Goal: Information Seeking & Learning: Obtain resource

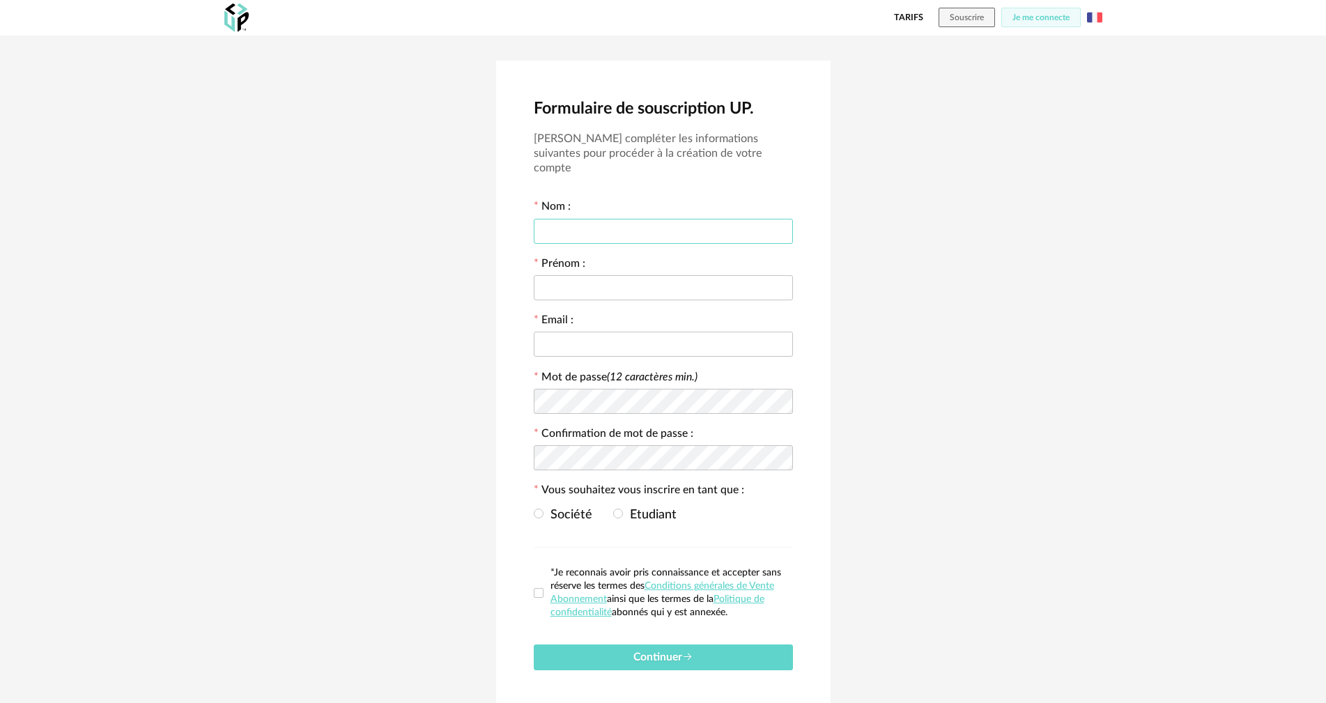
click at [630, 222] on input "text" at bounding box center [663, 231] width 259 height 25
type input "*********"
type input "****"
type input "*"
click at [617, 275] on input "****" at bounding box center [663, 287] width 259 height 25
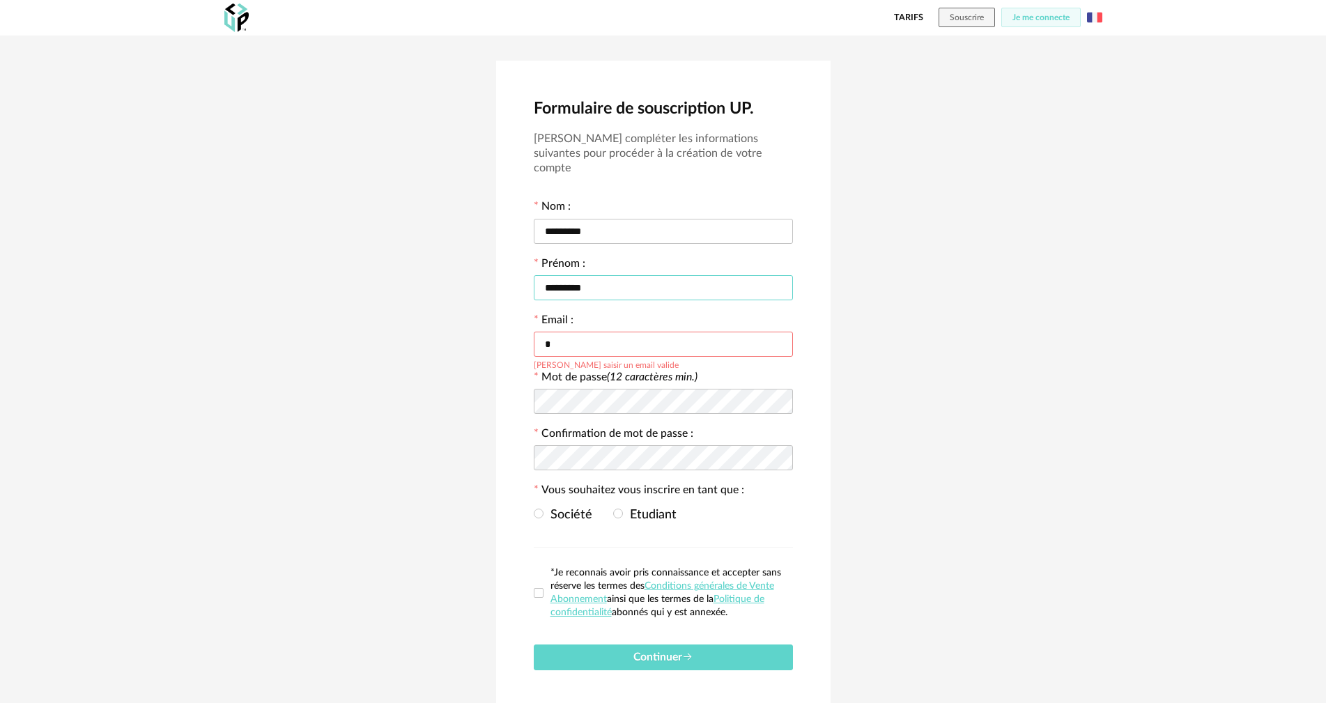
type input "*********"
type input "**********"
click at [624, 509] on span "Etudiant" at bounding box center [650, 515] width 54 height 13
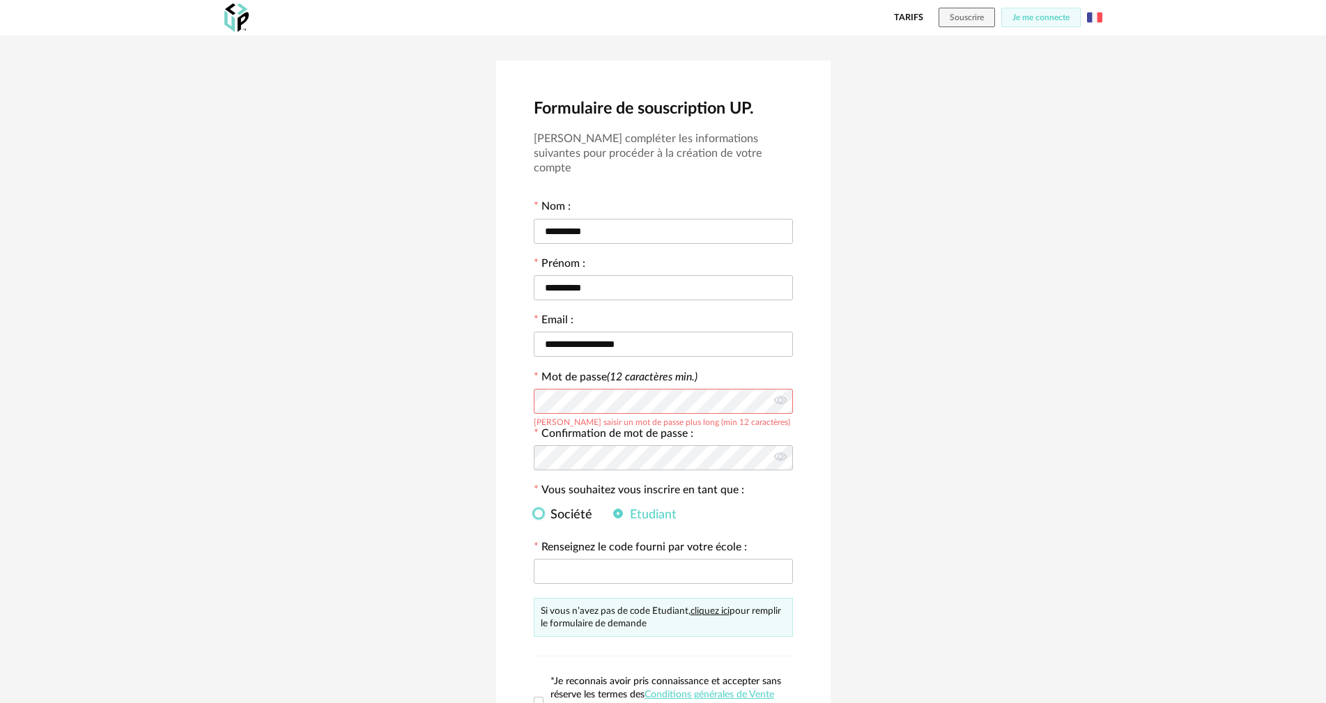
click at [541, 509] on span at bounding box center [539, 514] width 10 height 10
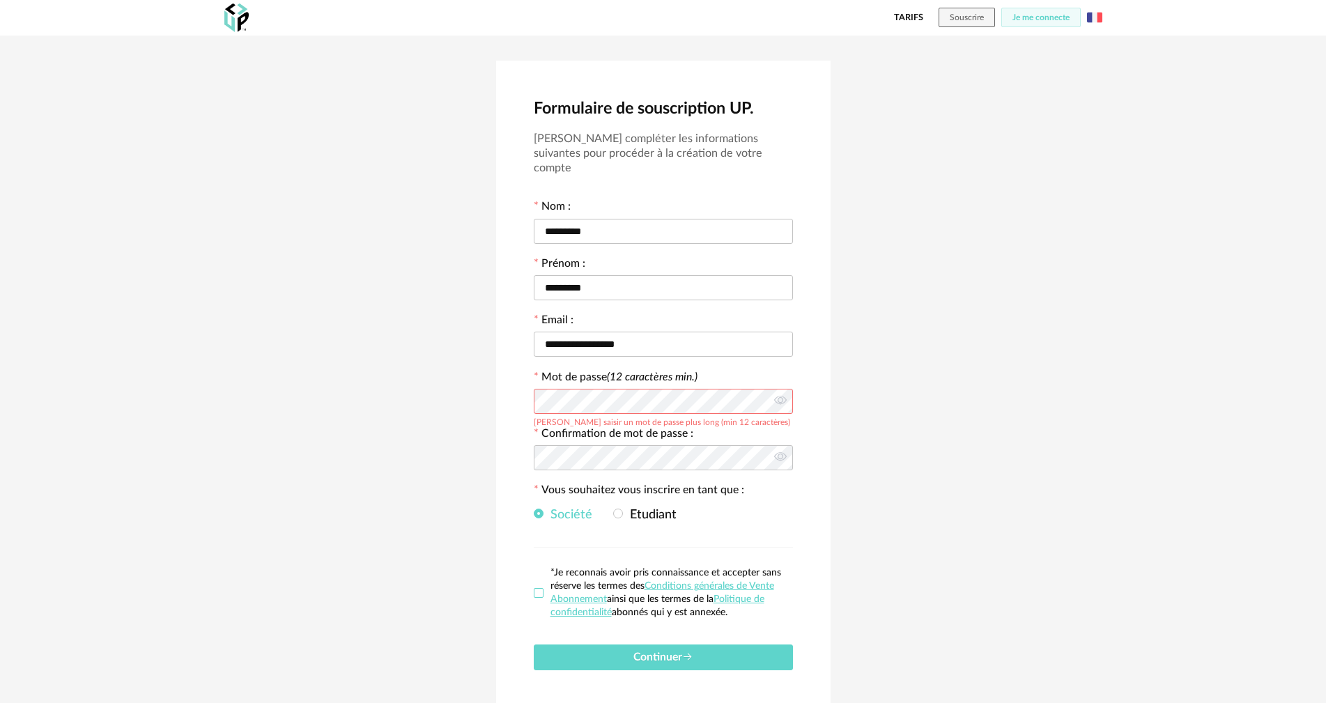
click at [541, 588] on span at bounding box center [539, 593] width 10 height 10
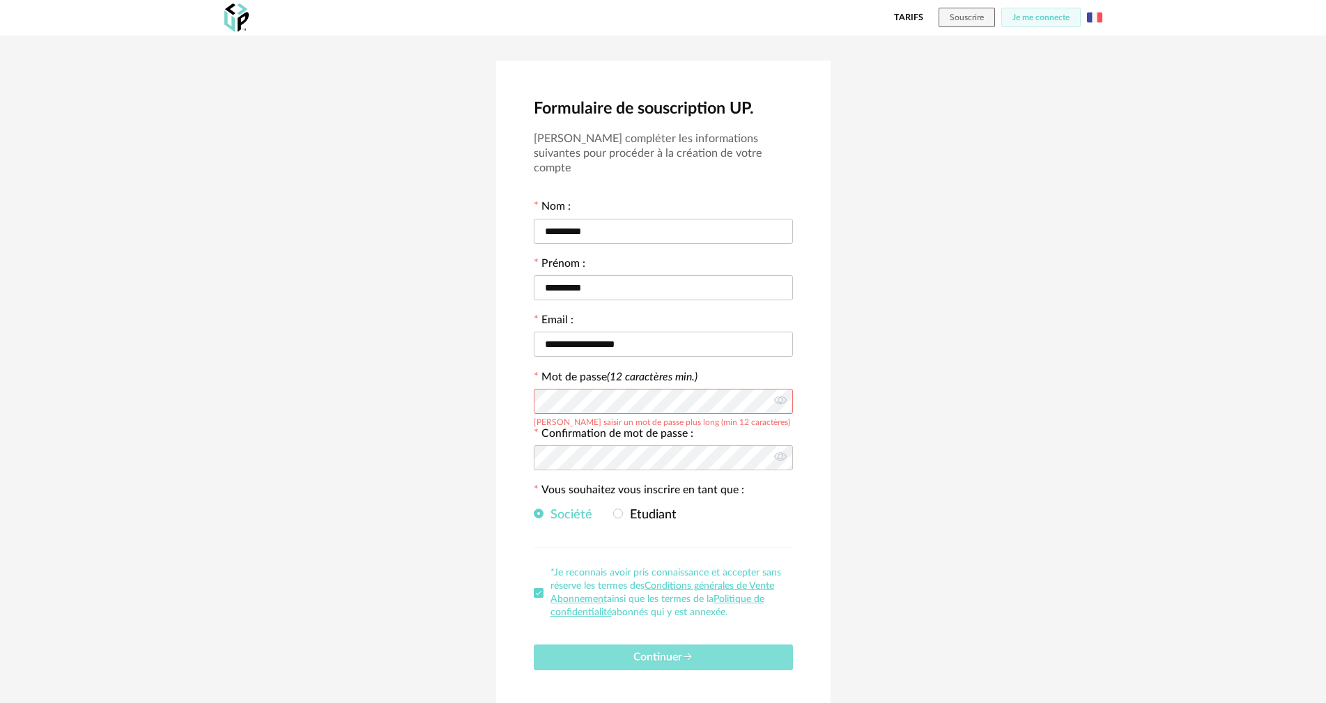
click at [640, 651] on span "Continuer" at bounding box center [663, 656] width 60 height 11
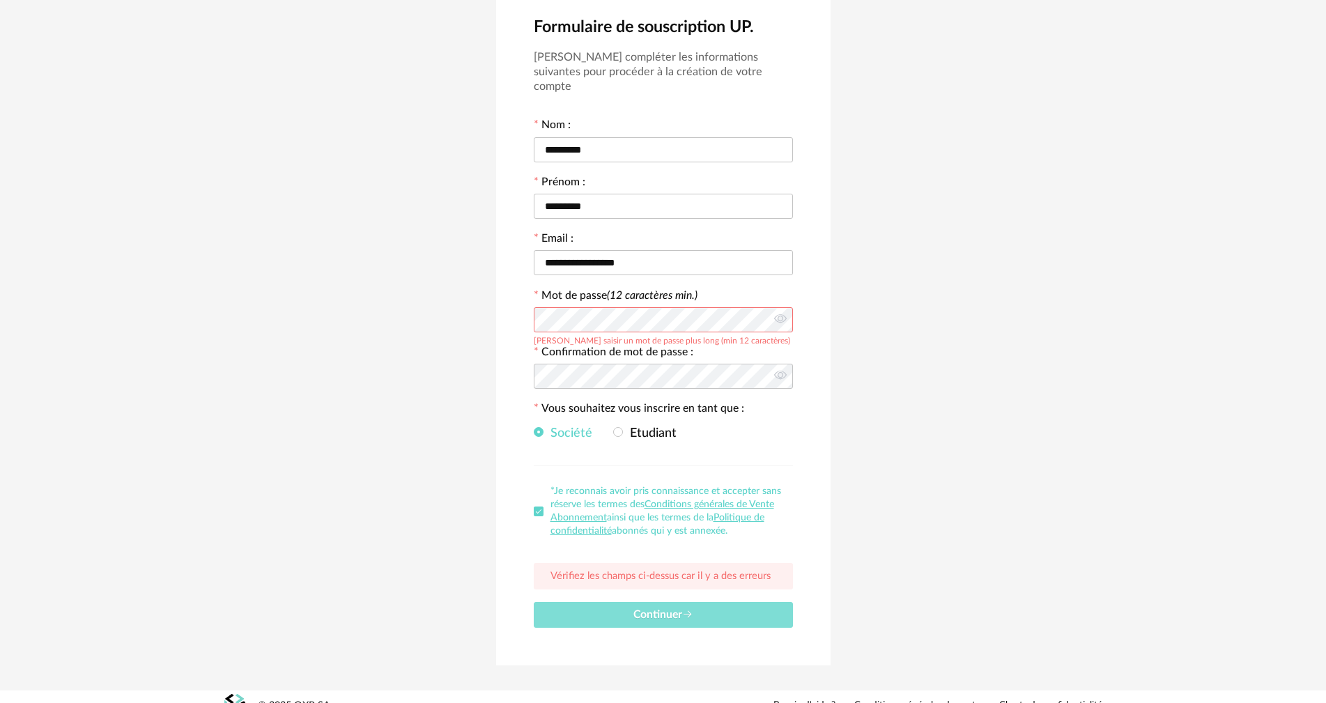
scroll to position [85, 0]
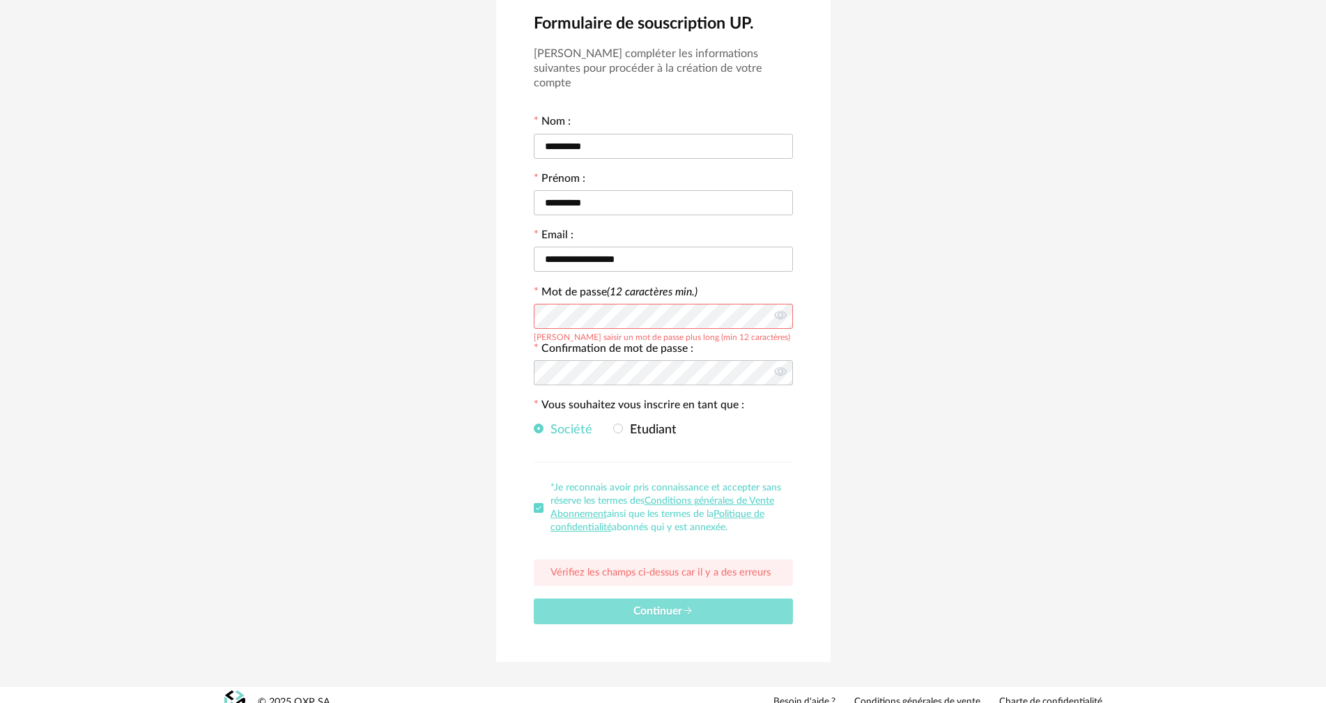
click at [654, 606] on span "Continuer" at bounding box center [663, 611] width 60 height 11
click at [780, 303] on icon at bounding box center [780, 316] width 17 height 28
click at [681, 415] on div "Société Etudiant" at bounding box center [663, 429] width 259 height 28
click at [779, 302] on icon at bounding box center [780, 316] width 17 height 28
click at [785, 363] on icon at bounding box center [780, 373] width 17 height 28
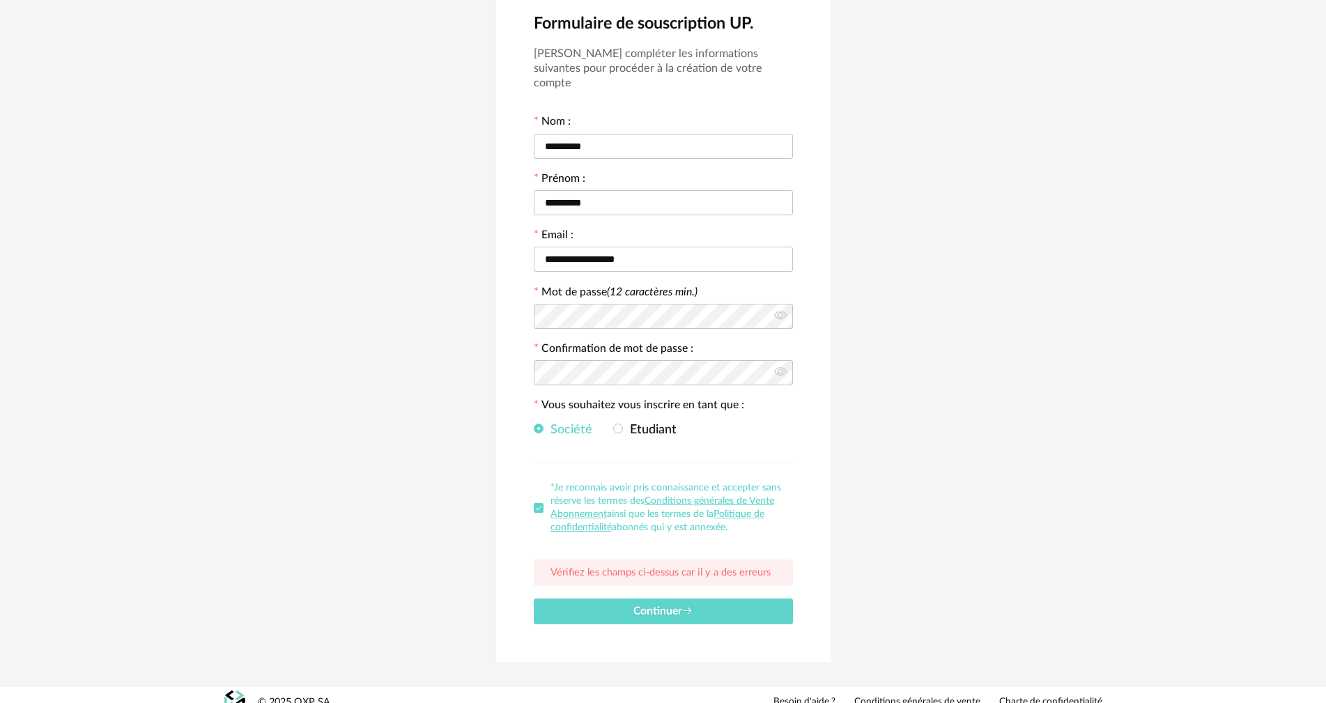
click at [724, 415] on div "Société Etudiant" at bounding box center [663, 429] width 259 height 28
click at [690, 427] on div "Société Etudiant" at bounding box center [663, 429] width 259 height 28
click at [785, 359] on icon at bounding box center [780, 373] width 17 height 28
click at [680, 606] on span "Continuer" at bounding box center [663, 611] width 60 height 11
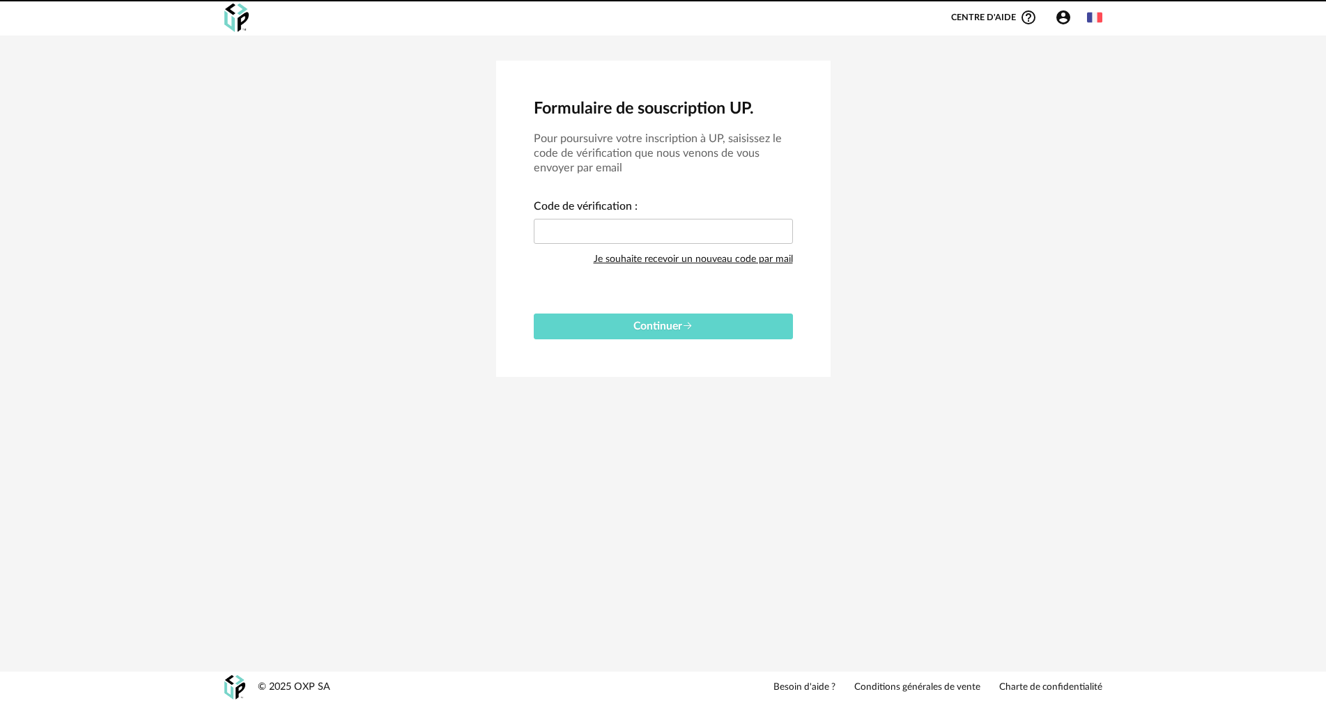
scroll to position [0, 0]
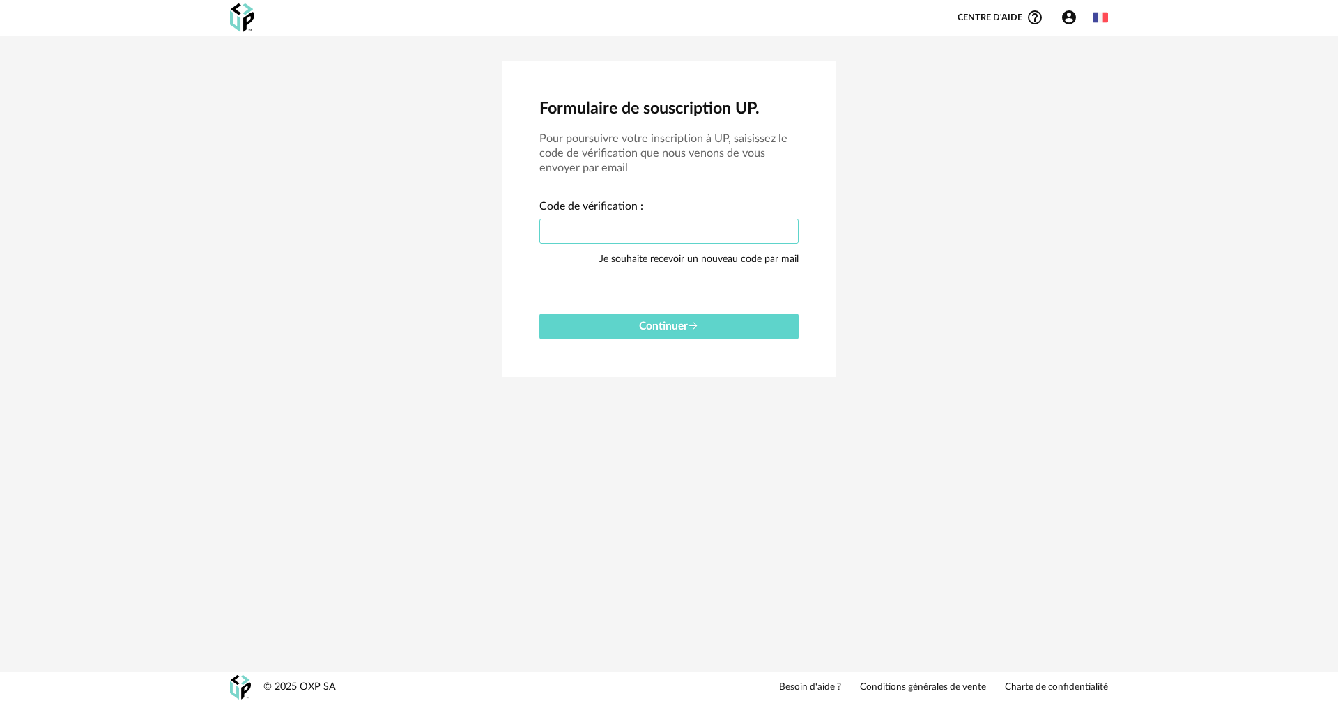
click at [642, 230] on input "text" at bounding box center [668, 231] width 259 height 25
type input "****"
click at [670, 329] on span "Continuer" at bounding box center [669, 326] width 60 height 11
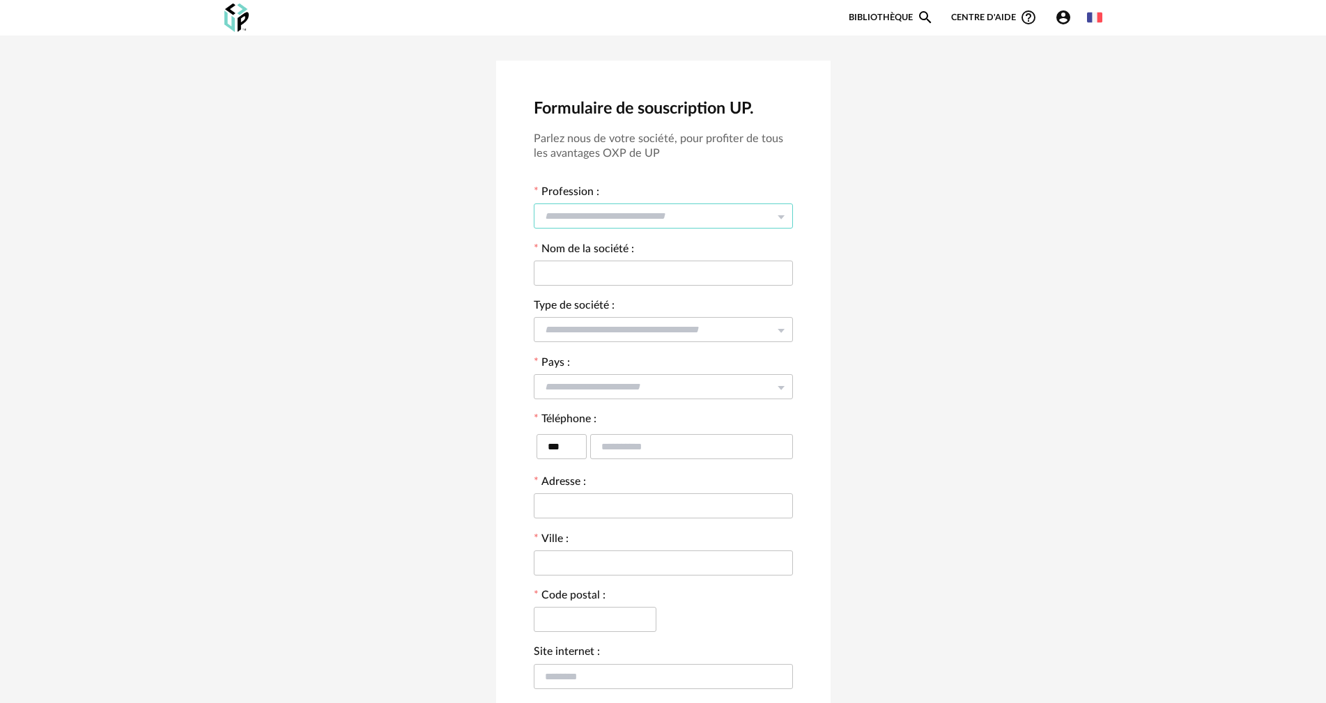
click at [658, 217] on input "text" at bounding box center [663, 215] width 259 height 25
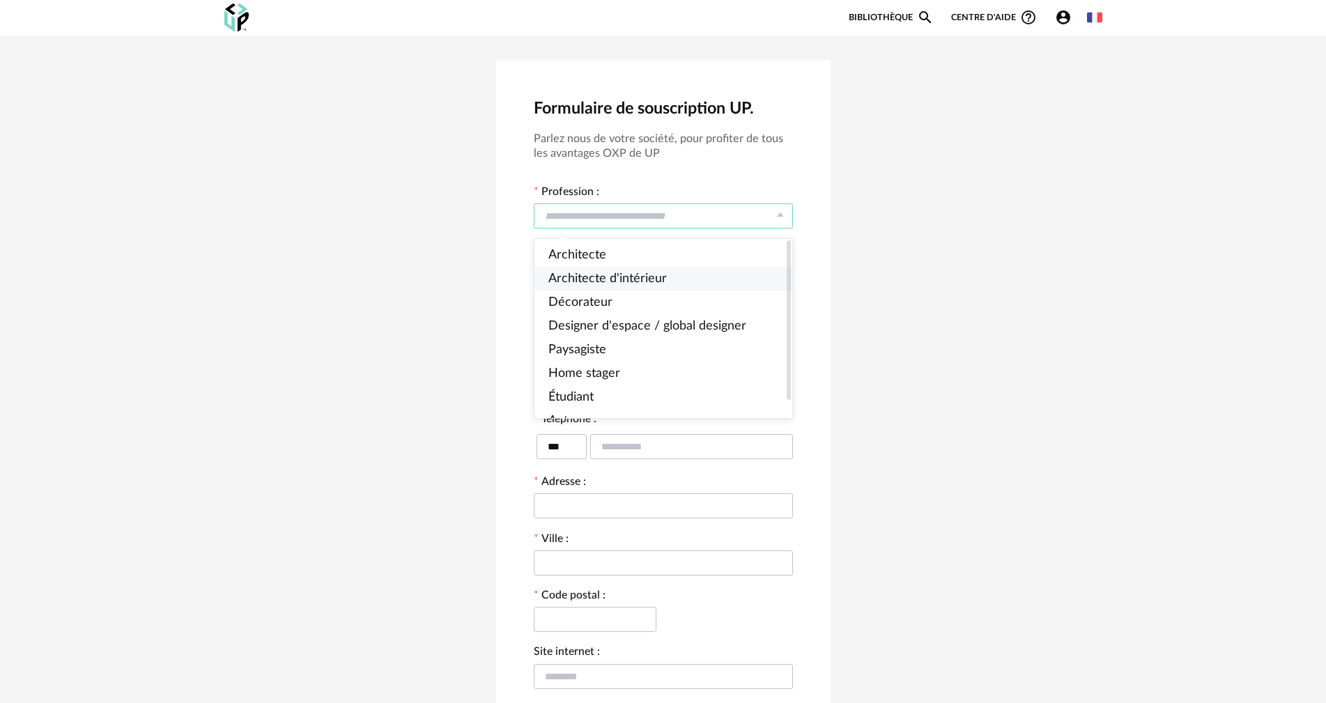
click at [639, 277] on span "Architecte d'intérieur" at bounding box center [607, 278] width 118 height 13
type input "**********"
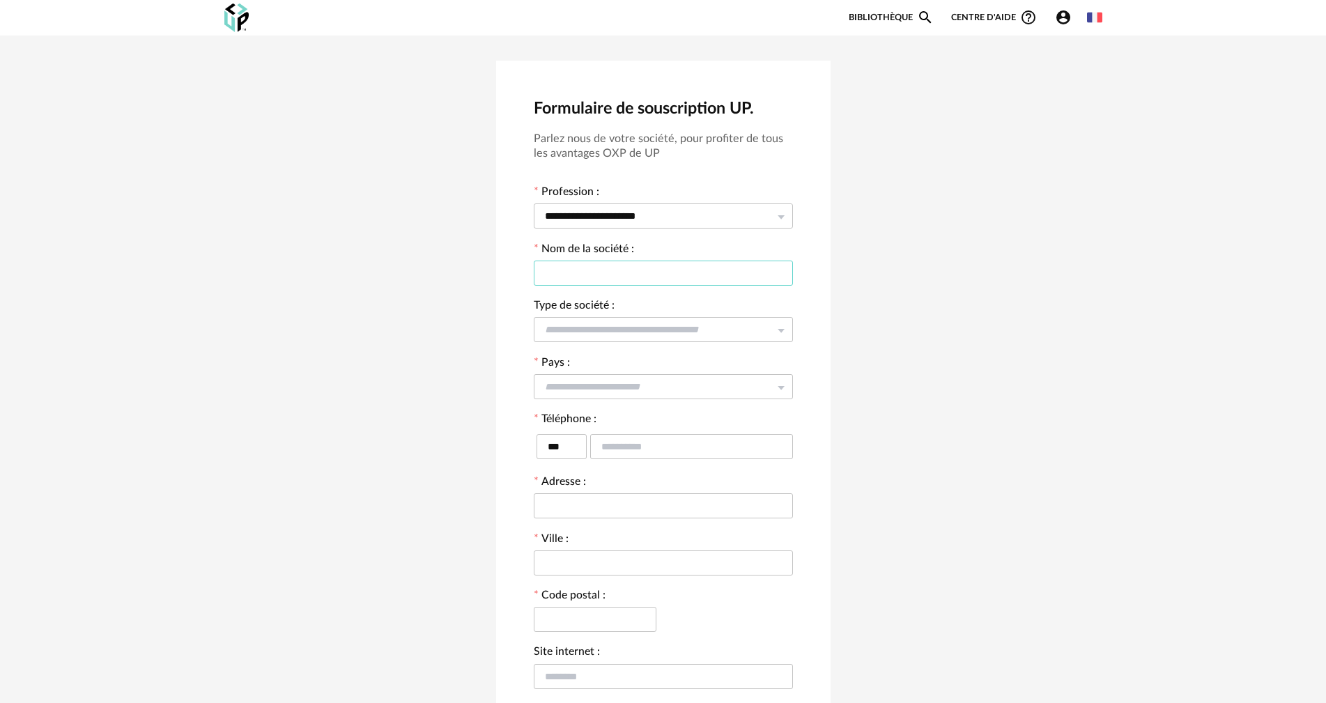
click at [639, 277] on input "text" at bounding box center [663, 273] width 259 height 25
type input "**********"
click at [598, 384] on input "text" at bounding box center [663, 386] width 259 height 25
type input "******"
click at [908, 355] on div "**********" at bounding box center [663, 420] width 1326 height 769
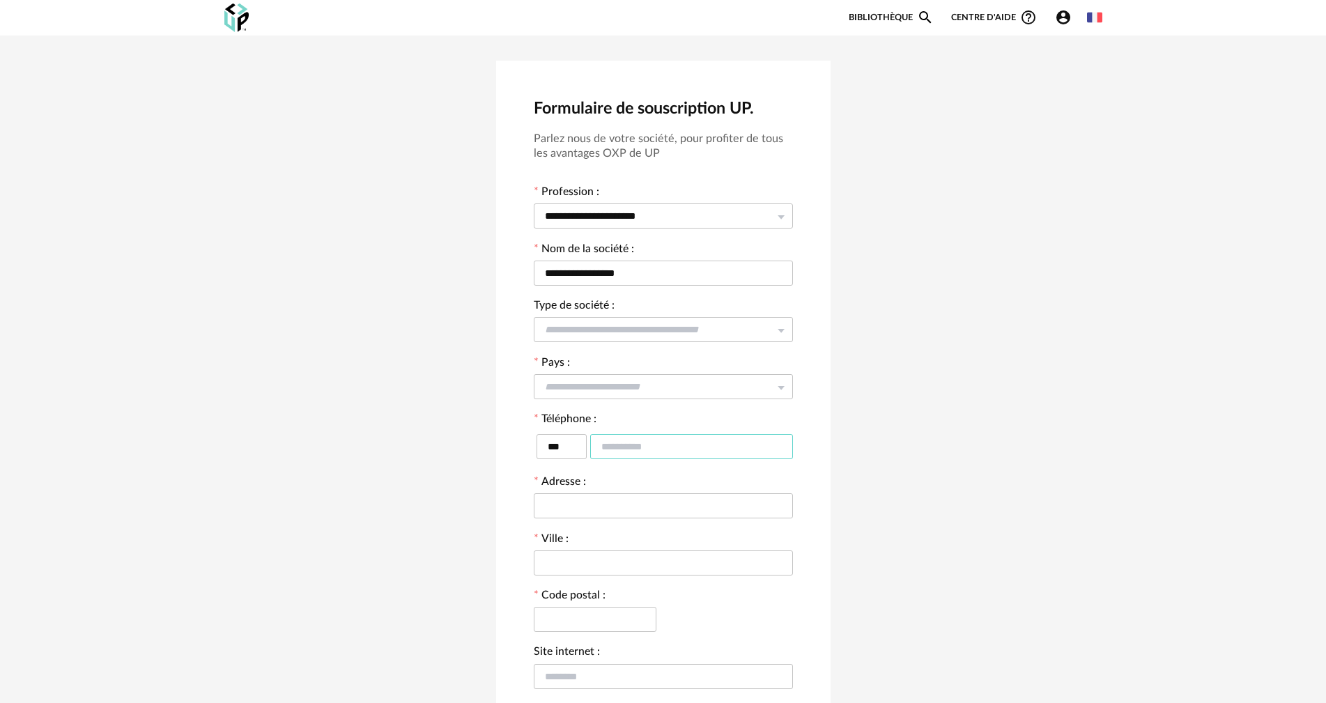
click at [691, 450] on input "text" at bounding box center [691, 446] width 203 height 25
type input "**********"
click at [694, 507] on input "text" at bounding box center [663, 505] width 259 height 25
type input "**********"
click at [634, 560] on input "text" at bounding box center [663, 562] width 259 height 25
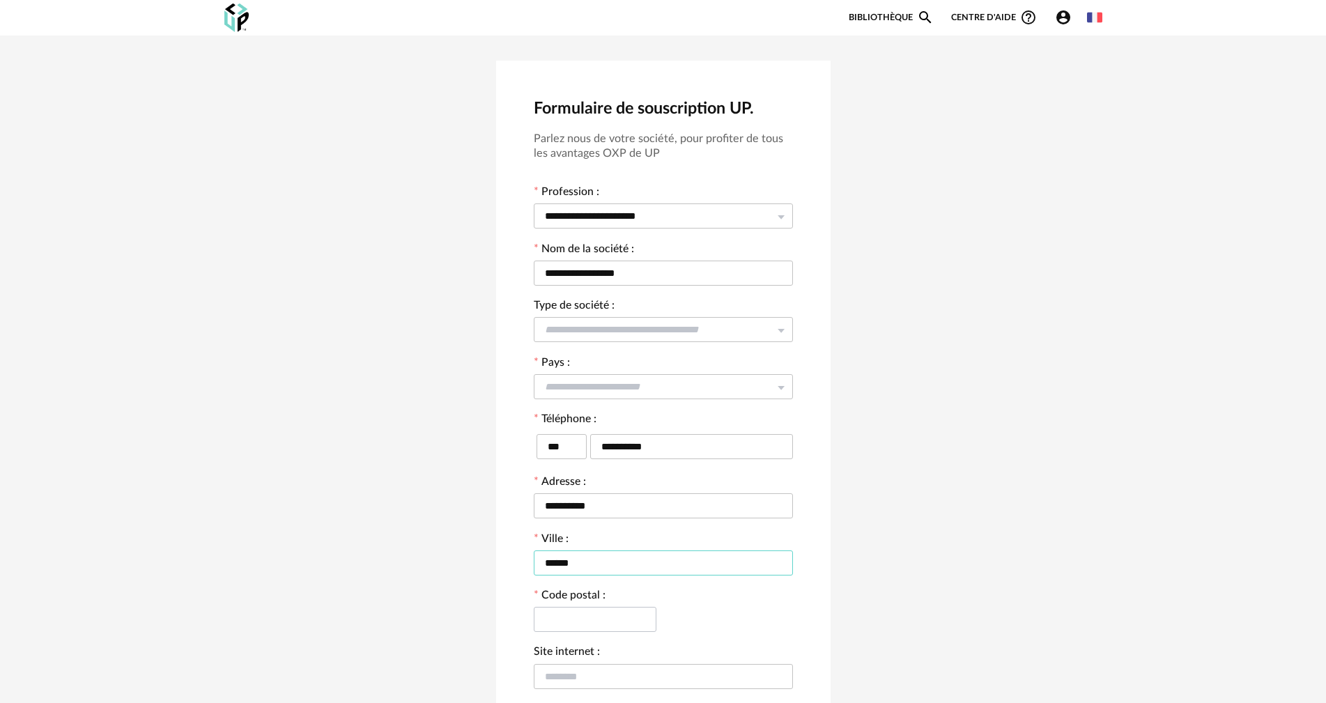
type input "******"
click at [573, 609] on input "text" at bounding box center [595, 619] width 123 height 25
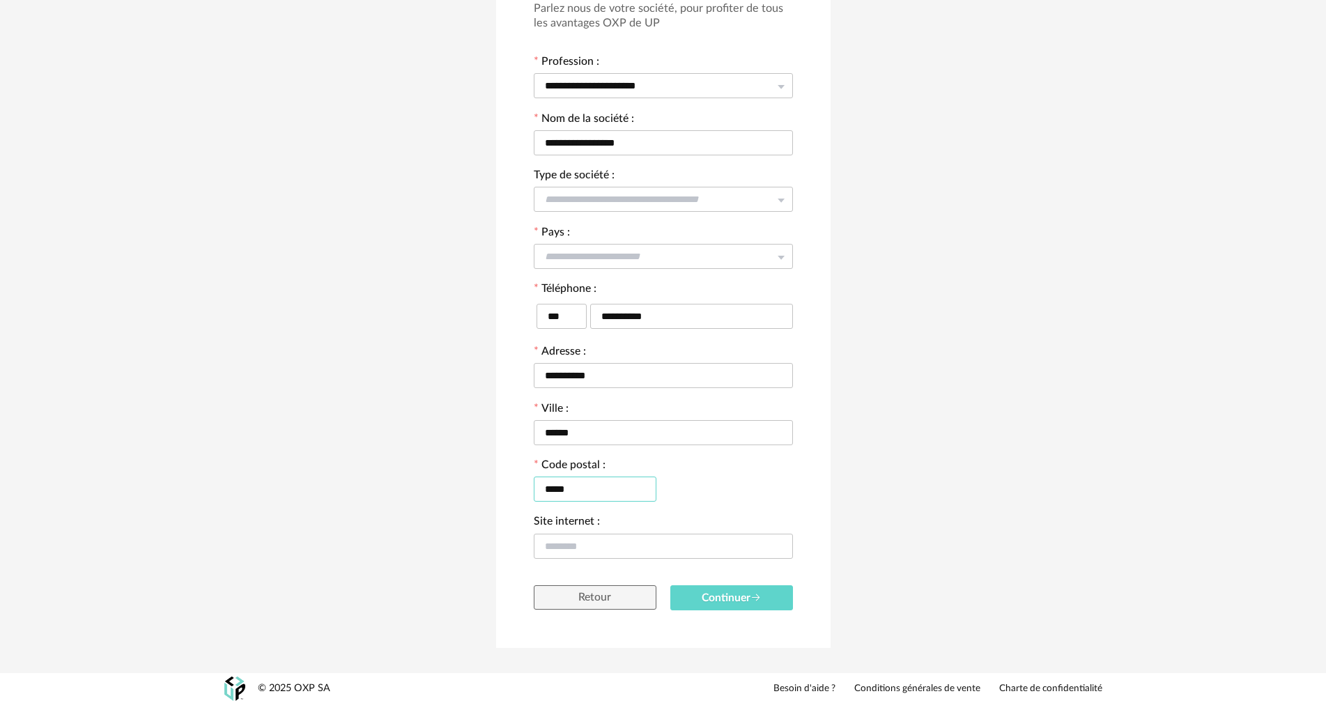
scroll to position [132, 0]
type input "*****"
click at [734, 604] on button "Continuer" at bounding box center [731, 597] width 123 height 26
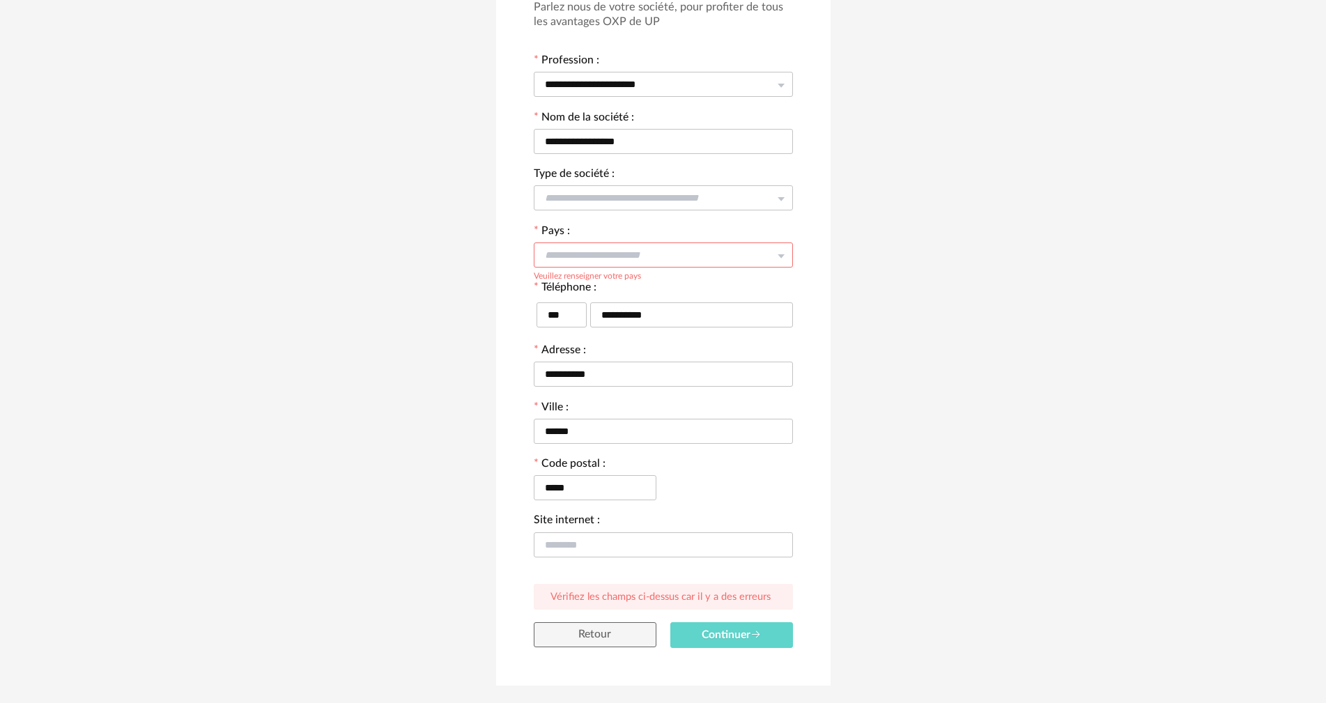
click at [647, 260] on input "text" at bounding box center [663, 254] width 259 height 25
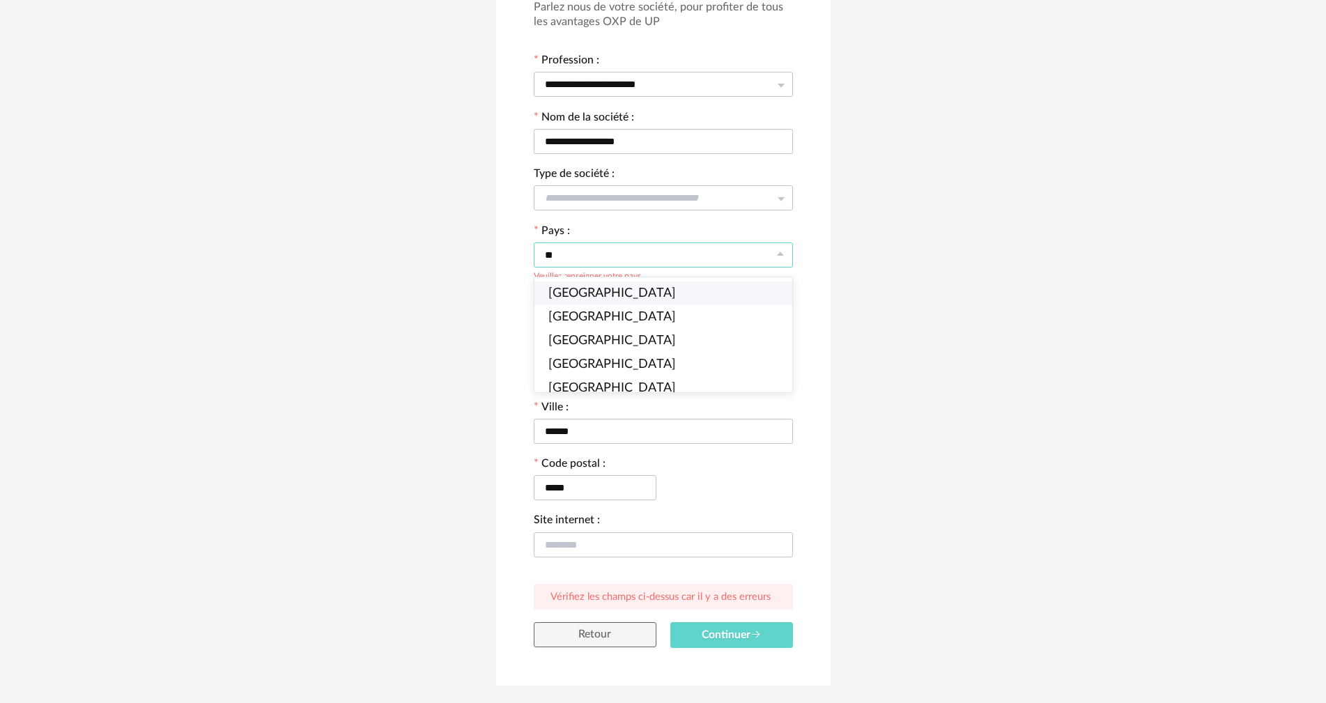
click at [588, 295] on li "France" at bounding box center [669, 294] width 270 height 24
type input "******"
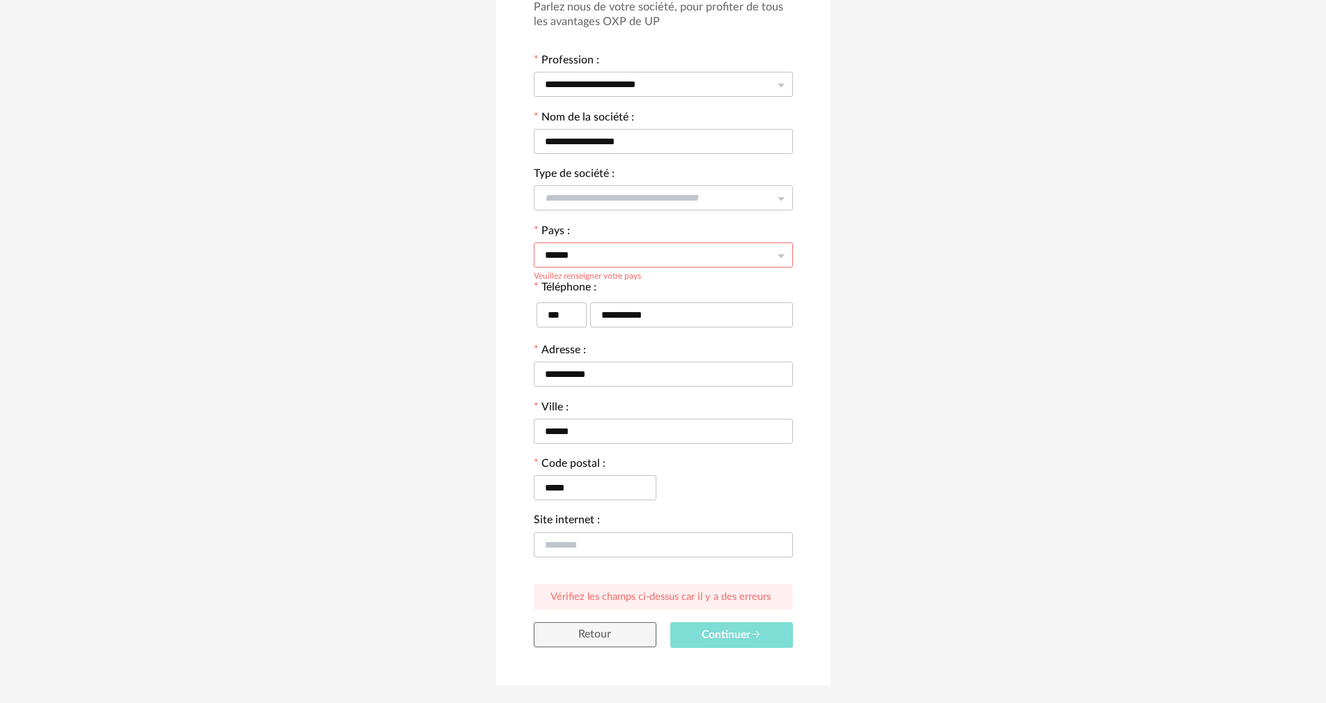
click at [729, 638] on span "Continuer" at bounding box center [732, 634] width 60 height 11
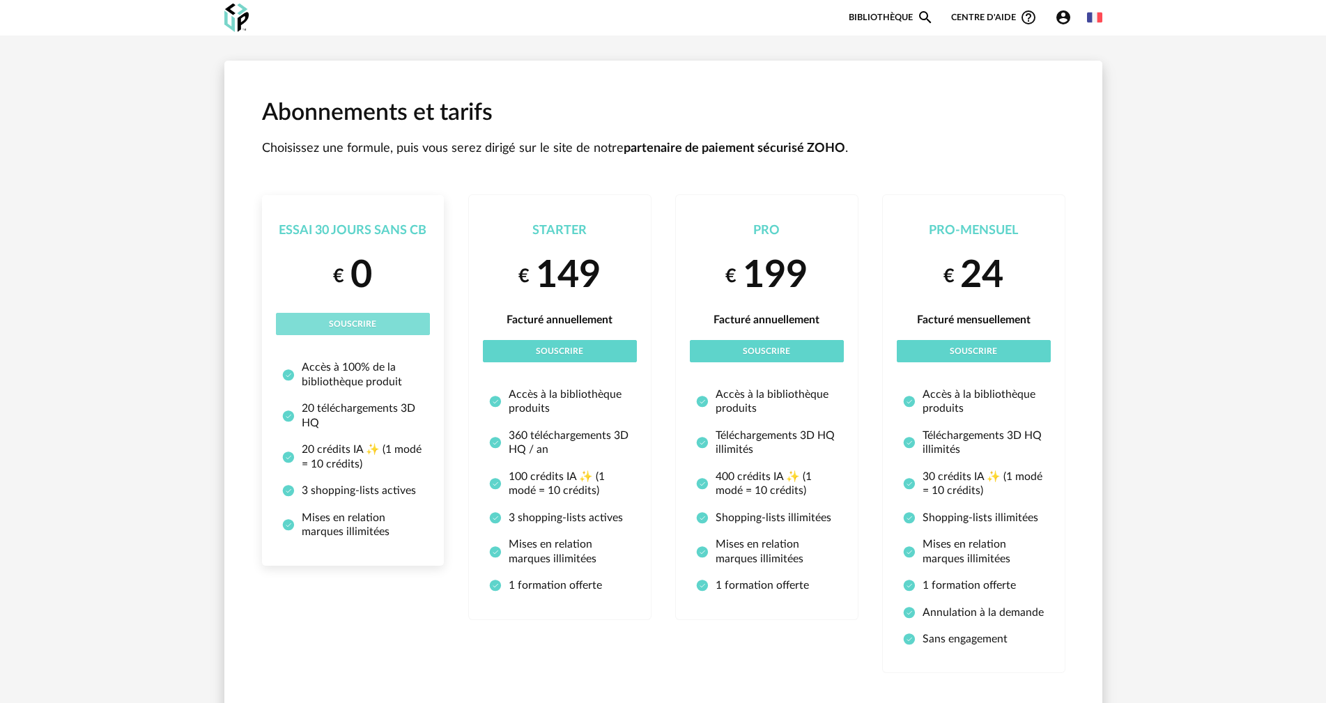
click at [350, 319] on button "Souscrire" at bounding box center [353, 324] width 154 height 22
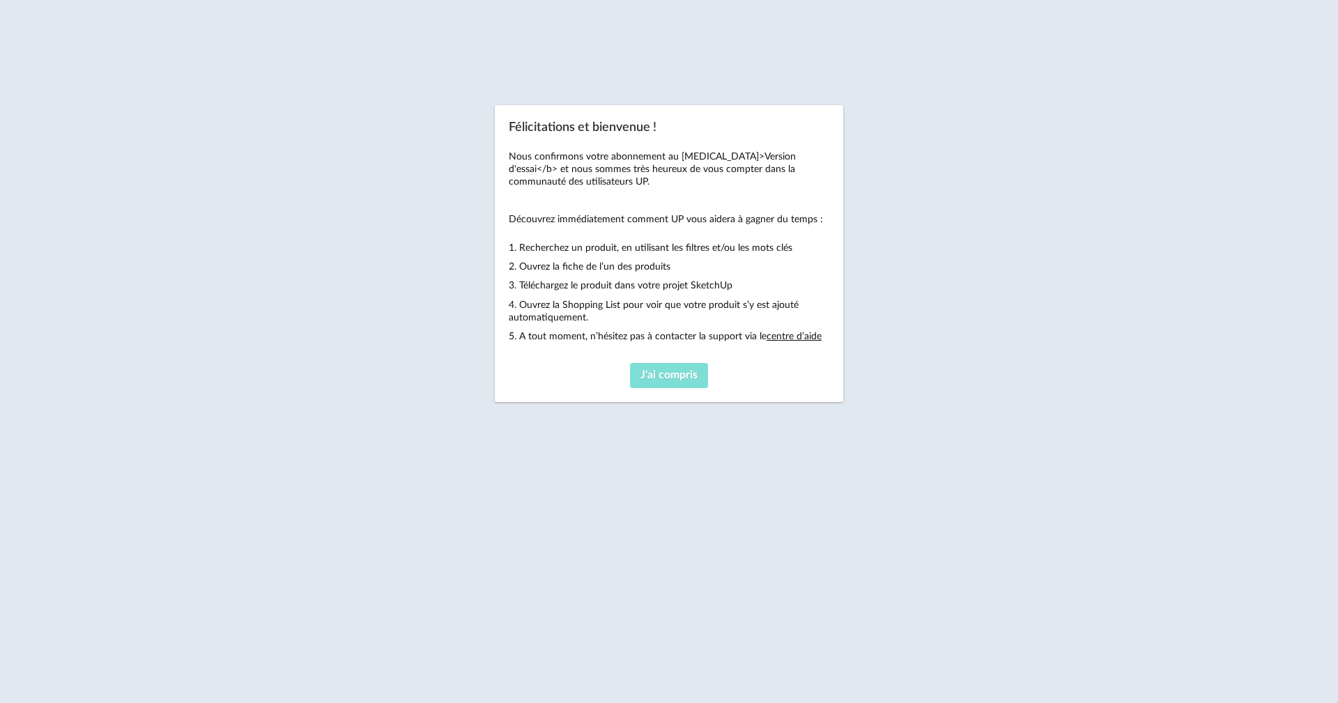
click at [672, 373] on span "J'ai compris" at bounding box center [668, 374] width 57 height 11
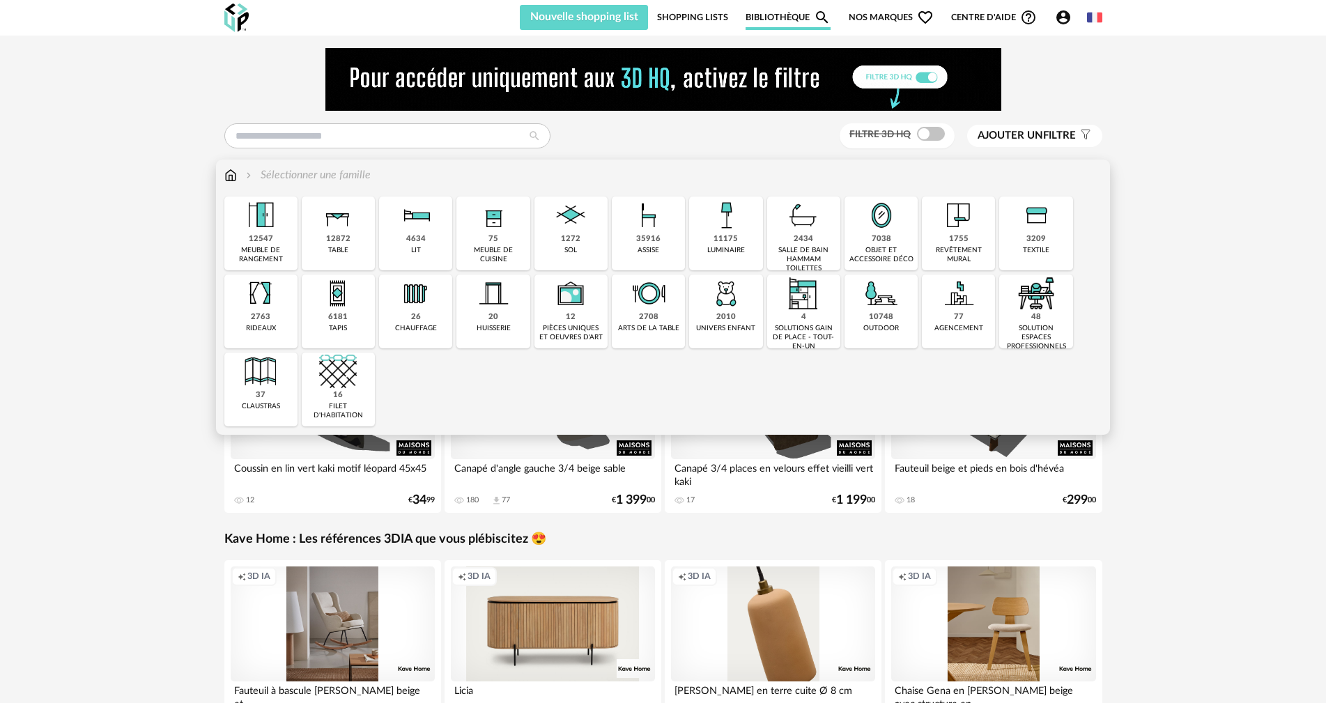
click at [661, 236] on div "35916 assise" at bounding box center [648, 233] width 73 height 74
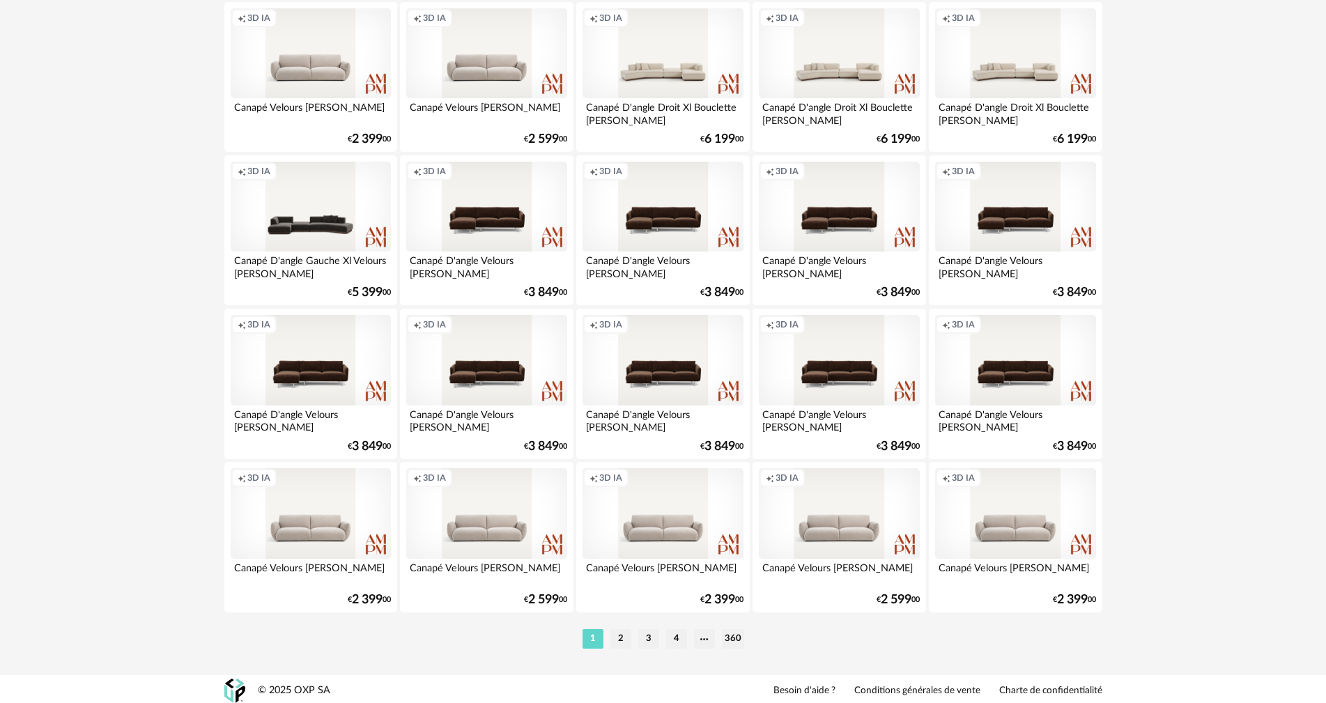
scroll to position [2725, 0]
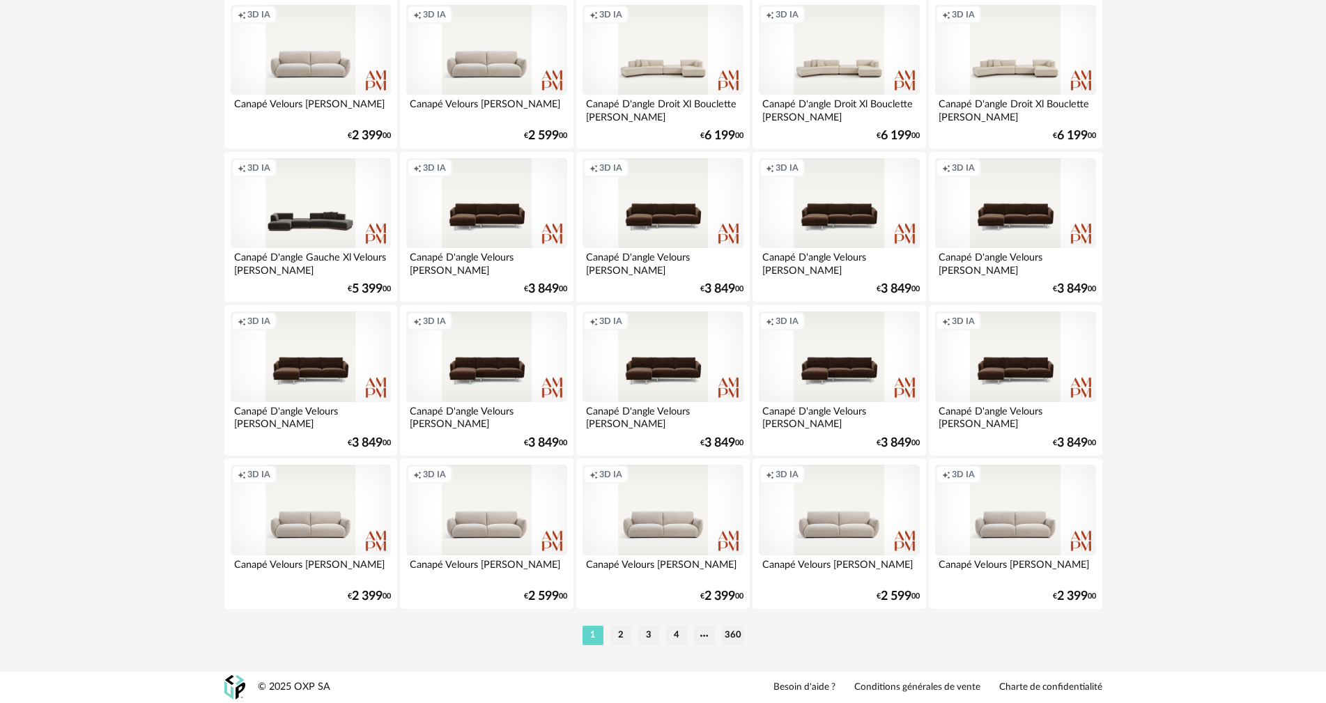
click at [619, 635] on li "2" at bounding box center [620, 636] width 21 height 20
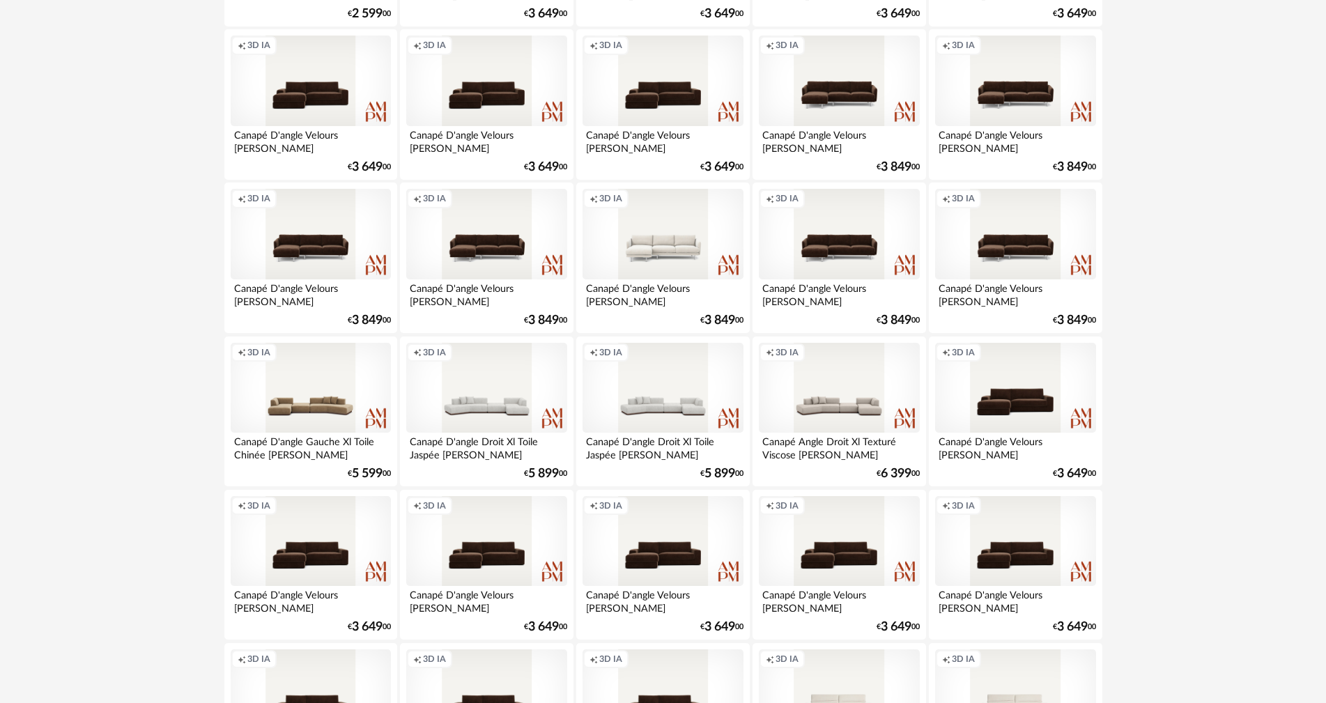
scroll to position [488, 0]
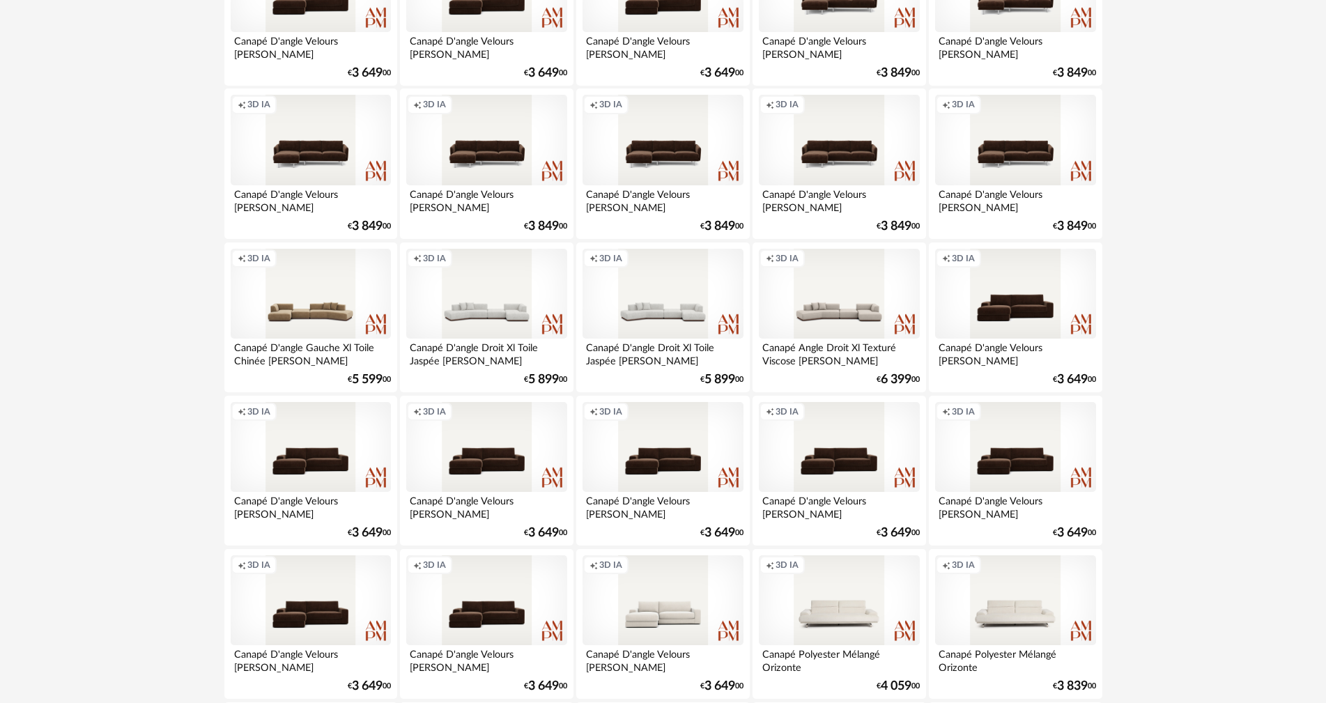
click at [645, 606] on div "Creation icon 3D IA" at bounding box center [663, 600] width 160 height 91
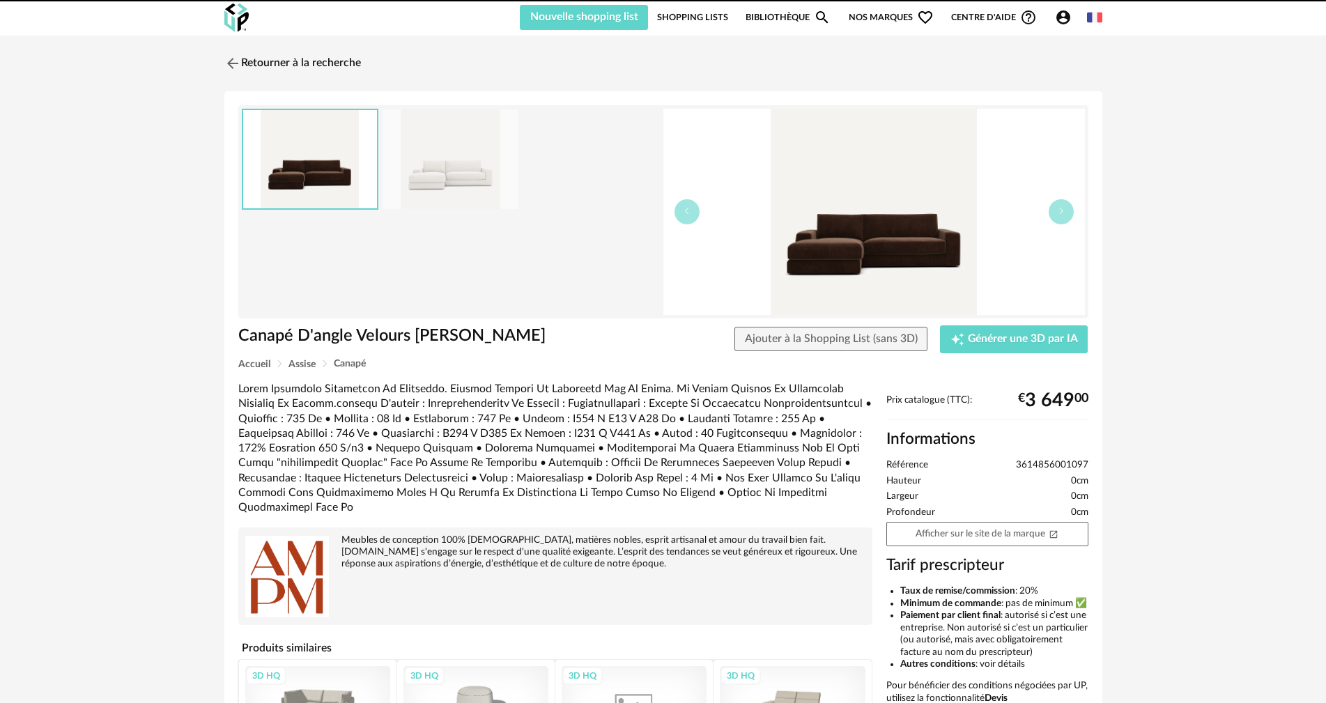
click at [645, 606] on div "Meubles de conception 100% [DEMOGRAPHIC_DATA], matières nobles, esprit artisana…" at bounding box center [555, 576] width 634 height 98
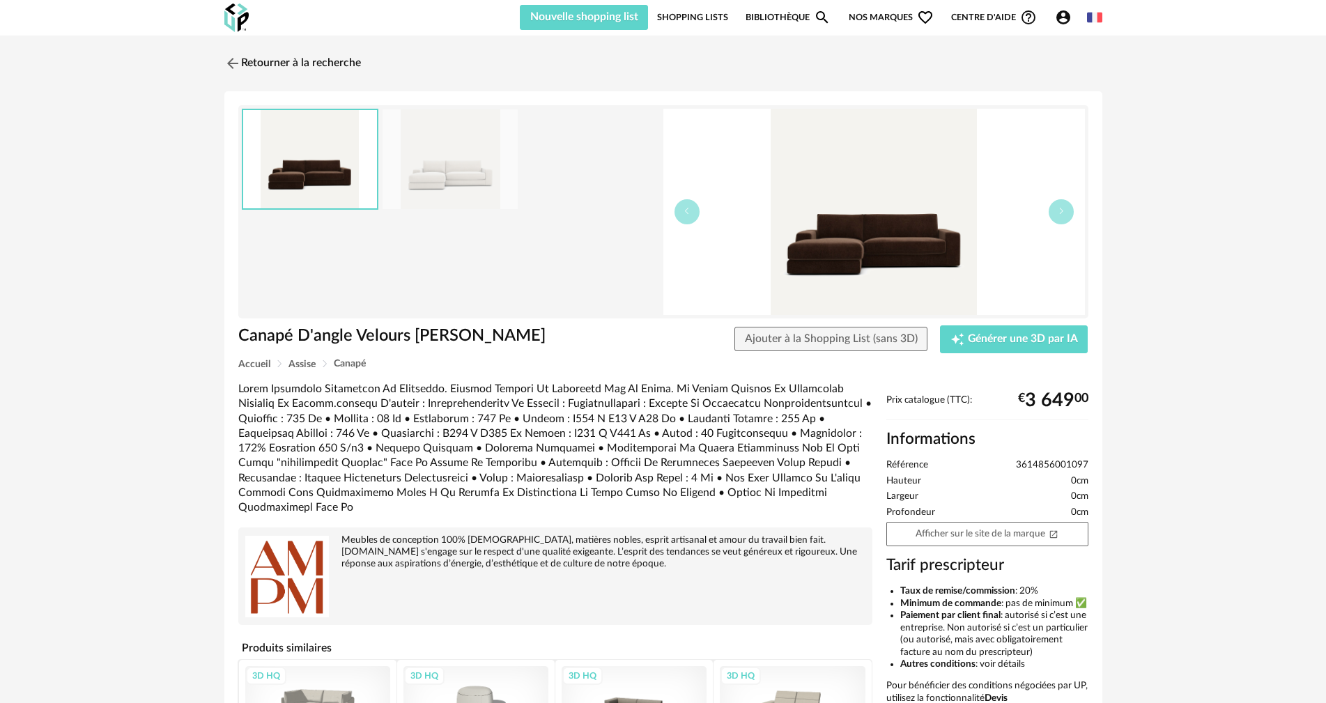
click at [461, 141] on img at bounding box center [450, 159] width 135 height 100
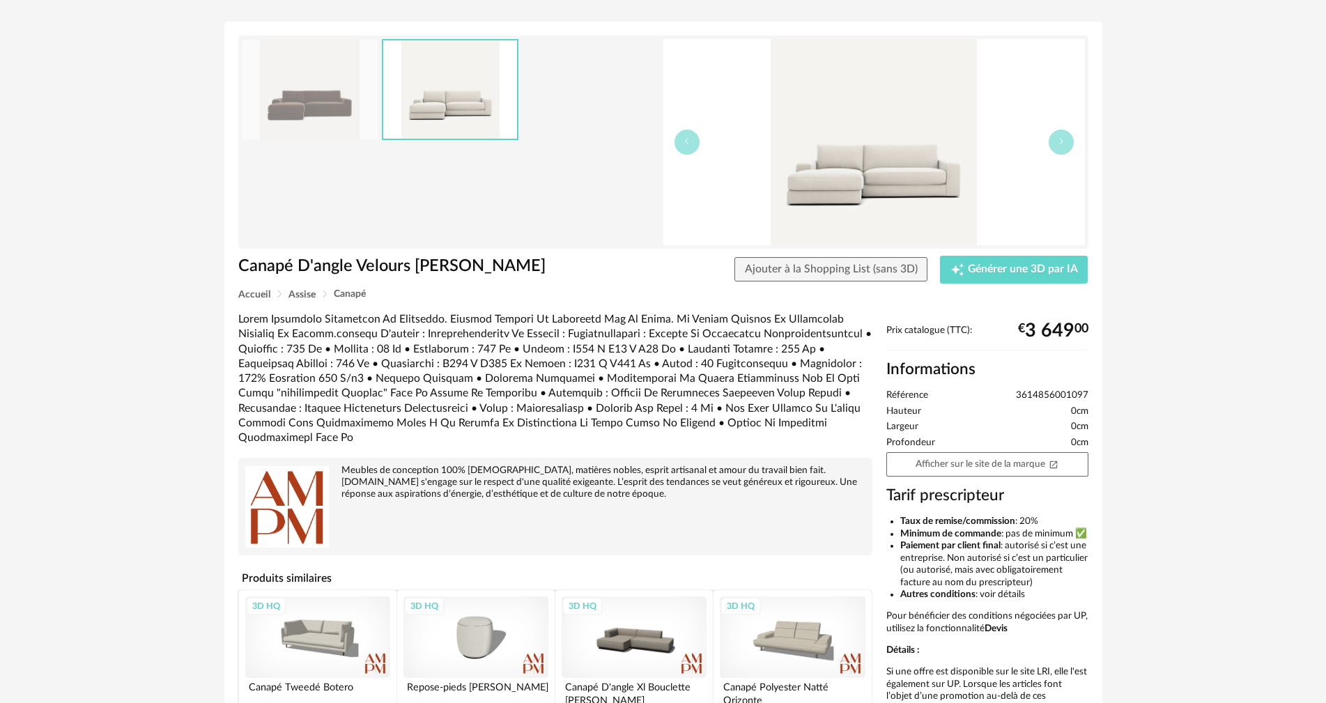
scroll to position [139, 0]
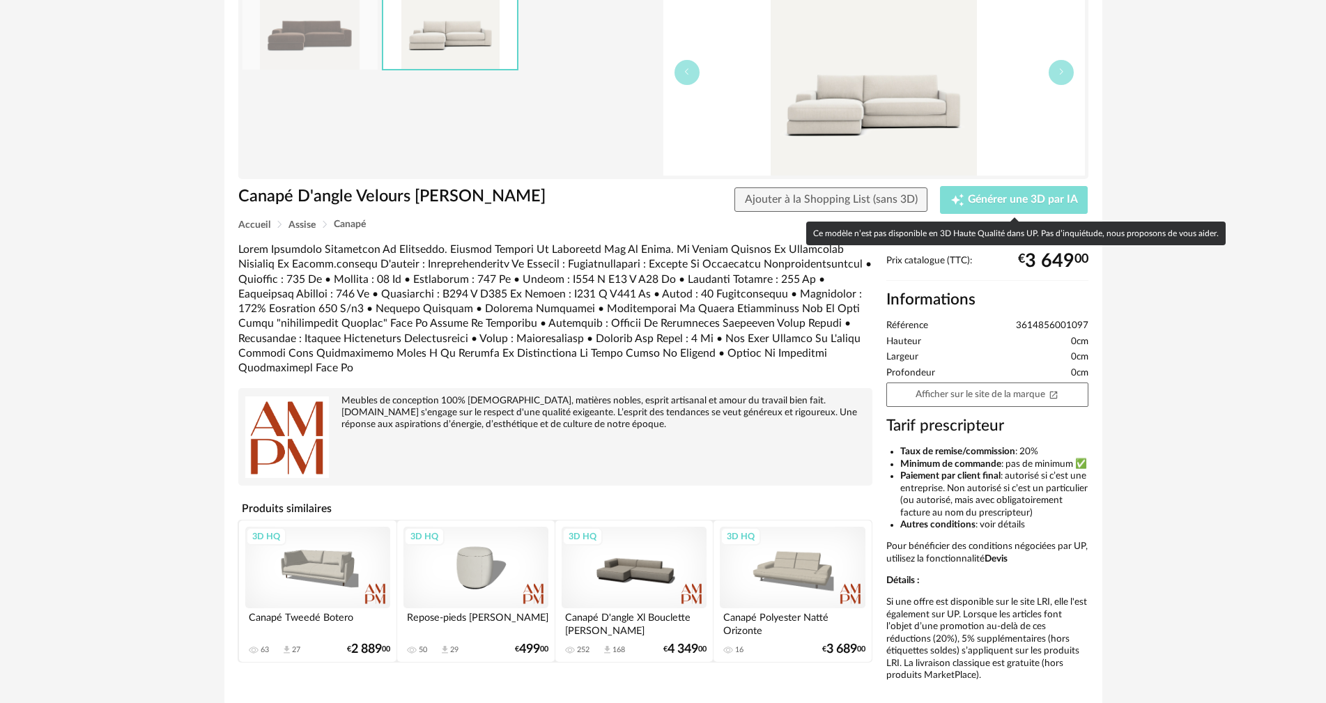
click at [955, 201] on icon "Creation icon" at bounding box center [957, 199] width 13 height 13
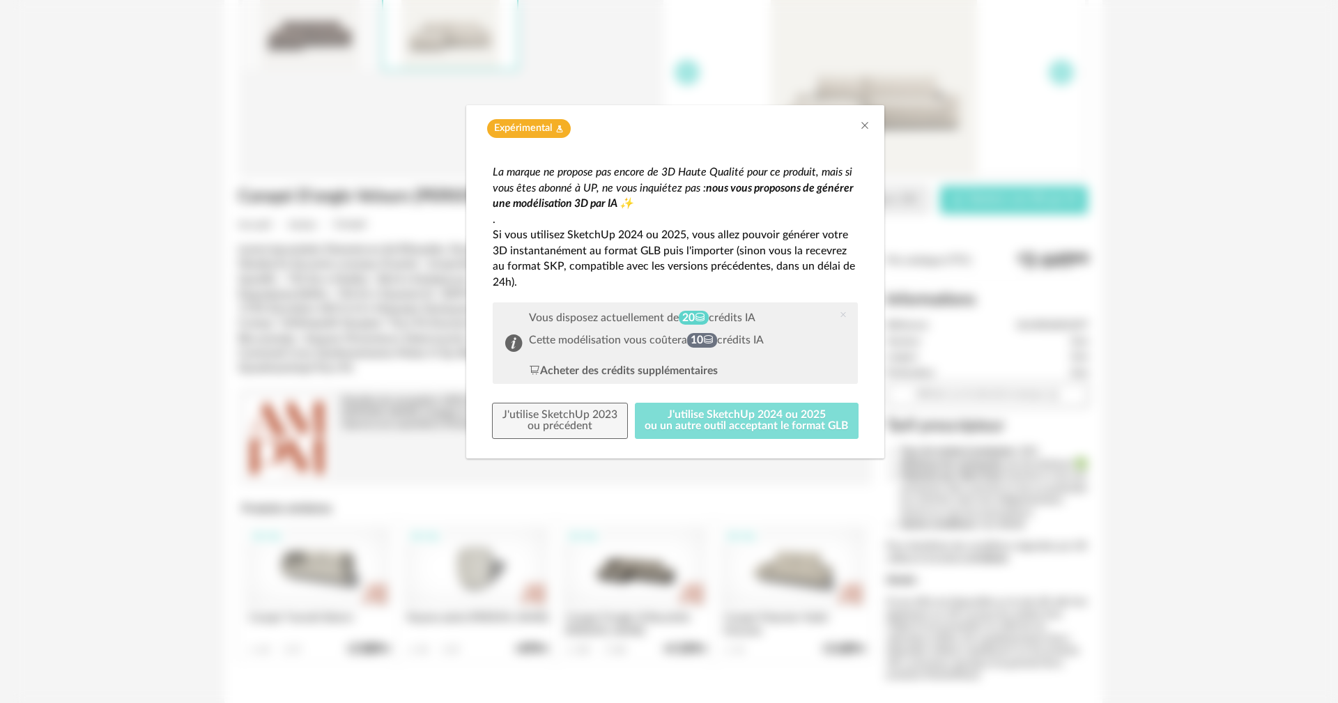
click at [707, 415] on button "J'utilise SketchUp 2024 ou 2025 ou un autre outil acceptant le format GLB" at bounding box center [747, 421] width 224 height 36
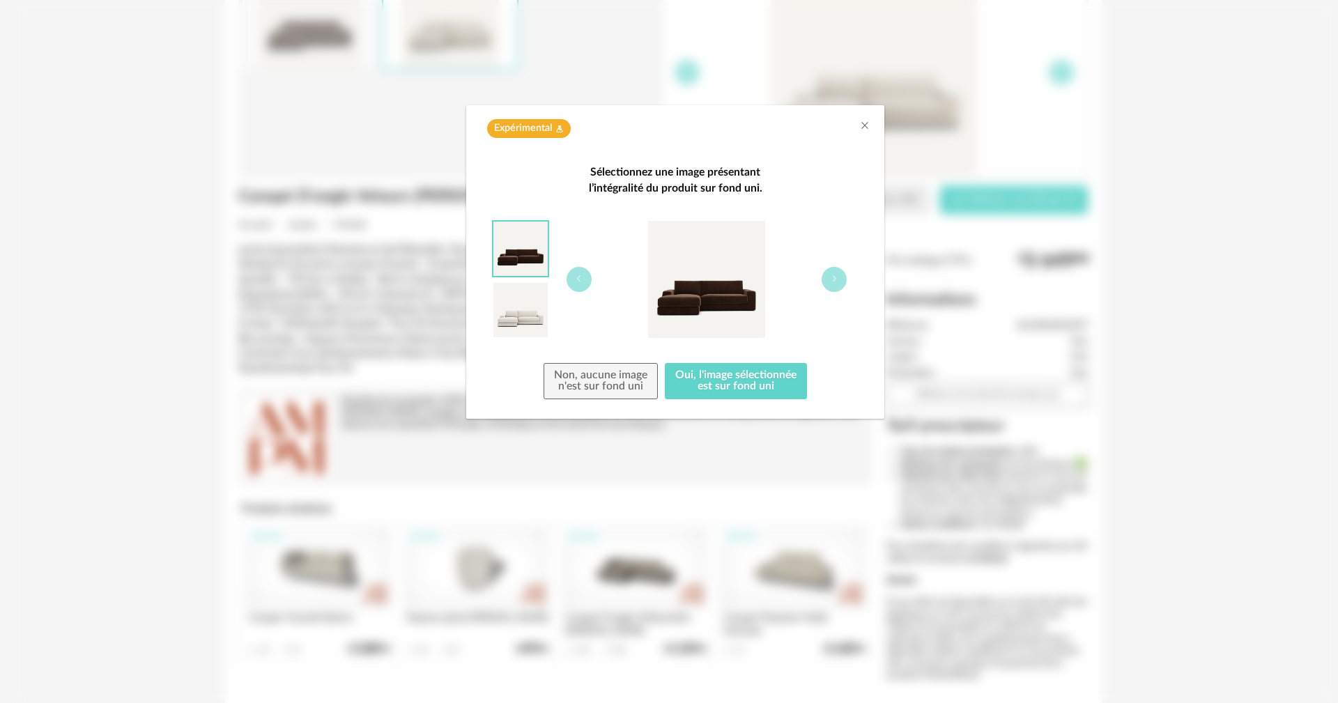
click at [519, 323] on img "dialog" at bounding box center [520, 310] width 54 height 54
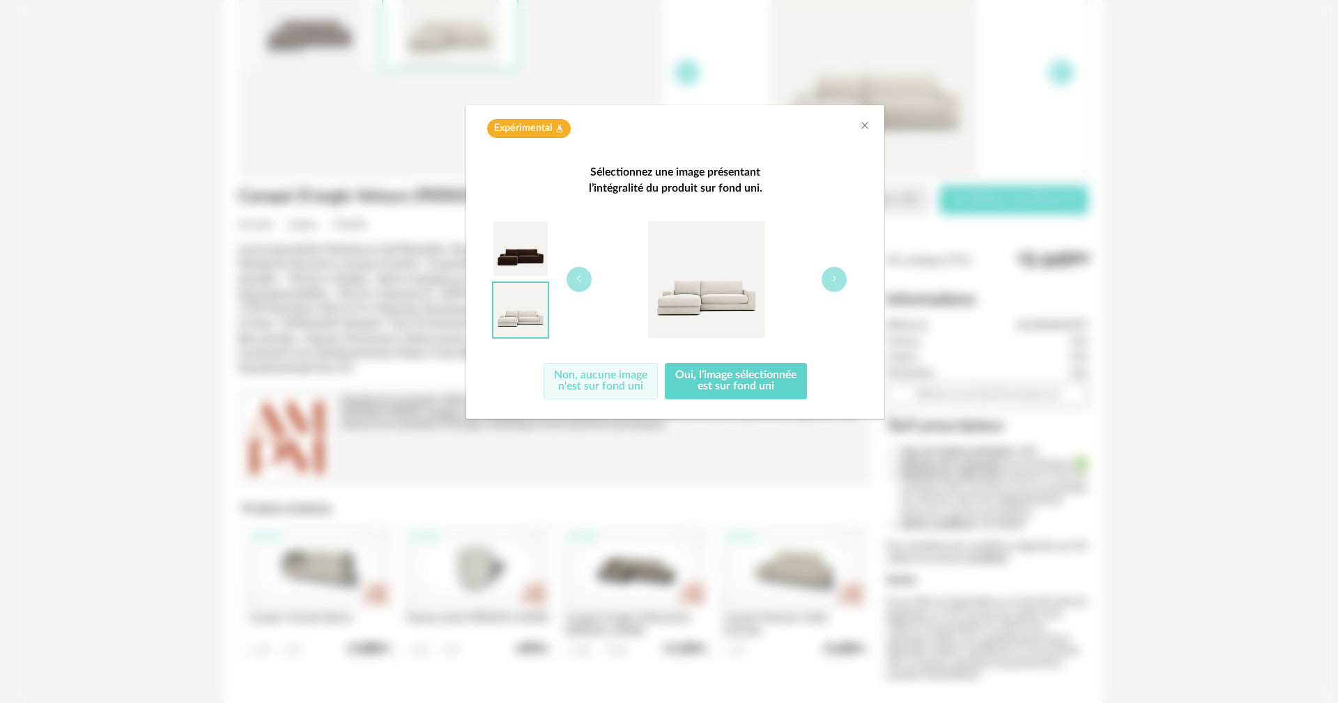
click at [630, 381] on button "Non, aucune image n'est sur fond uni" at bounding box center [600, 381] width 114 height 36
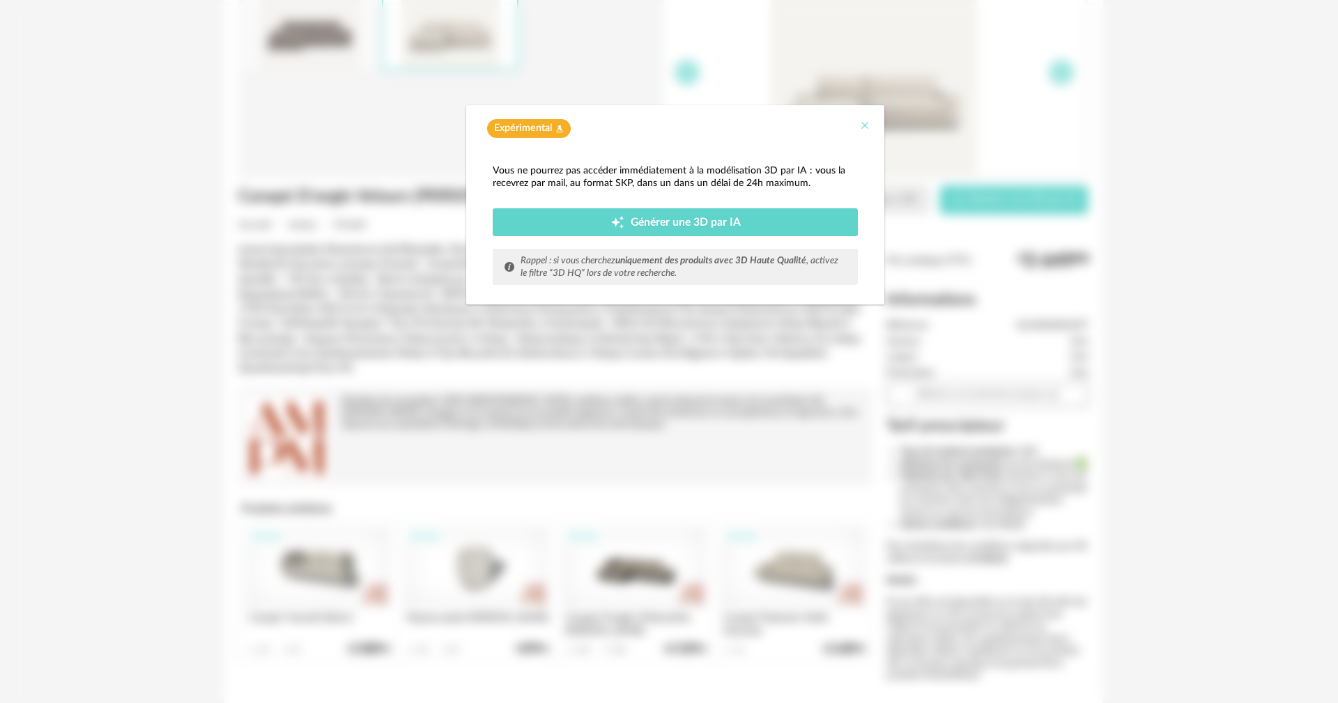
click at [863, 122] on icon "Close" at bounding box center [864, 125] width 11 height 11
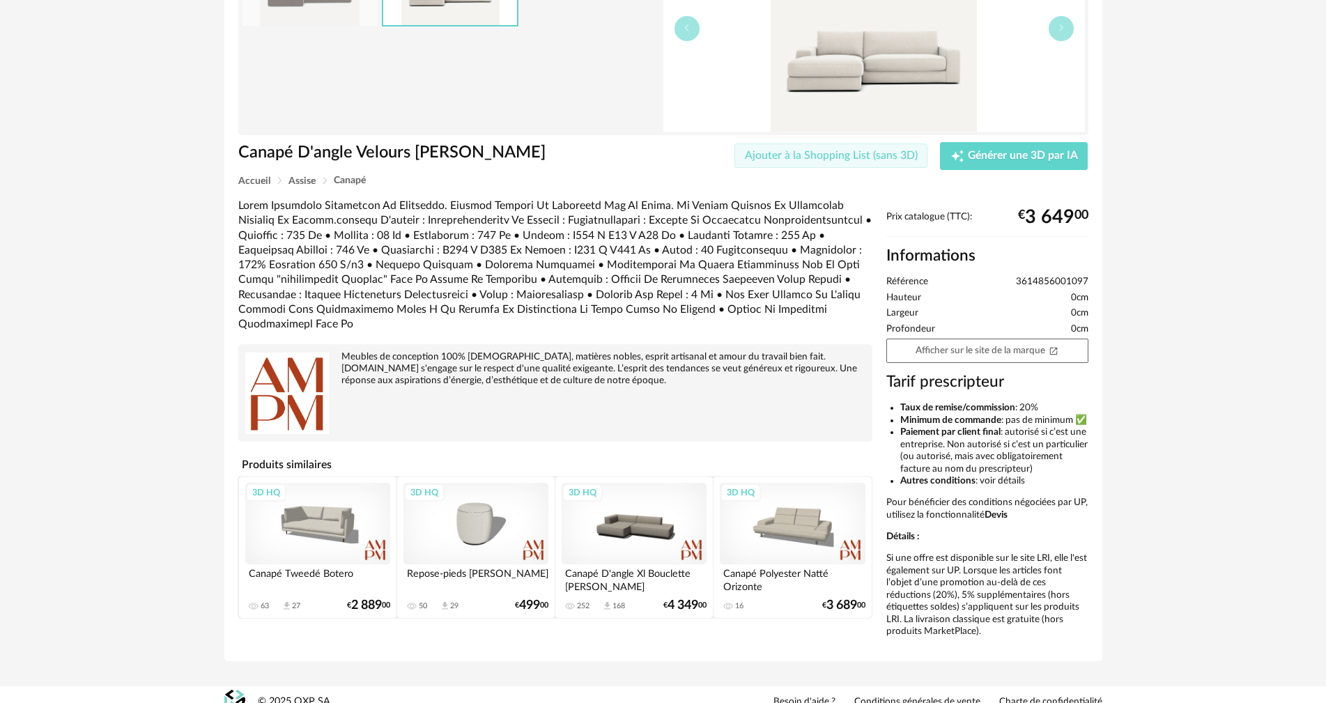
drag, startPoint x: 877, startPoint y: 127, endPoint x: 873, endPoint y: 163, distance: 36.5
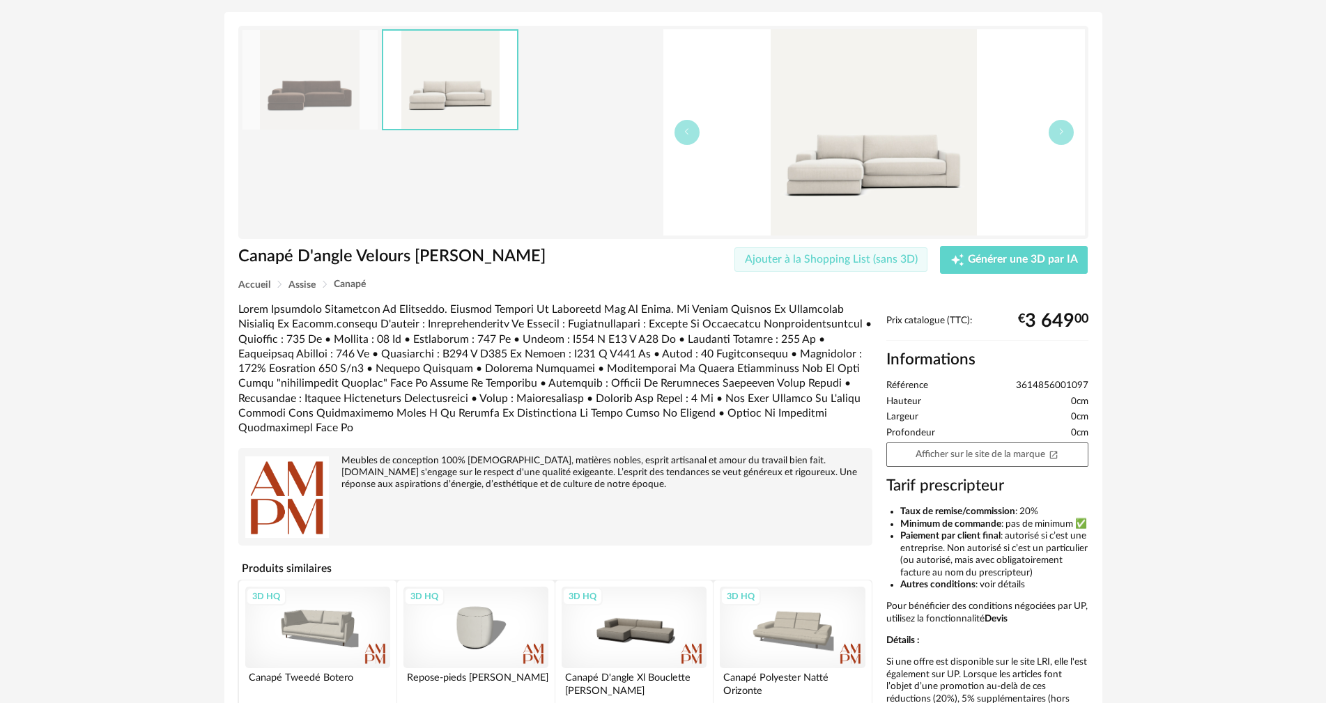
scroll to position [0, 0]
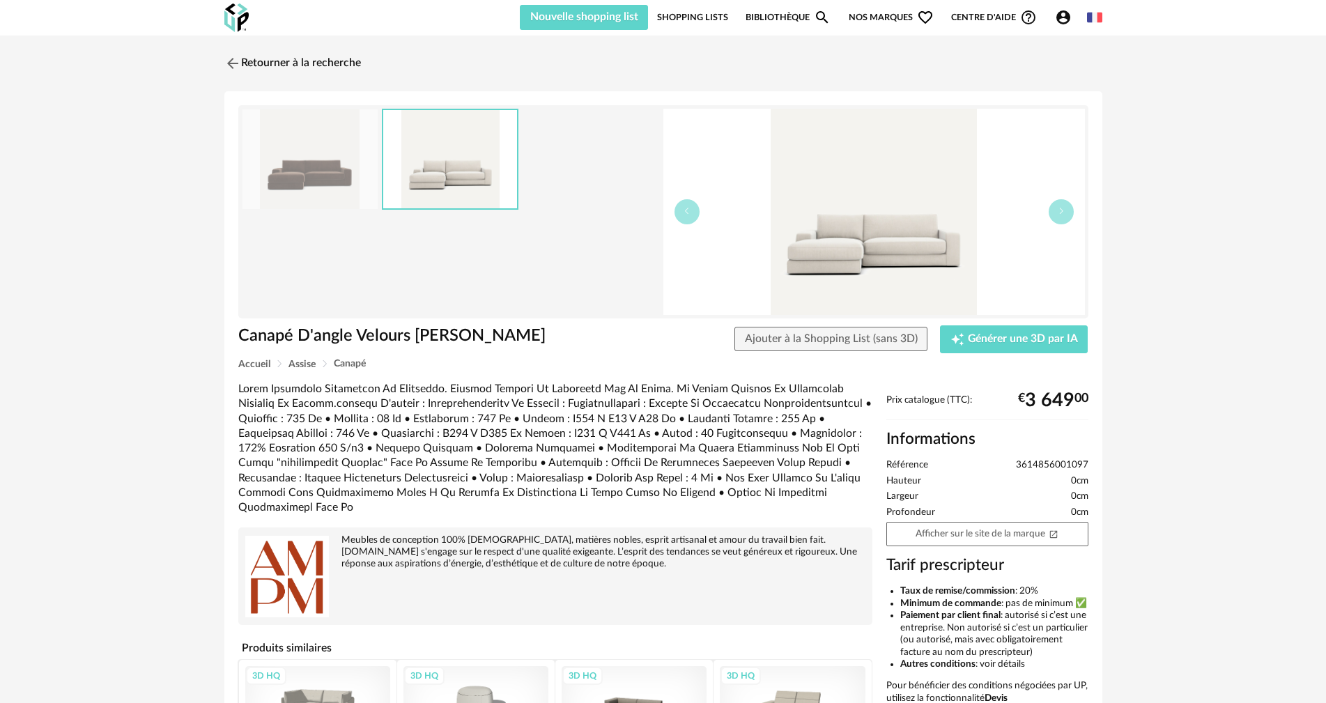
click at [858, 270] on img at bounding box center [874, 212] width 422 height 206
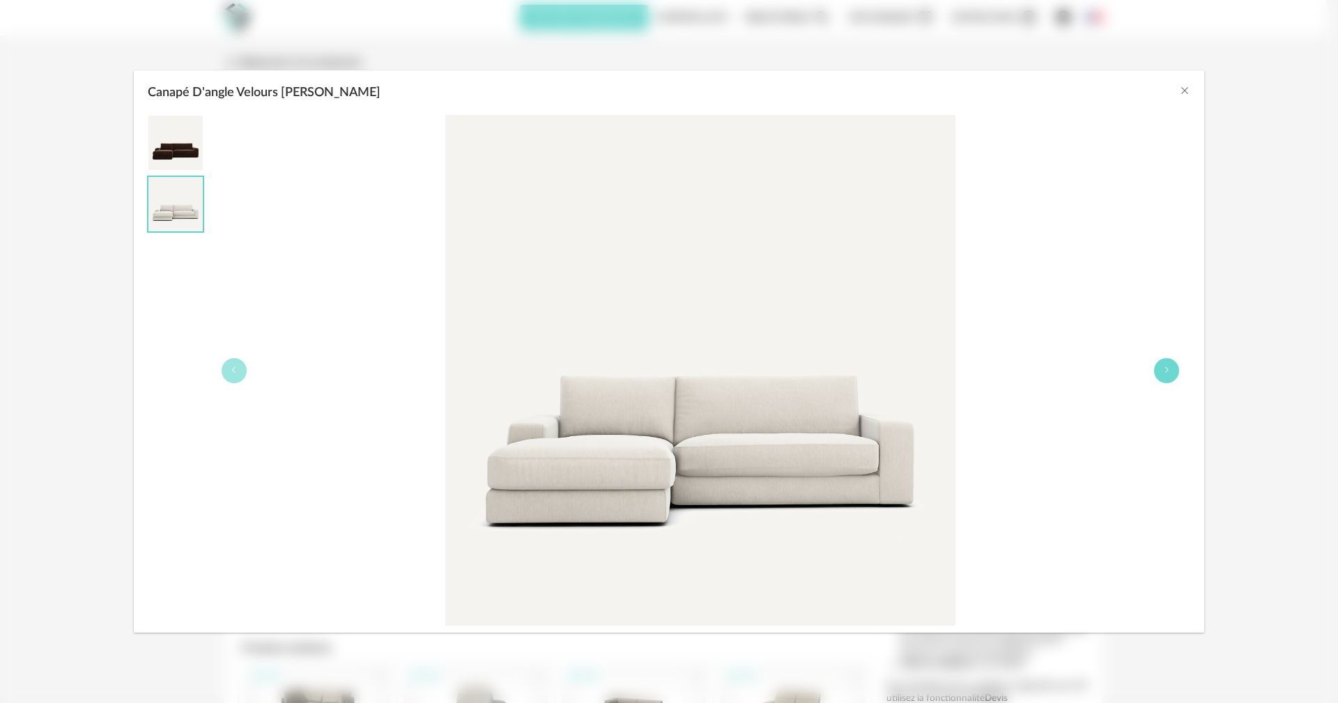
click at [1162, 364] on button "Canapé D'angle Velours Chenille Skander" at bounding box center [1166, 370] width 25 height 25
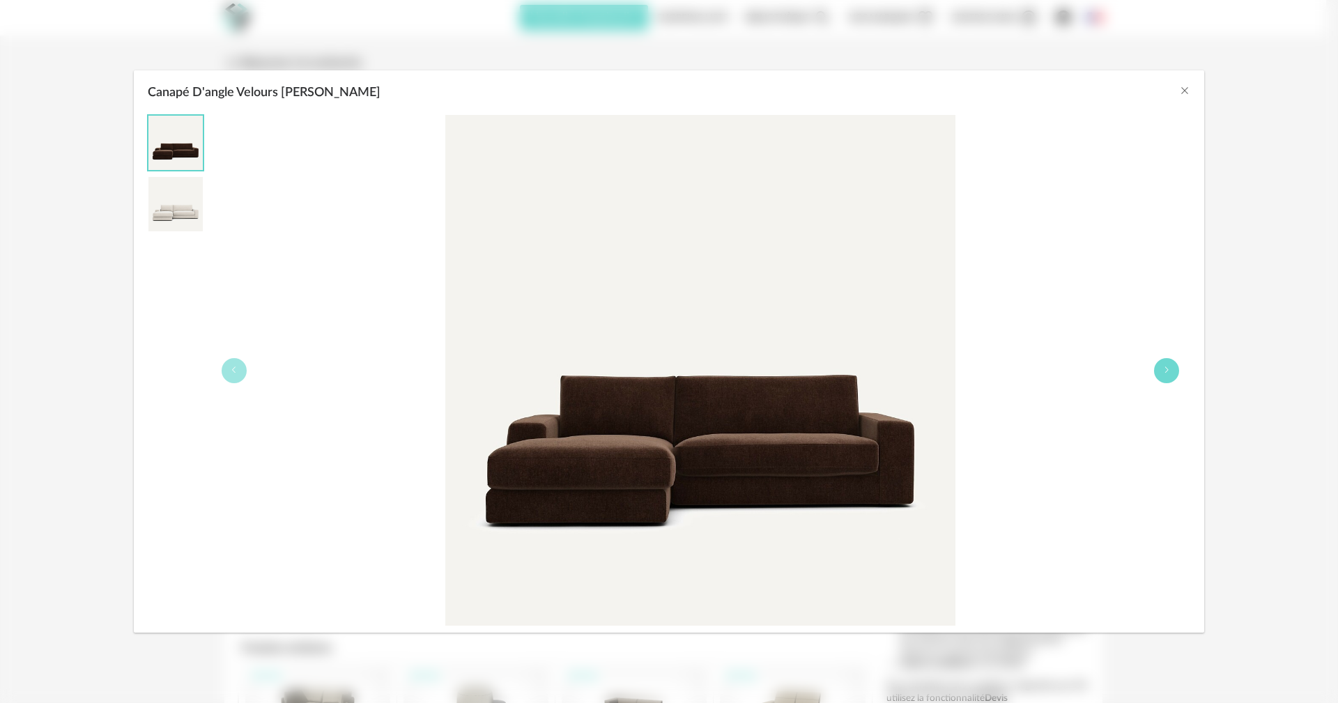
click at [1165, 367] on icon "Canapé D'angle Velours Chenille Skander" at bounding box center [1166, 370] width 8 height 8
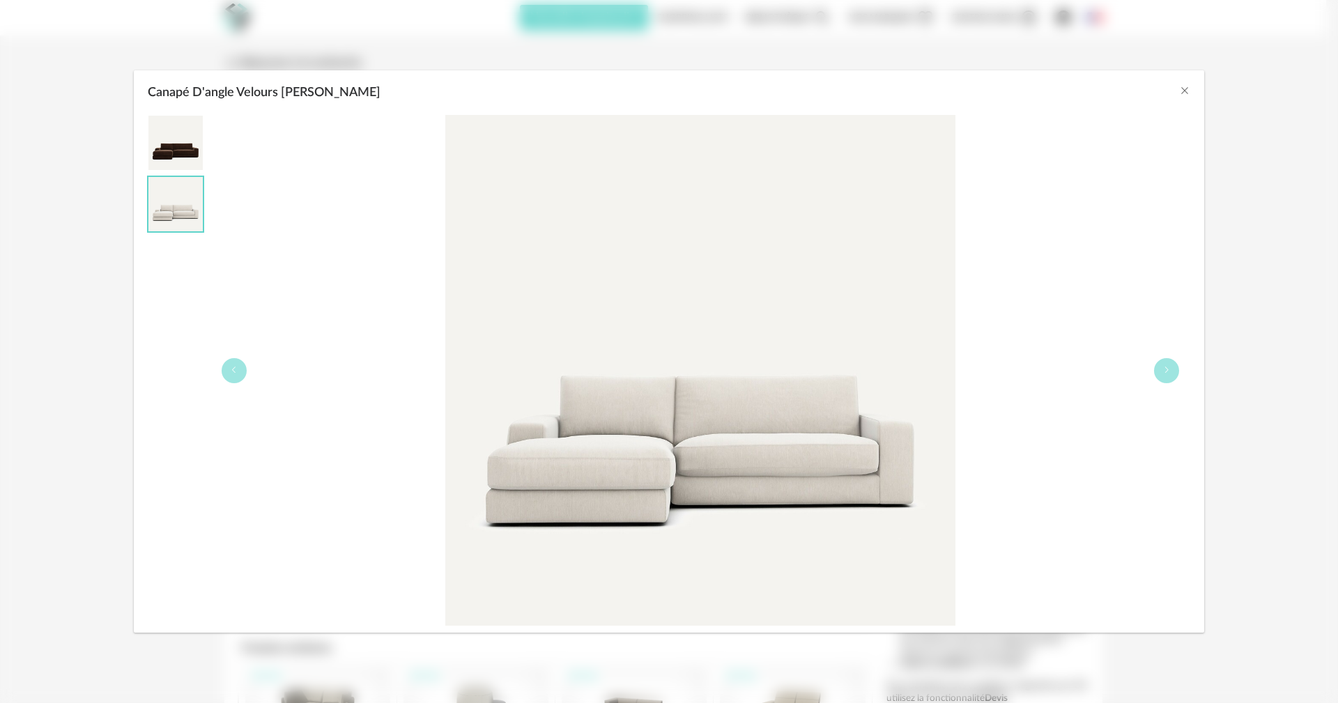
click at [665, 470] on img "Canapé D'angle Velours Chenille Skander" at bounding box center [700, 370] width 511 height 511
click at [1191, 90] on div "Canapé D'angle Velours Chenille Skander" at bounding box center [669, 89] width 1070 height 38
click at [1184, 86] on icon "Close" at bounding box center [1184, 90] width 11 height 11
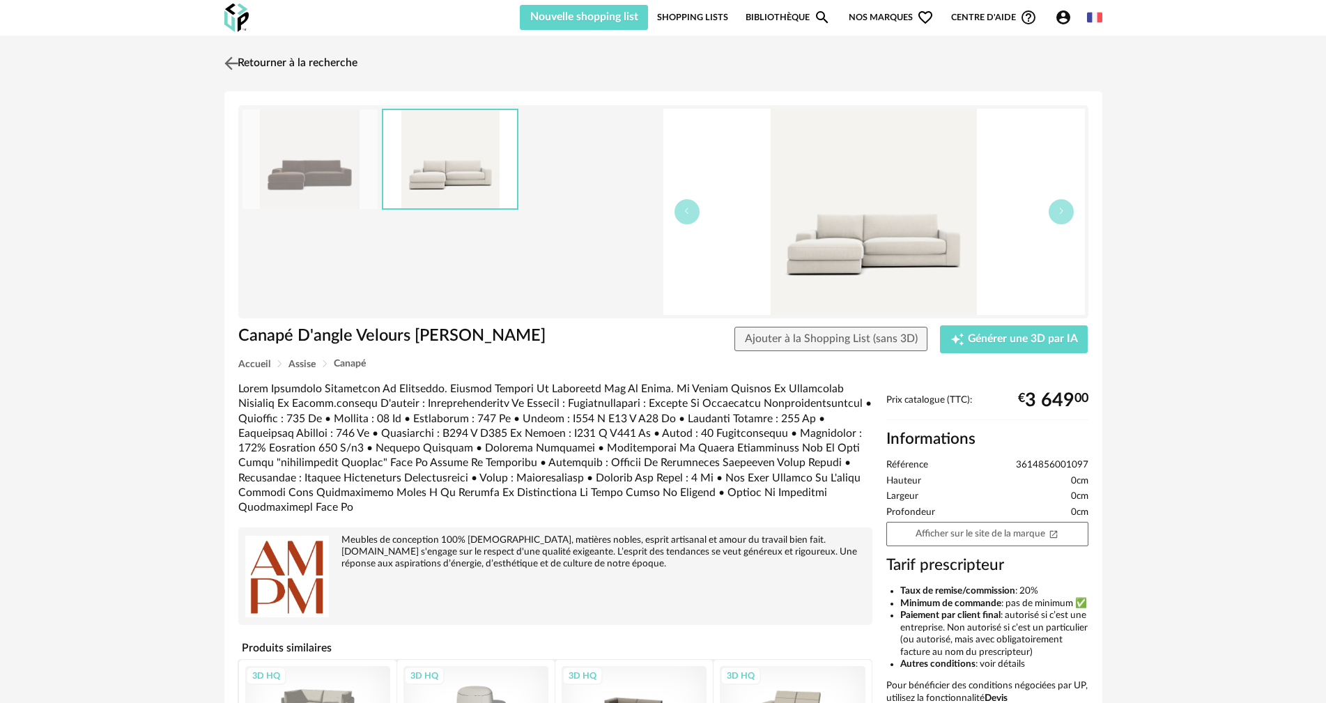
click at [233, 62] on img at bounding box center [231, 63] width 20 height 20
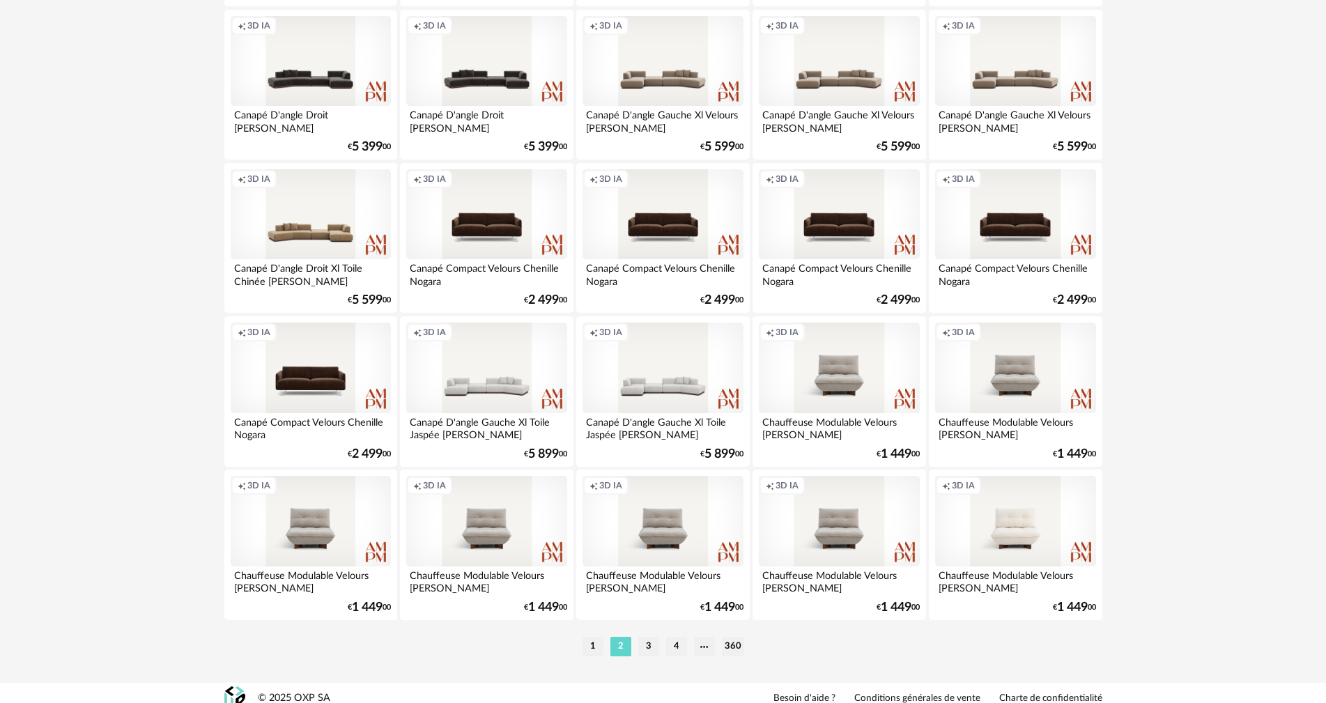
scroll to position [2725, 0]
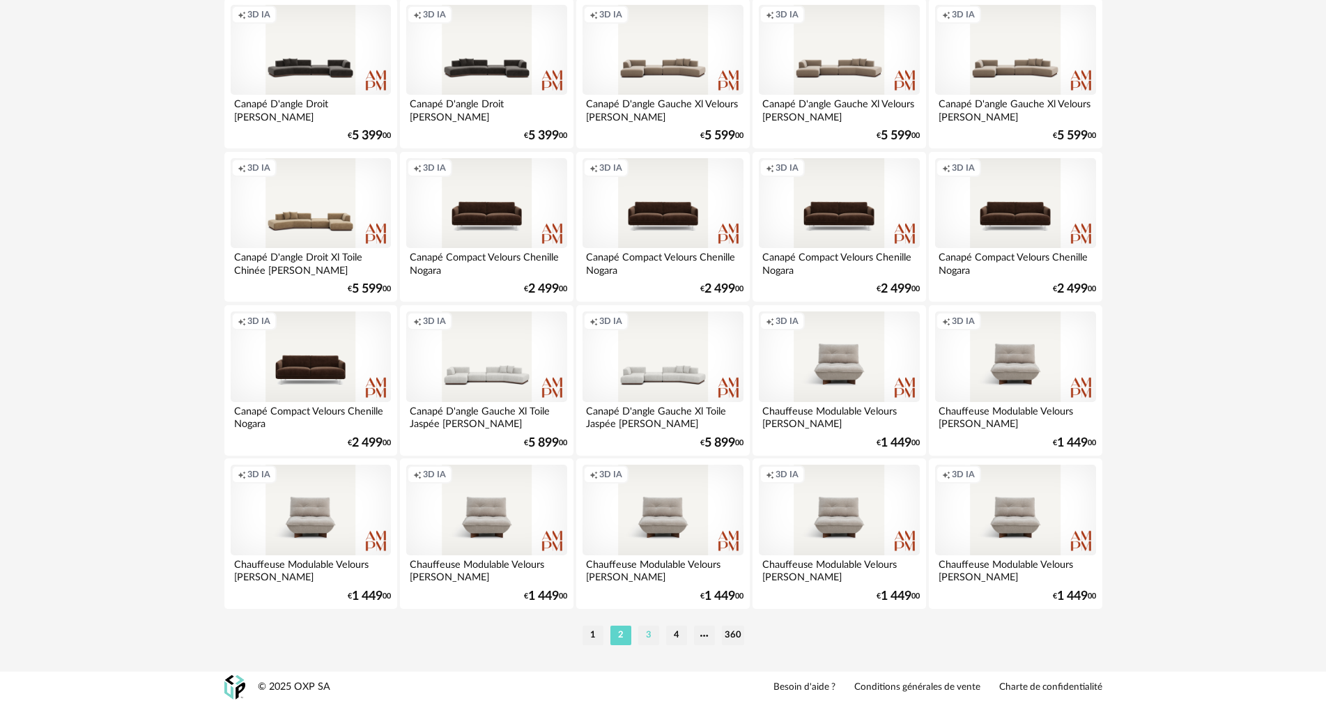
click at [647, 635] on li "3" at bounding box center [648, 636] width 21 height 20
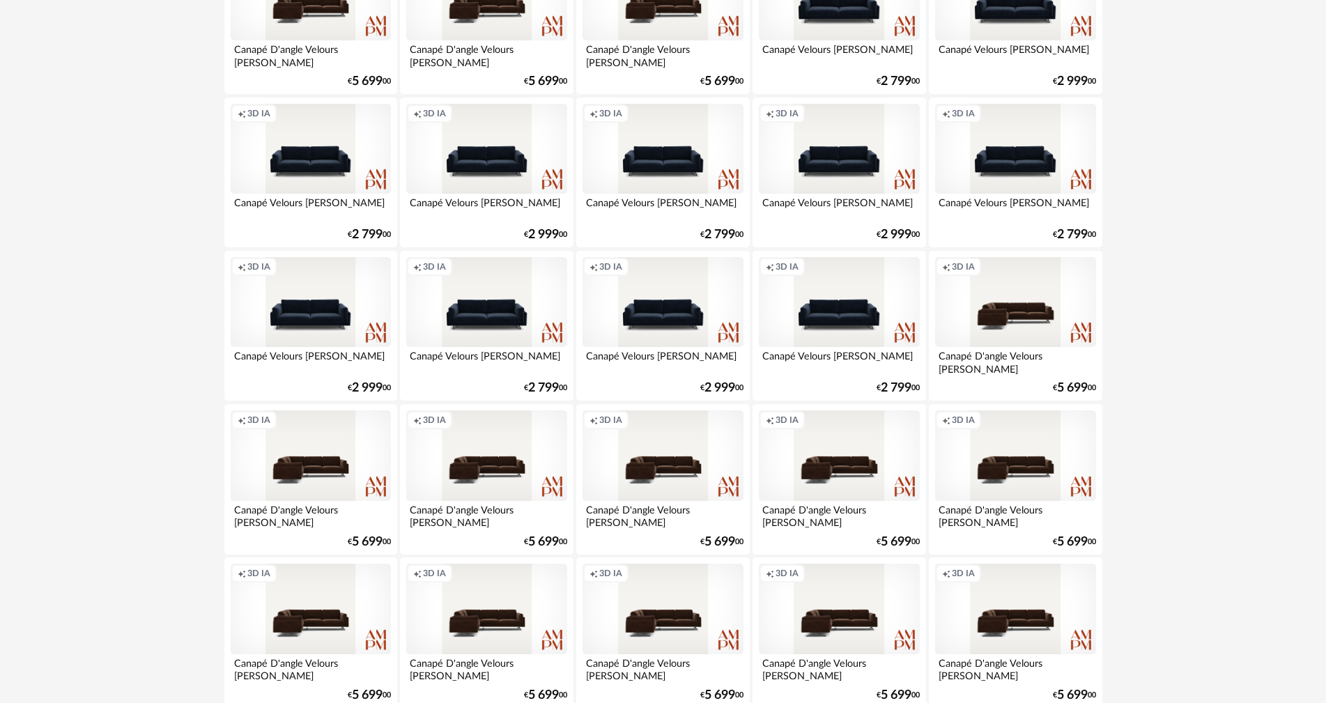
scroll to position [2725, 0]
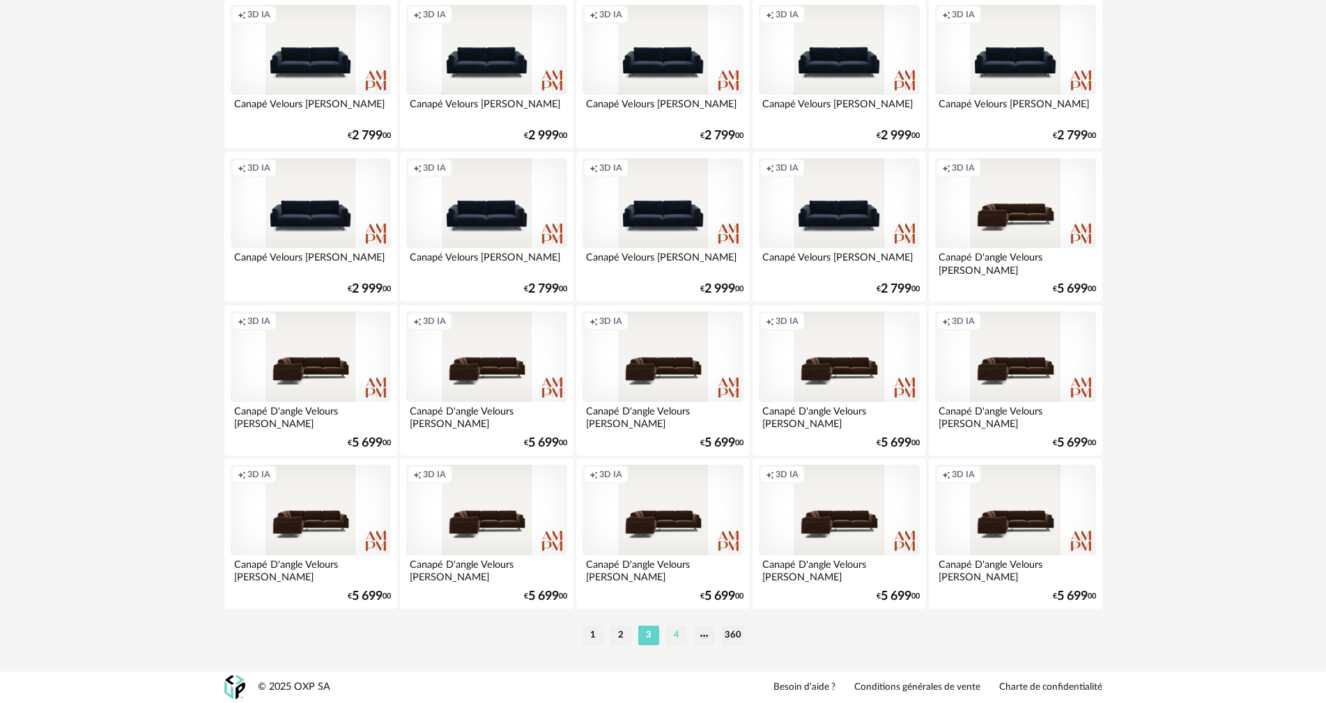
click at [669, 631] on li "4" at bounding box center [676, 636] width 21 height 20
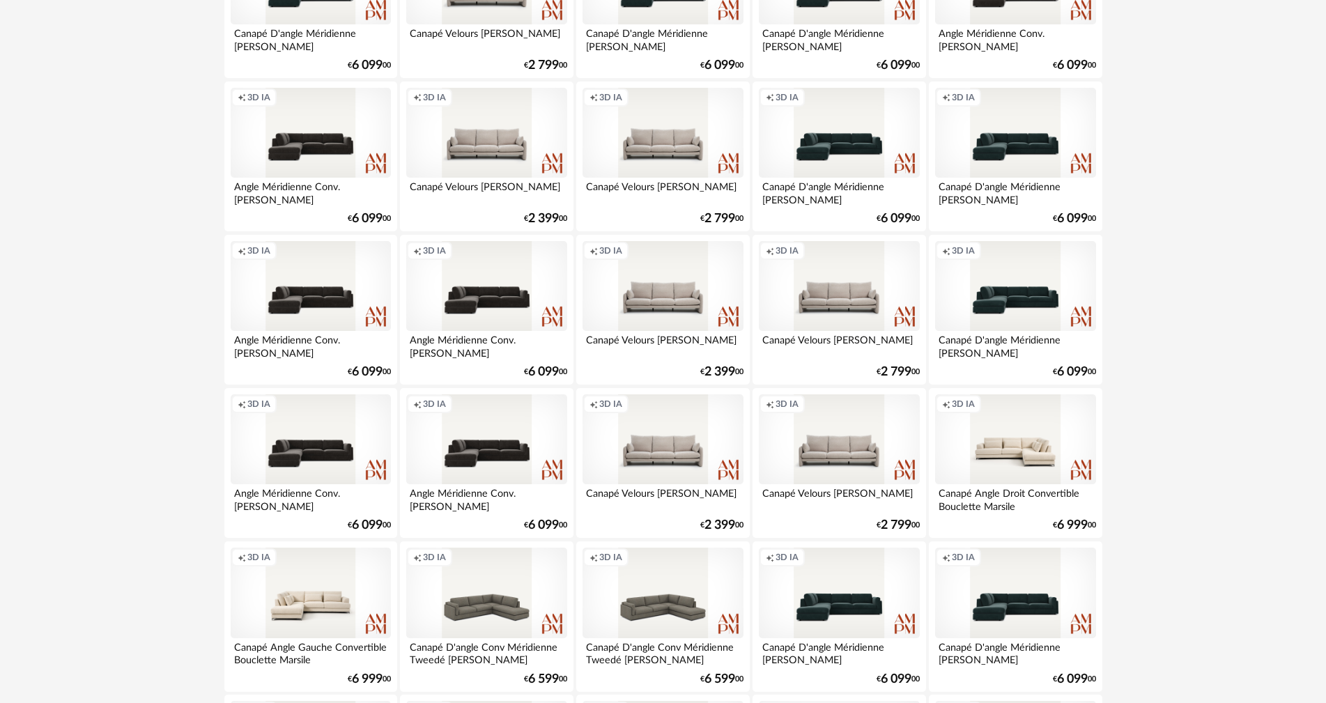
scroll to position [836, 0]
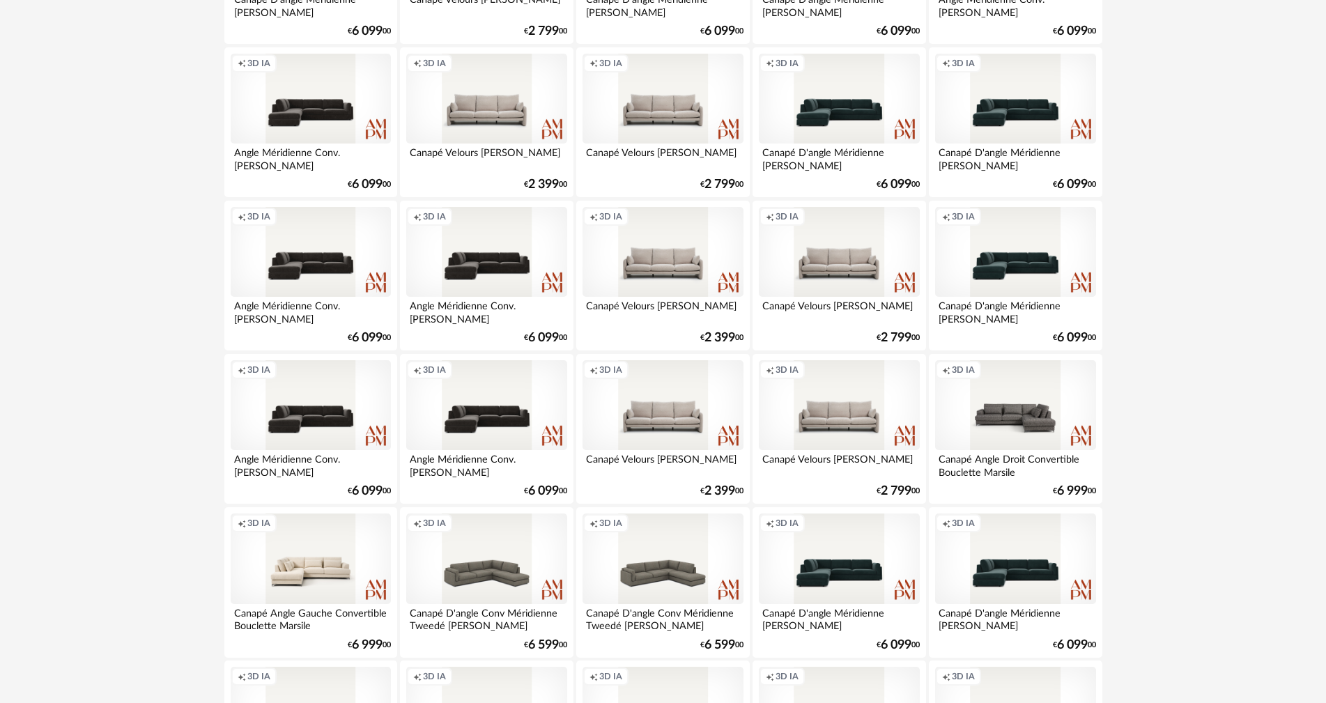
click at [999, 431] on div "Creation icon 3D IA" at bounding box center [1015, 405] width 160 height 91
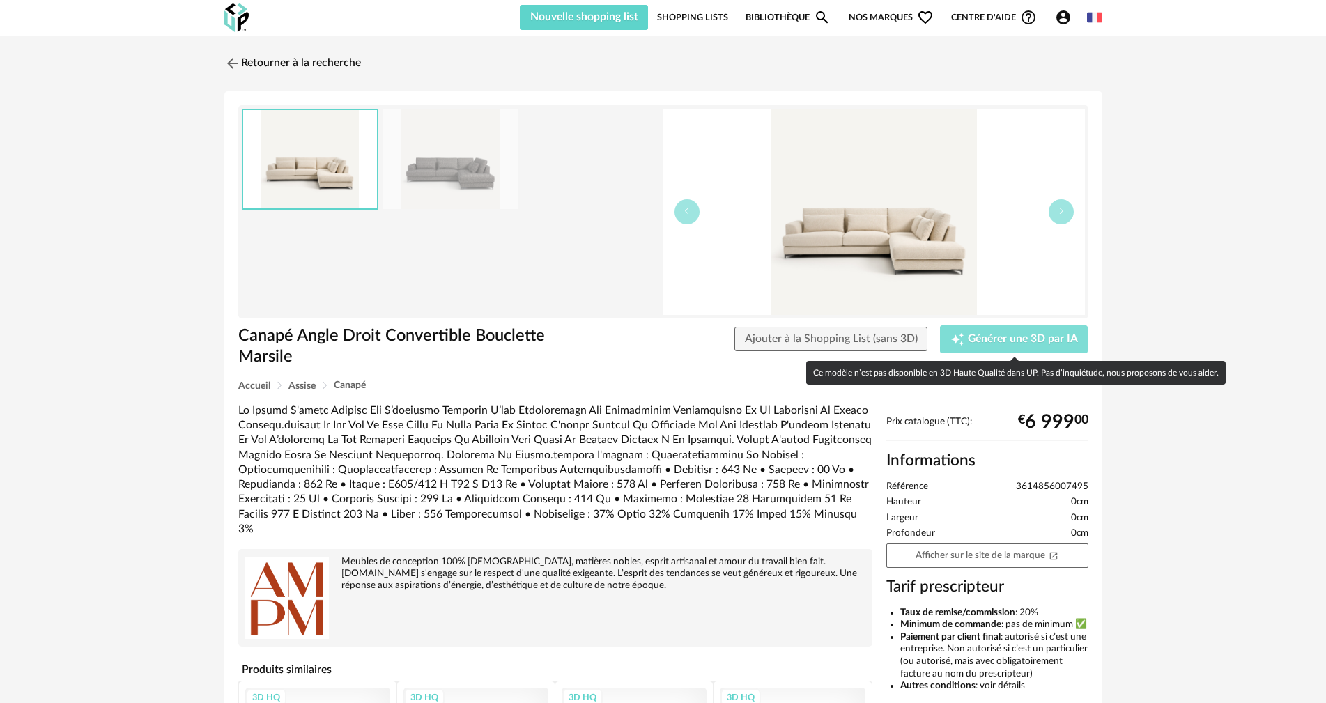
click at [1042, 332] on div "Creation icon Générer une 3D par IA" at bounding box center [1014, 339] width 128 height 14
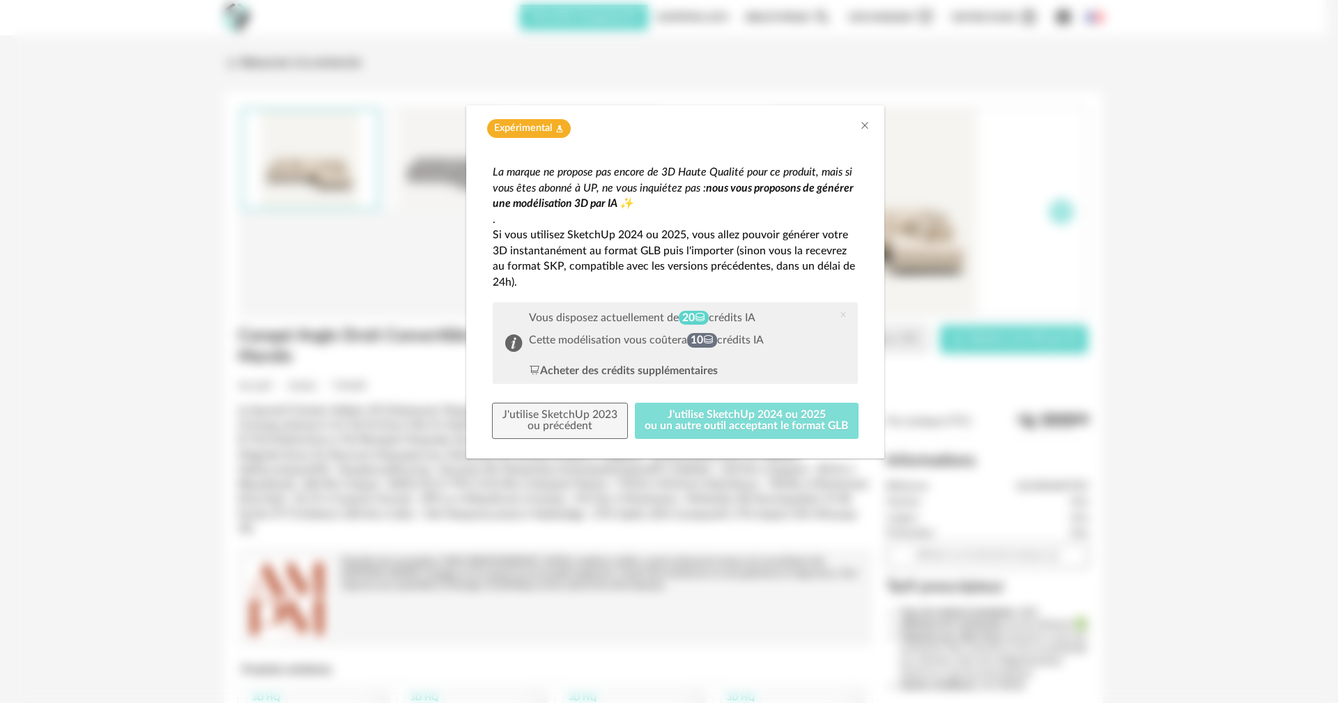
click at [807, 415] on button "J'utilise SketchUp 2024 ou 2025 ou un autre outil acceptant le format GLB" at bounding box center [747, 421] width 224 height 36
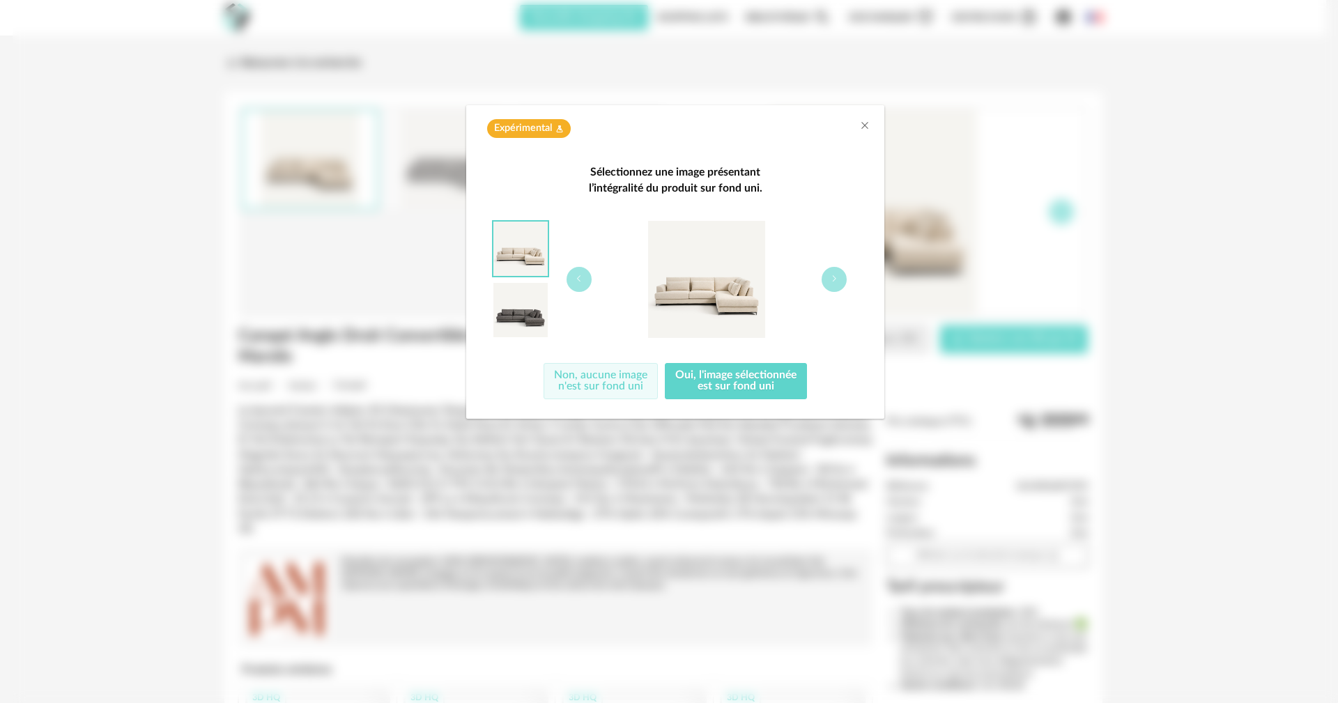
click at [630, 385] on button "Non, aucune image n'est sur fond uni" at bounding box center [600, 381] width 114 height 36
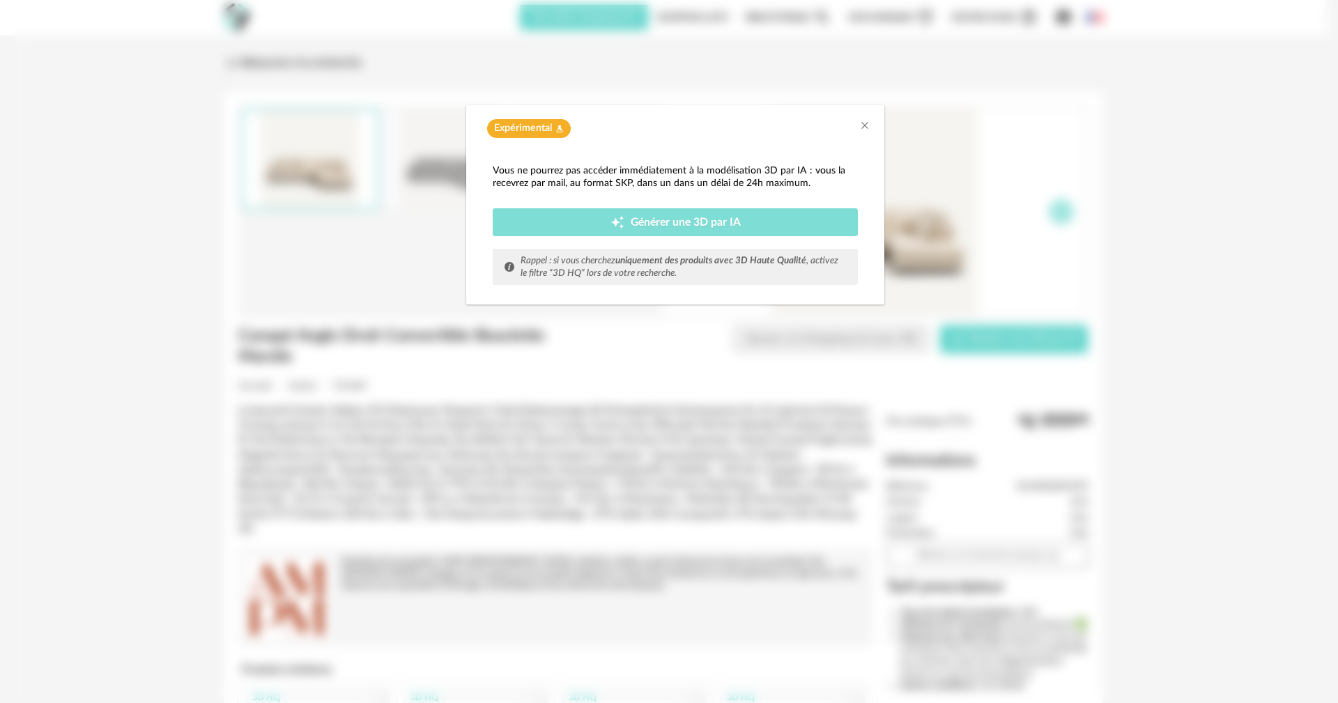
click at [680, 221] on span "Générer une 3D par IA" at bounding box center [686, 222] width 110 height 11
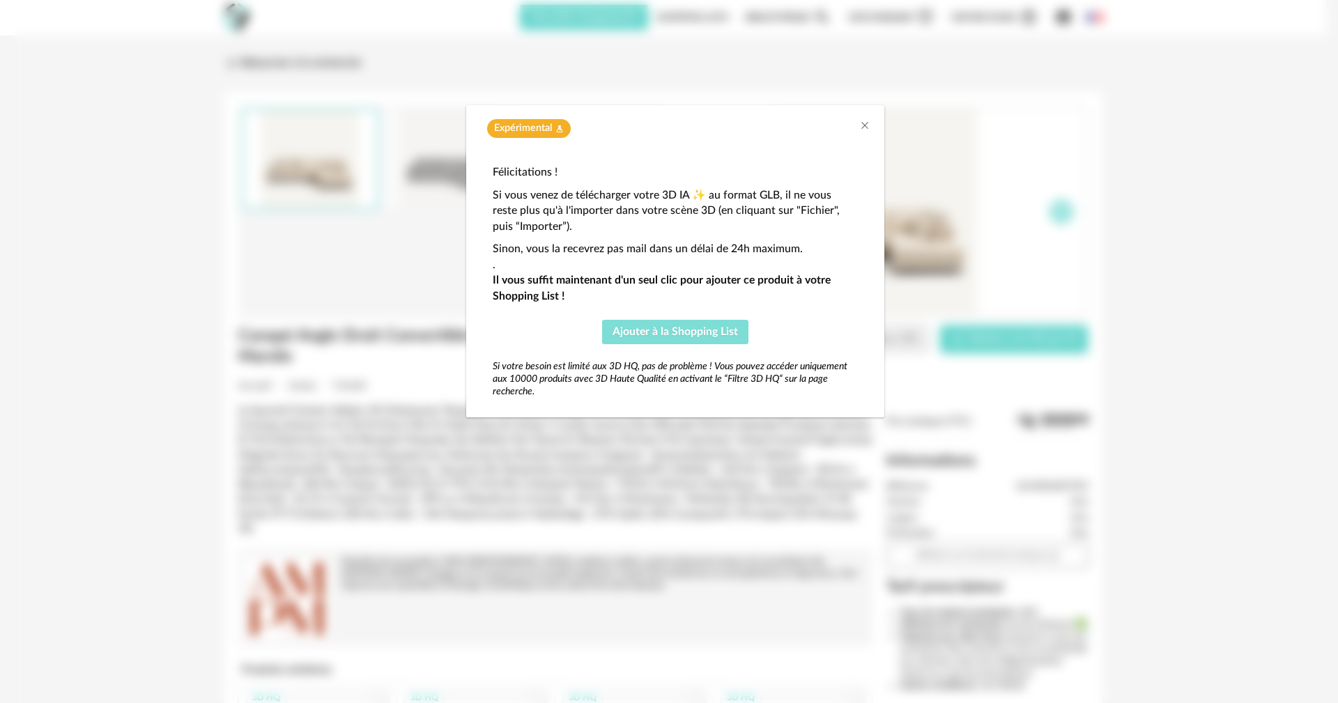
click at [672, 329] on span "Ajouter à la Shopping List" at bounding box center [674, 331] width 125 height 11
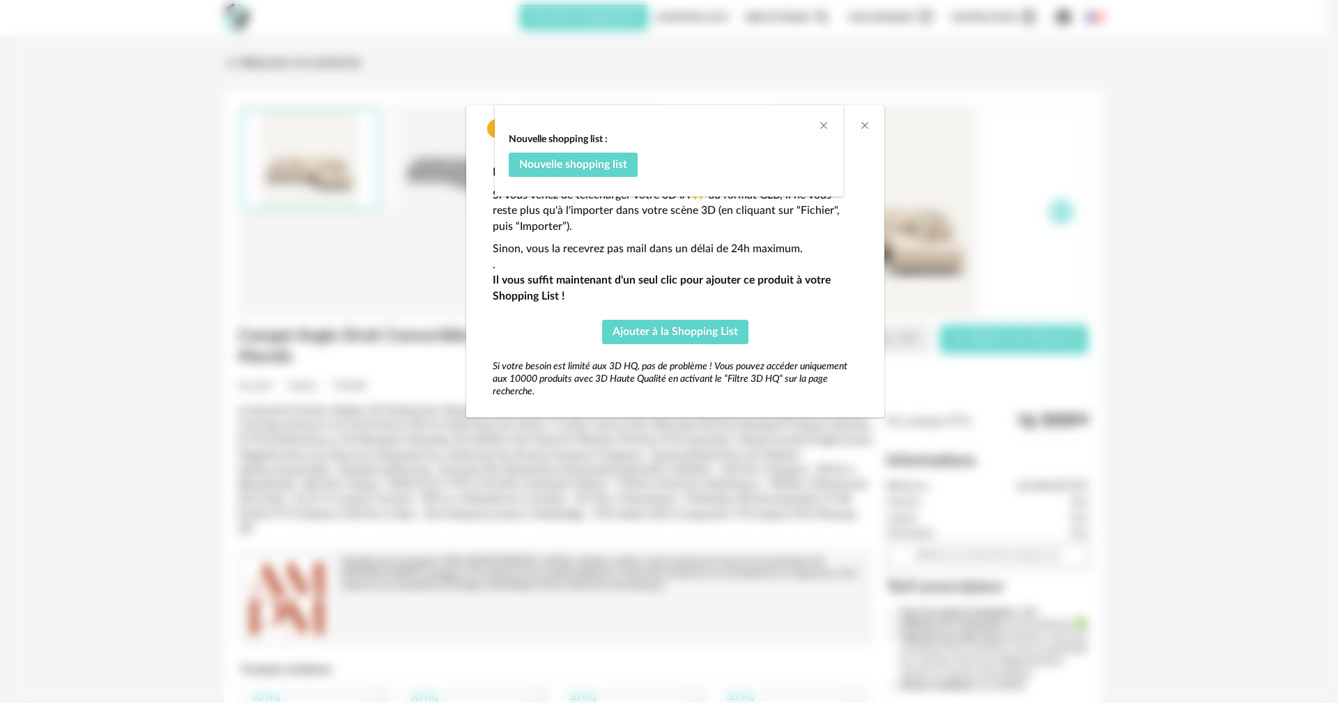
click at [829, 121] on div "dialog" at bounding box center [669, 115] width 348 height 21
click at [872, 126] on div "Nouvelle shopping list : Nouvelle shopping list" at bounding box center [669, 351] width 1338 height 703
click at [865, 126] on icon "Close" at bounding box center [864, 125] width 11 height 11
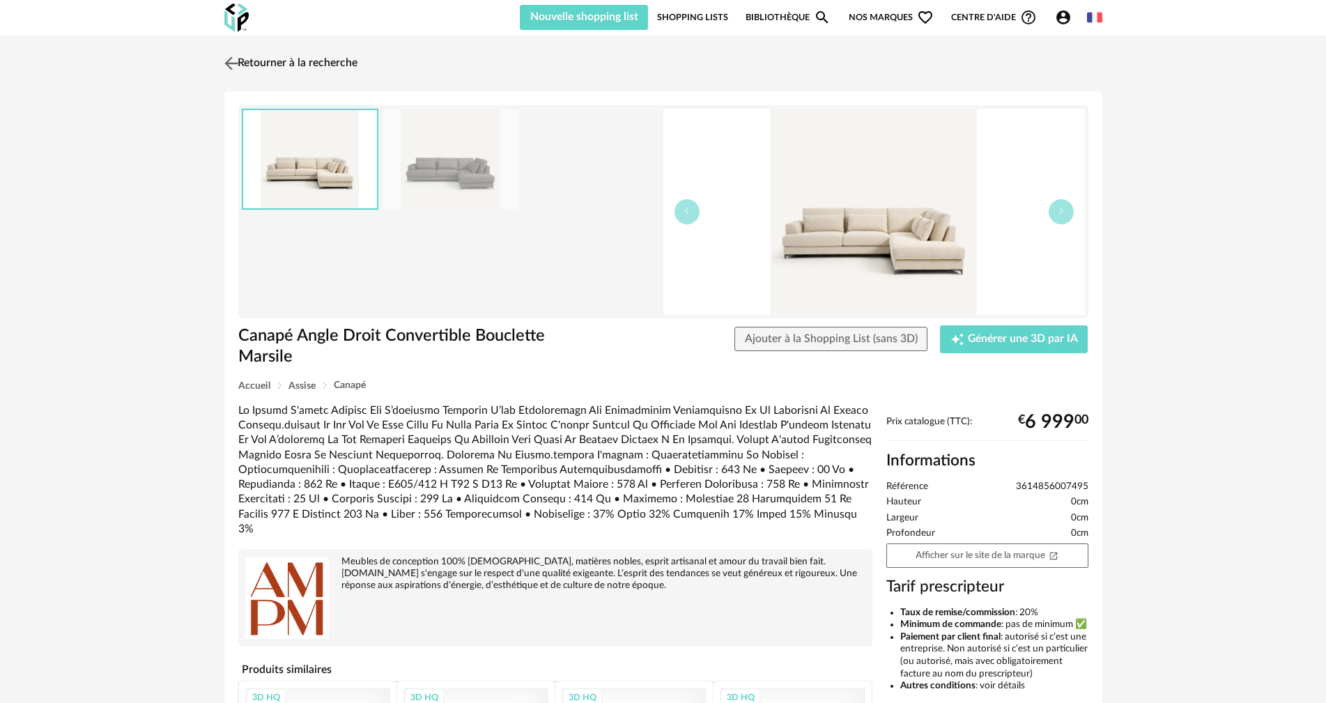
click at [311, 59] on link "Retourner à la recherche" at bounding box center [289, 63] width 137 height 31
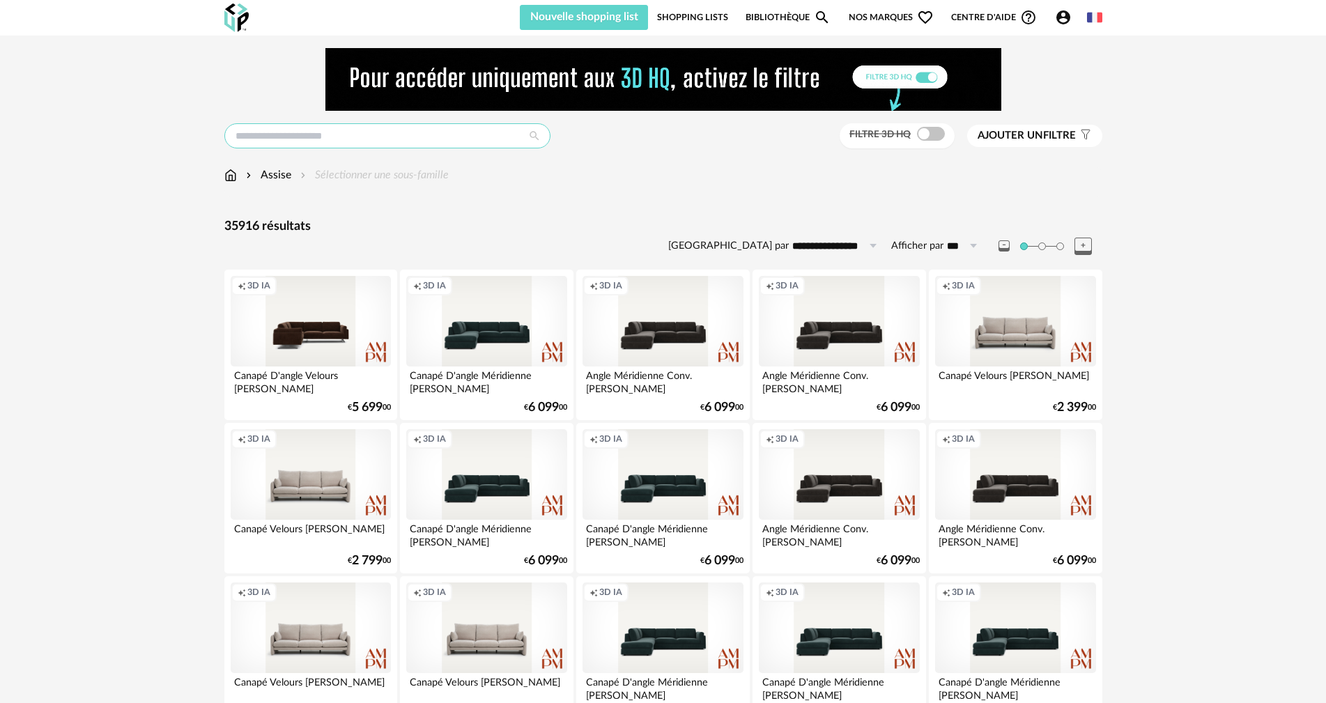
click at [351, 131] on input "text" at bounding box center [387, 135] width 326 height 25
type input "*******"
type input "**********"
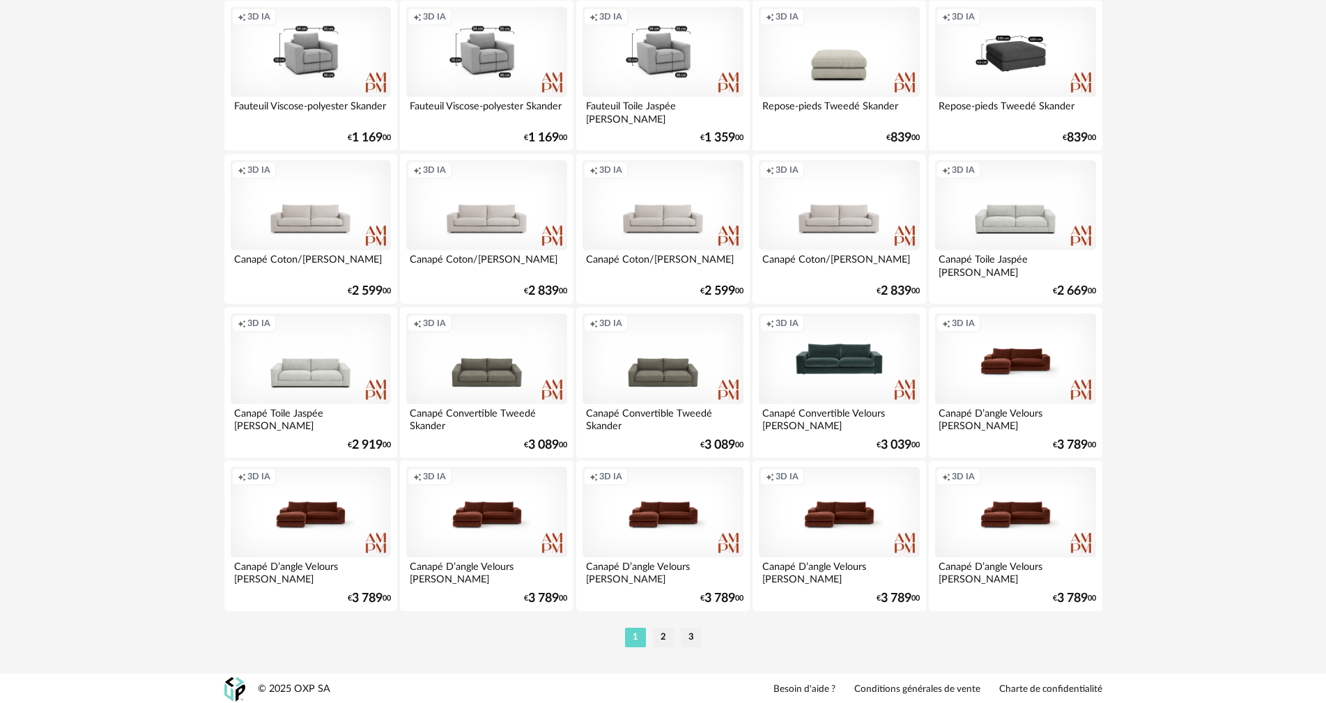
scroll to position [2725, 0]
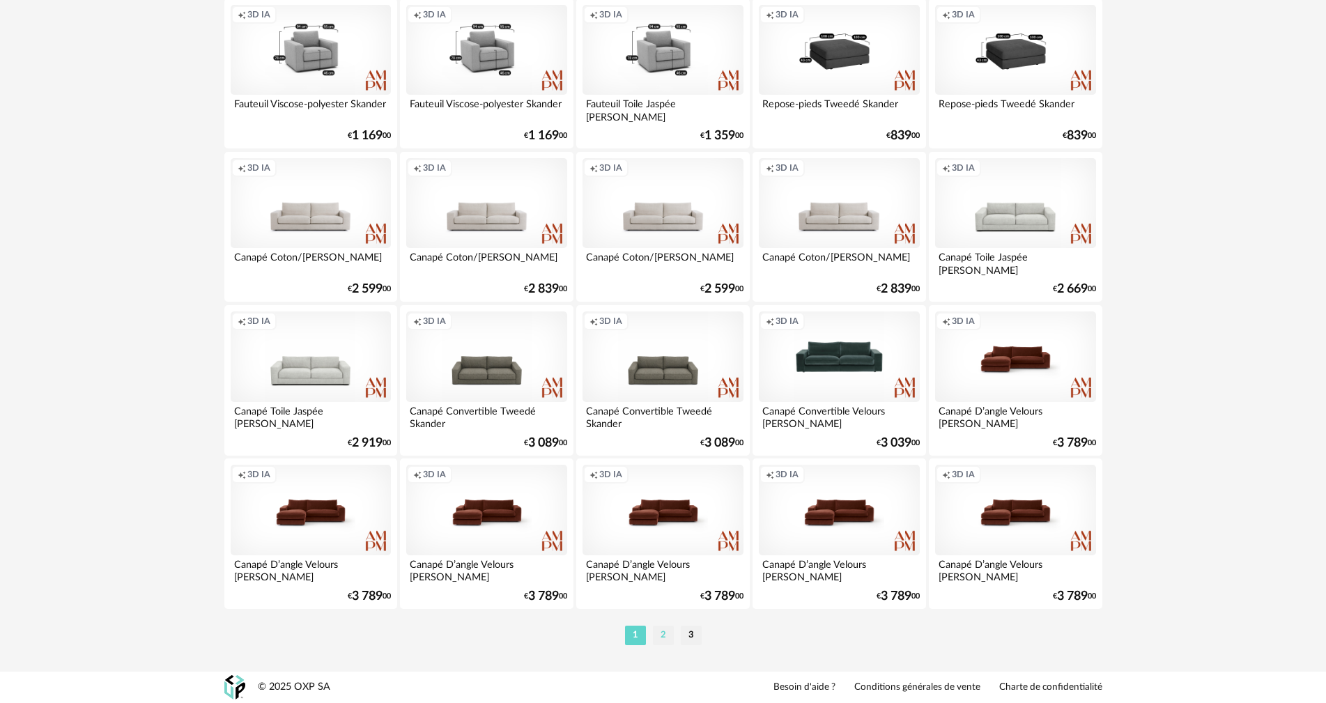
click at [663, 633] on li "2" at bounding box center [663, 636] width 21 height 20
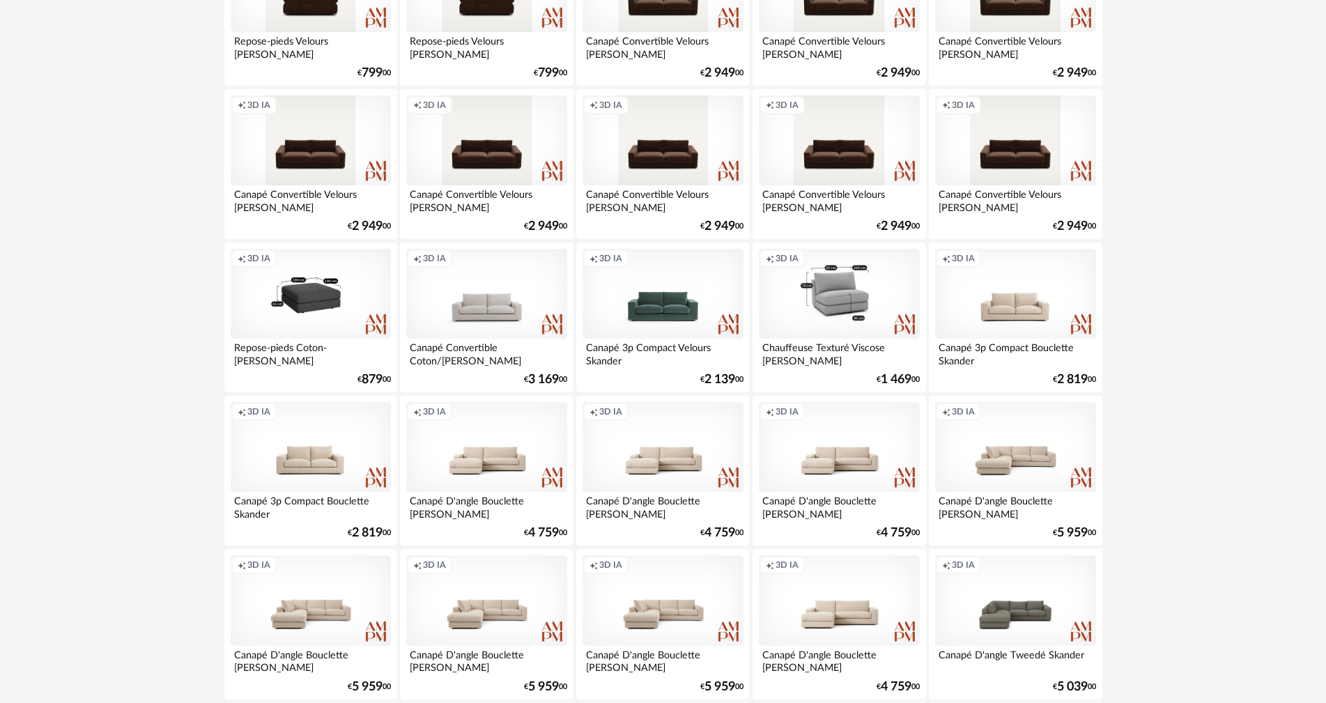
scroll to position [836, 0]
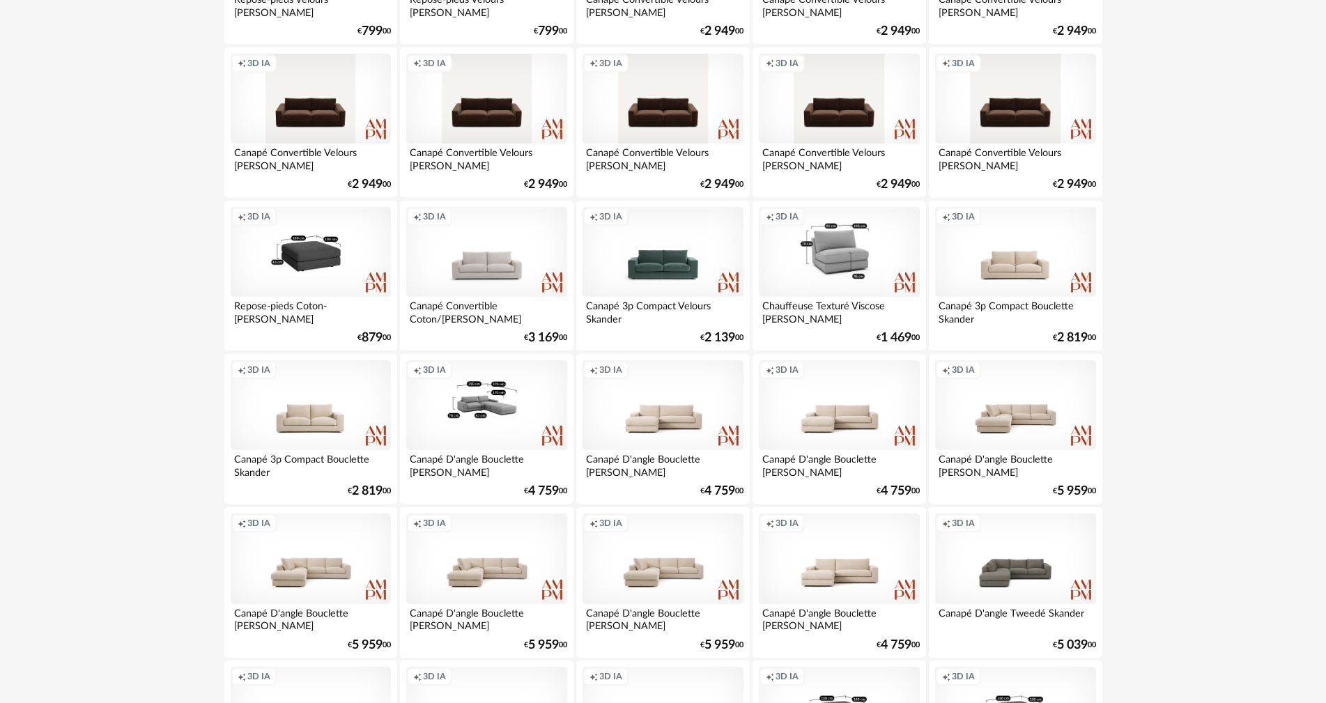
click at [507, 429] on div "Creation icon 3D IA" at bounding box center [486, 405] width 160 height 91
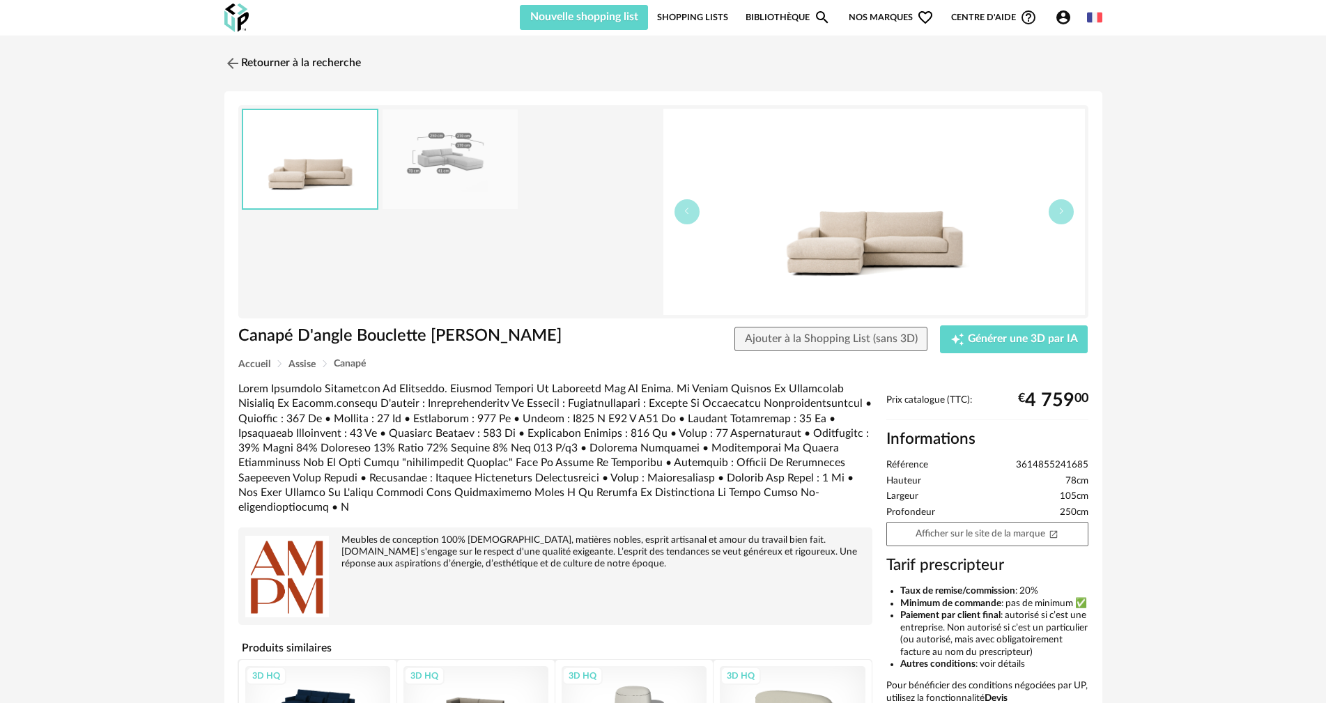
click at [455, 137] on img at bounding box center [450, 159] width 135 height 100
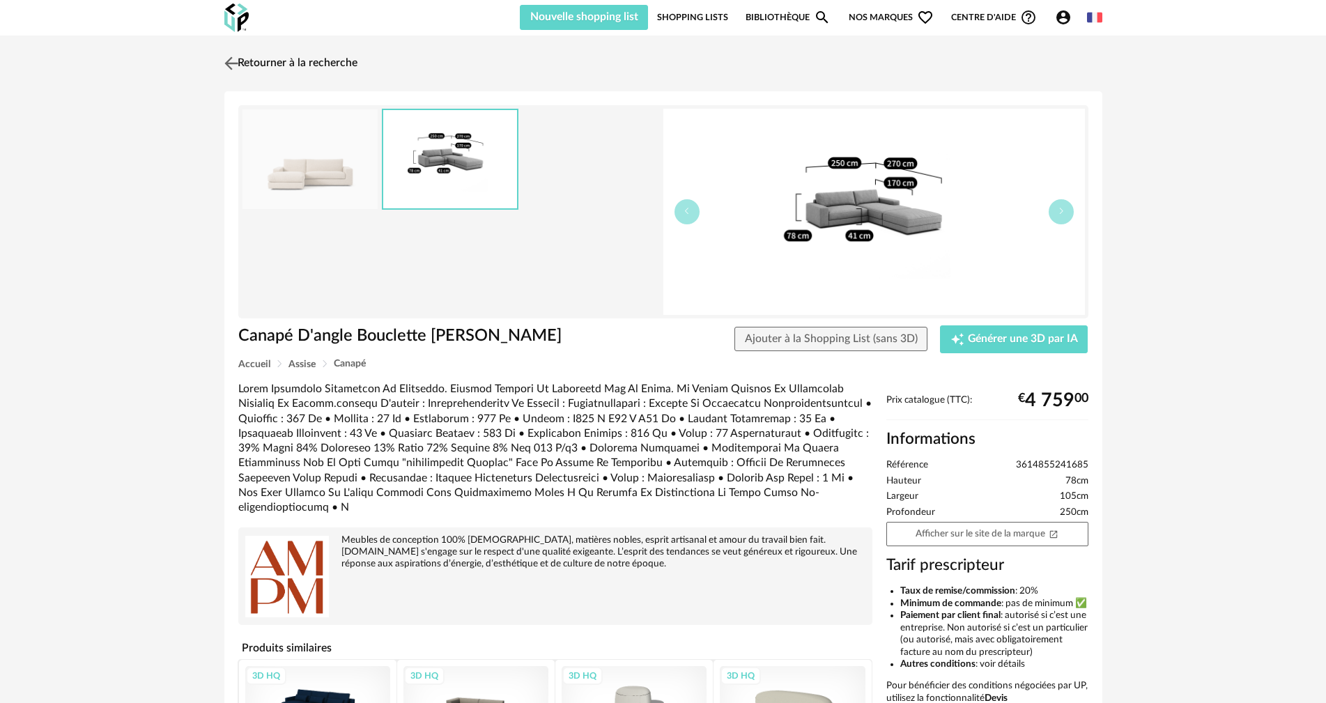
click at [307, 67] on link "Retourner à la recherche" at bounding box center [289, 63] width 137 height 31
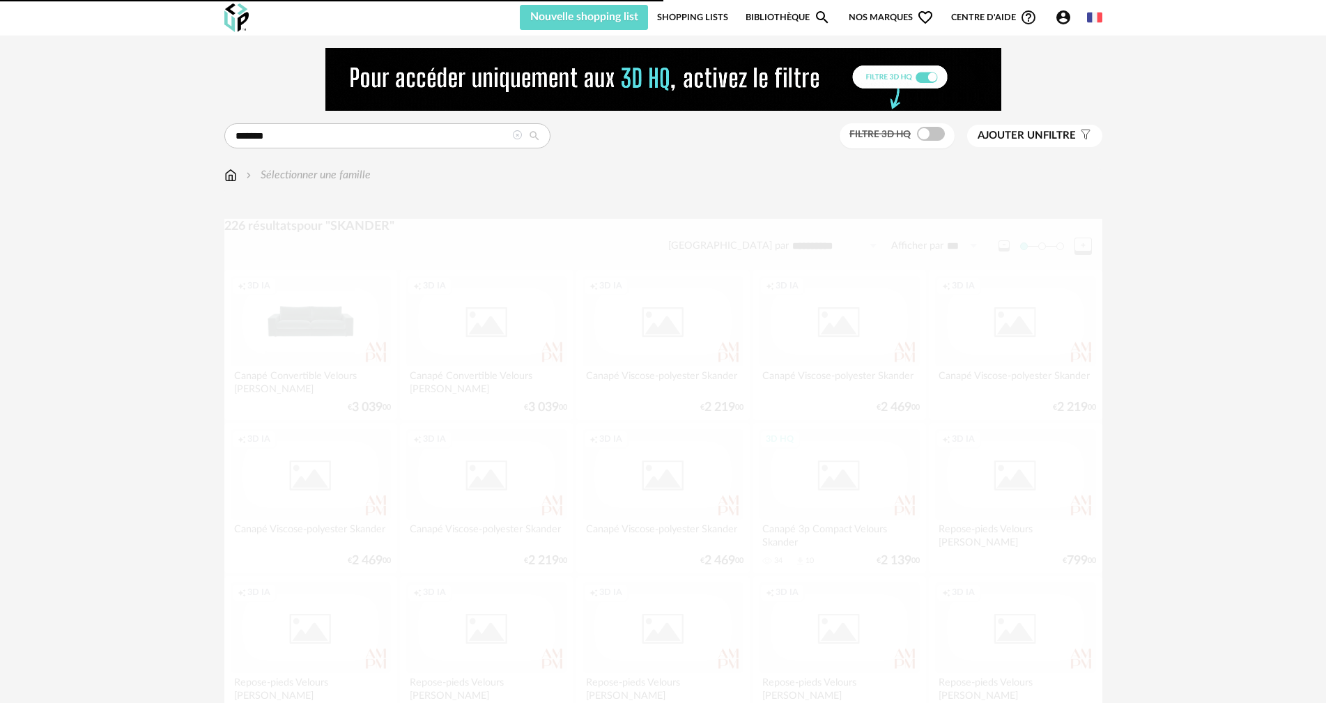
scroll to position [836, 0]
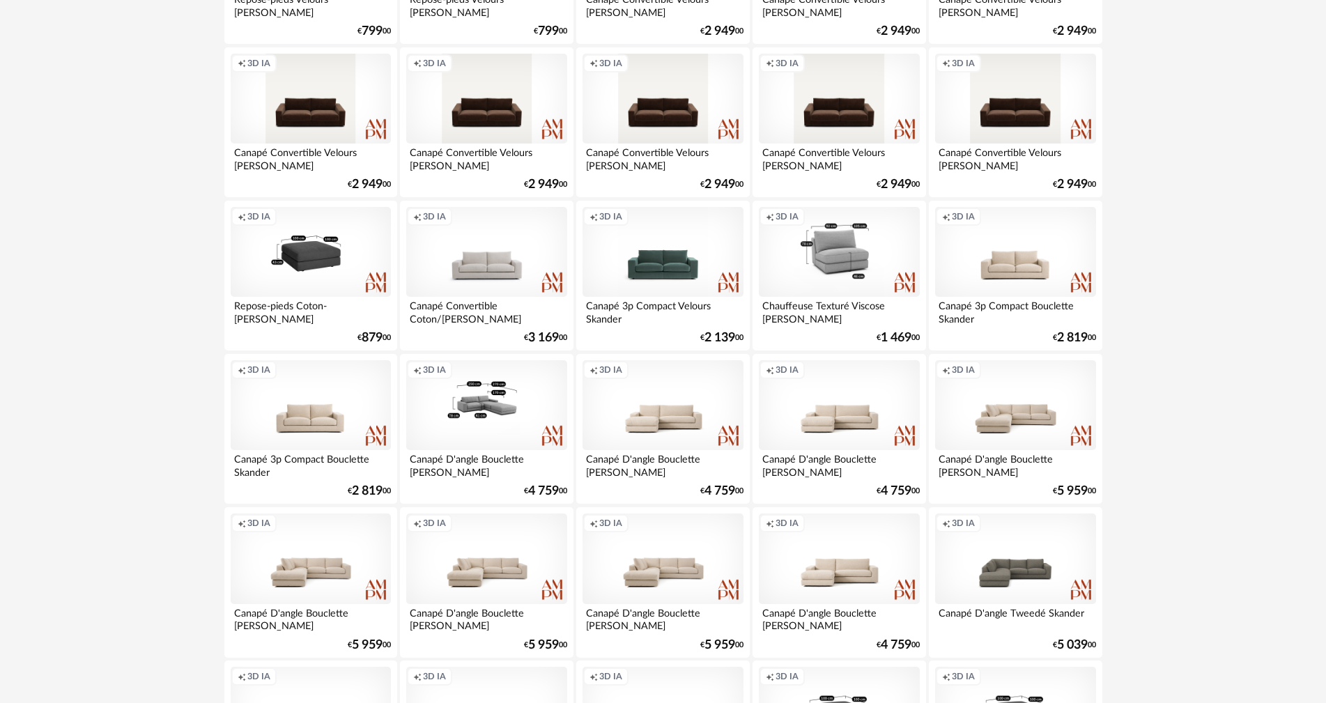
click at [515, 432] on div "Creation icon 3D IA" at bounding box center [486, 405] width 160 height 91
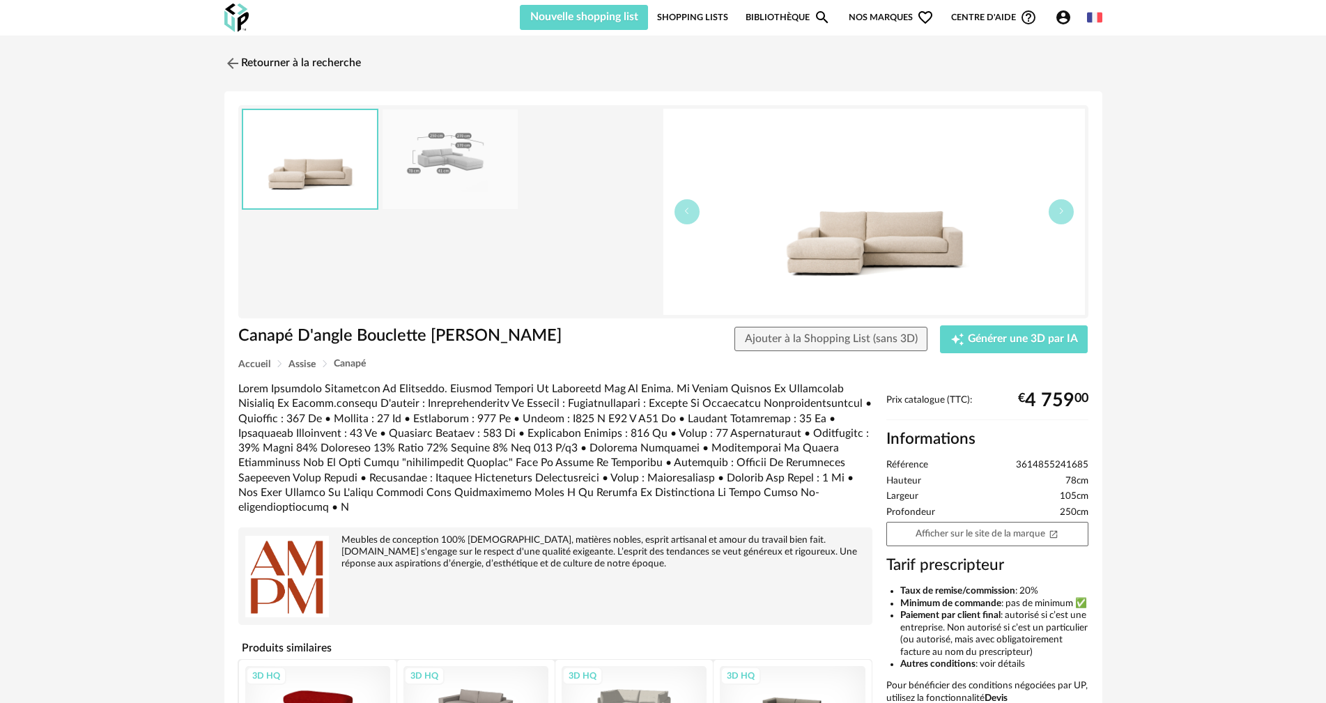
click at [465, 151] on img at bounding box center [450, 159] width 135 height 100
click at [265, 59] on link "Retourner à la recherche" at bounding box center [289, 63] width 137 height 31
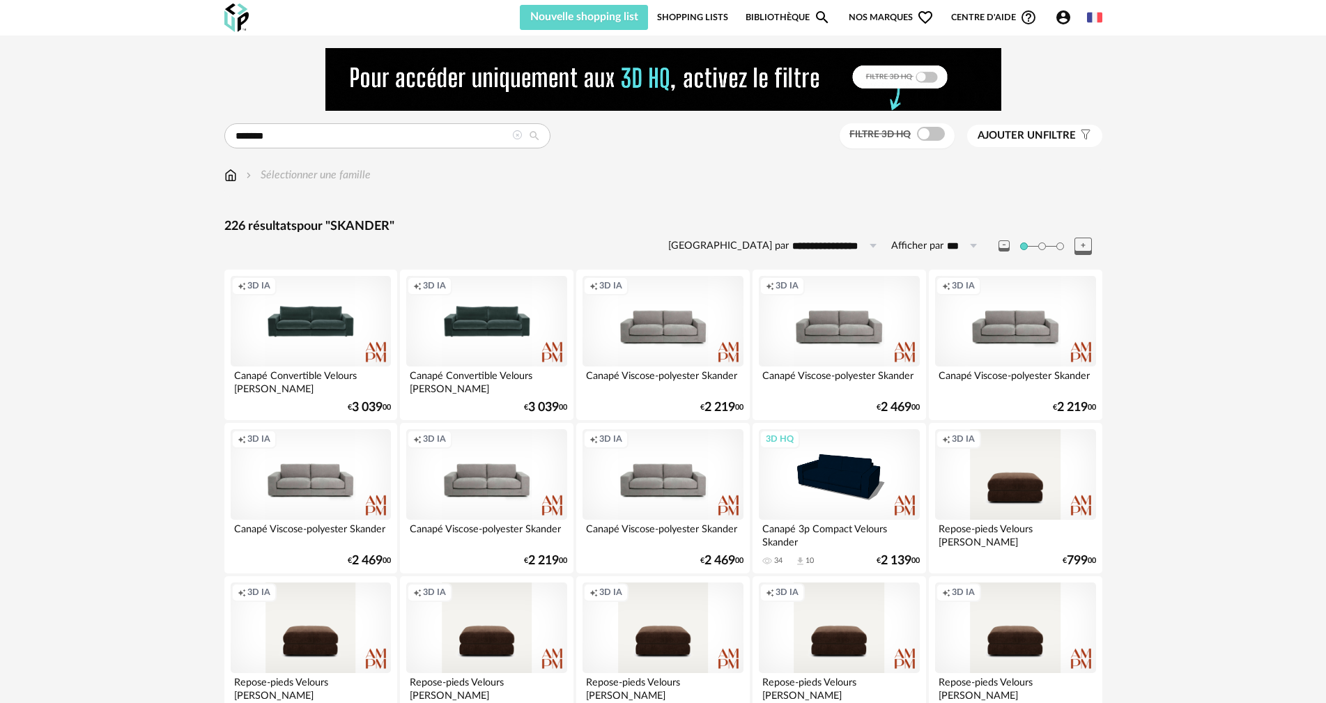
click at [799, 10] on link "Bibliothèque Magnify icon" at bounding box center [788, 17] width 85 height 25
click at [344, 138] on input "text" at bounding box center [387, 135] width 326 height 25
type input "**********"
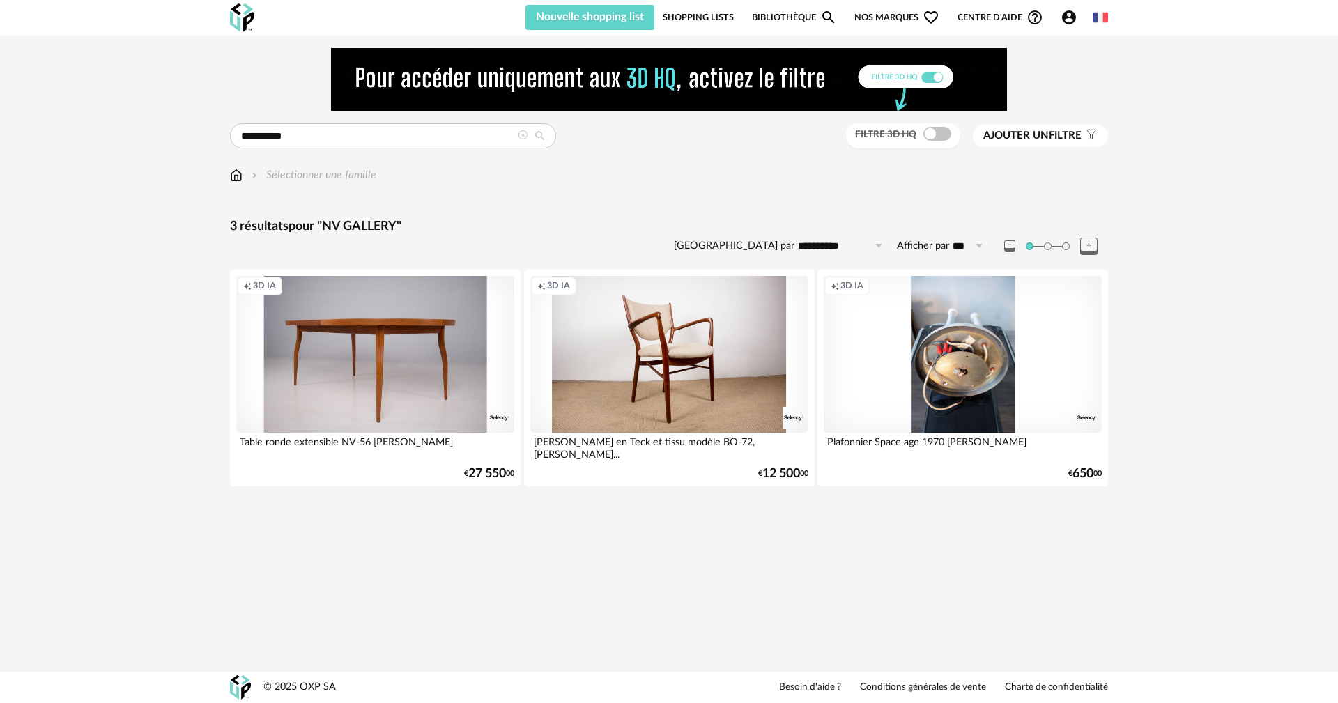
click at [880, 23] on span "Nos marques Heart Outline icon" at bounding box center [896, 17] width 85 height 25
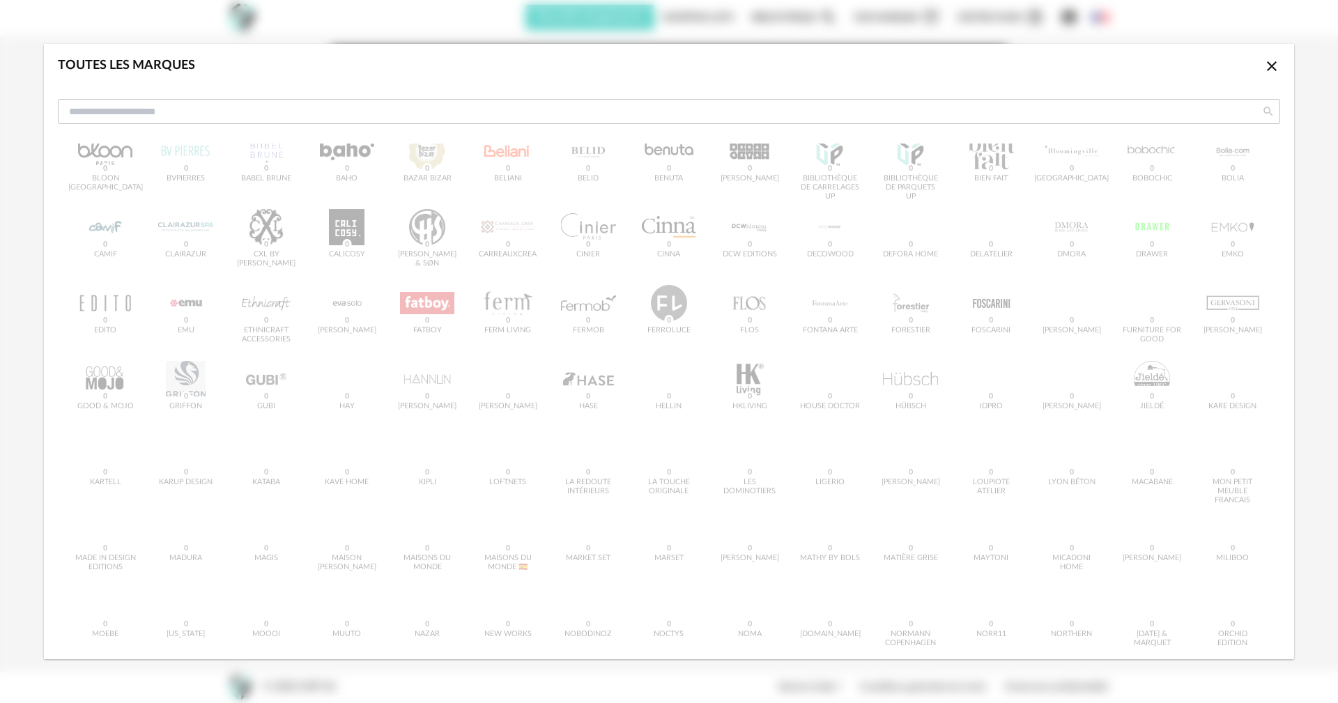
scroll to position [139, 0]
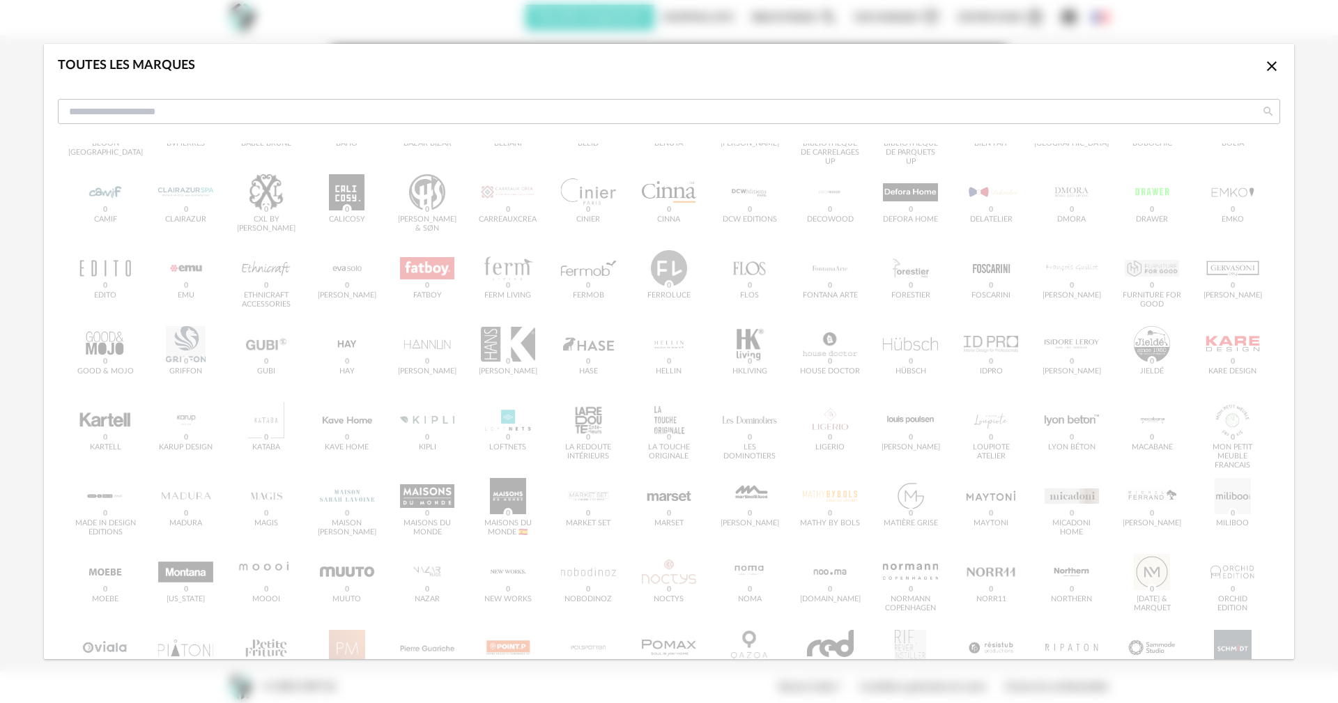
click at [755, 505] on div "&tradition 0 101 Copenhagen 0 366 Concept 0 AMPM 0 AYTM 0 Acte DECO 0 Airborne …" at bounding box center [669, 435] width 1222 height 848
click at [178, 114] on input "dialog" at bounding box center [669, 111] width 1222 height 25
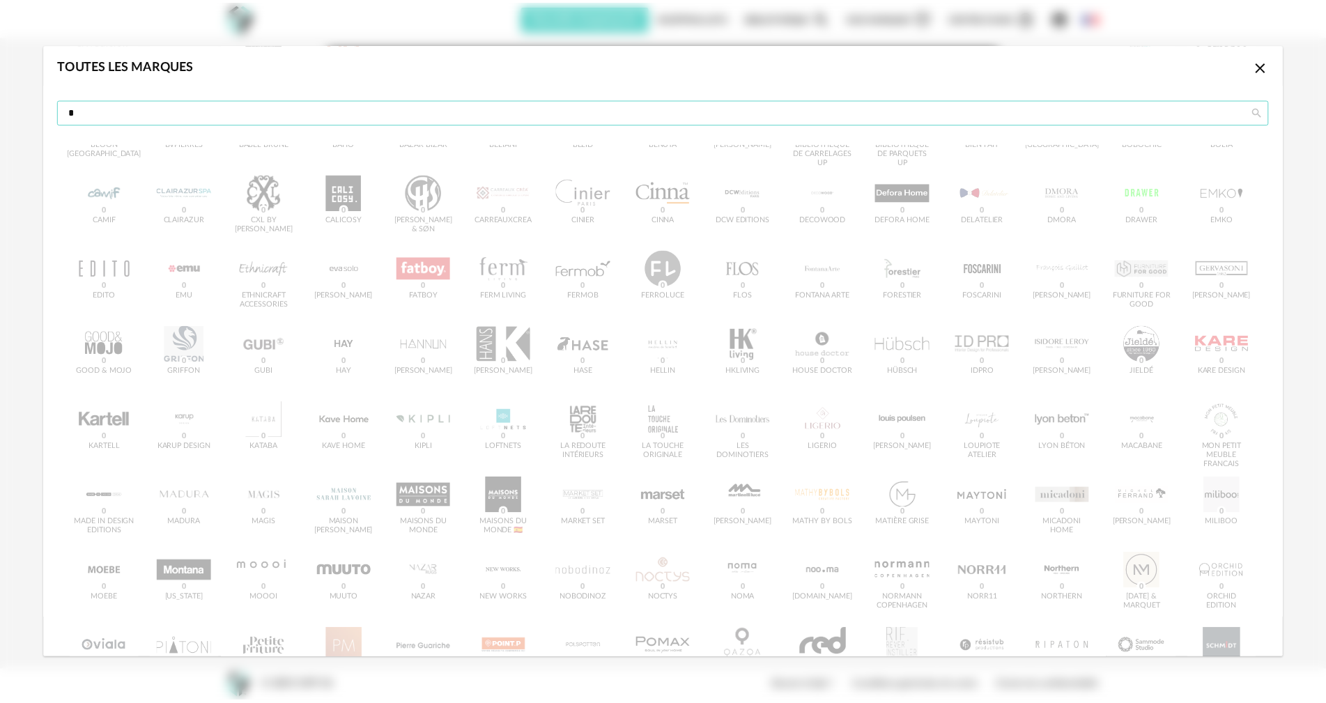
scroll to position [0, 0]
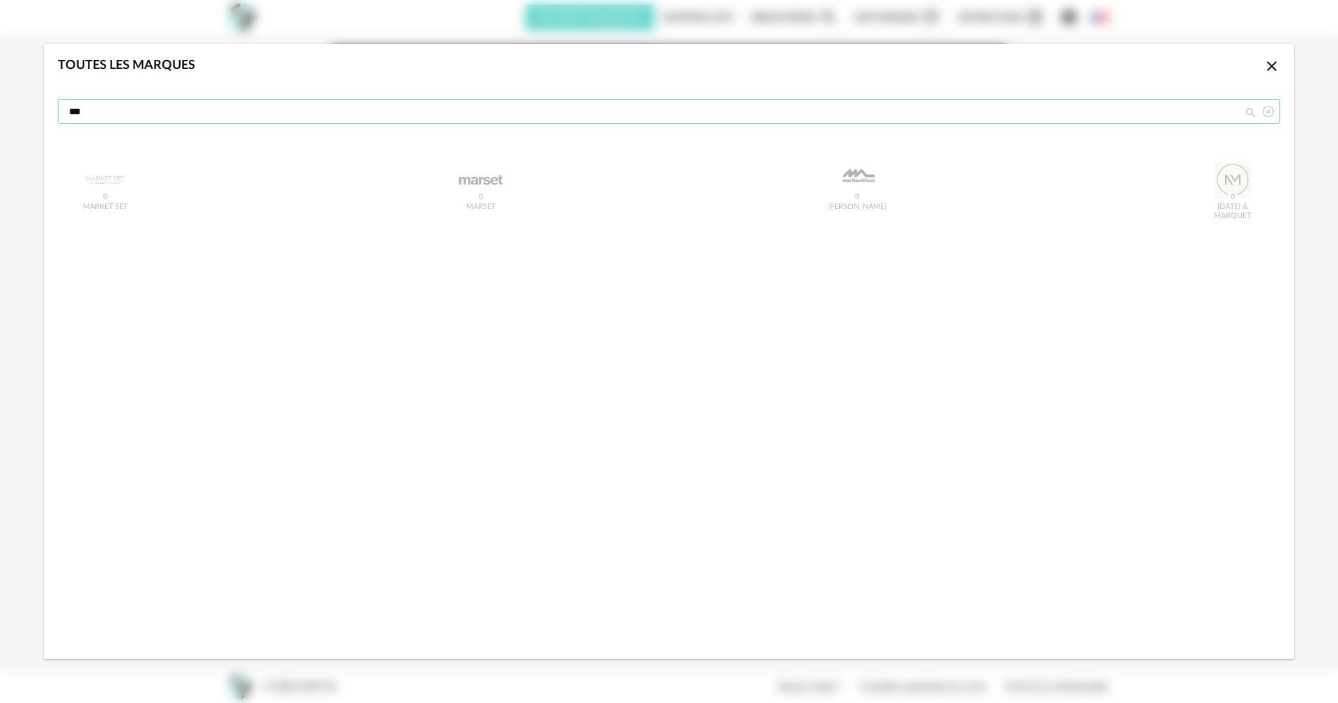
type input "***"
click at [845, 172] on div "Market Set 0 Marset 0 Martinelli Luce 0 Noël & Marquet 0" at bounding box center [669, 195] width 1222 height 88
click at [1275, 70] on icon "Close icon" at bounding box center [1272, 66] width 10 height 10
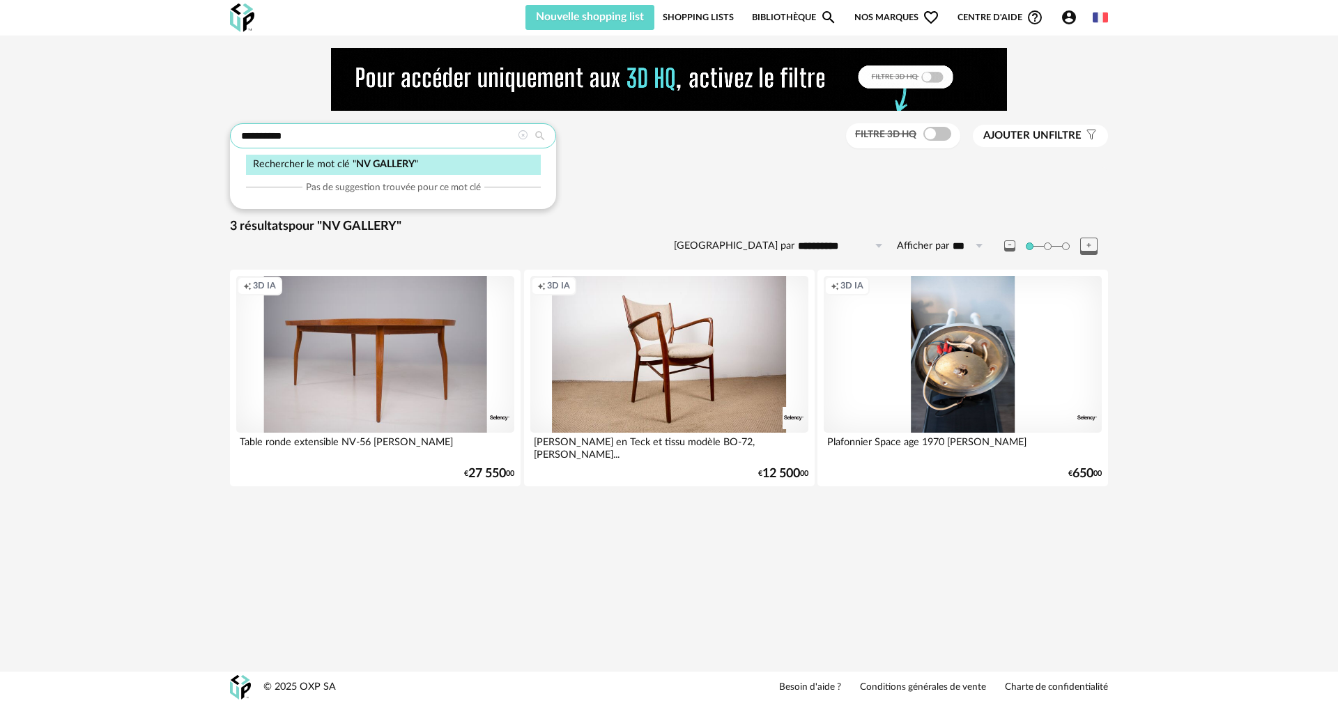
drag, startPoint x: 420, startPoint y: 128, endPoint x: 120, endPoint y: 121, distance: 300.4
click at [121, 122] on div "**********" at bounding box center [669, 275] width 1338 height 479
type input "**********"
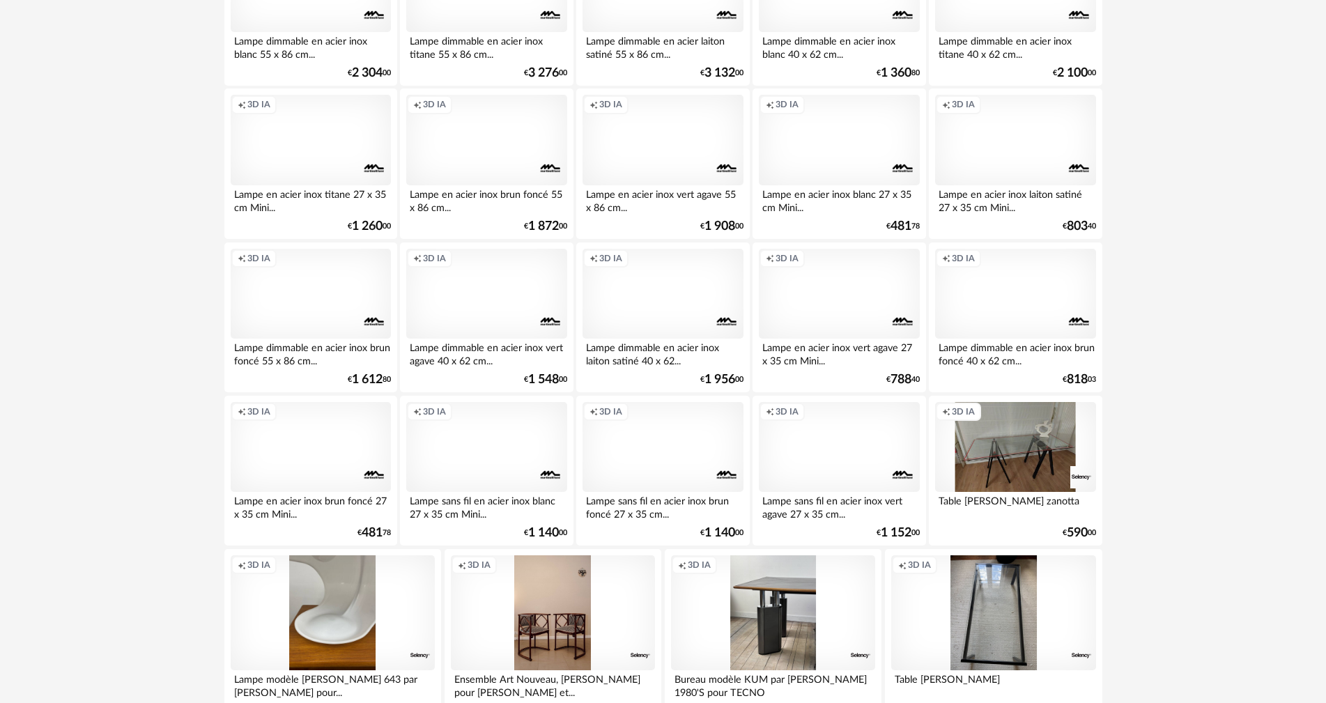
scroll to position [557, 0]
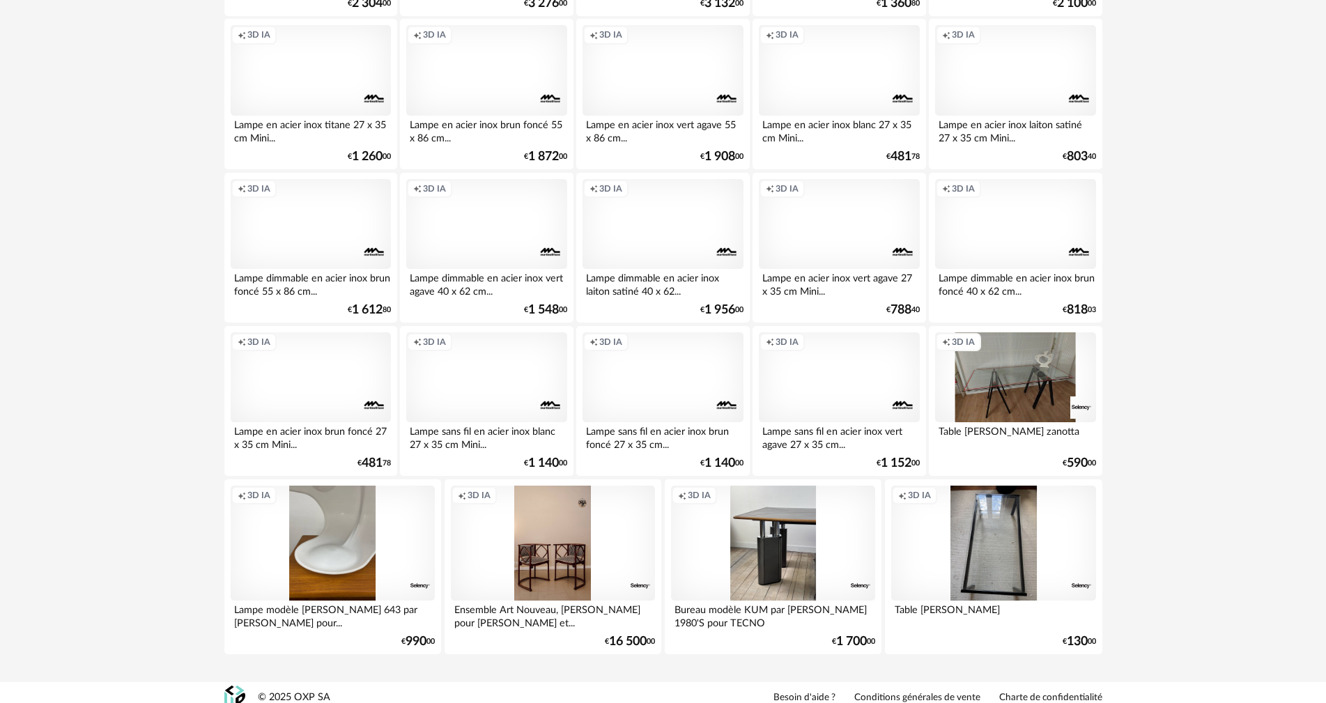
click at [664, 383] on div "Creation icon 3D IA" at bounding box center [663, 377] width 160 height 91
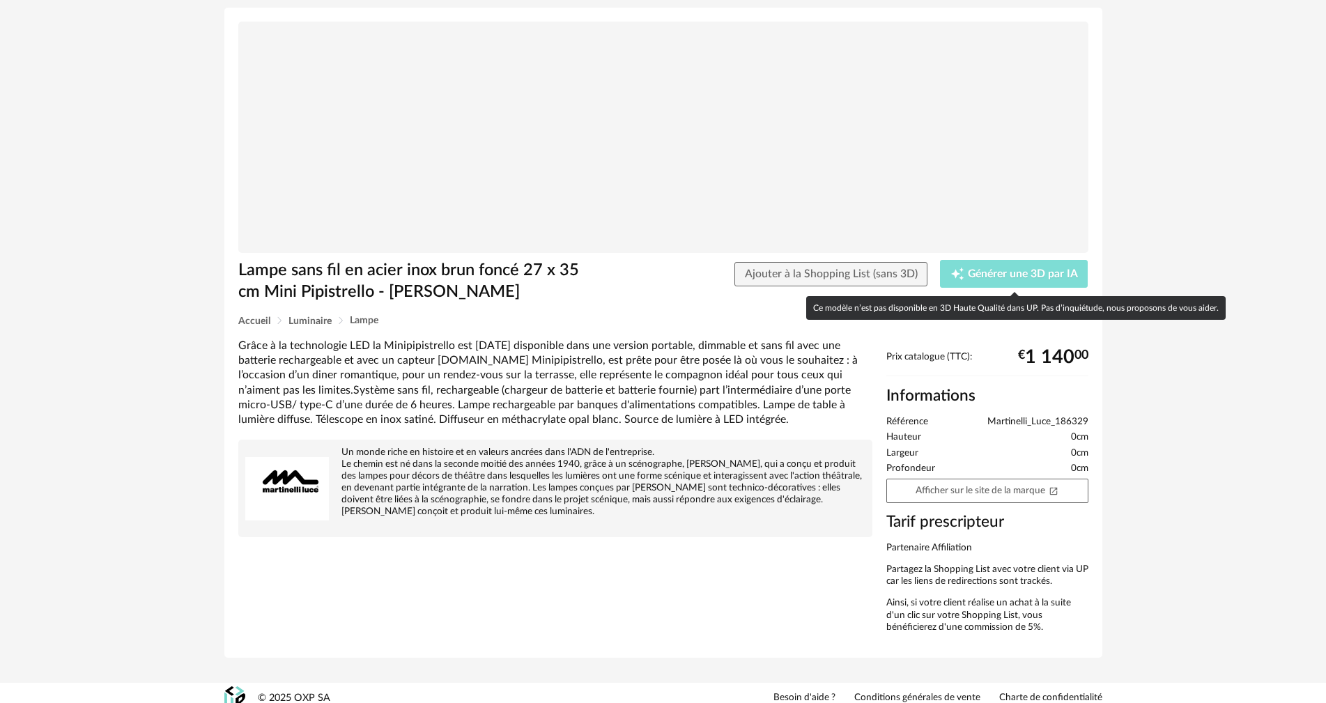
scroll to position [94, 0]
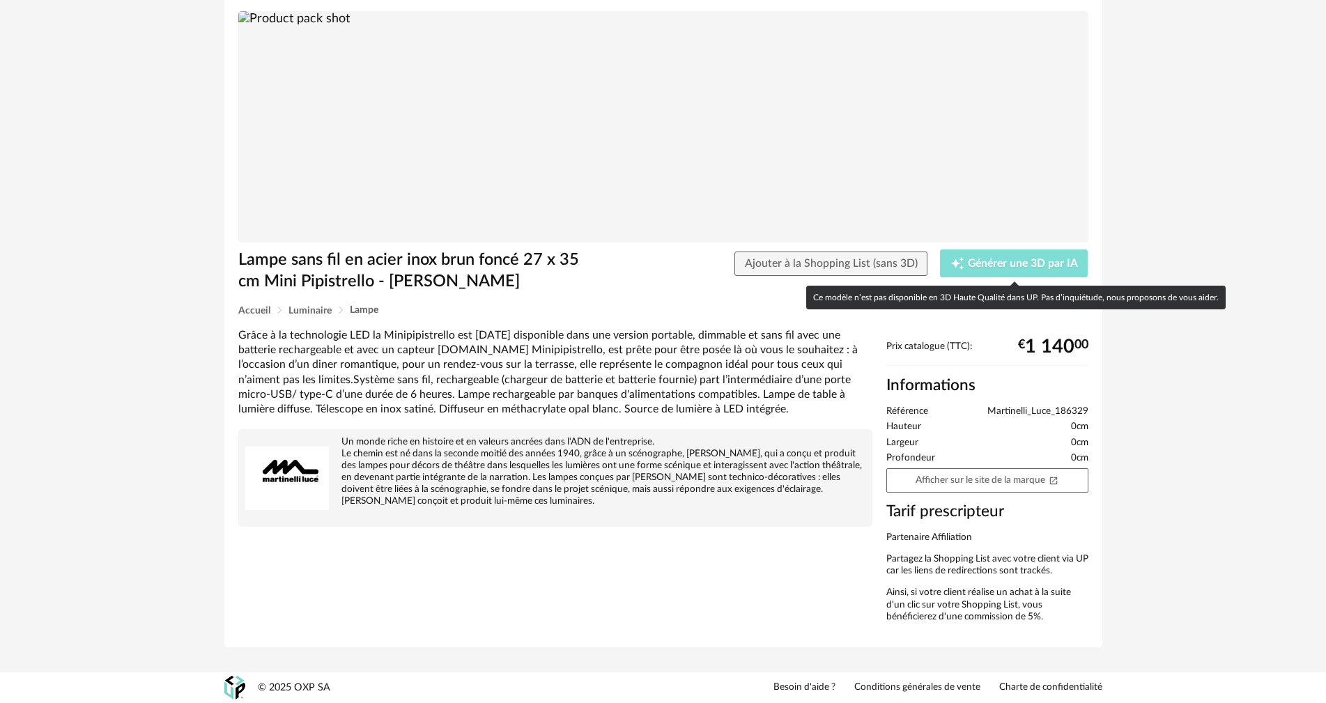
click at [1000, 264] on span "Générer une 3D par IA" at bounding box center [1023, 264] width 110 height 11
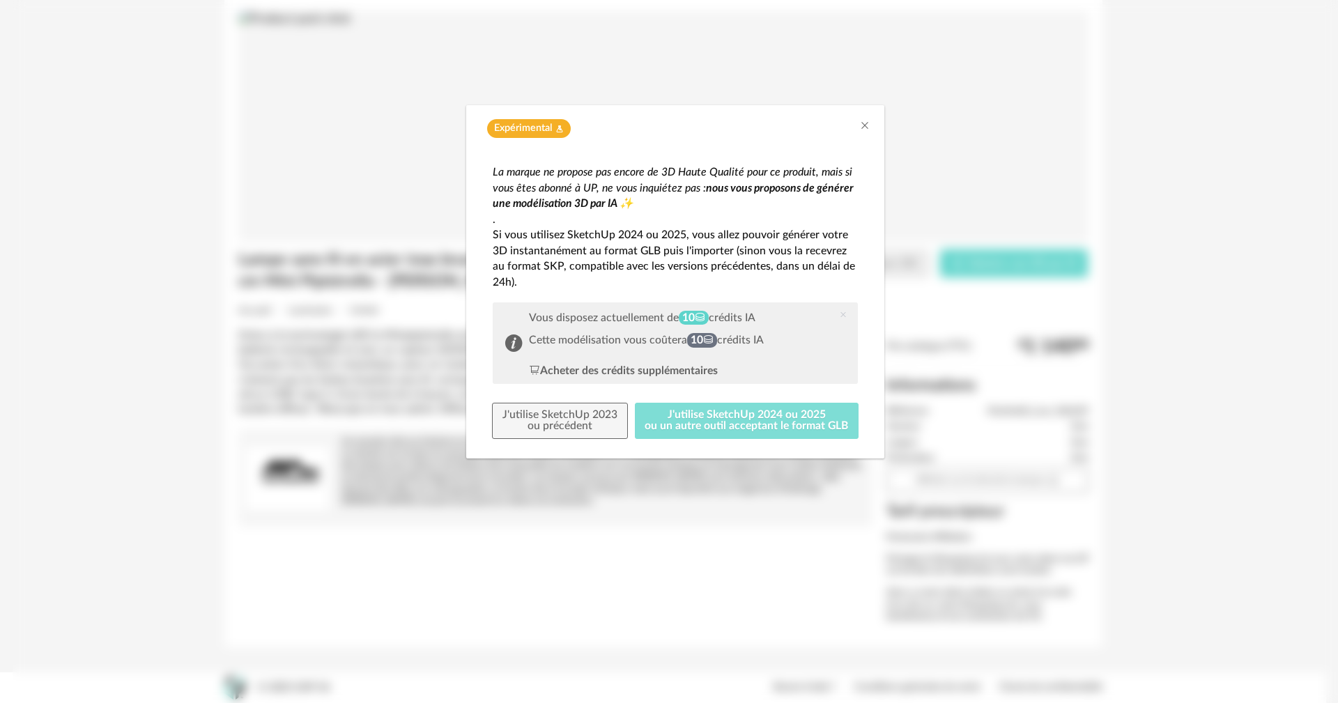
click at [789, 425] on button "J'utilise SketchUp 2024 ou 2025 ou un autre outil acceptant le format GLB" at bounding box center [747, 421] width 224 height 36
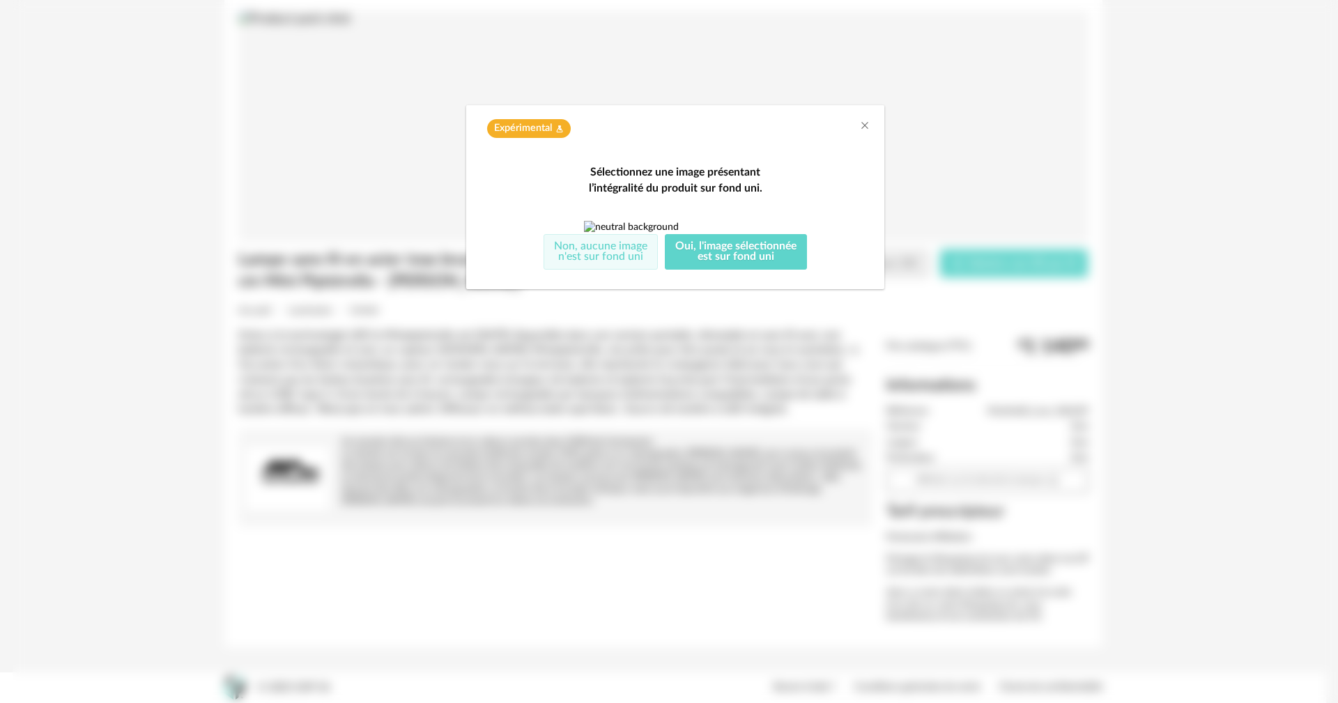
click at [622, 270] on button "Non, aucune image n'est sur fond uni" at bounding box center [600, 252] width 114 height 36
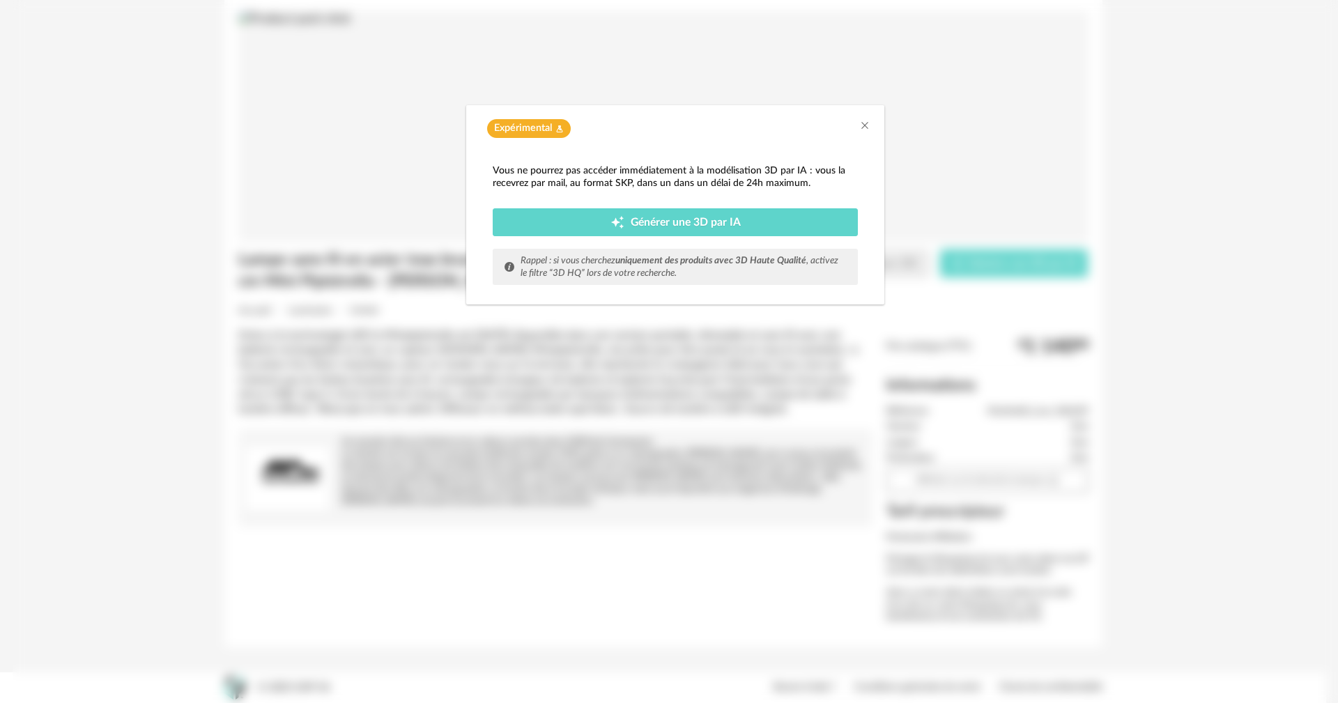
click at [737, 237] on div "Vous ne pourrez pas accéder immédiatement à la modélisation 3D par IA : vous la…" at bounding box center [675, 224] width 365 height 121
click at [865, 121] on icon "Close" at bounding box center [864, 125] width 11 height 11
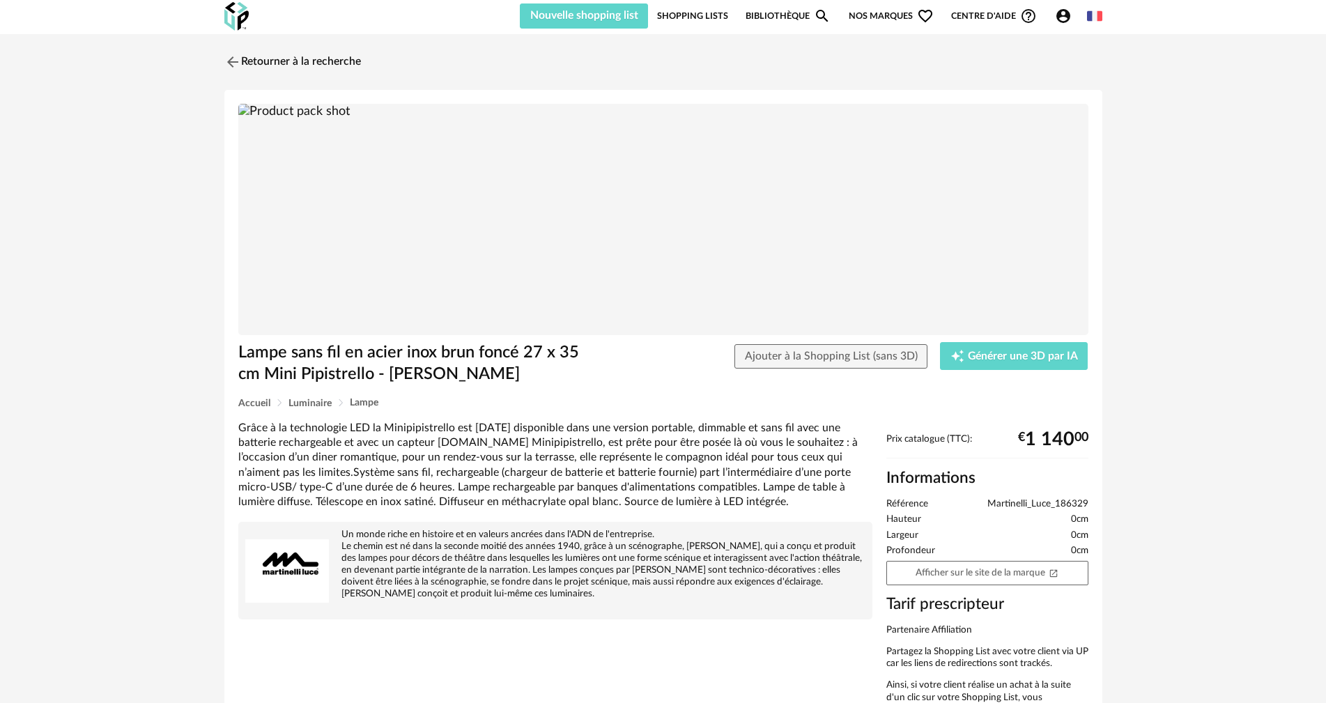
scroll to position [0, 0]
click at [294, 64] on link "Retourner à la recherche" at bounding box center [289, 63] width 137 height 31
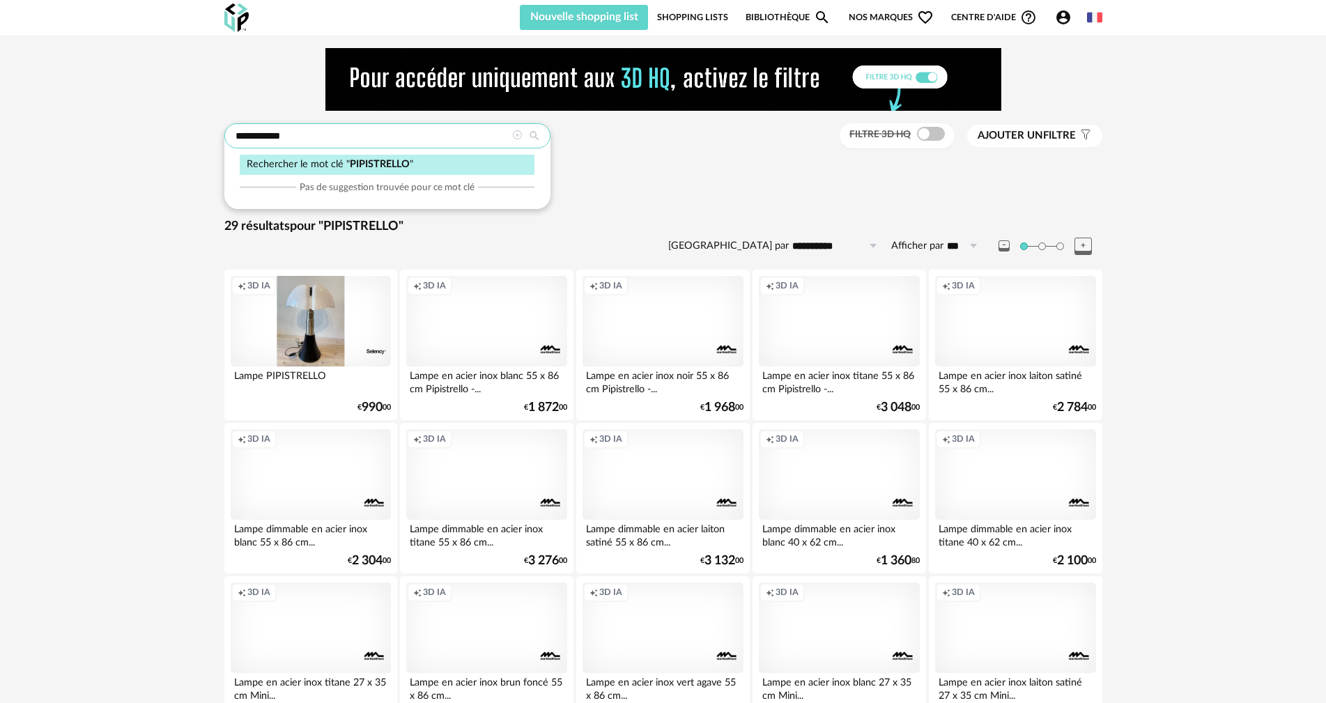
drag, startPoint x: 304, startPoint y: 134, endPoint x: 228, endPoint y: 132, distance: 76.0
click at [228, 132] on input "**********" at bounding box center [387, 135] width 326 height 25
type input "**********"
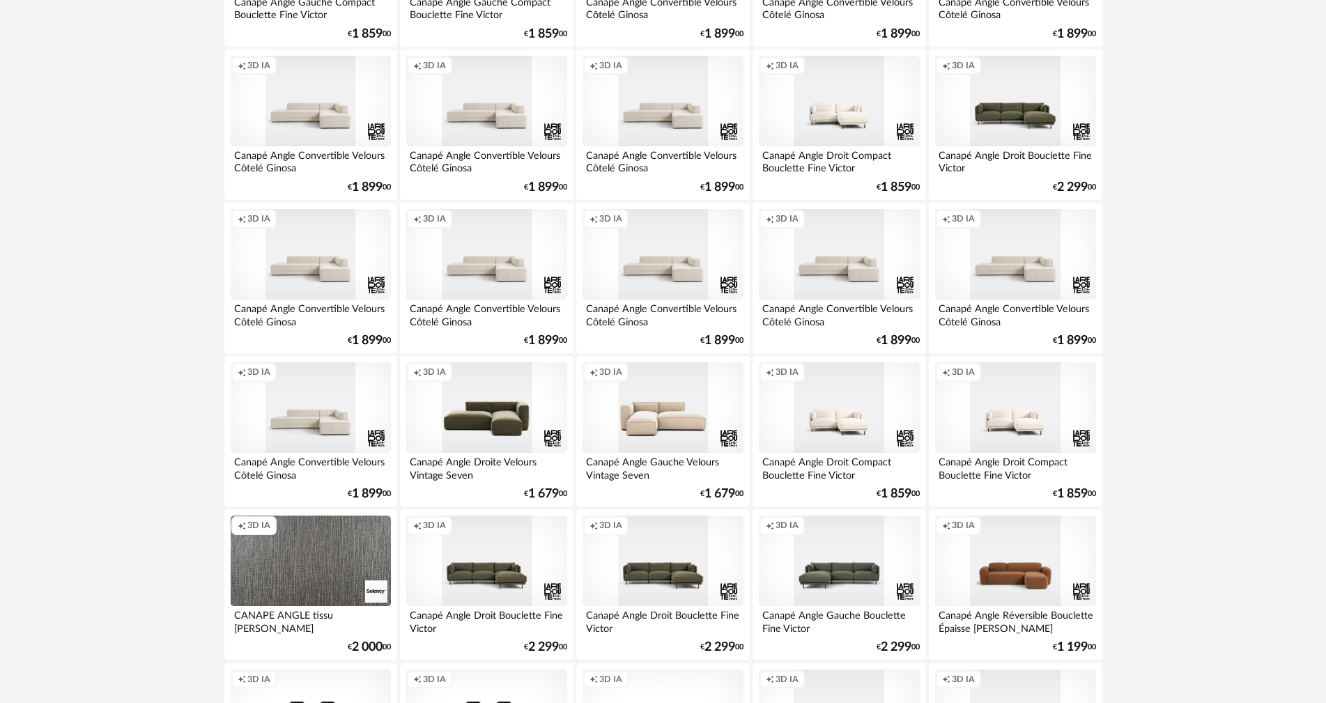
scroll to position [1603, 0]
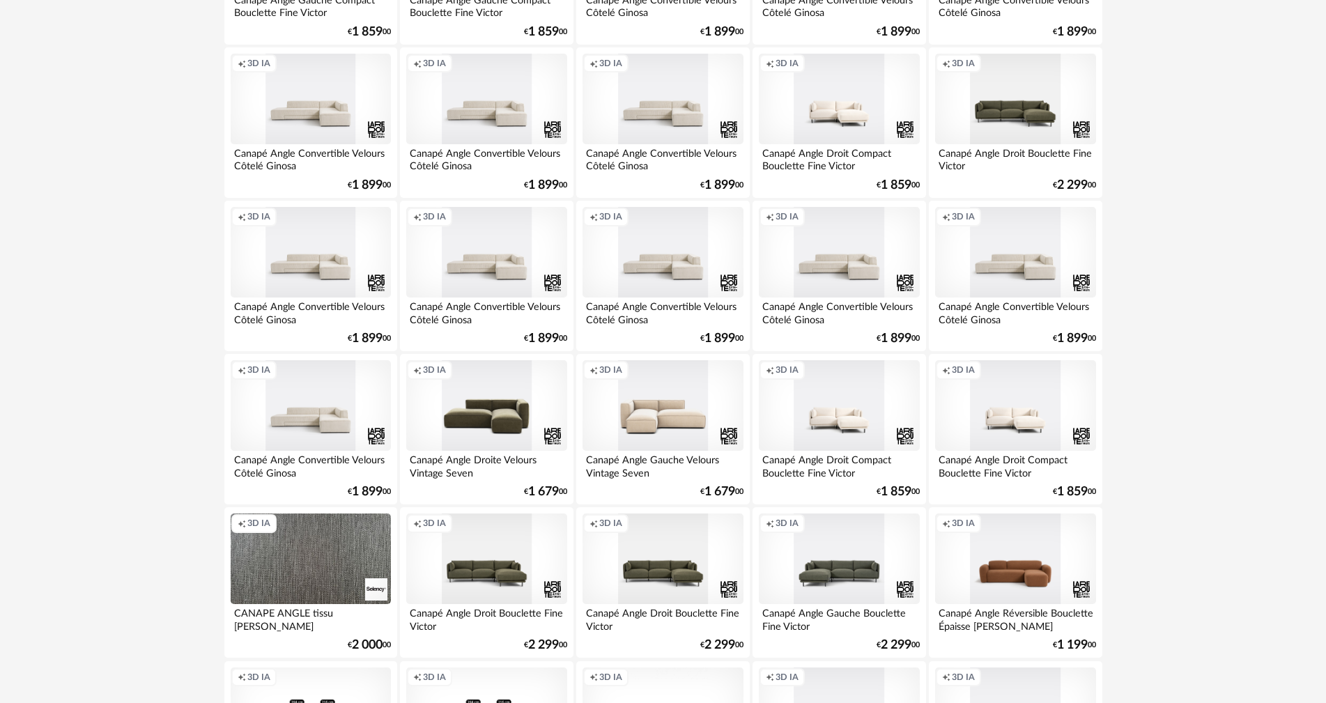
click at [658, 447] on div "Creation icon 3D IA" at bounding box center [663, 405] width 160 height 91
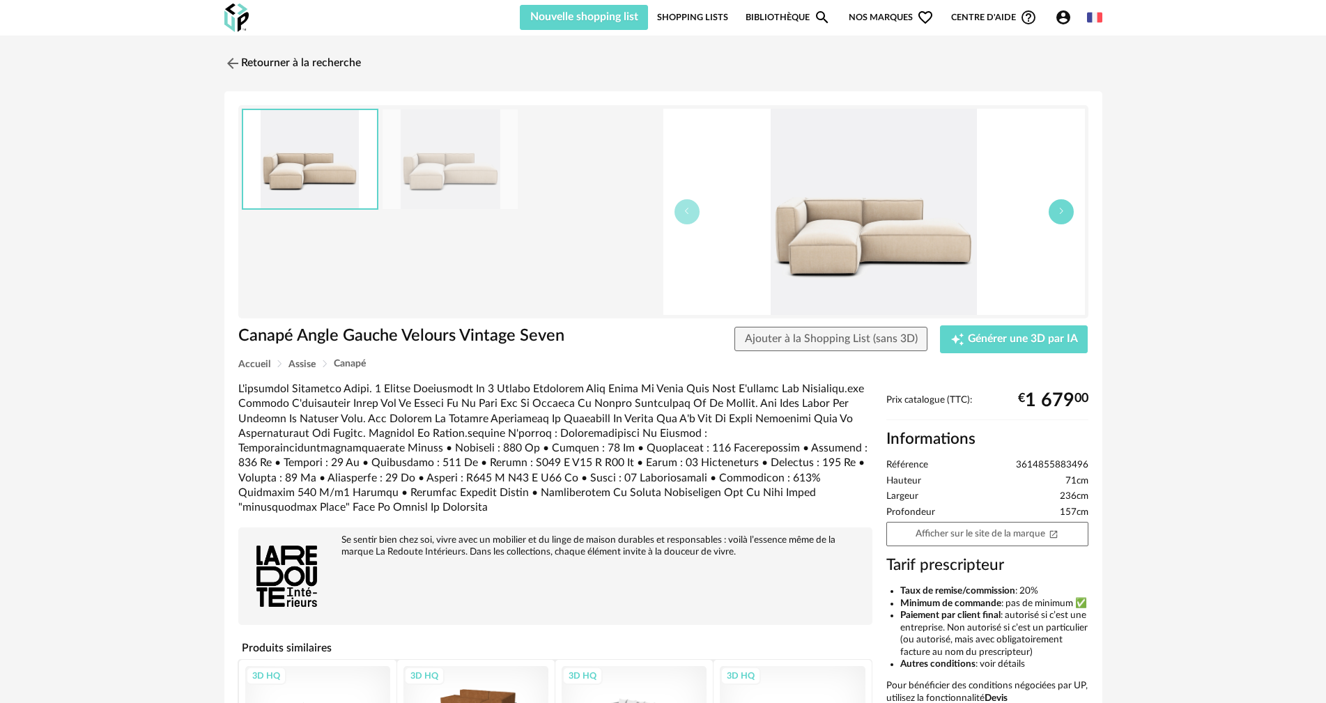
click at [1057, 211] on icon "button" at bounding box center [1061, 211] width 8 height 8
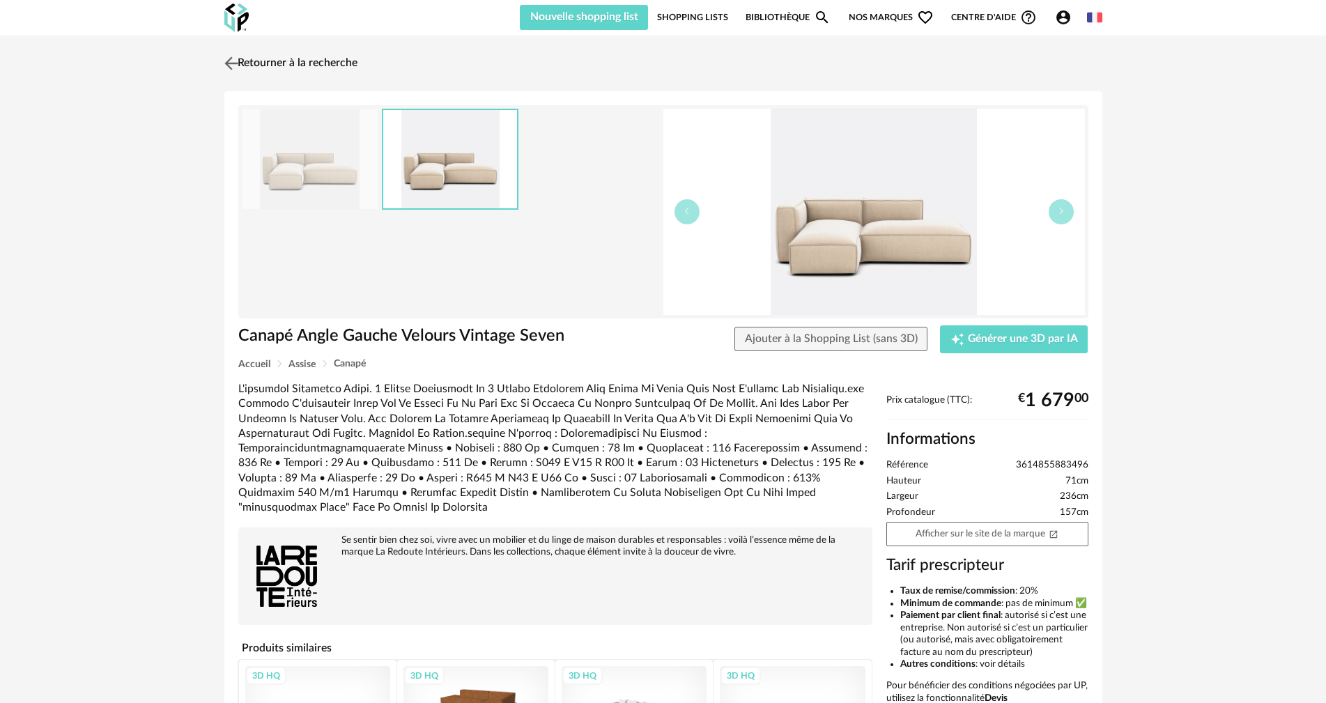
click at [299, 60] on link "Retourner à la recherche" at bounding box center [289, 63] width 137 height 31
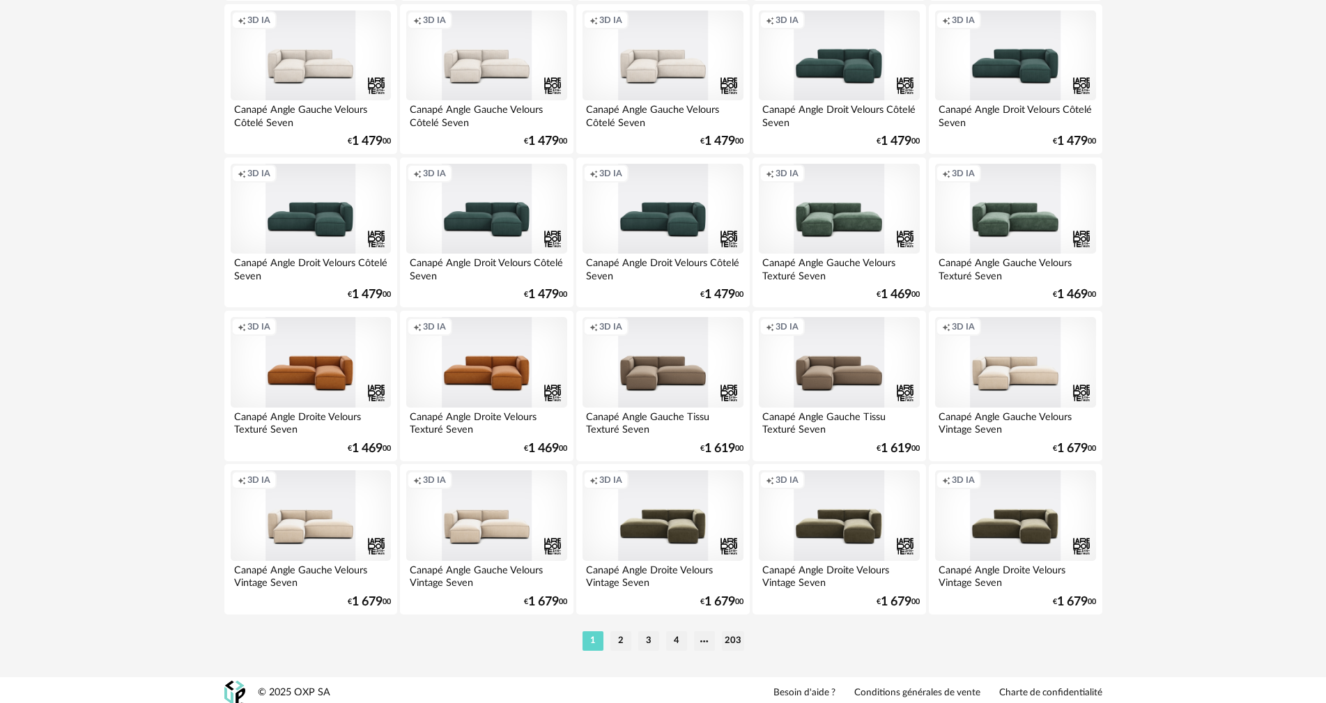
scroll to position [2725, 0]
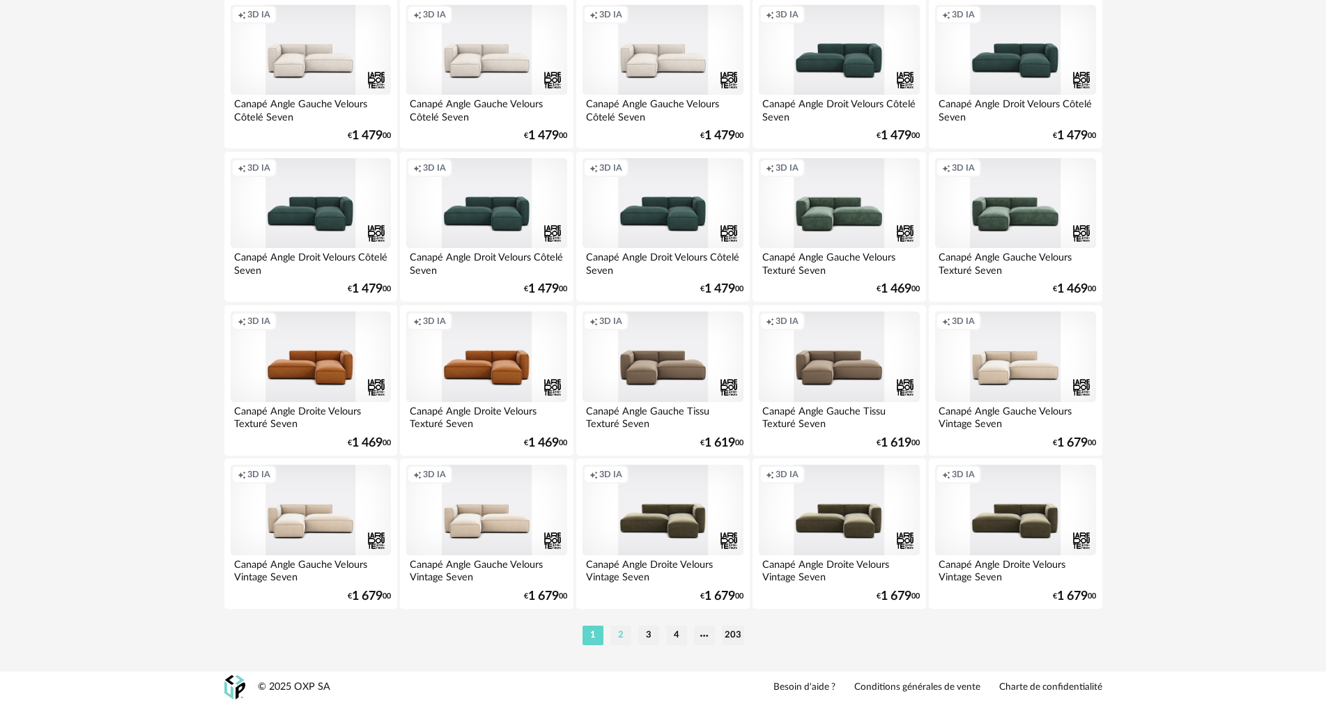
click at [618, 635] on li "2" at bounding box center [620, 636] width 21 height 20
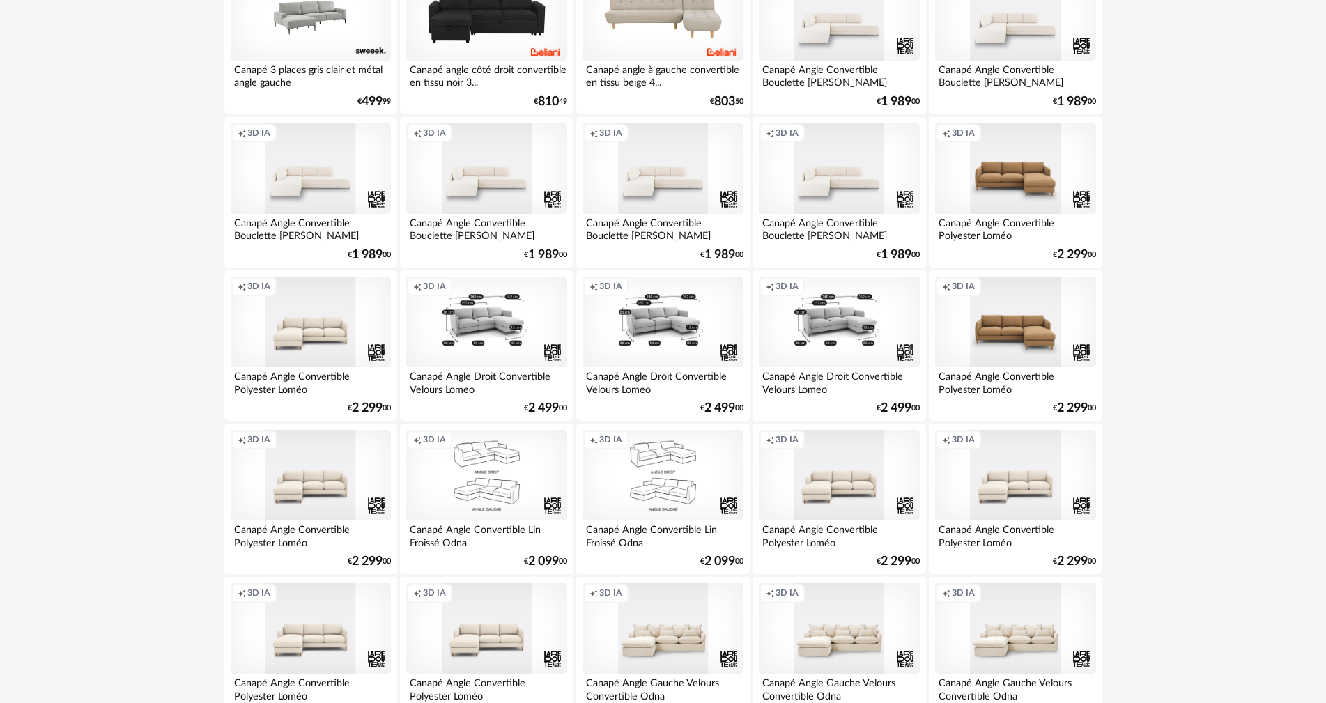
scroll to position [1603, 0]
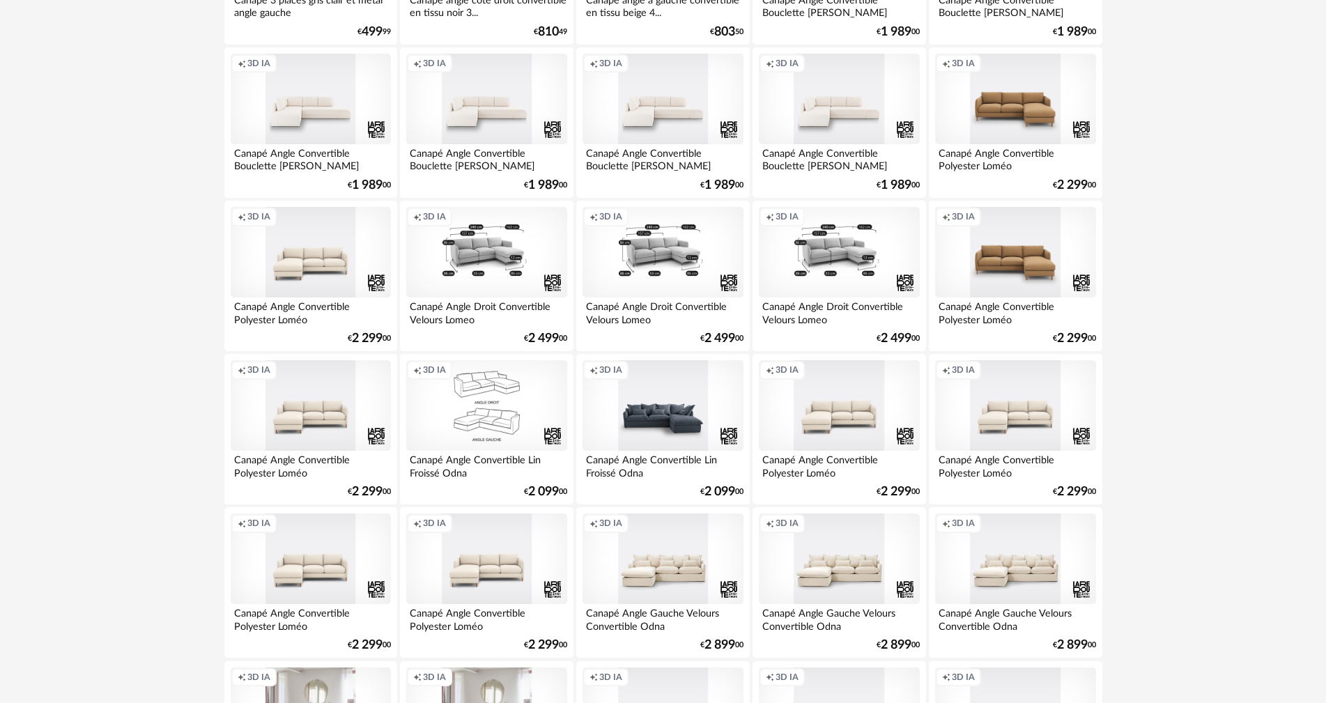
click at [675, 425] on div "Creation icon 3D IA" at bounding box center [663, 405] width 160 height 91
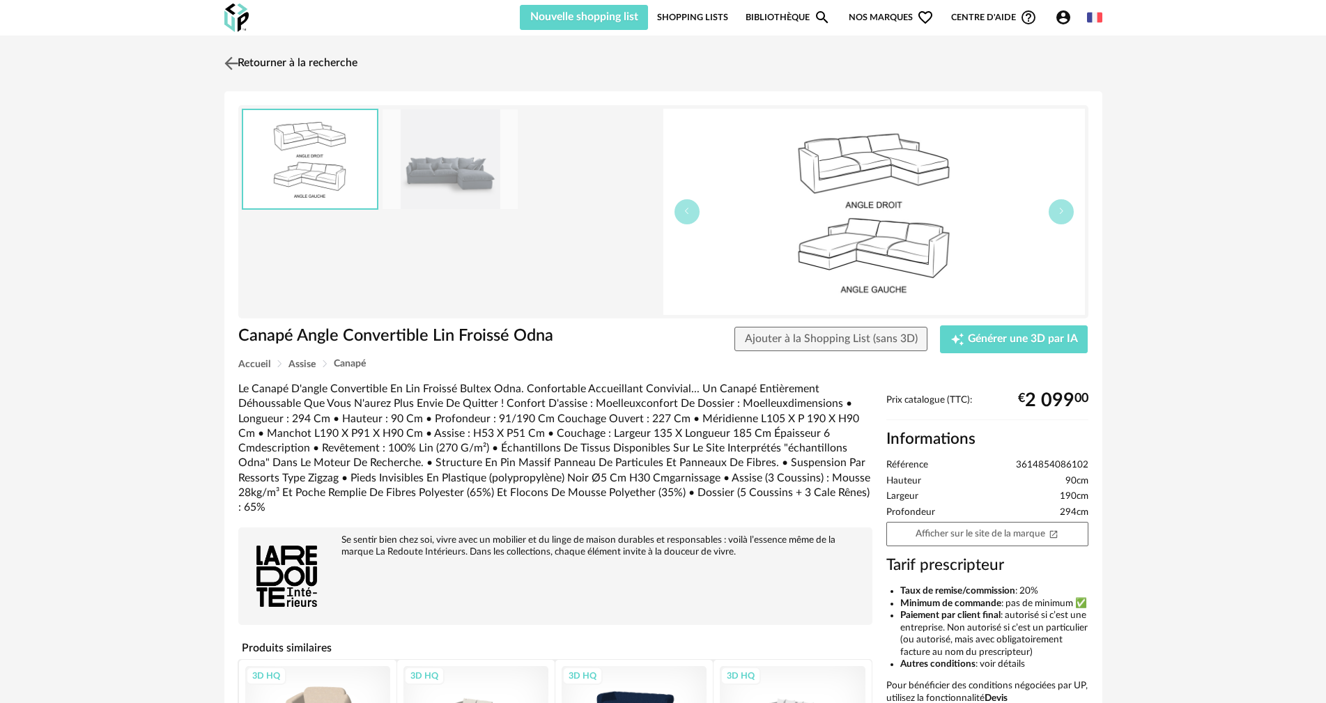
click at [279, 56] on link "Retourner à la recherche" at bounding box center [289, 63] width 137 height 31
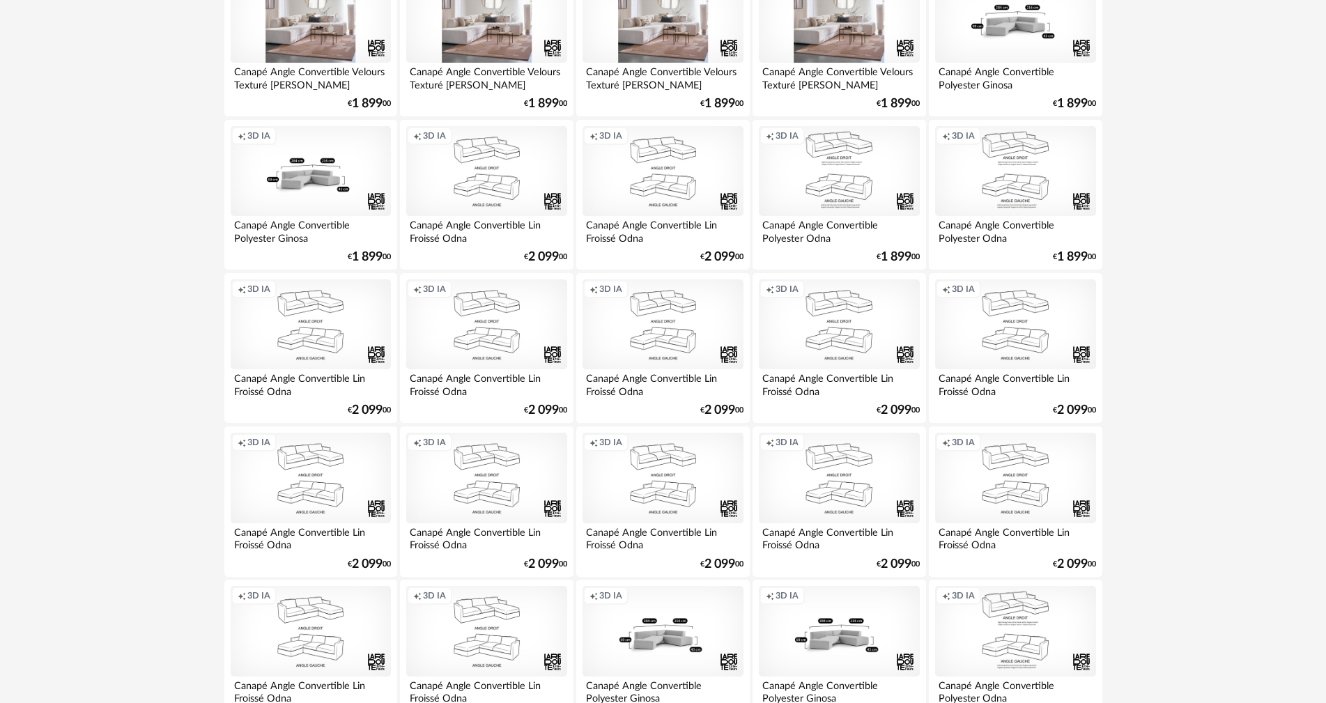
scroll to position [2717, 0]
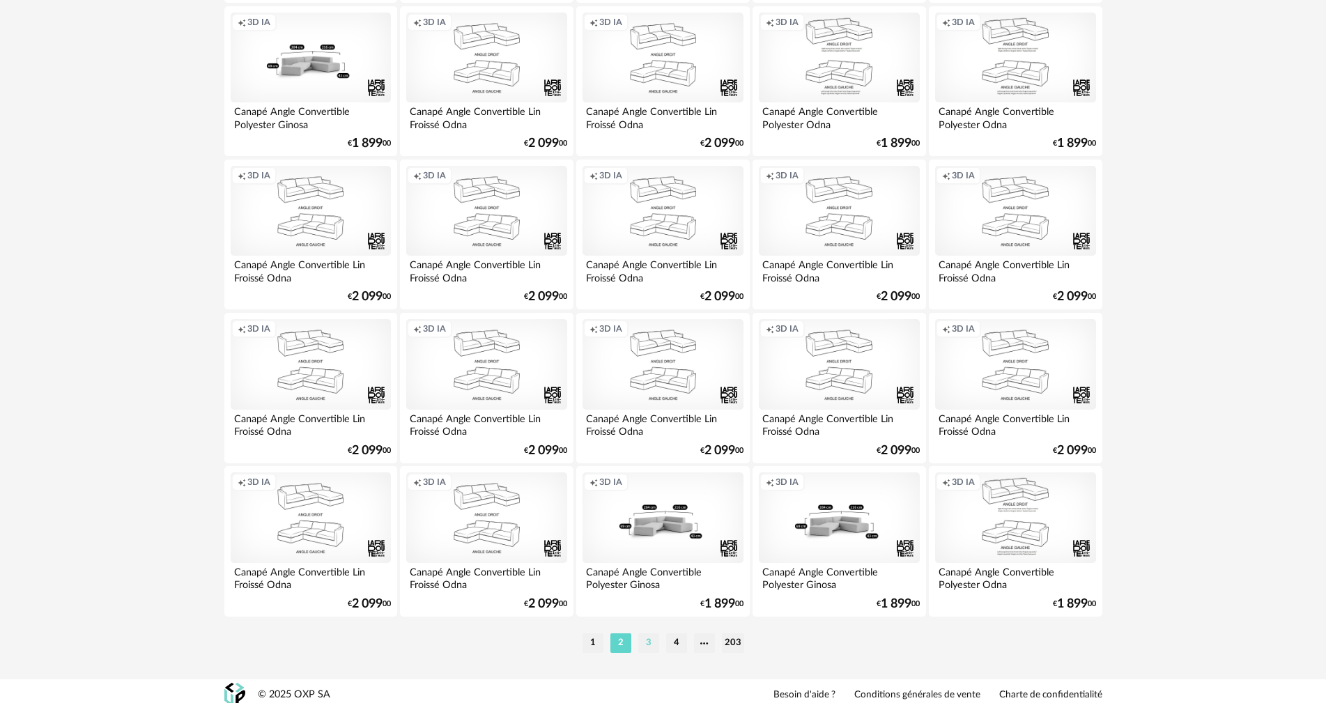
click at [654, 642] on li "3" at bounding box center [648, 643] width 21 height 20
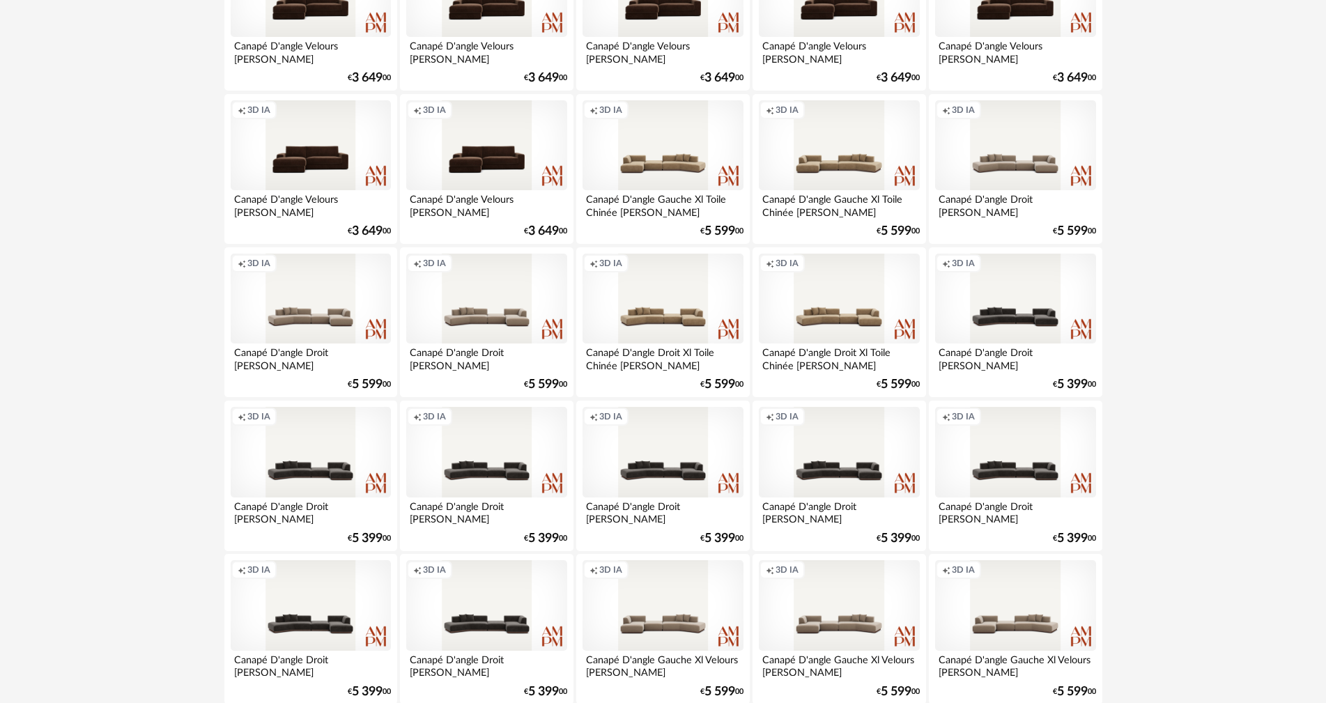
scroll to position [2725, 0]
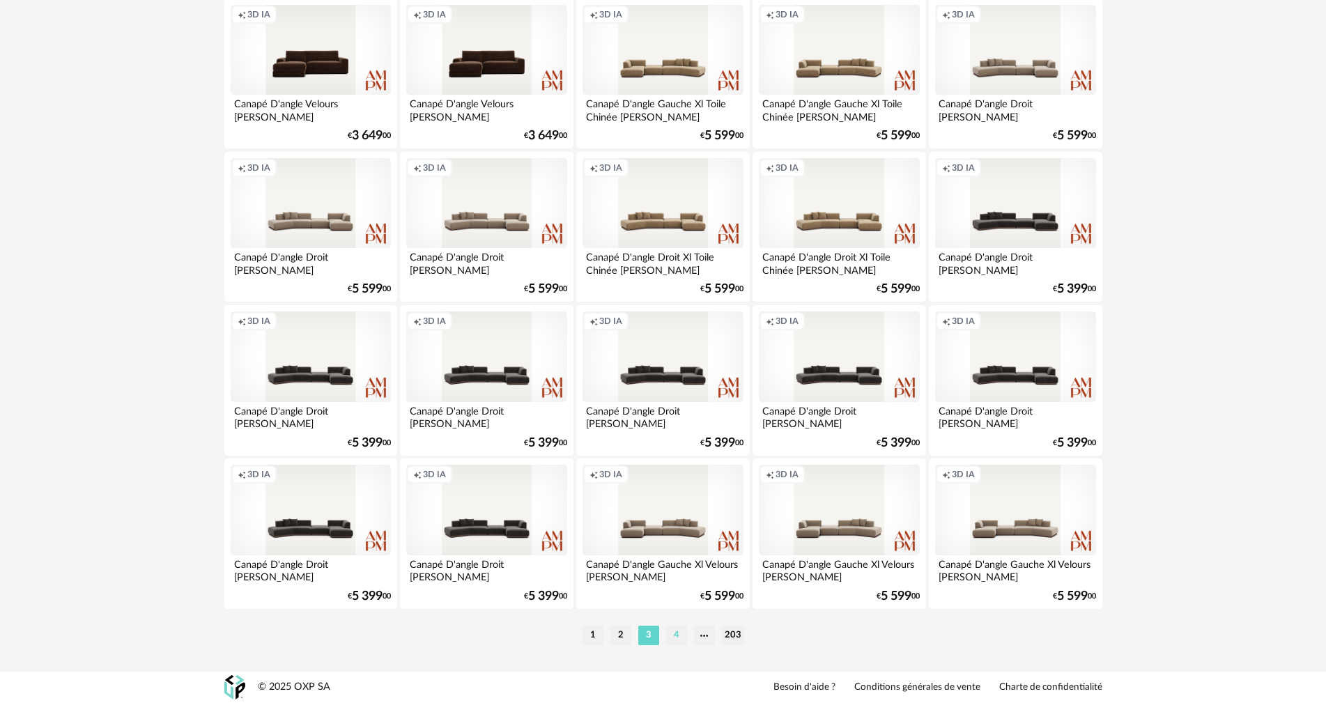
click at [685, 635] on li "4" at bounding box center [676, 636] width 21 height 20
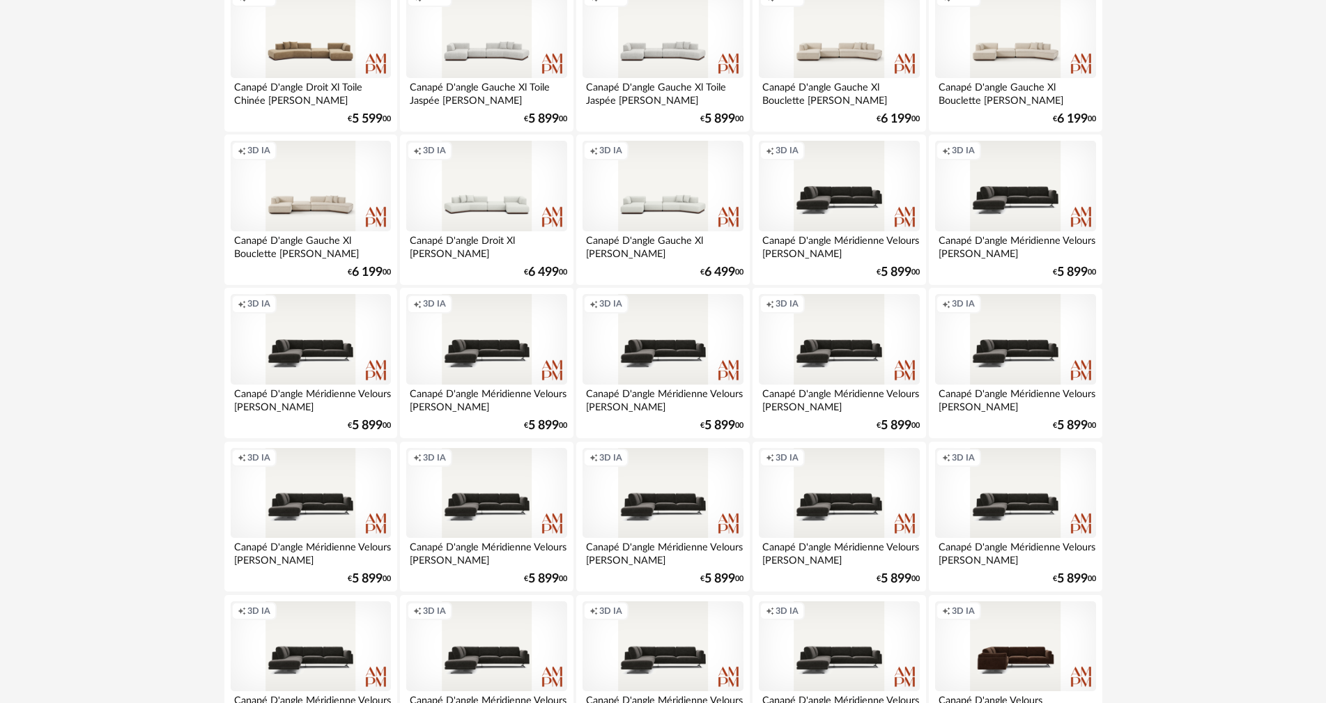
scroll to position [348, 0]
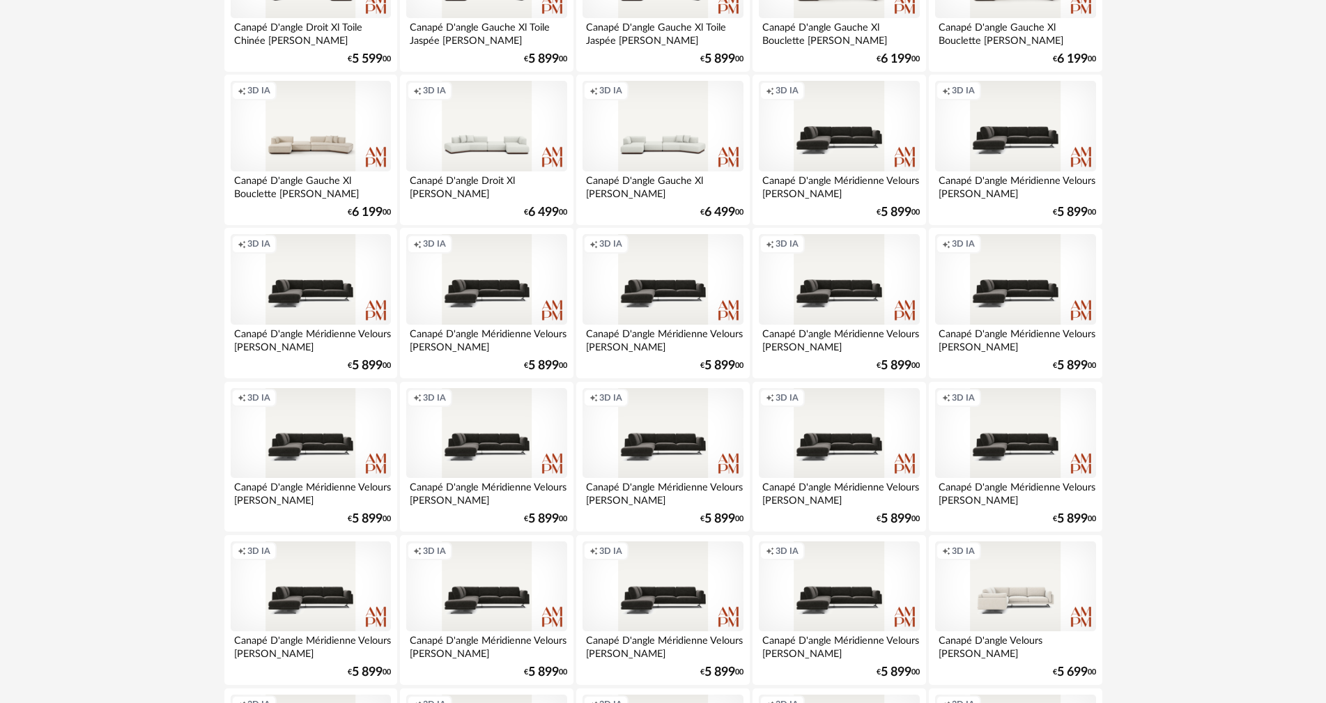
click at [1017, 596] on div "Creation icon 3D IA" at bounding box center [1015, 586] width 160 height 91
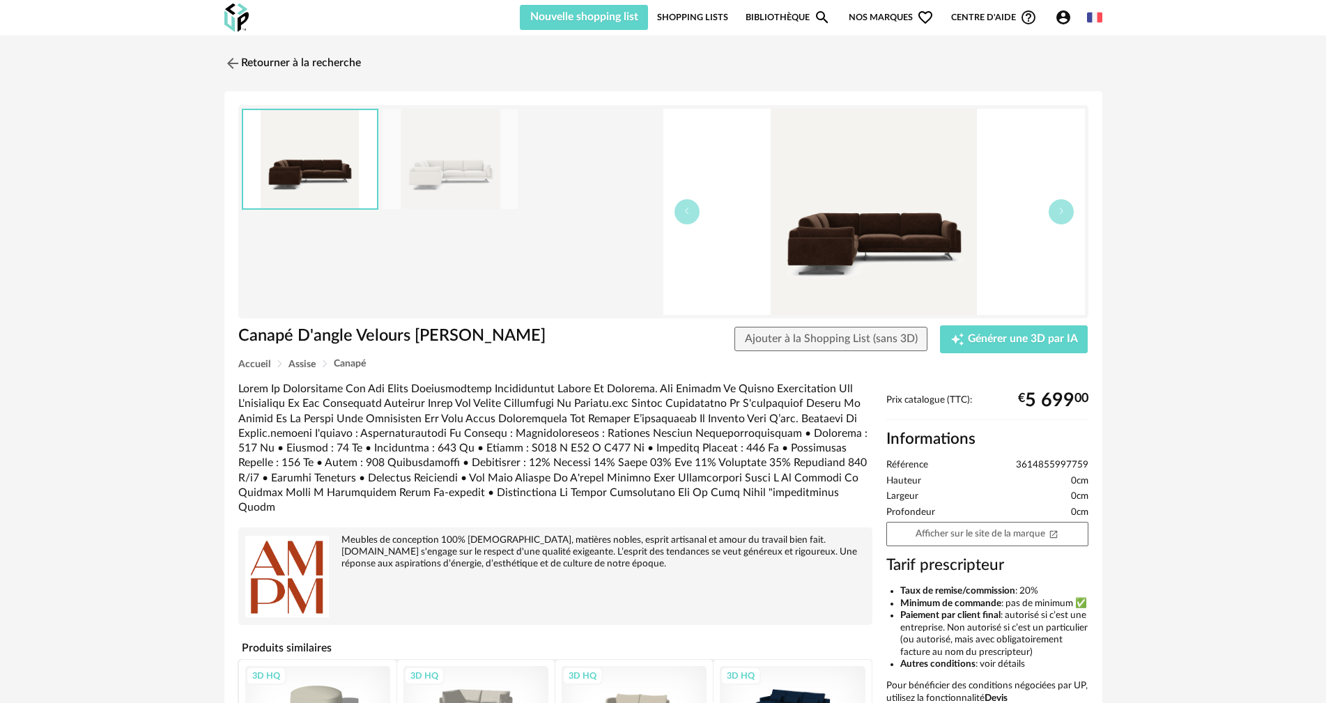
click at [397, 166] on img at bounding box center [450, 159] width 135 height 100
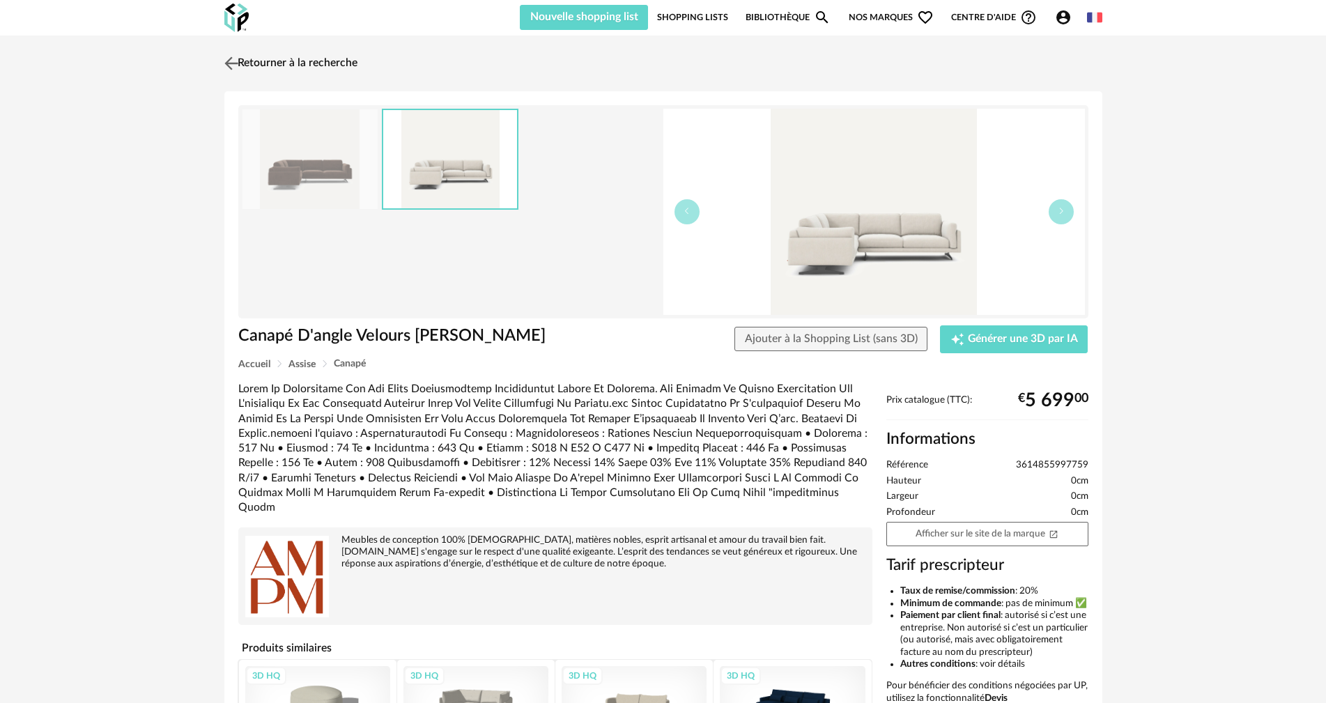
click at [288, 63] on link "Retourner à la recherche" at bounding box center [289, 63] width 137 height 31
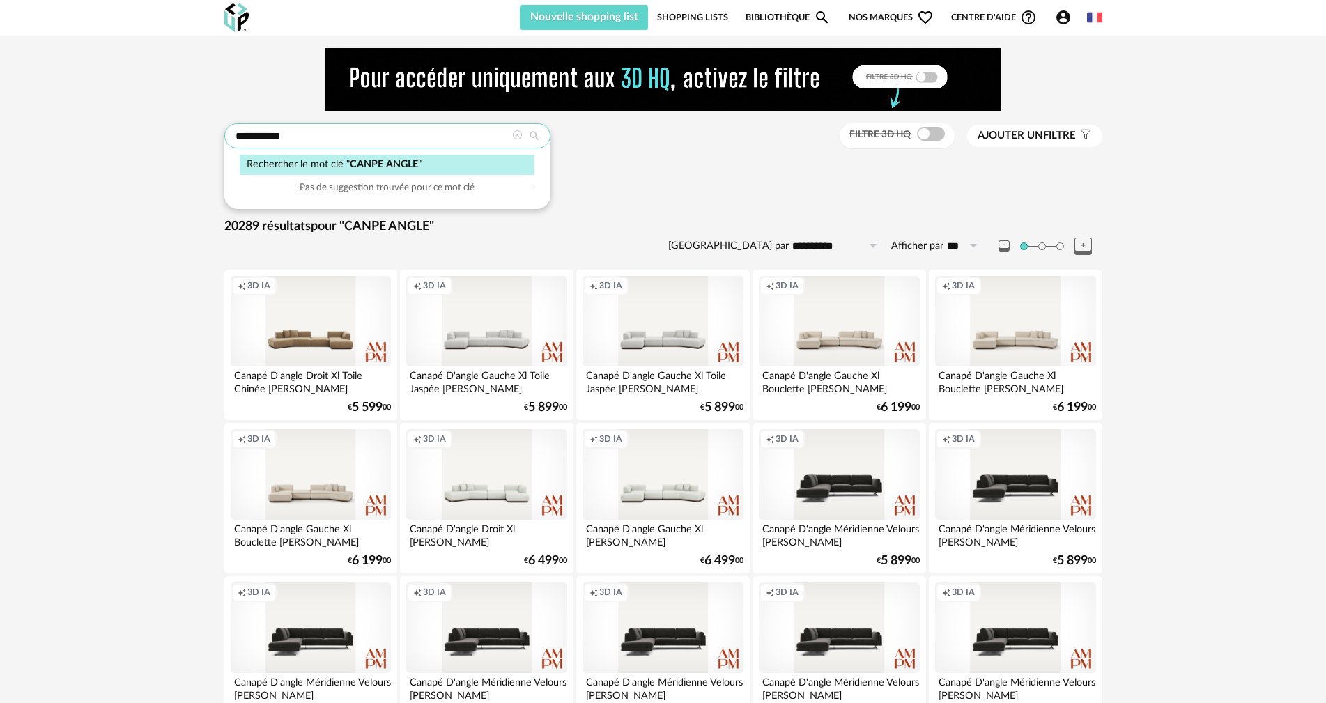
click at [256, 134] on input "**********" at bounding box center [387, 135] width 326 height 25
click at [324, 130] on input "**********" at bounding box center [387, 135] width 326 height 25
type input "**********"
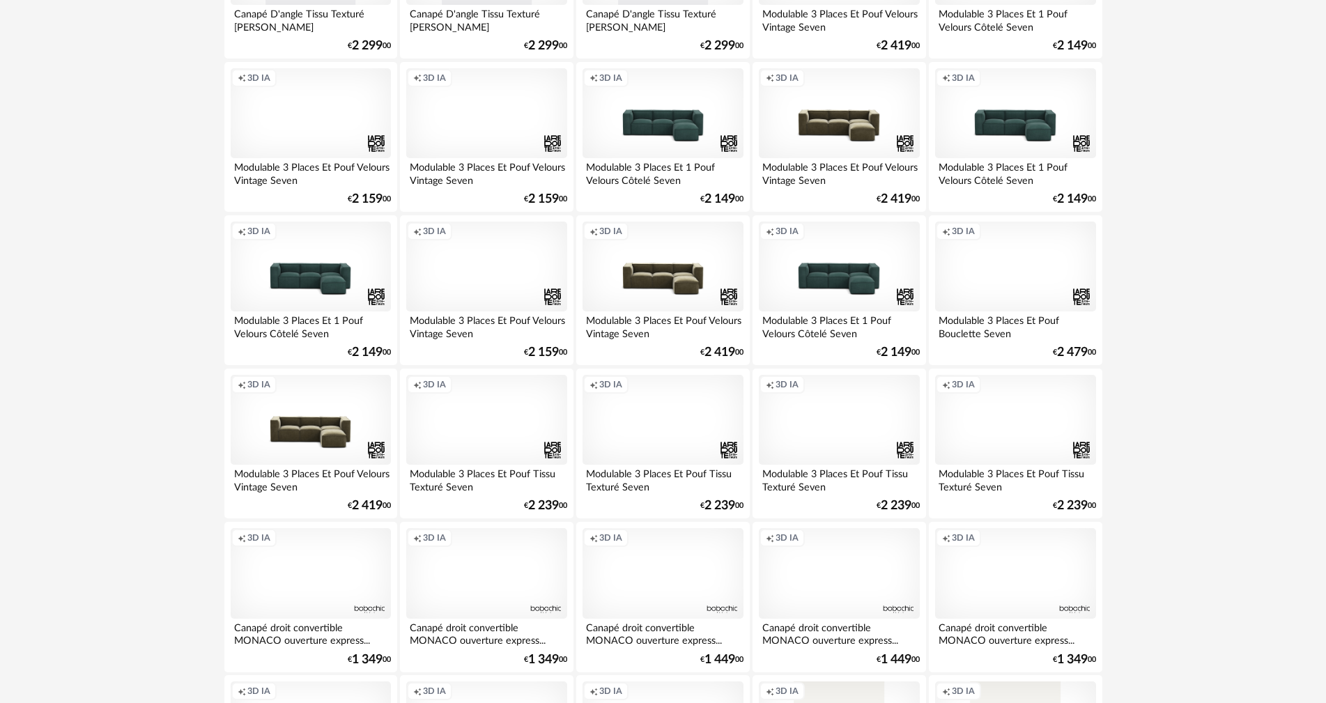
scroll to position [2578, 0]
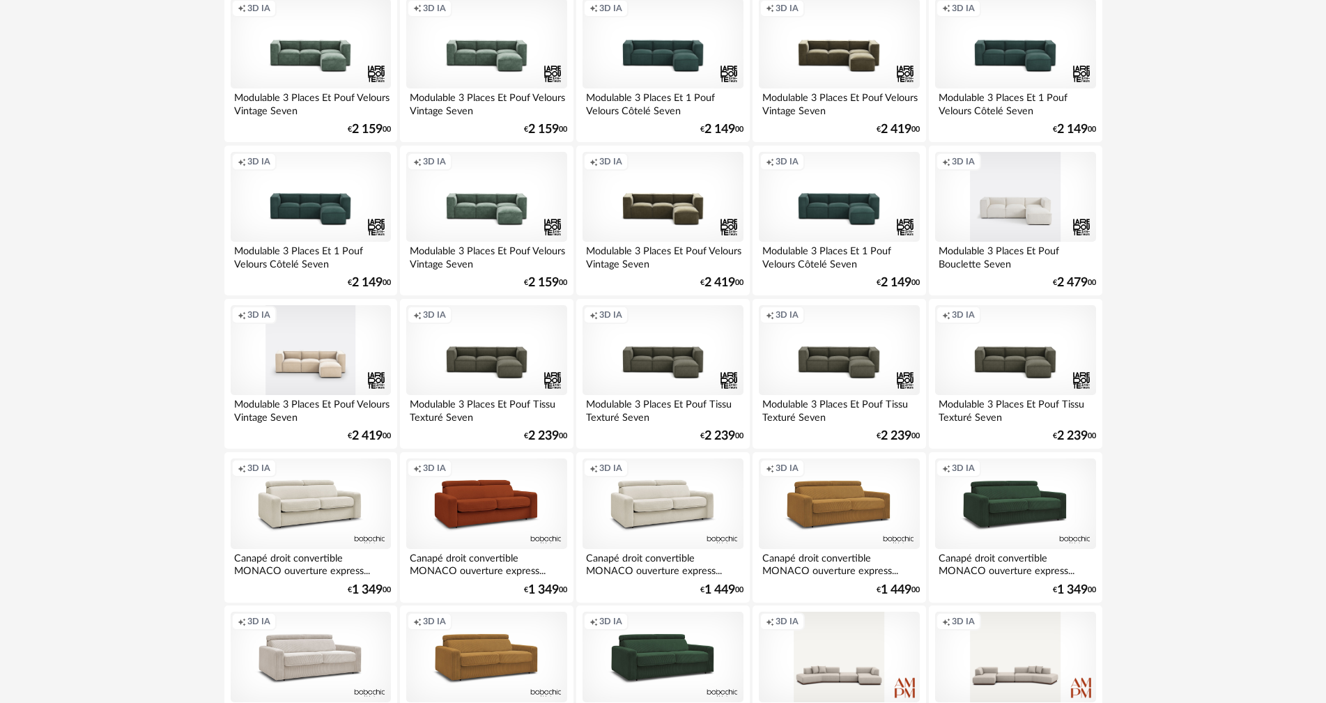
click at [322, 367] on div "Creation icon 3D IA" at bounding box center [311, 350] width 160 height 91
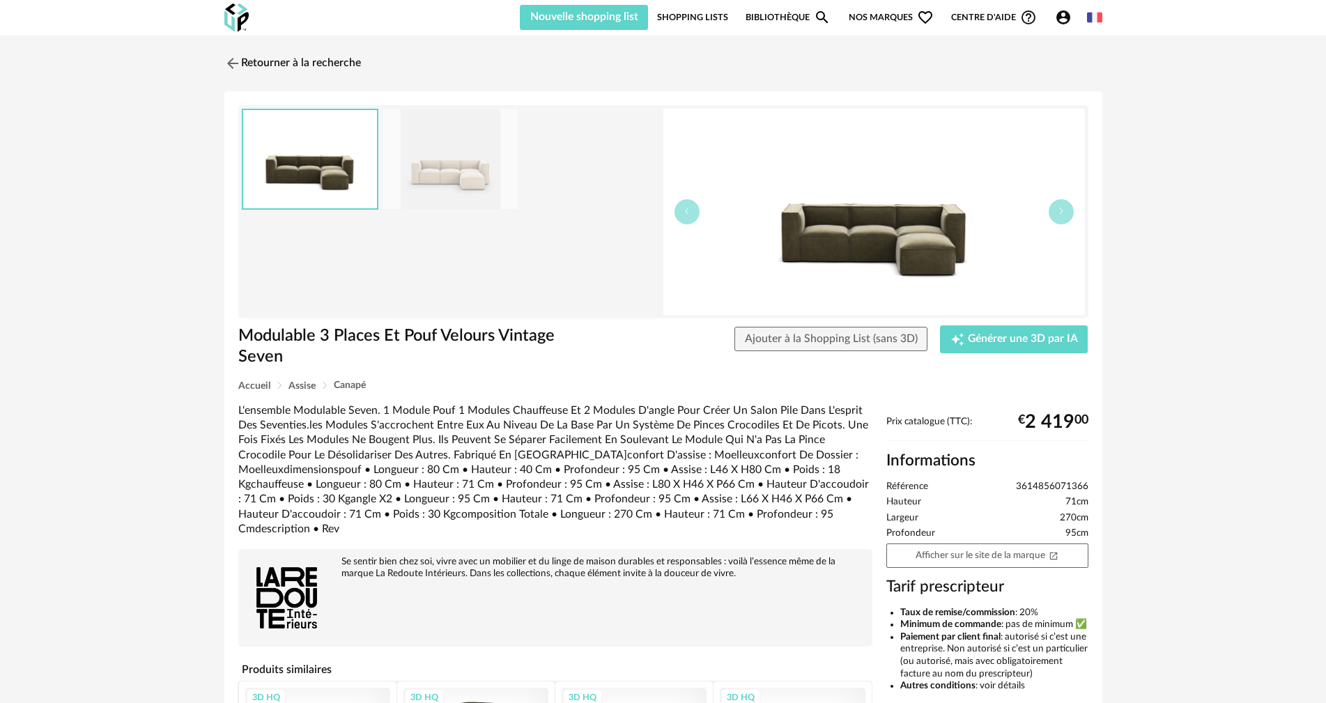
click at [465, 169] on img at bounding box center [450, 159] width 135 height 100
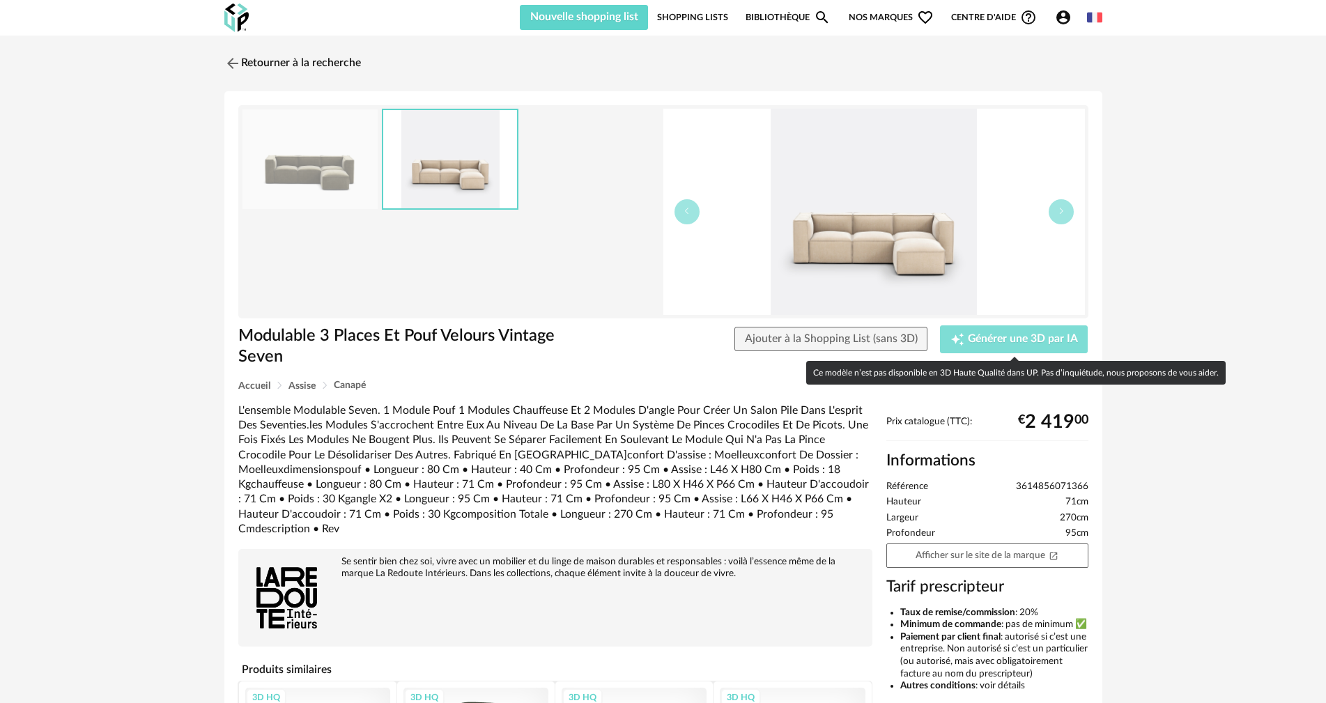
click at [1013, 337] on span "Générer une 3D par IA" at bounding box center [1023, 339] width 110 height 11
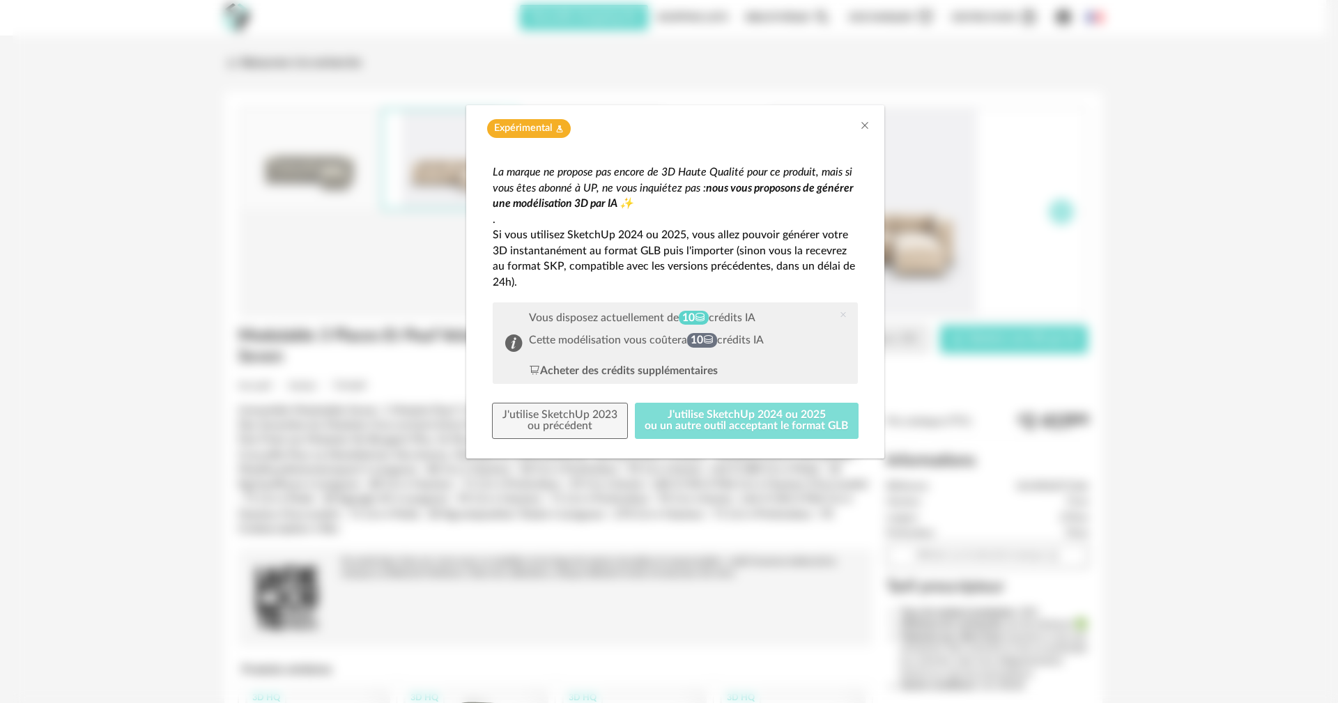
click at [801, 419] on button "J'utilise SketchUp 2024 ou 2025 ou un autre outil acceptant le format GLB" at bounding box center [747, 421] width 224 height 36
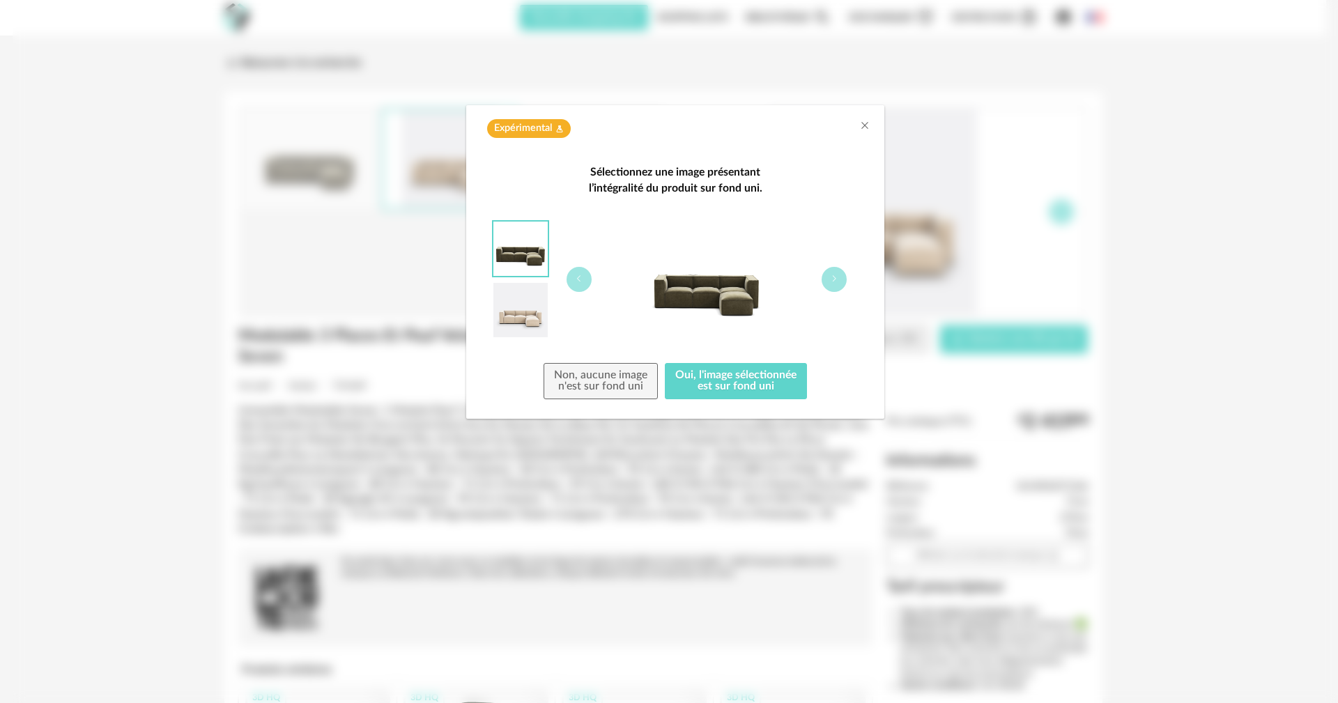
click at [522, 309] on img "dialog" at bounding box center [520, 310] width 54 height 54
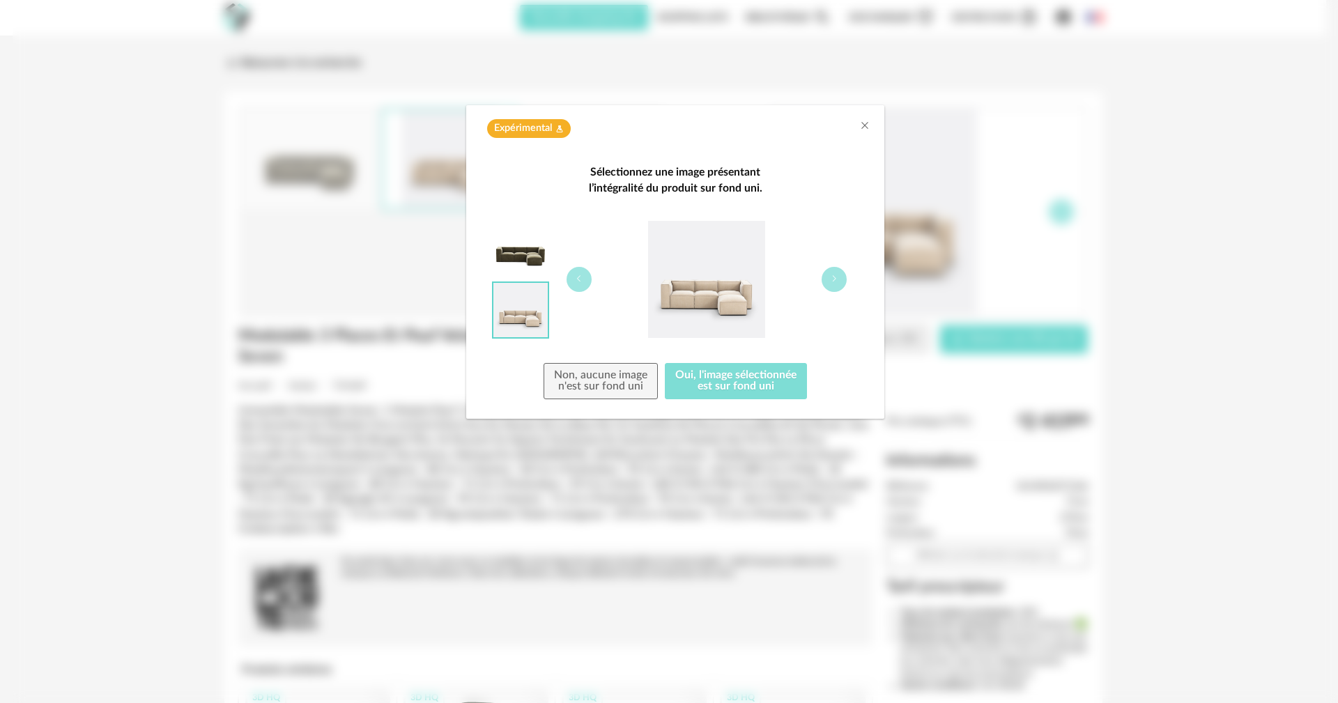
click at [737, 394] on button "Oui, l'image sélectionnée est sur fond uni" at bounding box center [736, 381] width 142 height 36
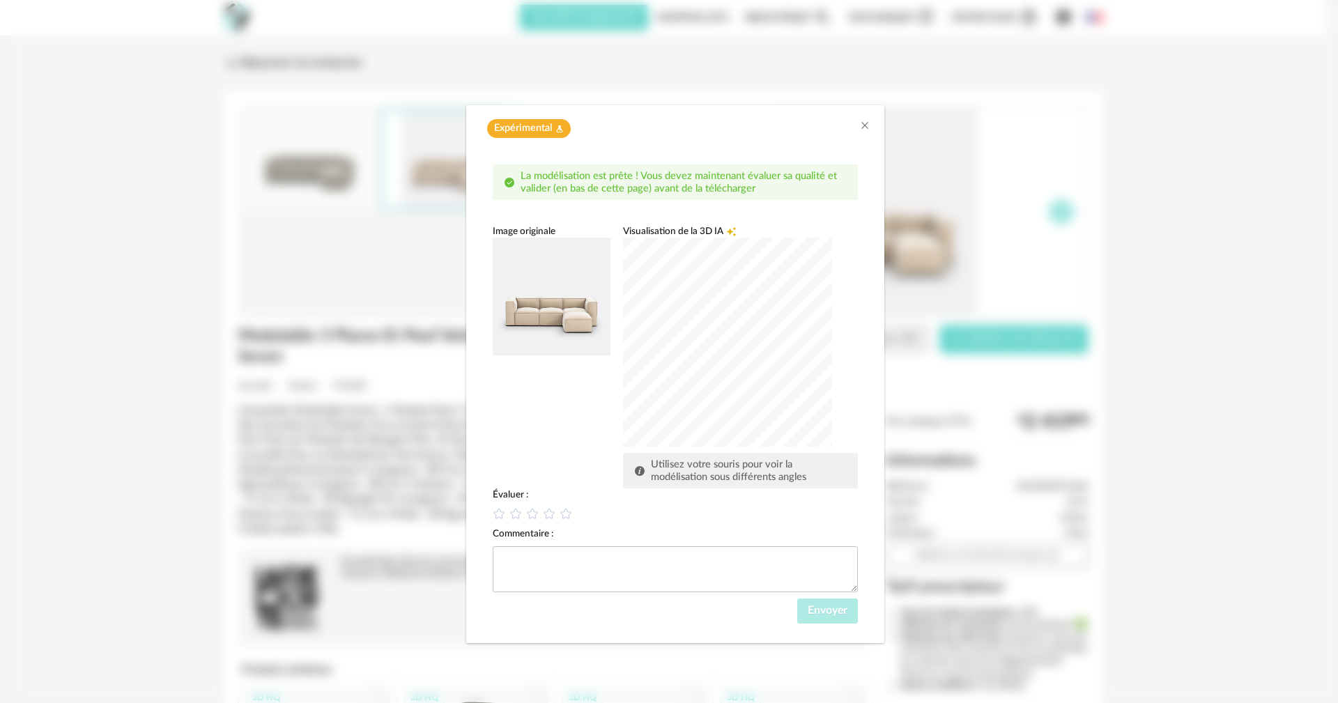
click at [707, 341] on div "dialog" at bounding box center [727, 342] width 209 height 209
click at [553, 316] on img "dialog" at bounding box center [552, 297] width 118 height 118
click at [716, 336] on div "dialog" at bounding box center [727, 342] width 209 height 209
click at [788, 307] on div "dialog" at bounding box center [727, 342] width 209 height 209
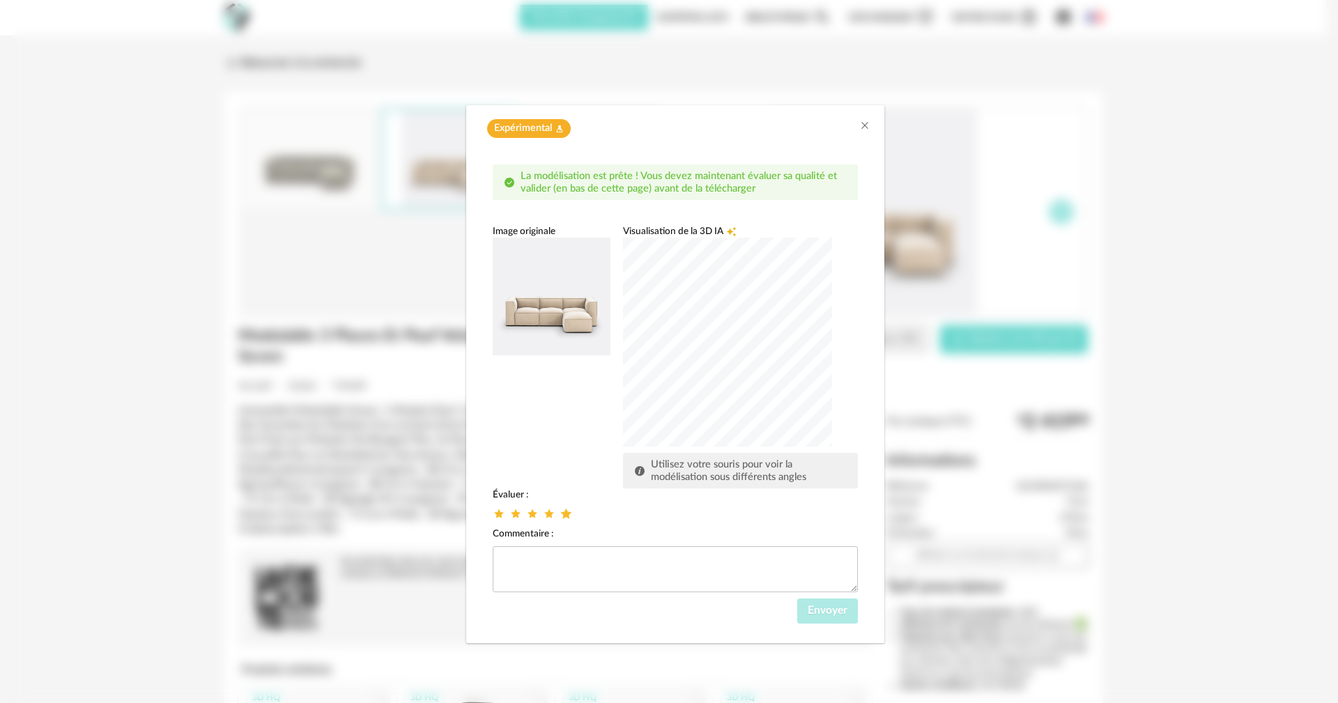
click at [571, 516] on icon "dialog" at bounding box center [566, 514] width 15 height 15
click at [807, 608] on button "Envoyer" at bounding box center [827, 611] width 61 height 25
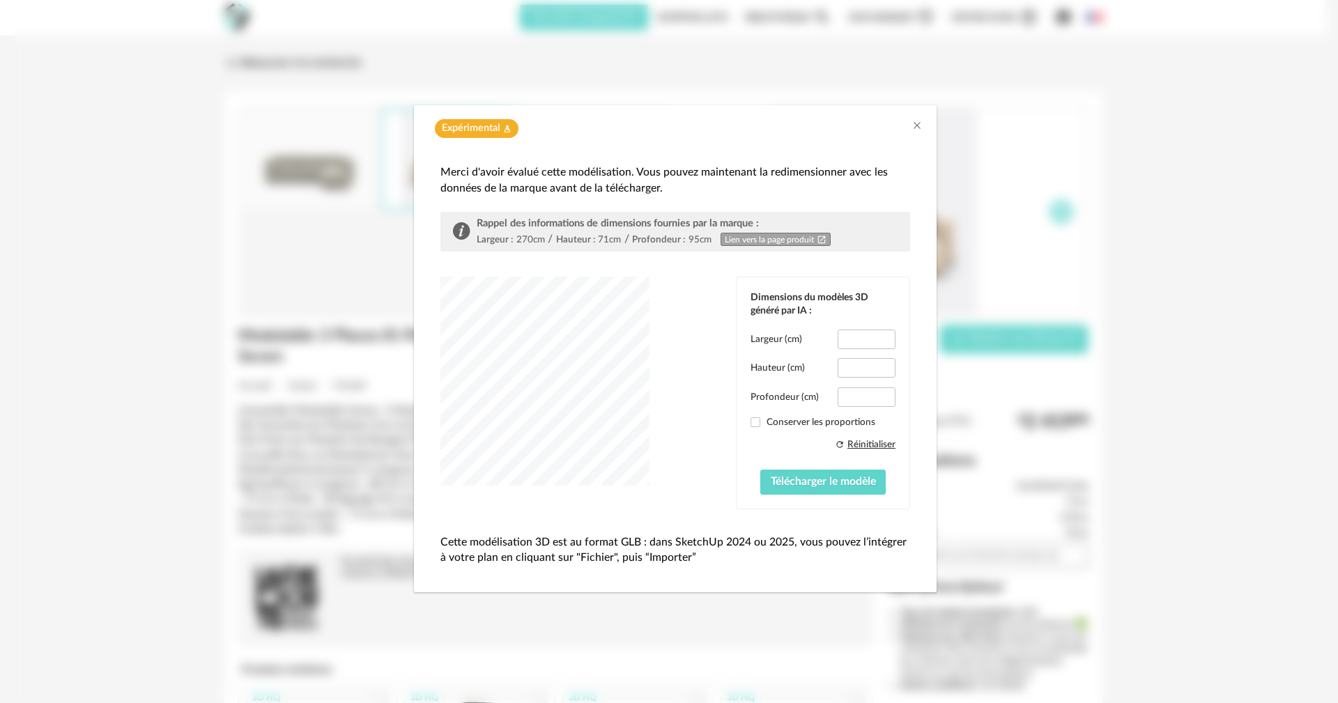
type input "*****"
type input "****"
type input "*****"
click at [825, 484] on span "Télécharger le modèle" at bounding box center [823, 481] width 105 height 11
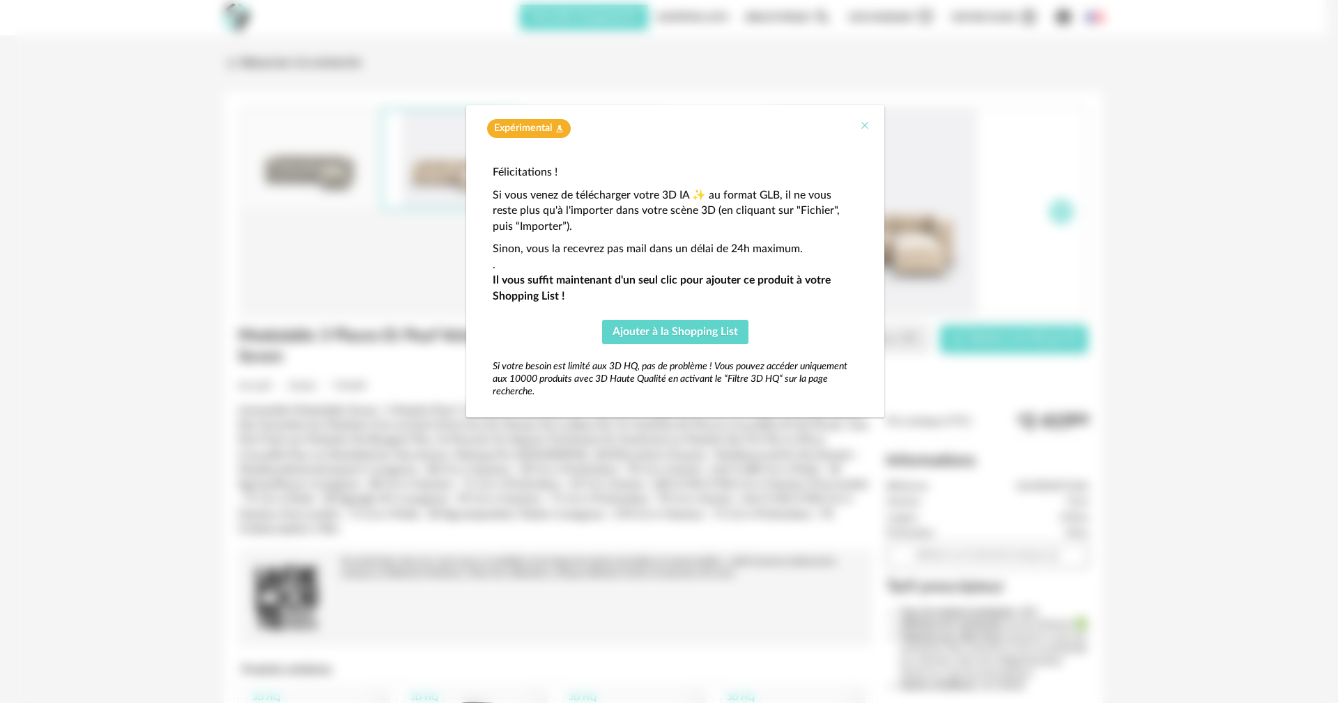
click at [867, 123] on icon "Close" at bounding box center [864, 125] width 11 height 11
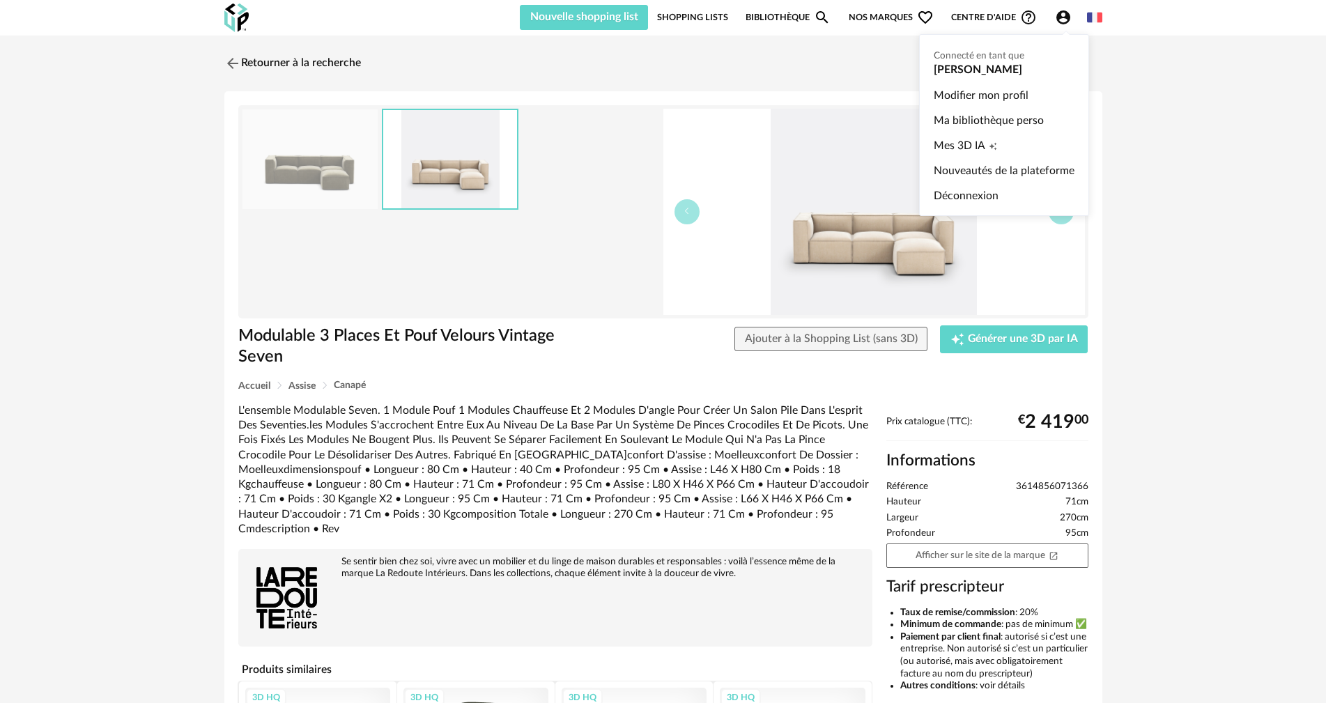
click at [1064, 17] on icon "Account Circle icon" at bounding box center [1063, 17] width 14 height 14
click at [957, 142] on span "Mes 3D IA" at bounding box center [960, 145] width 52 height 25
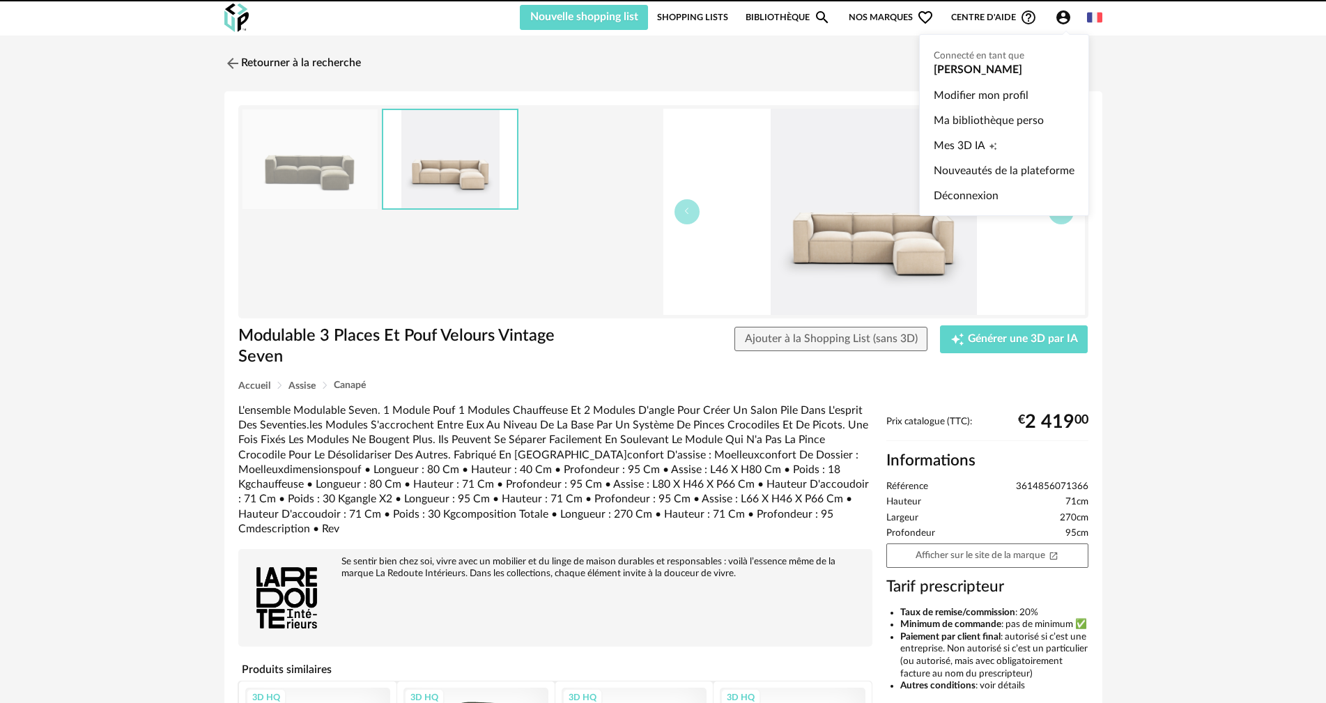
click at [1062, 18] on icon "Account Circle icon" at bounding box center [1063, 17] width 14 height 14
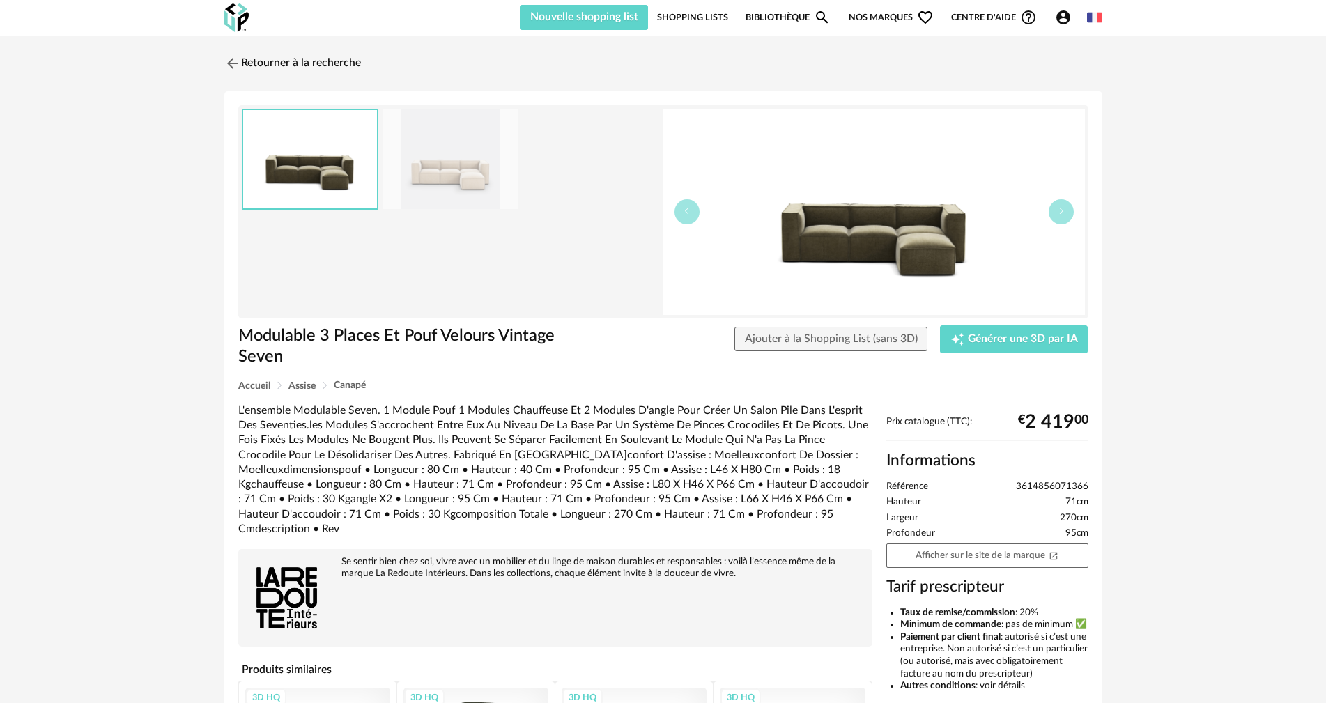
click at [786, 11] on link "Bibliothèque Magnify icon" at bounding box center [788, 17] width 85 height 25
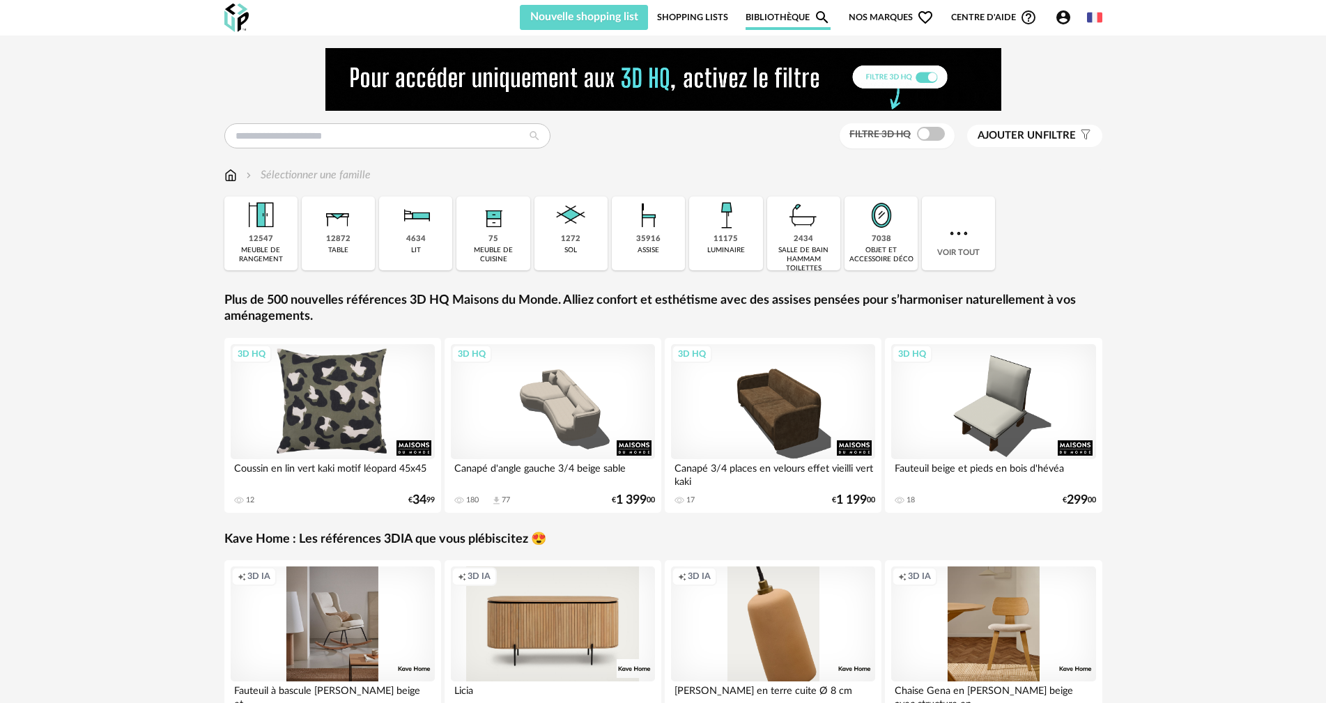
click at [334, 420] on div "3D HQ" at bounding box center [333, 401] width 205 height 115
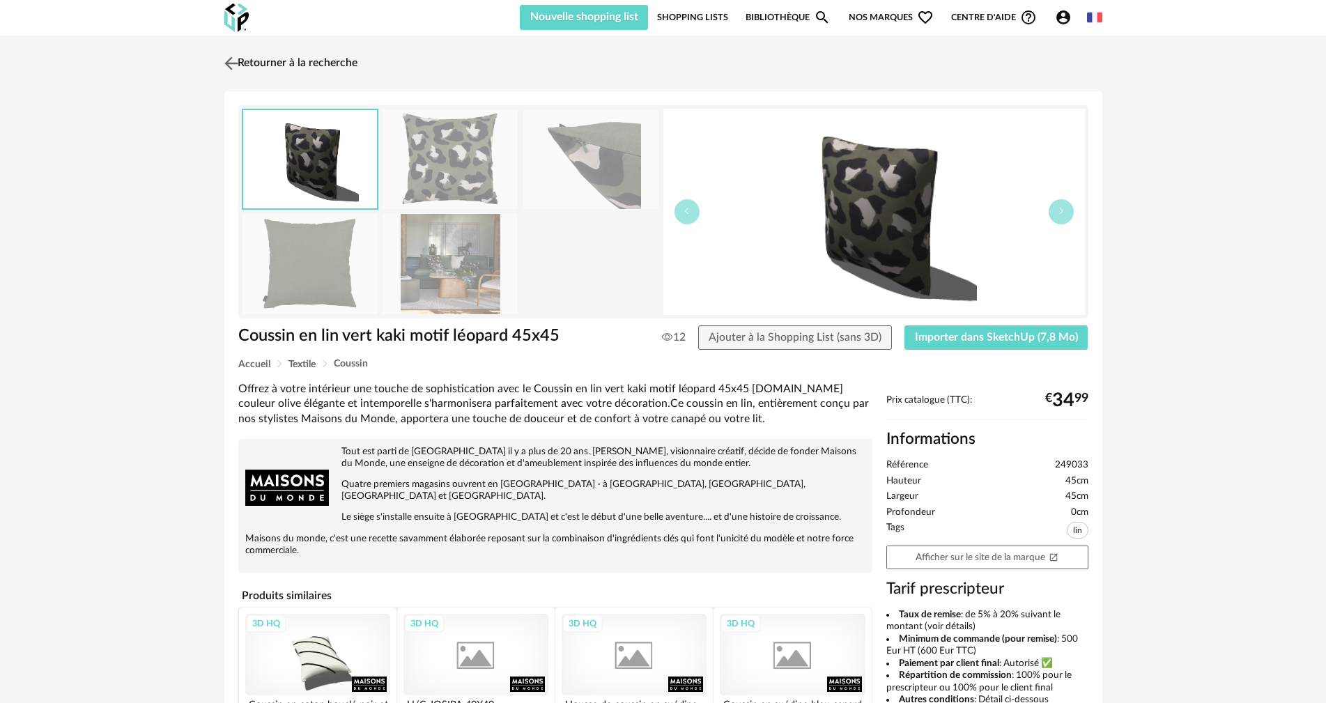
click at [277, 61] on link "Retourner à la recherche" at bounding box center [289, 63] width 137 height 31
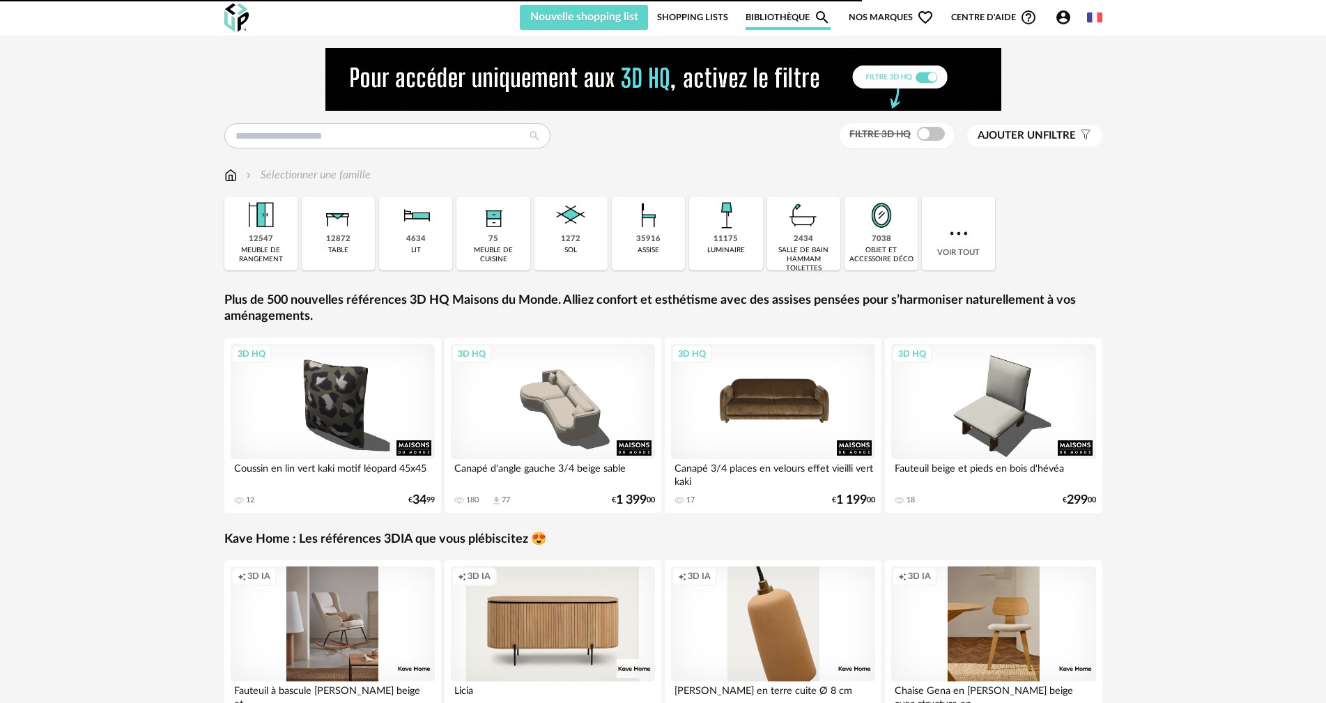
click at [757, 417] on div "3D HQ" at bounding box center [773, 401] width 205 height 115
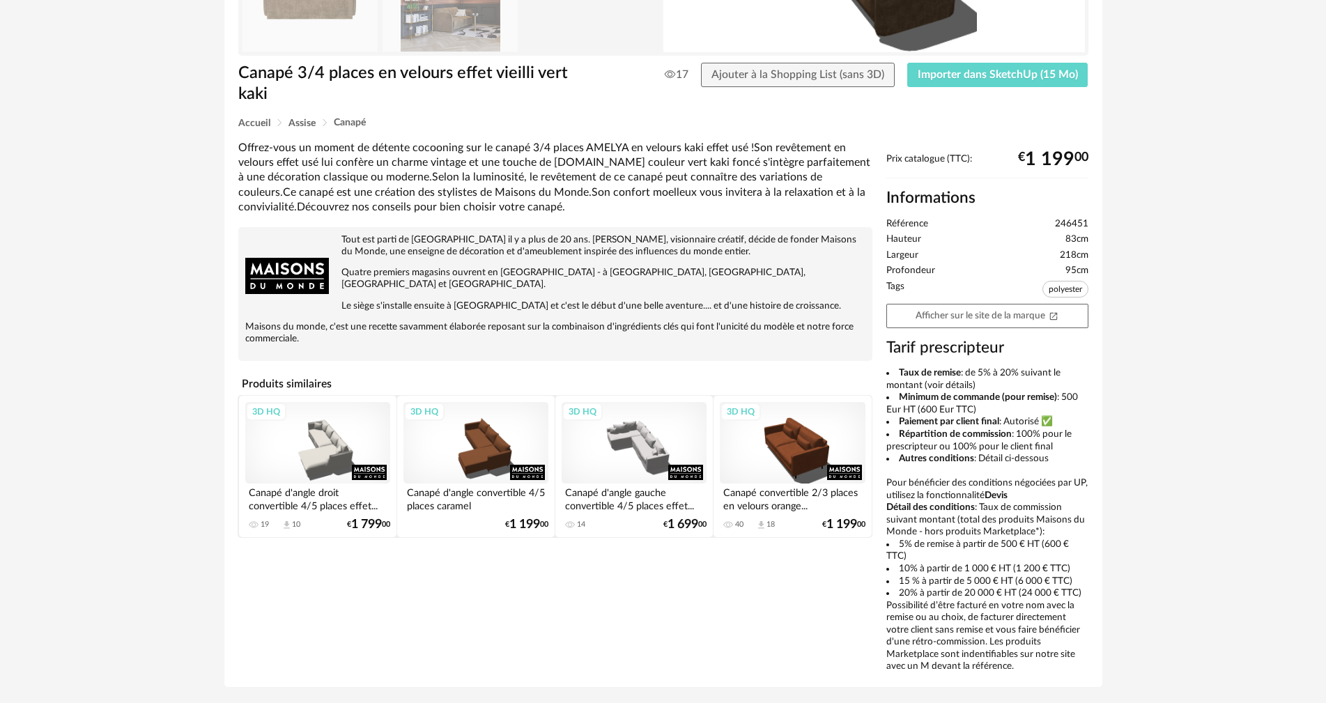
scroll to position [279, 0]
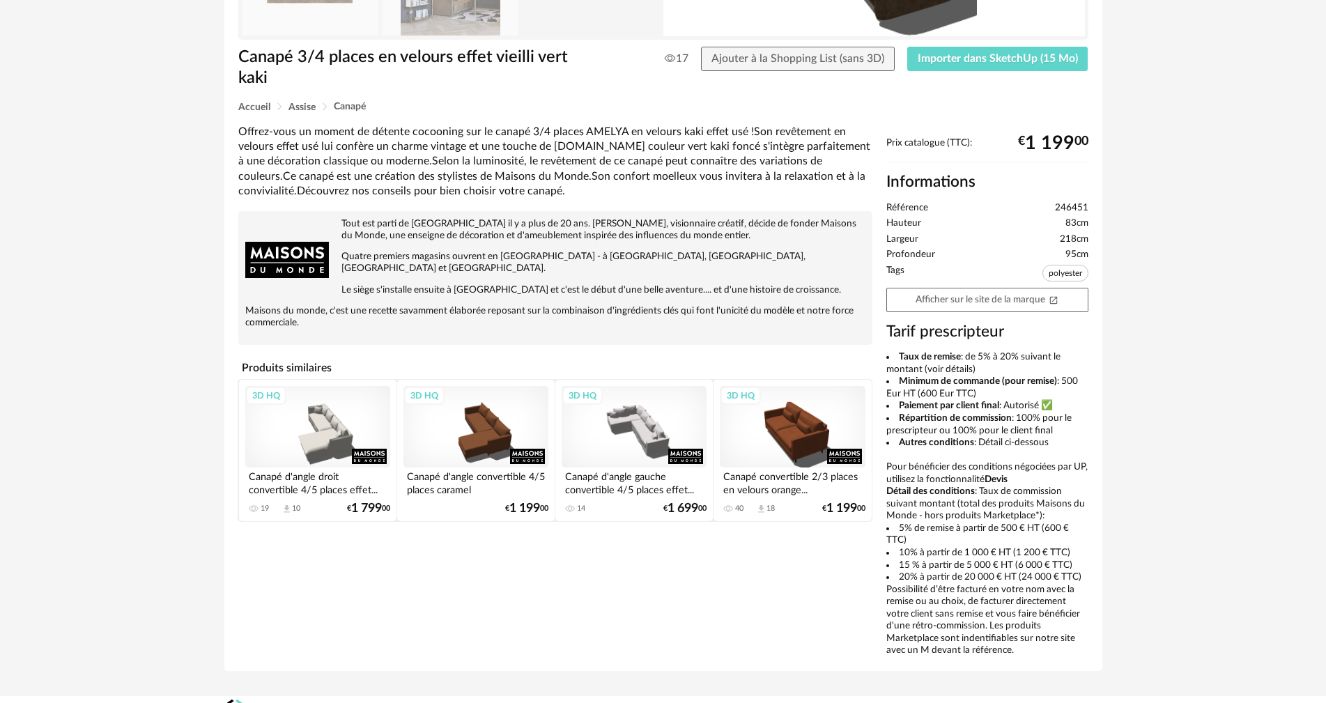
click at [310, 412] on div "3D HQ" at bounding box center [317, 427] width 145 height 82
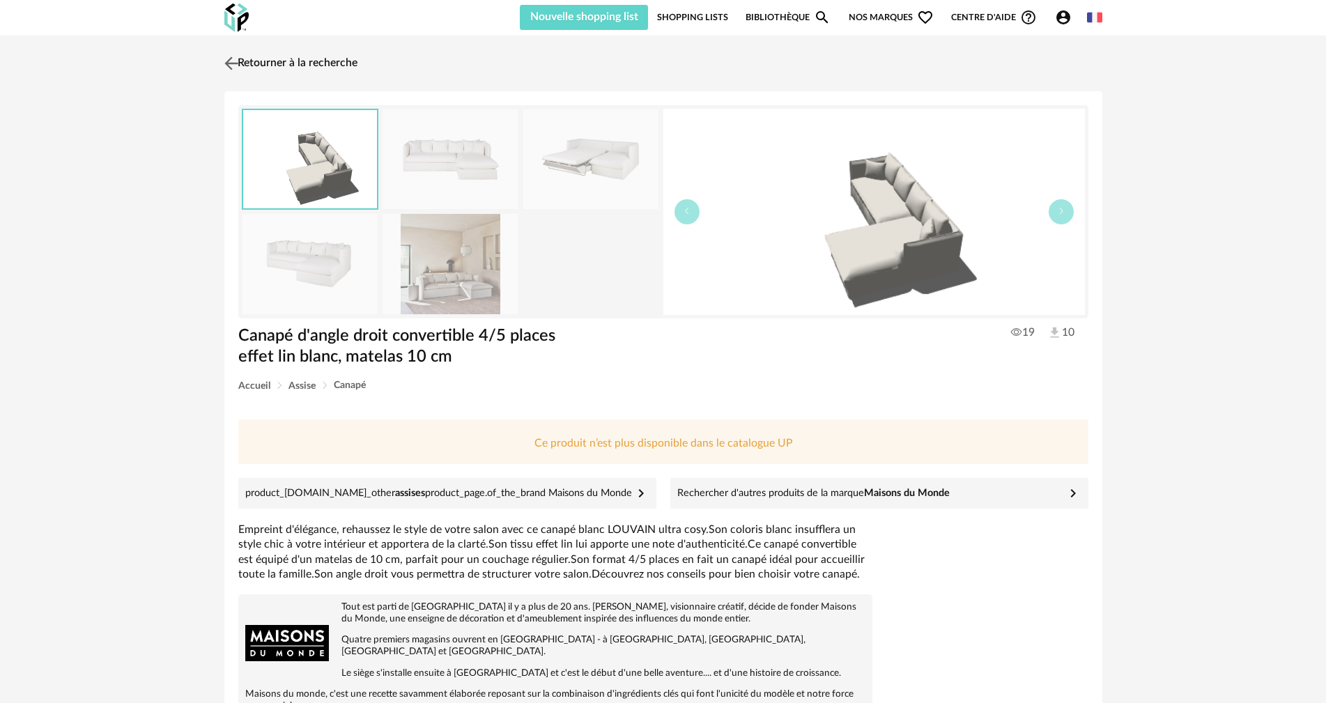
click at [266, 61] on link "Retourner à la recherche" at bounding box center [289, 63] width 137 height 31
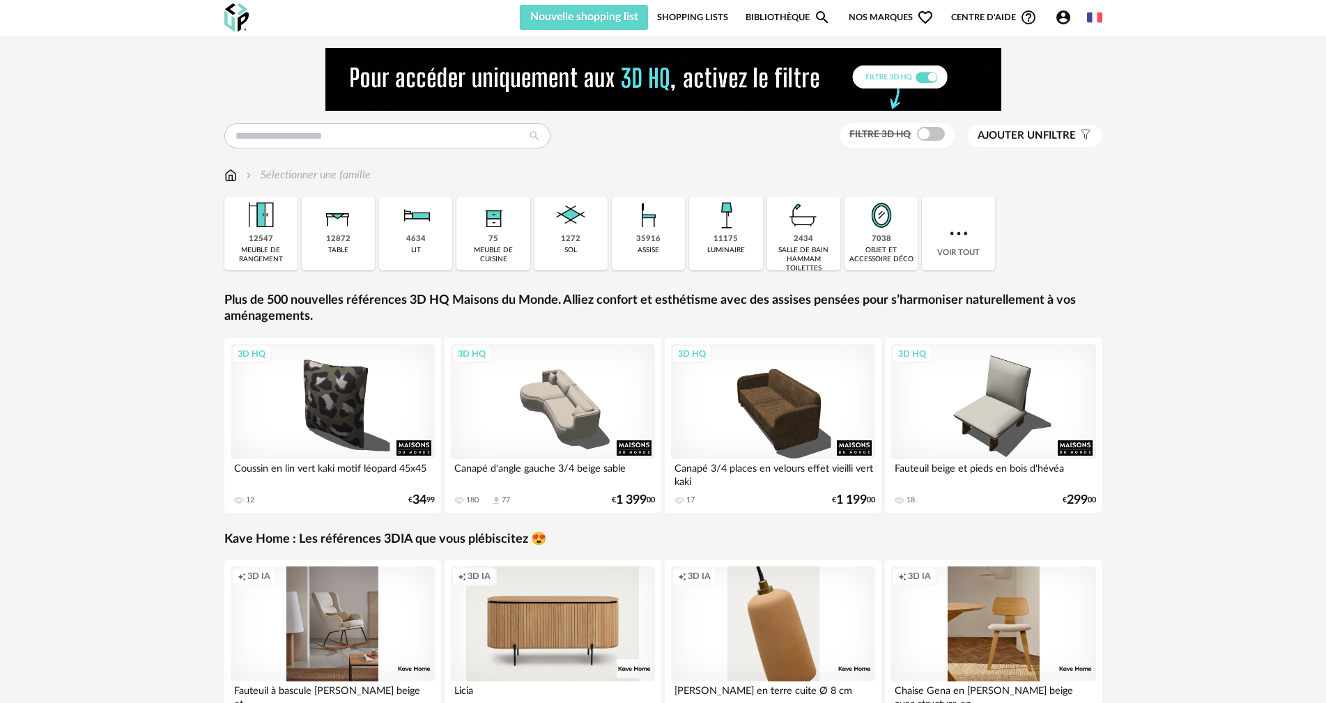
click at [1024, 134] on span "Ajouter un" at bounding box center [1010, 135] width 65 height 10
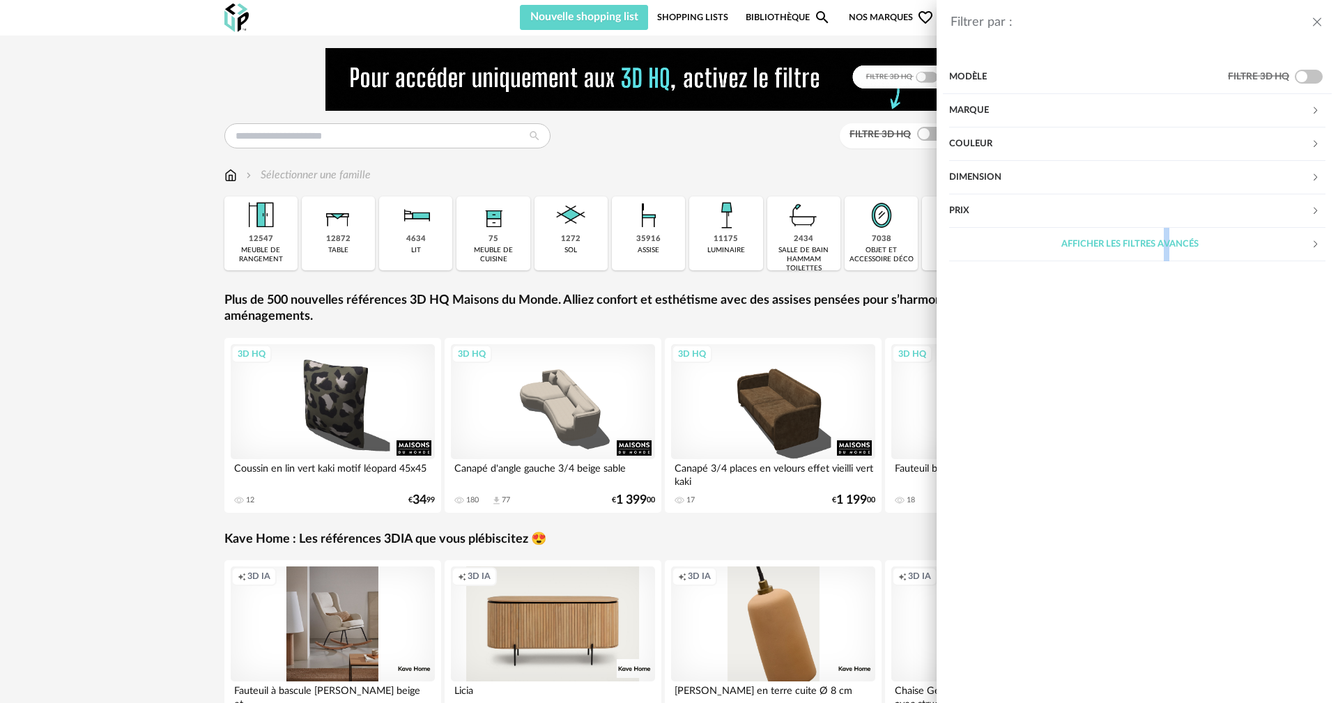
click at [1101, 240] on div "Afficher les filtres avancés" at bounding box center [1130, 244] width 362 height 33
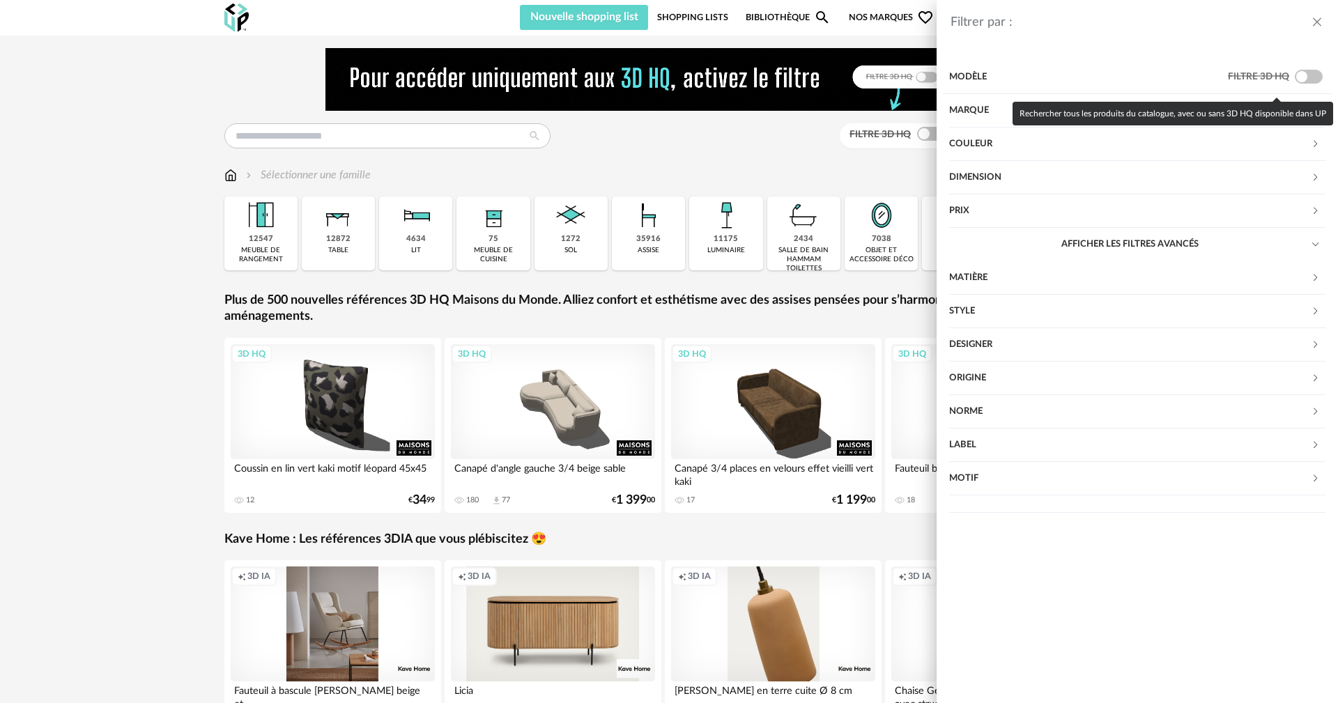
click at [1297, 77] on span at bounding box center [1309, 77] width 28 height 14
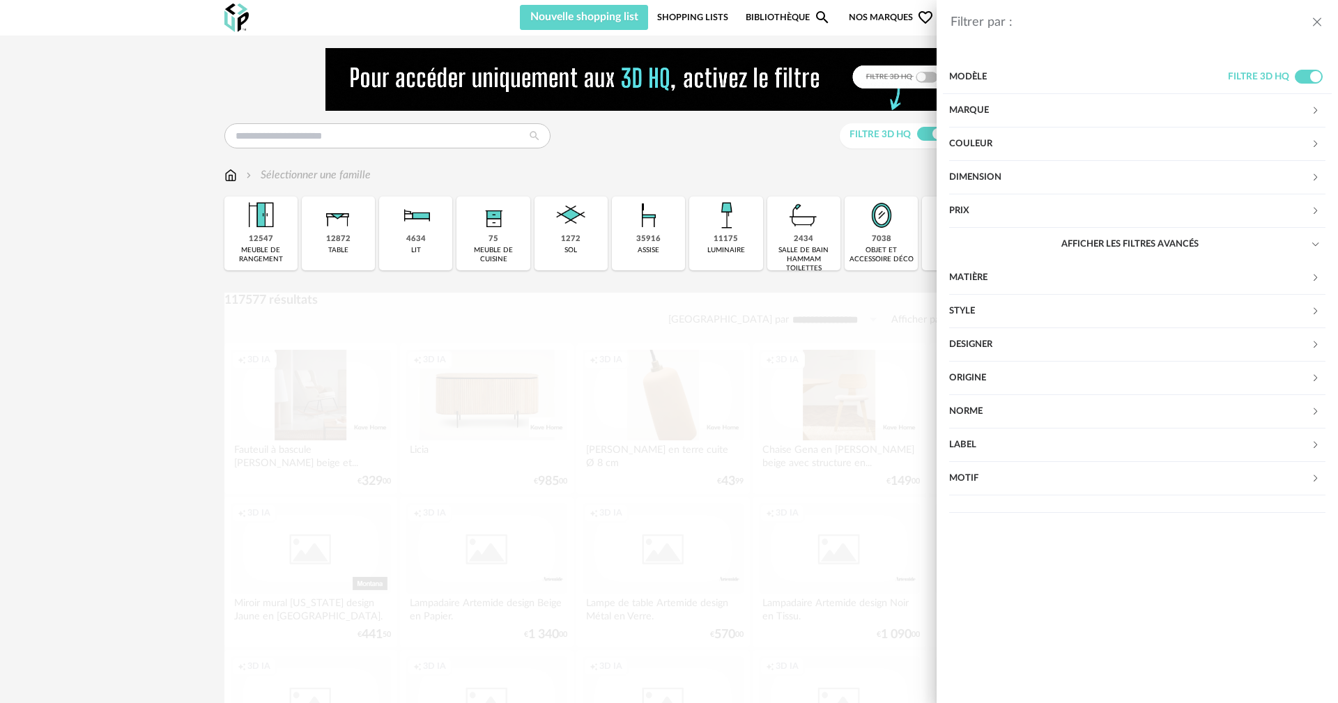
click at [137, 79] on div "Filtrer par : Modèle Filtre 3D HQ Marque &tradition 612 101 Copenhagen 23 366 C…" at bounding box center [669, 351] width 1338 height 703
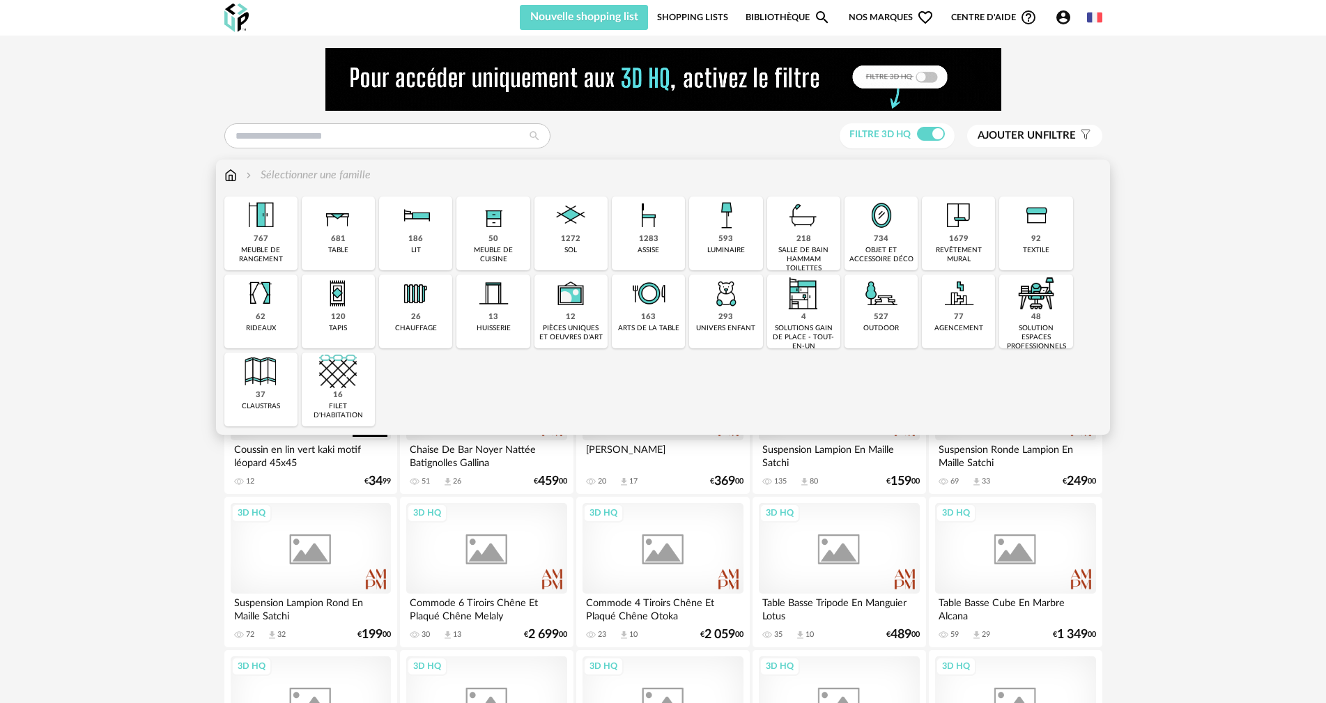
click at [645, 236] on div "1283" at bounding box center [649, 239] width 20 height 10
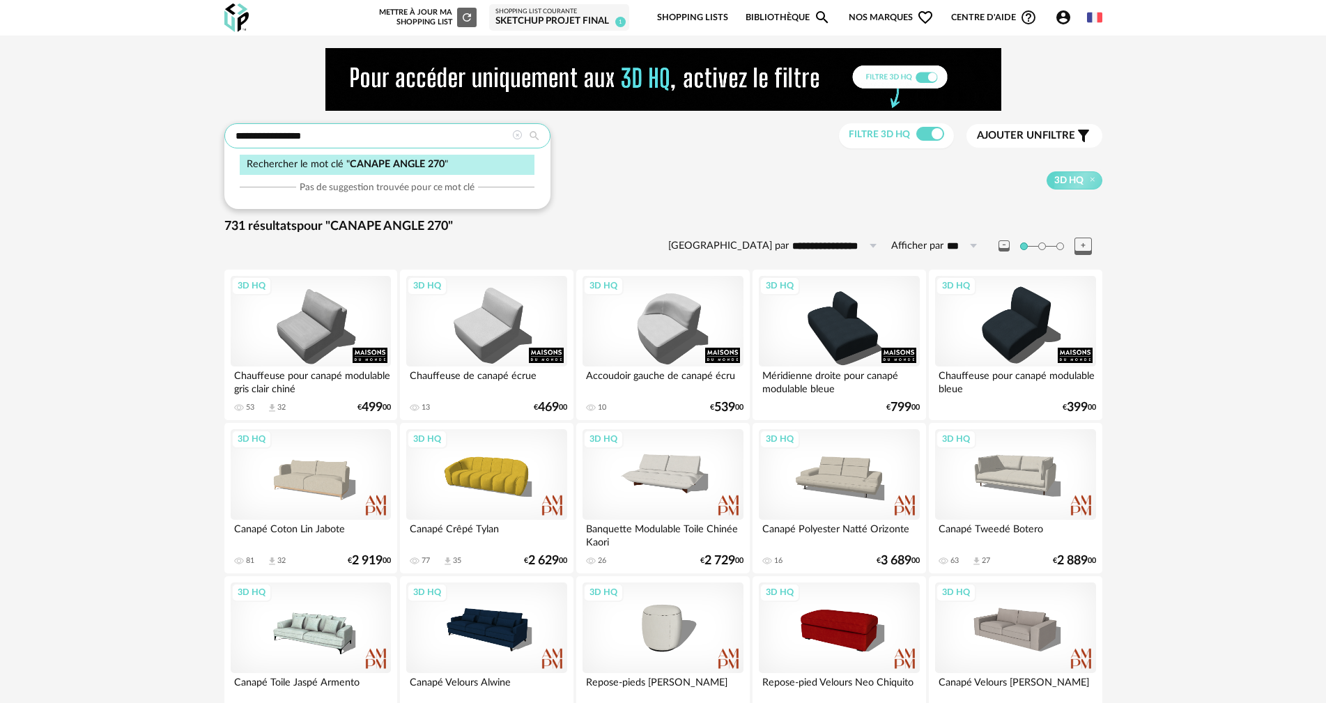
click at [421, 143] on input "**********" at bounding box center [387, 135] width 326 height 25
type input "**********"
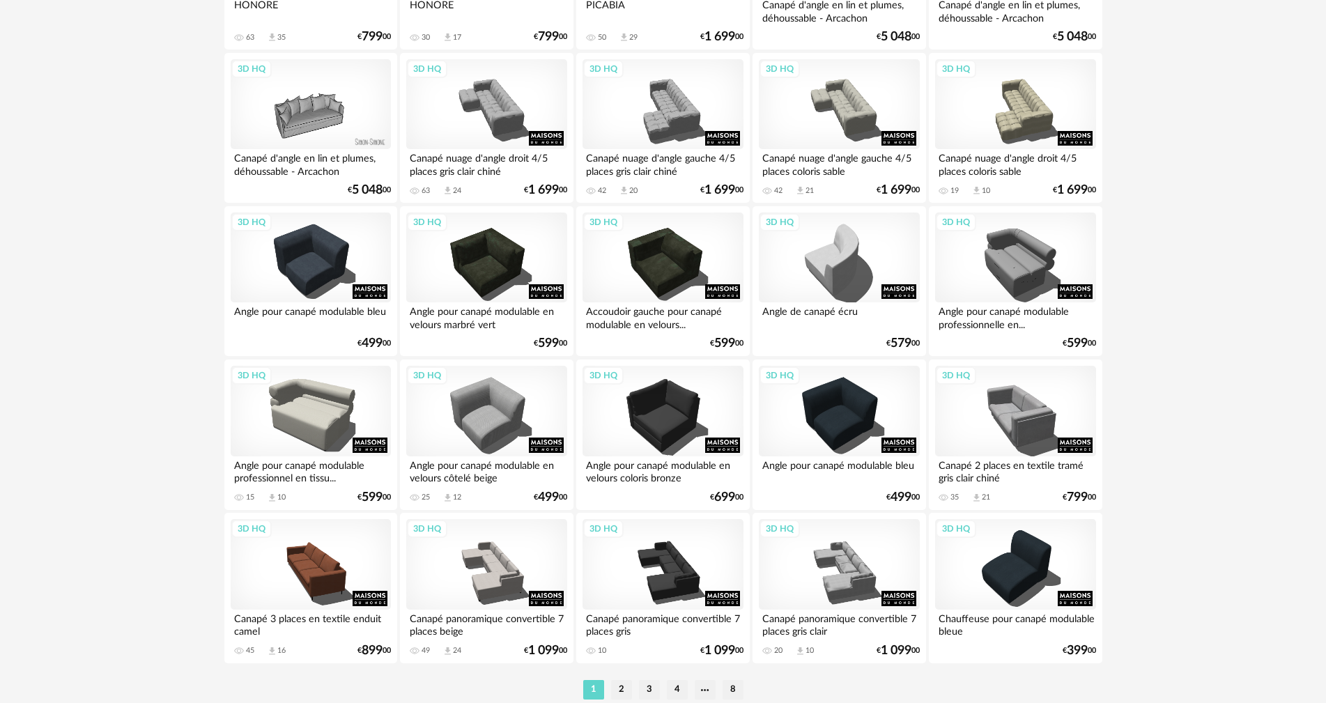
scroll to position [2725, 0]
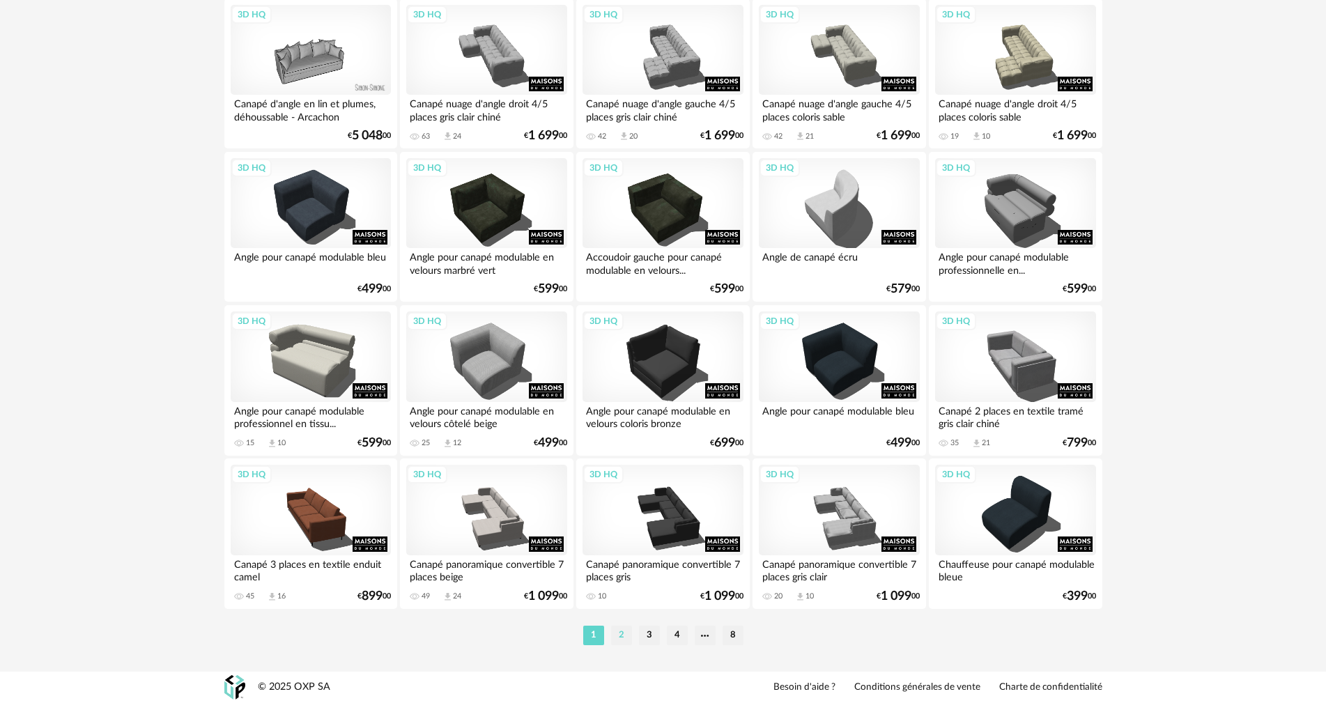
click at [622, 633] on li "2" at bounding box center [621, 636] width 21 height 20
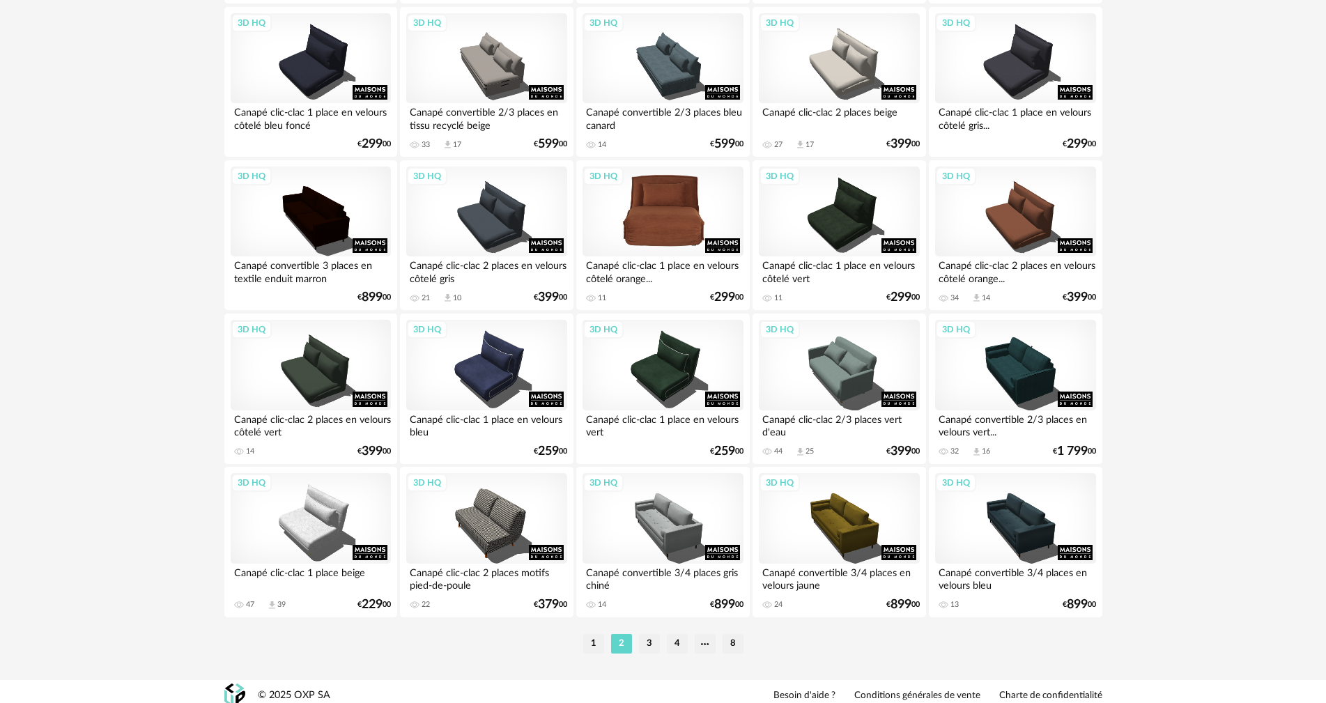
scroll to position [2725, 0]
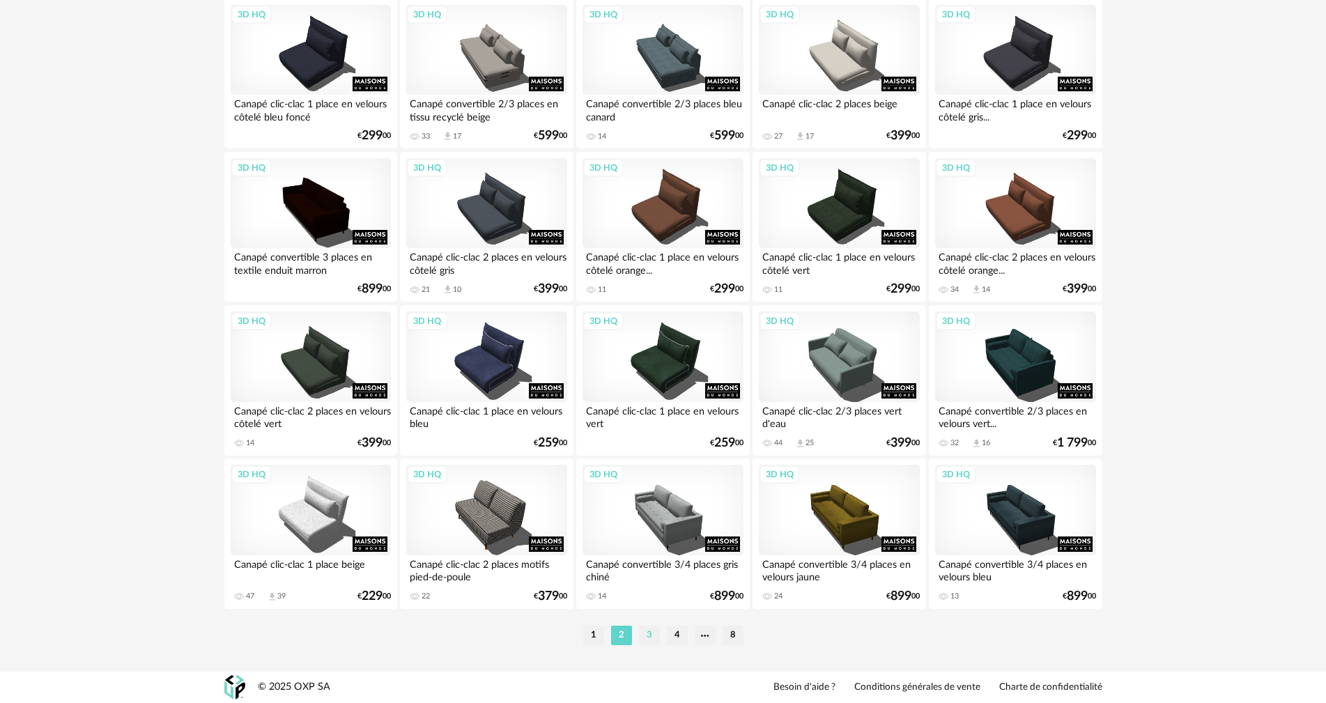
click at [645, 626] on li "3" at bounding box center [649, 636] width 21 height 20
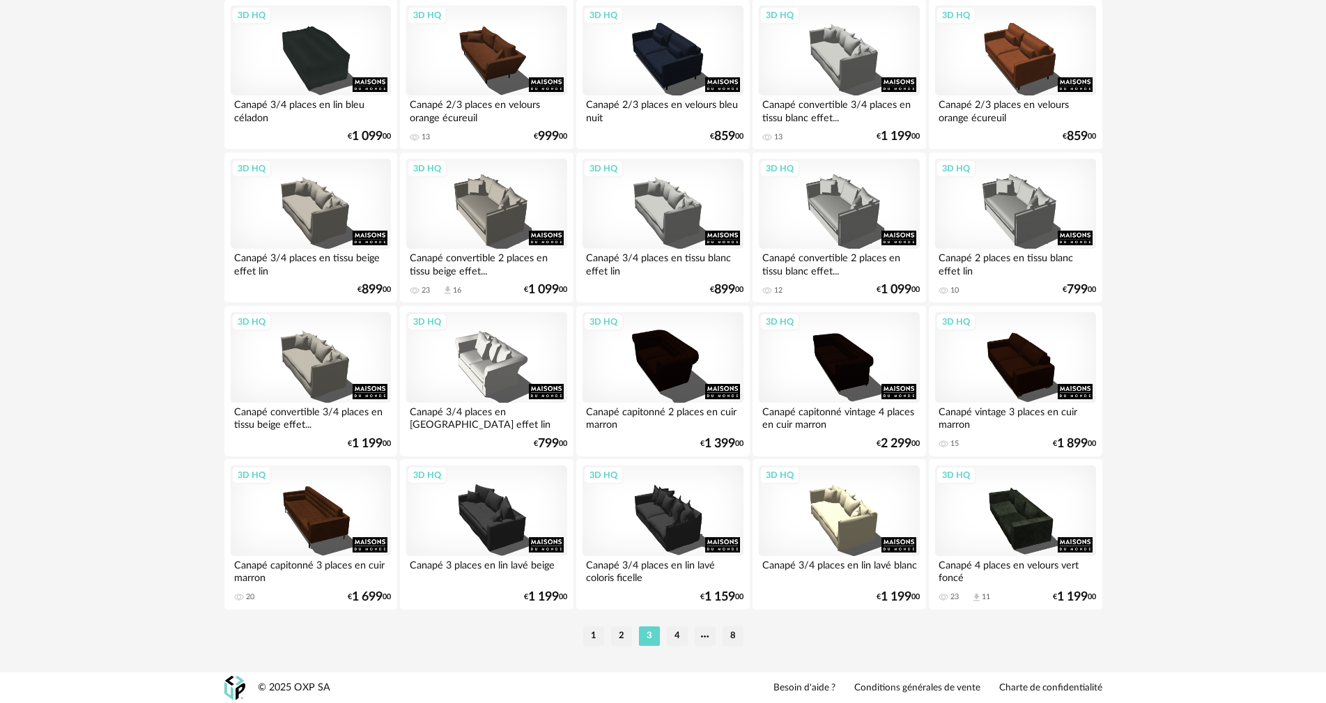
scroll to position [2725, 0]
click at [674, 629] on li "4" at bounding box center [677, 636] width 21 height 20
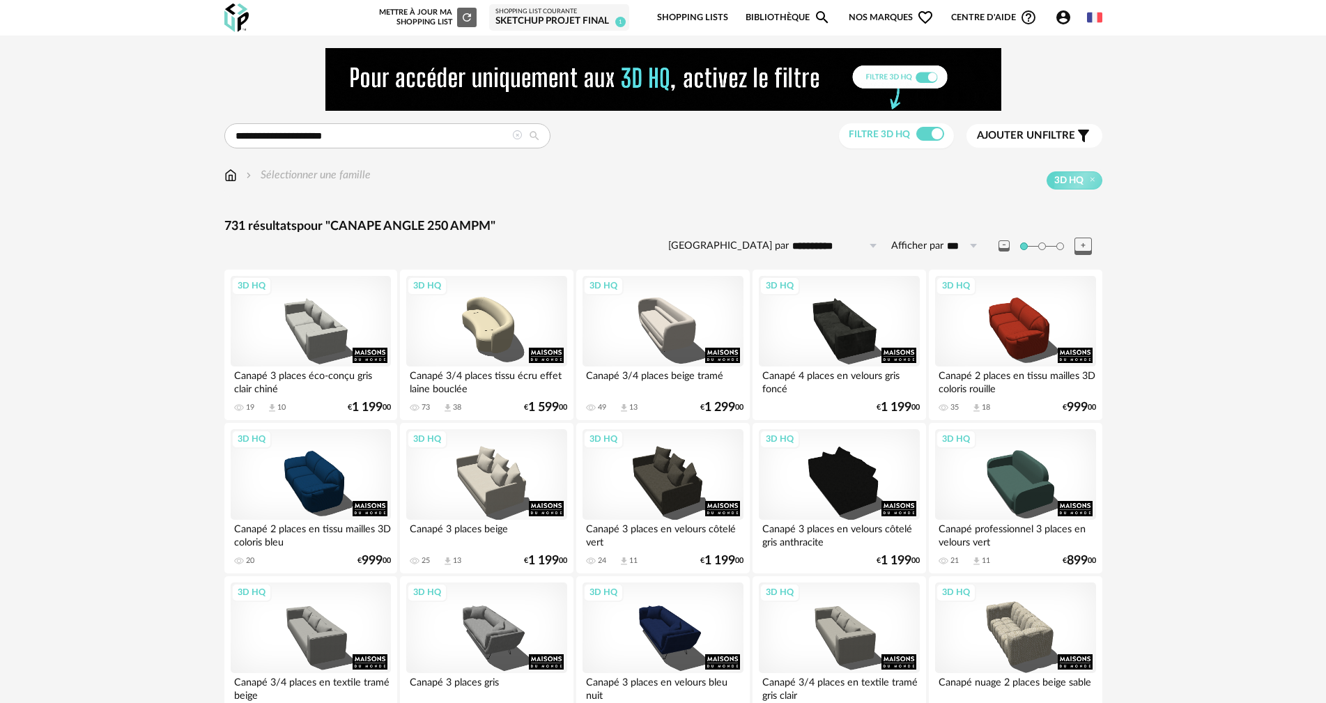
click at [854, 13] on span "Nos marques Heart Outline icon" at bounding box center [891, 17] width 85 height 33
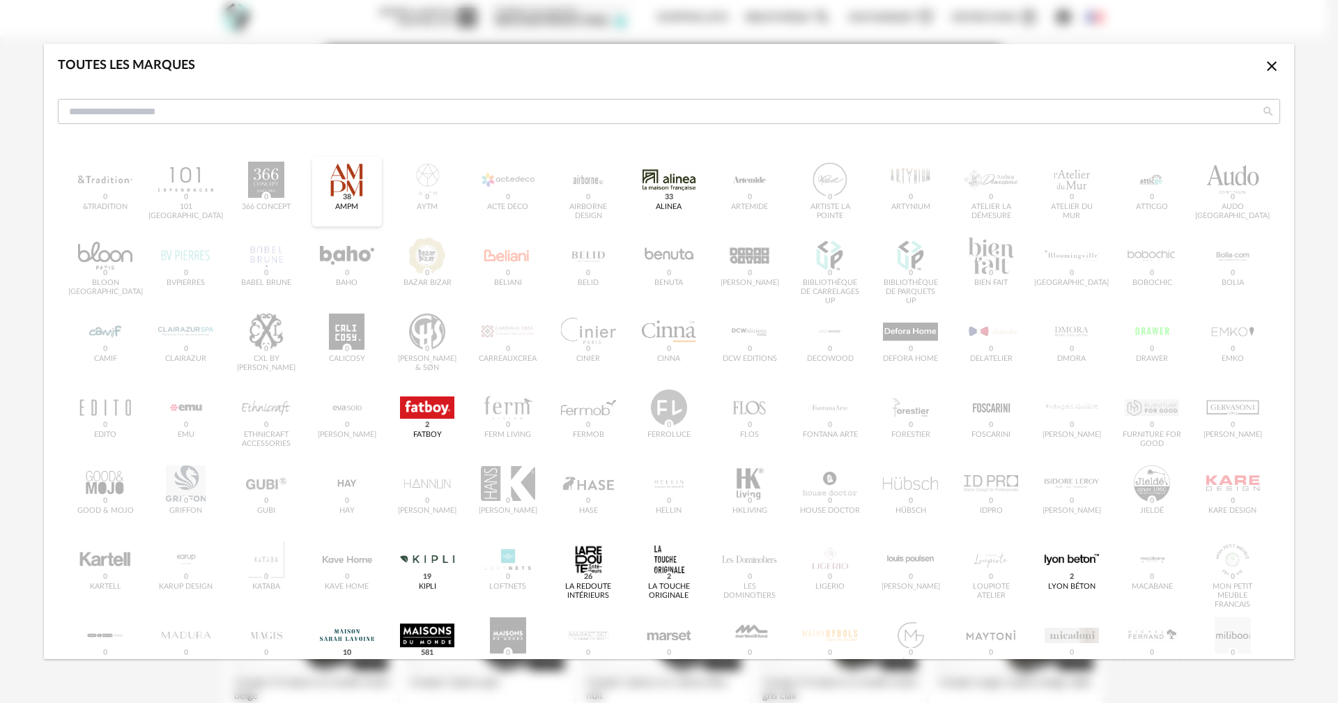
click at [346, 174] on div "dialog" at bounding box center [347, 180] width 54 height 36
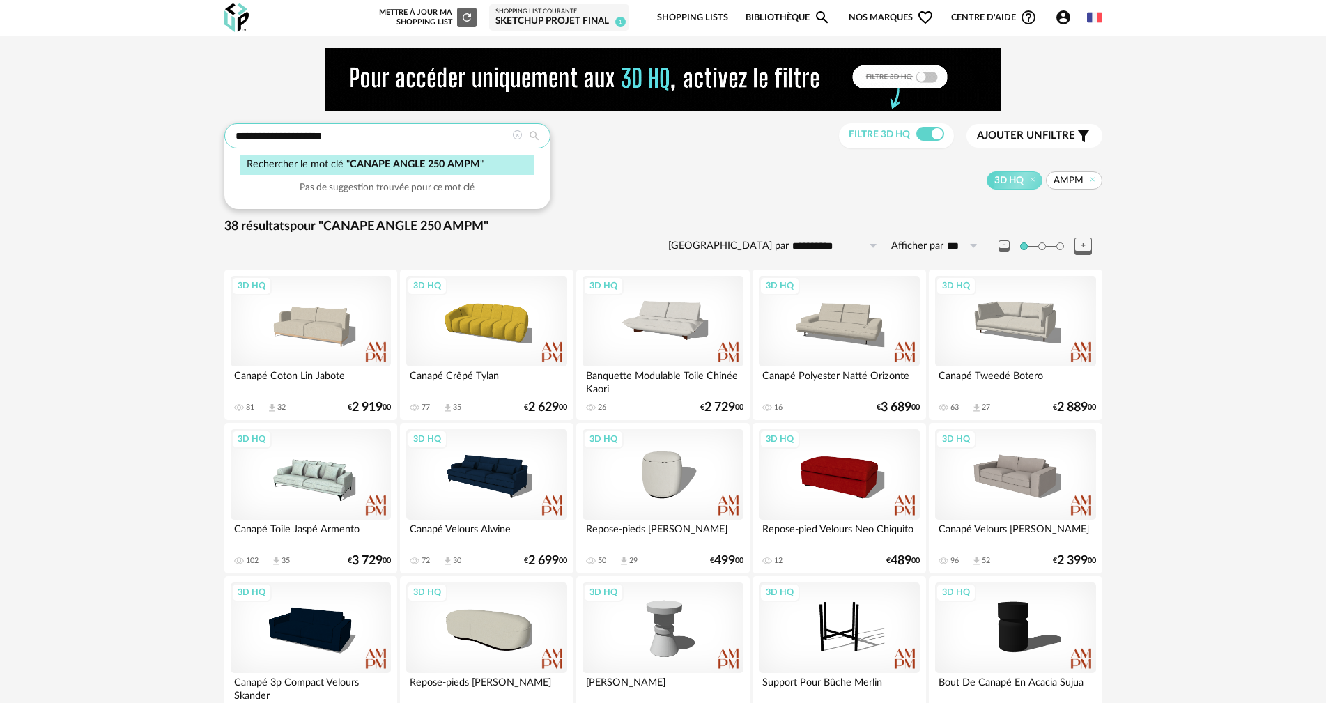
drag, startPoint x: 384, startPoint y: 130, endPoint x: 199, endPoint y: 114, distance: 186.0
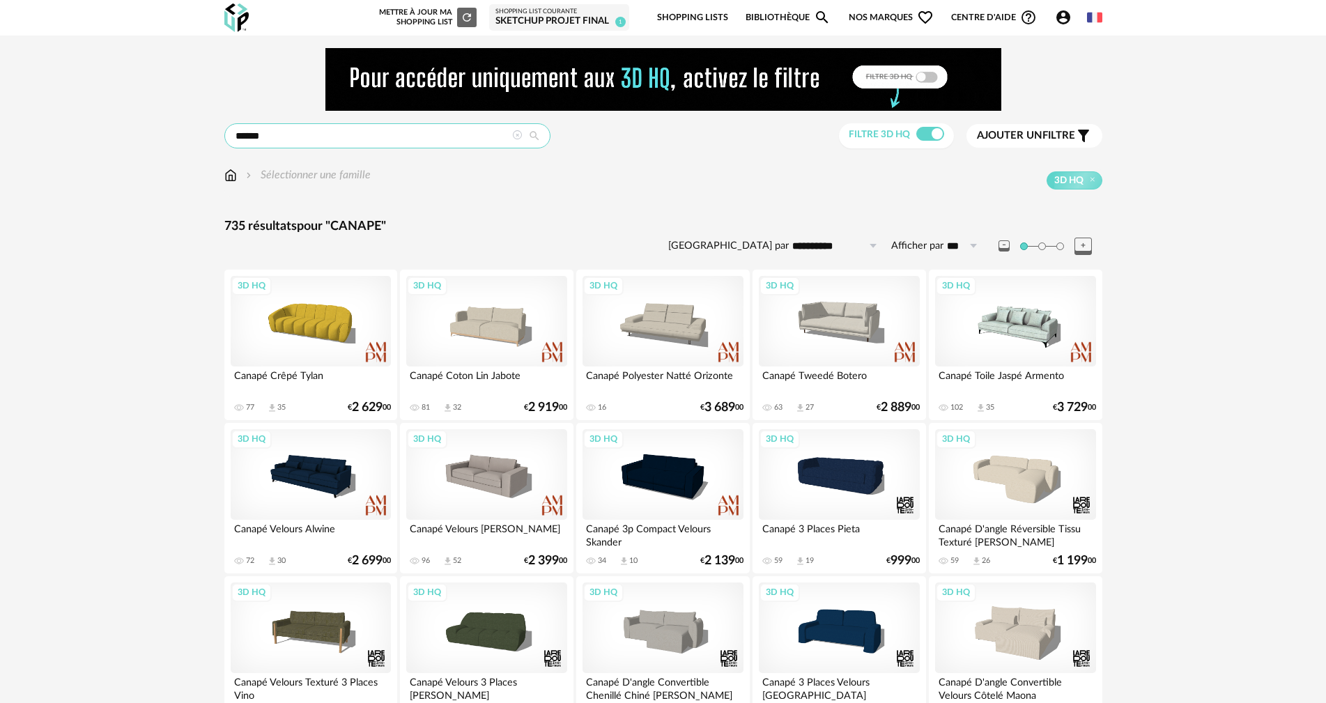
click at [325, 137] on input "******" at bounding box center [387, 135] width 326 height 25
type input "**********"
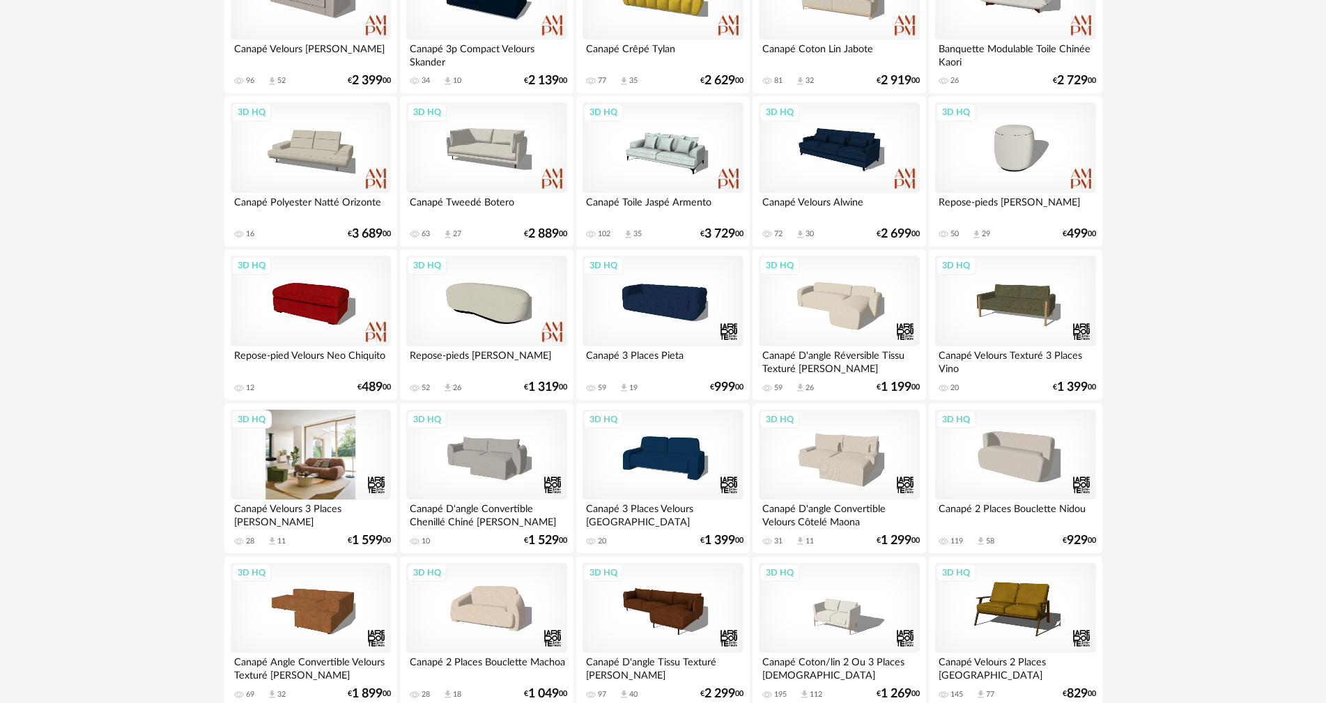
scroll to position [348, 0]
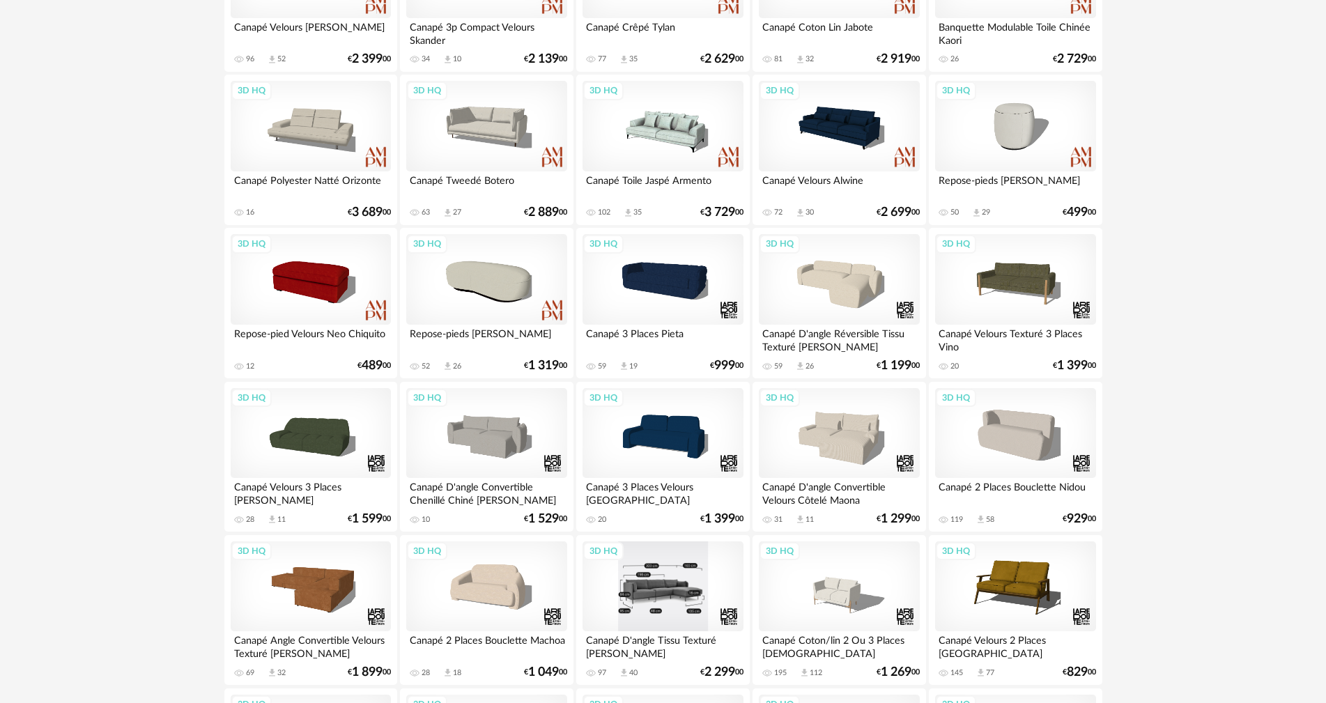
click at [641, 595] on div "3D HQ" at bounding box center [663, 586] width 160 height 91
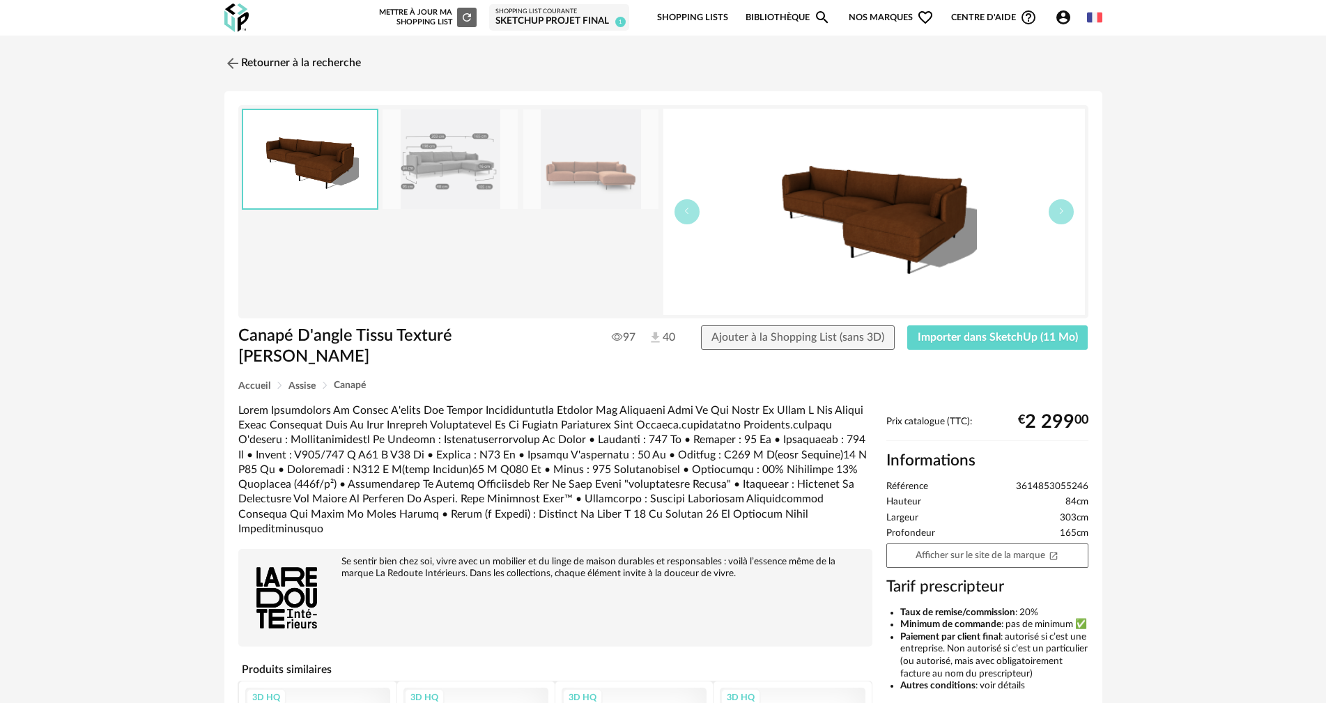
click at [439, 154] on img at bounding box center [450, 159] width 135 height 100
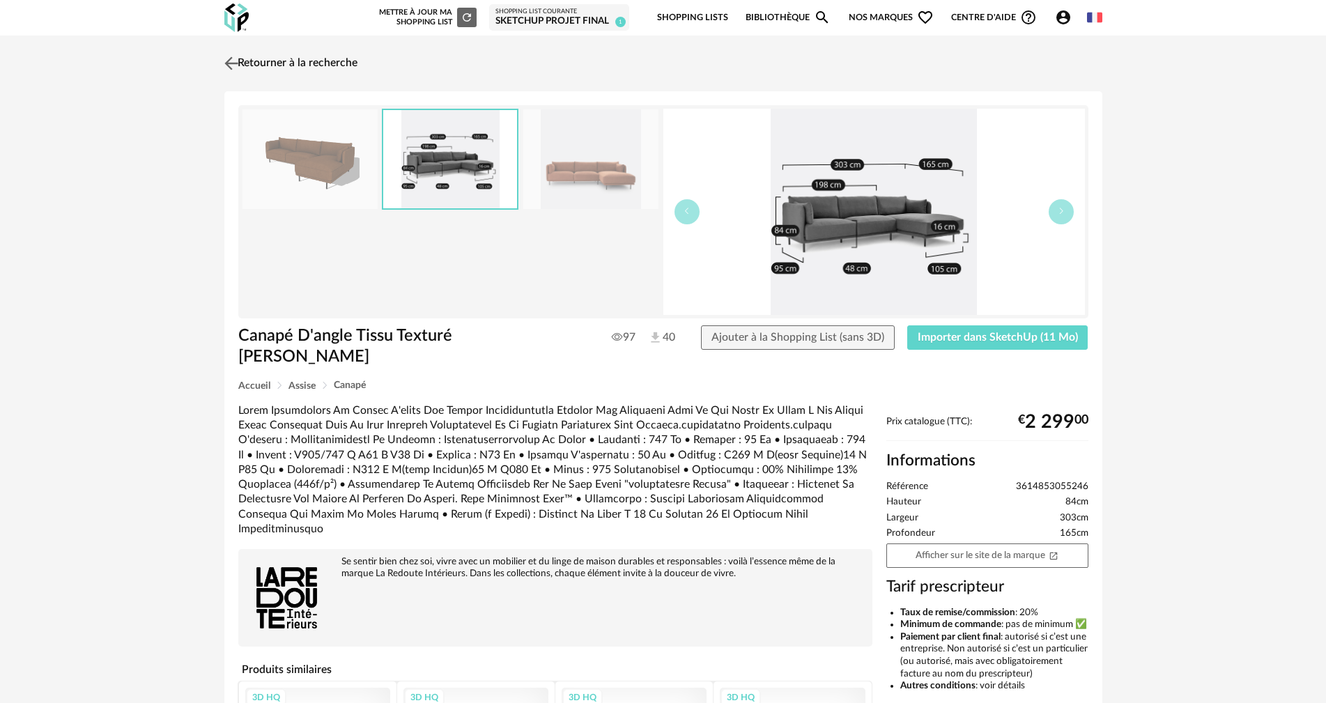
click at [306, 56] on link "Retourner à la recherche" at bounding box center [289, 63] width 137 height 31
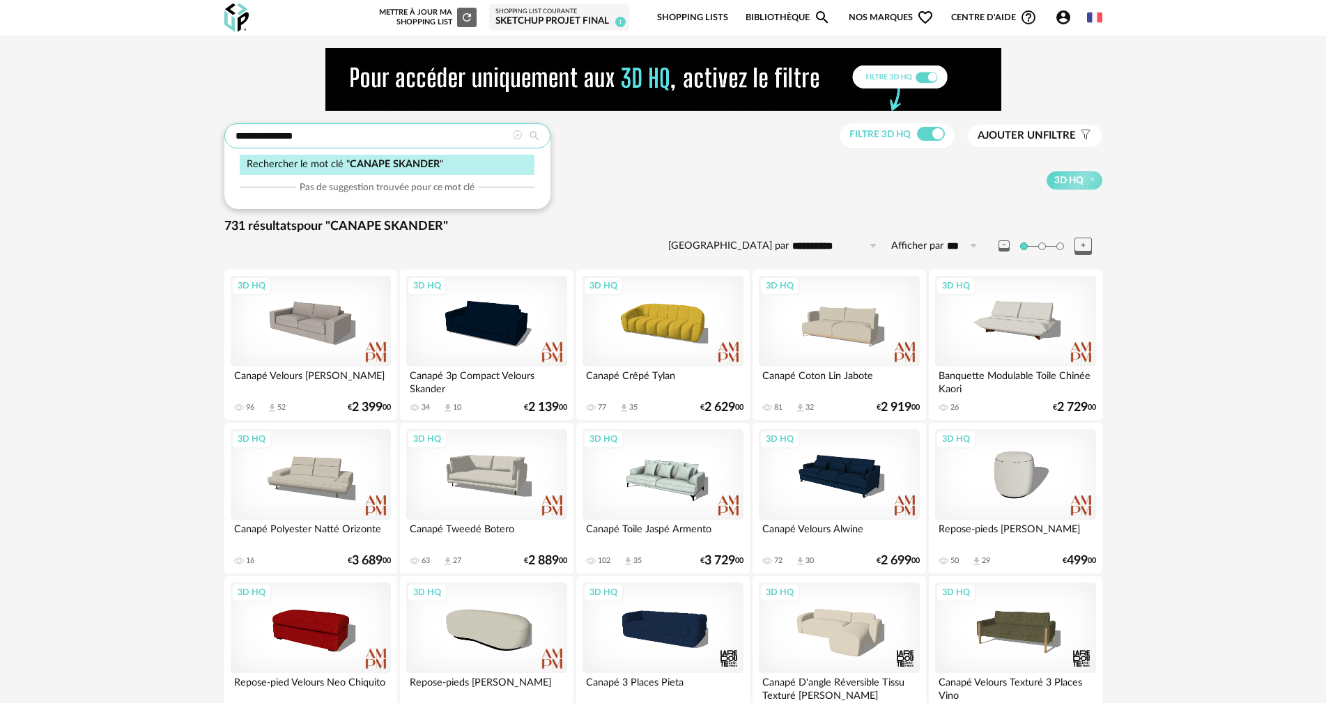
drag, startPoint x: 372, startPoint y: 136, endPoint x: 279, endPoint y: 134, distance: 93.4
click at [279, 134] on input "**********" at bounding box center [387, 135] width 326 height 25
type input "**********"
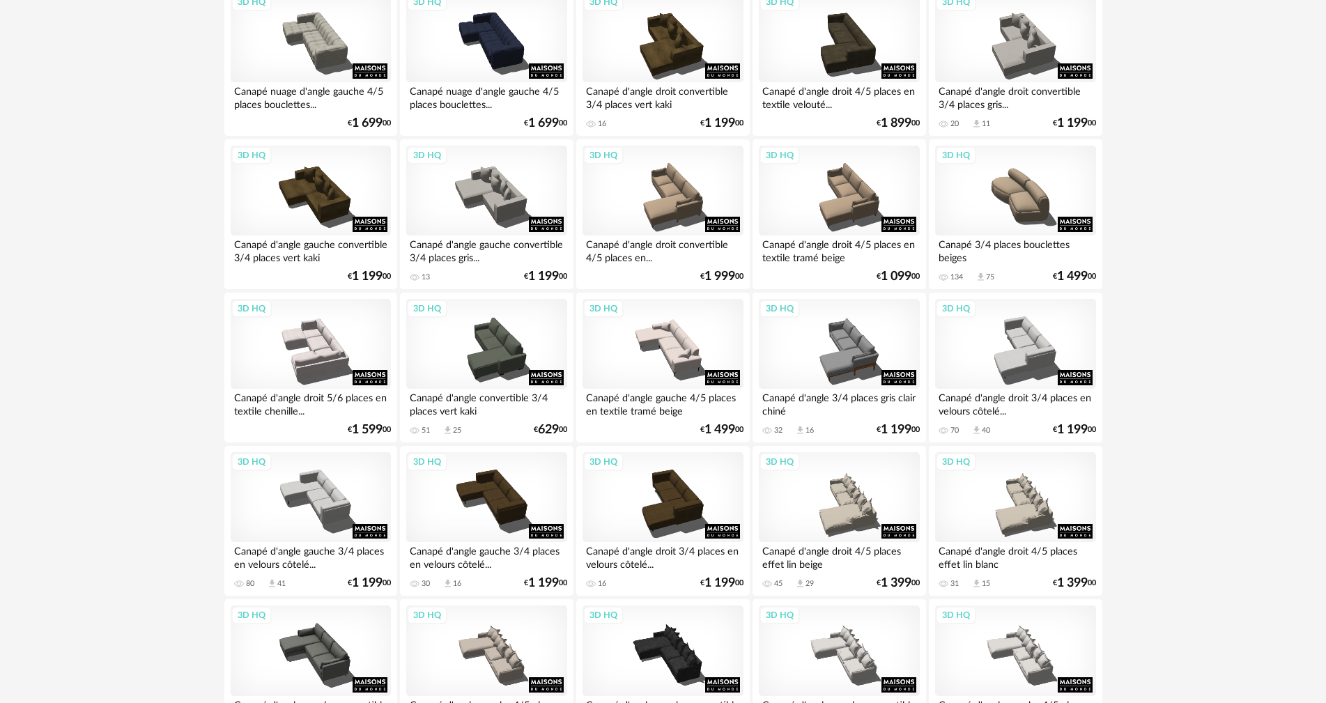
scroll to position [766, 0]
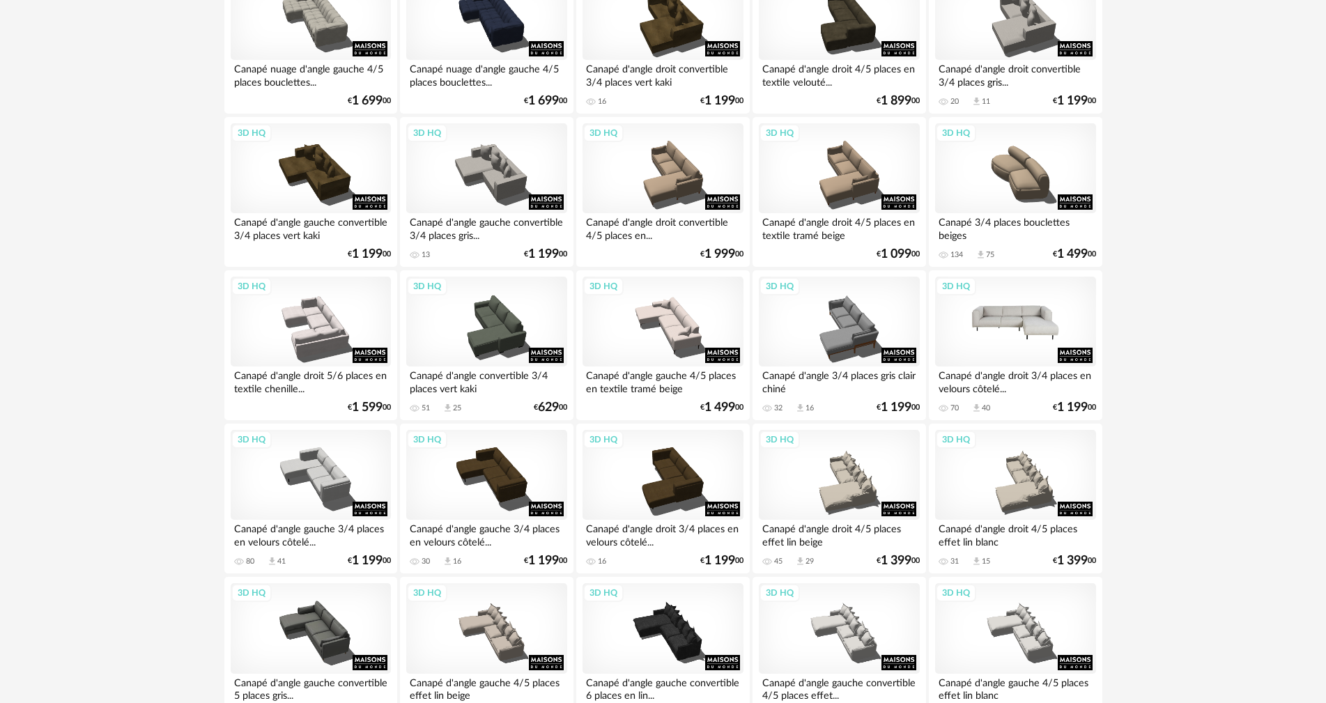
click at [998, 344] on div "3D HQ" at bounding box center [1015, 322] width 160 height 91
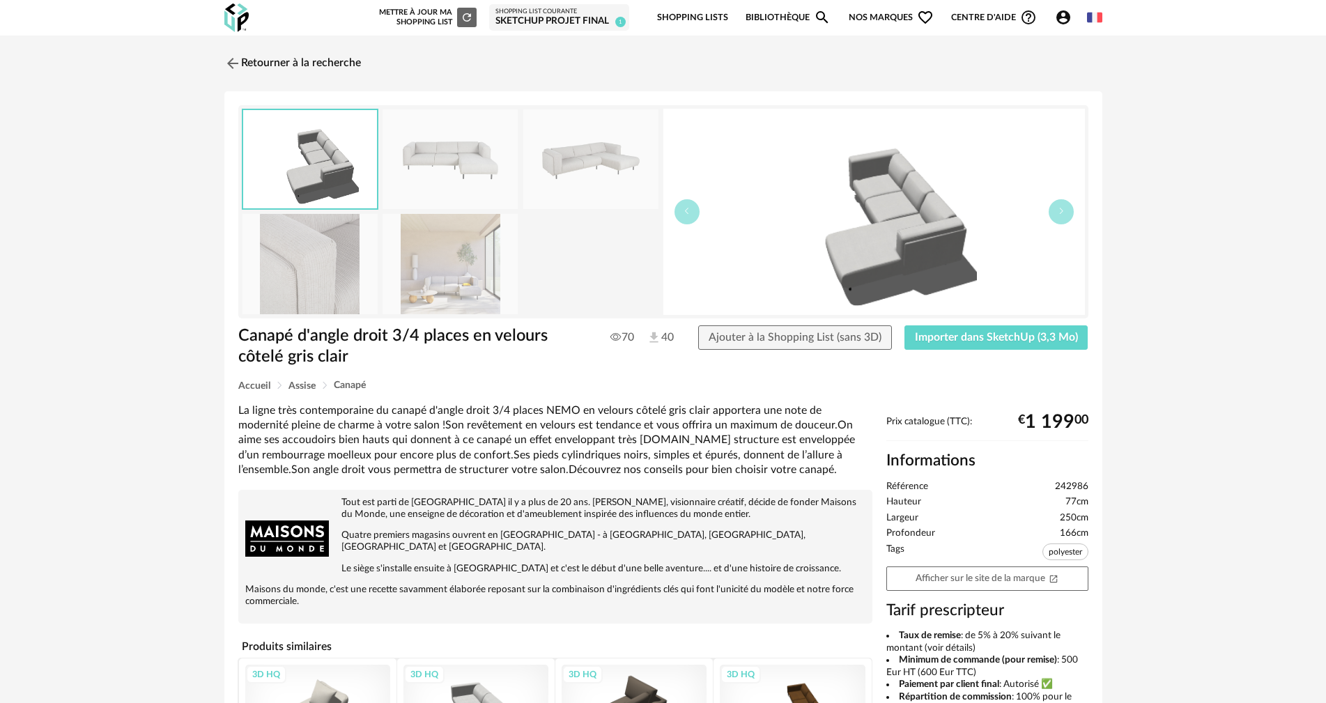
click at [448, 269] on img at bounding box center [450, 264] width 135 height 100
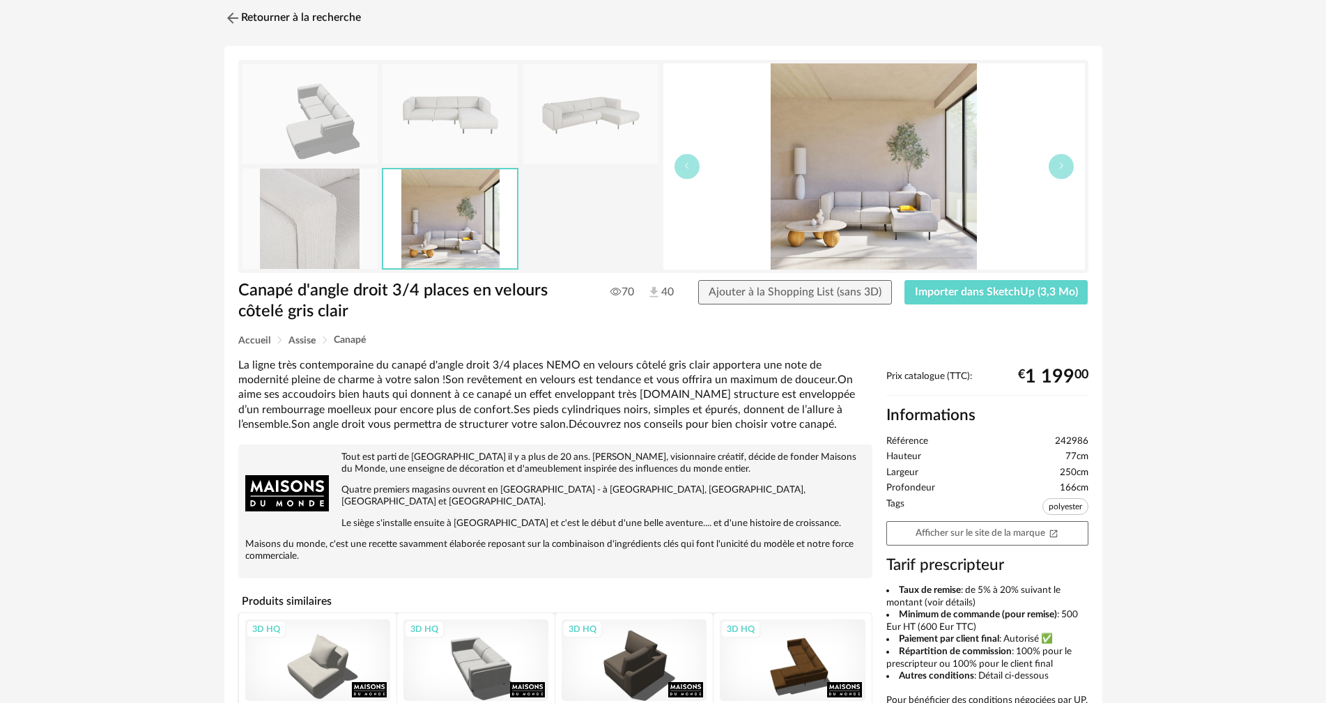
scroll to position [70, 0]
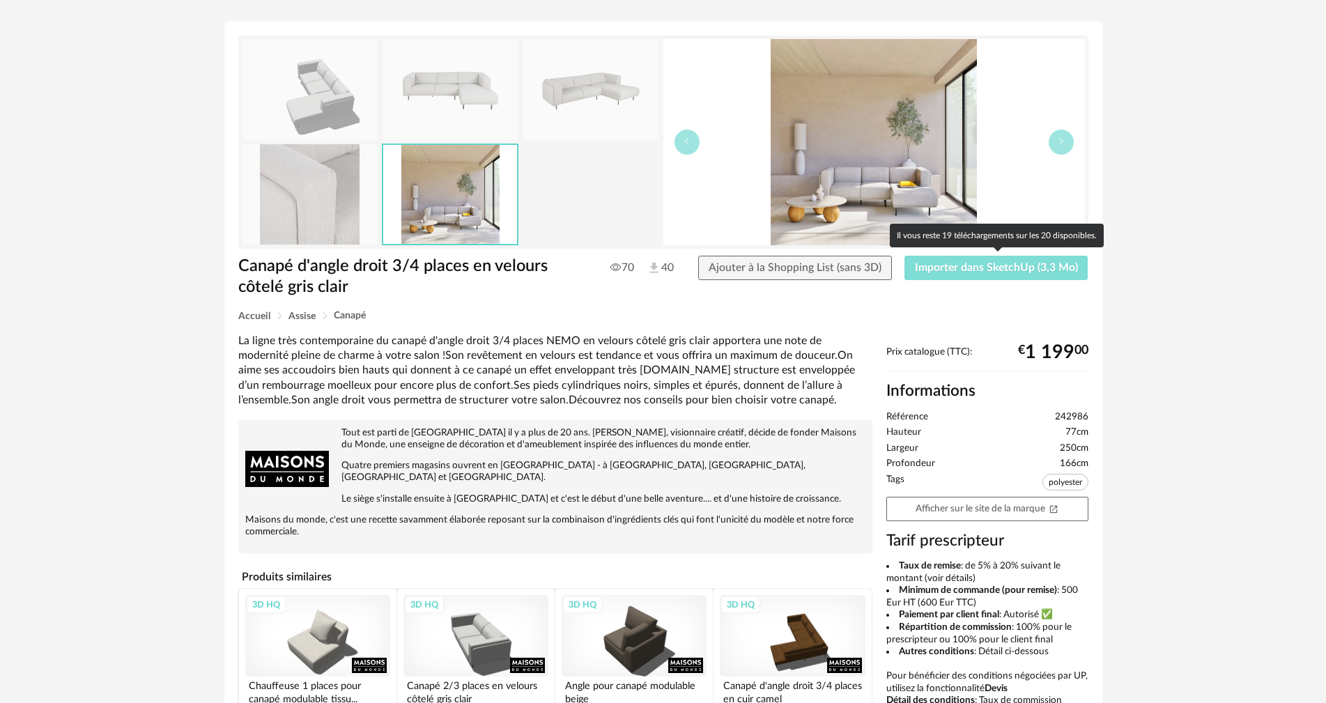
click at [966, 268] on span "Importer dans SketchUp (3,3 Mo)" at bounding box center [996, 267] width 163 height 11
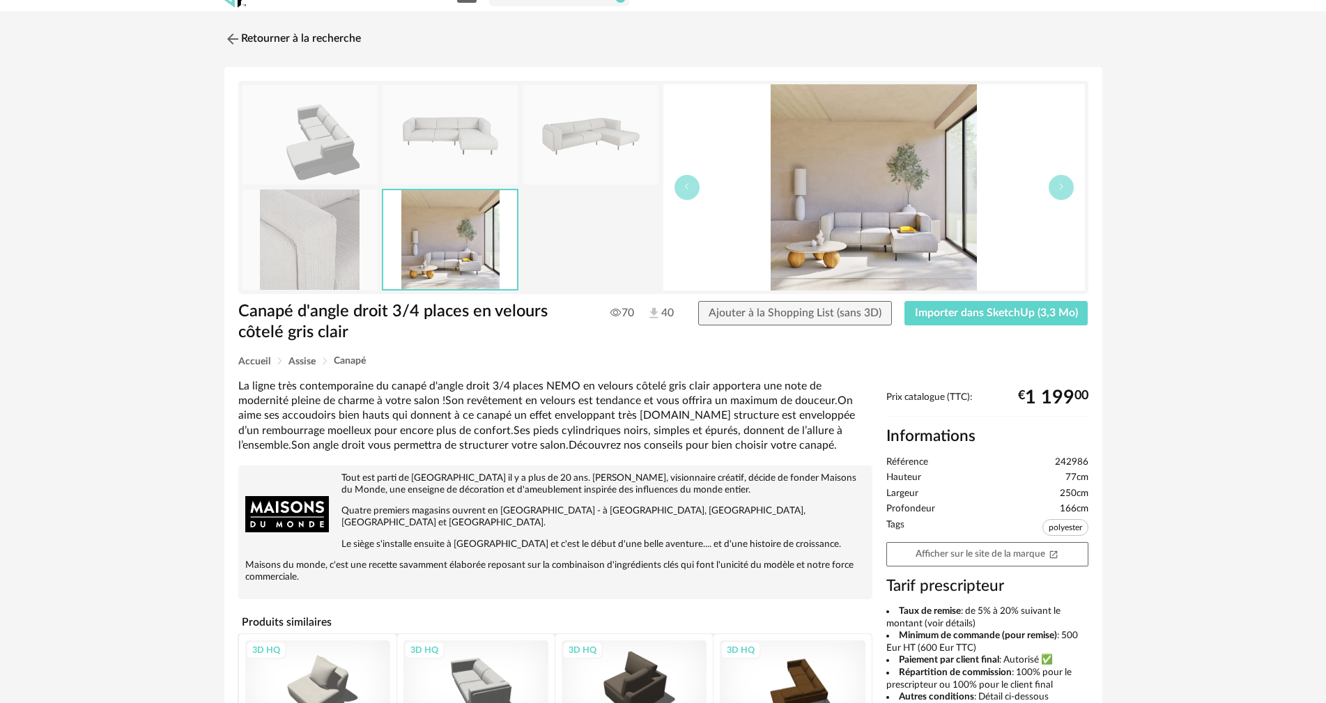
scroll to position [0, 0]
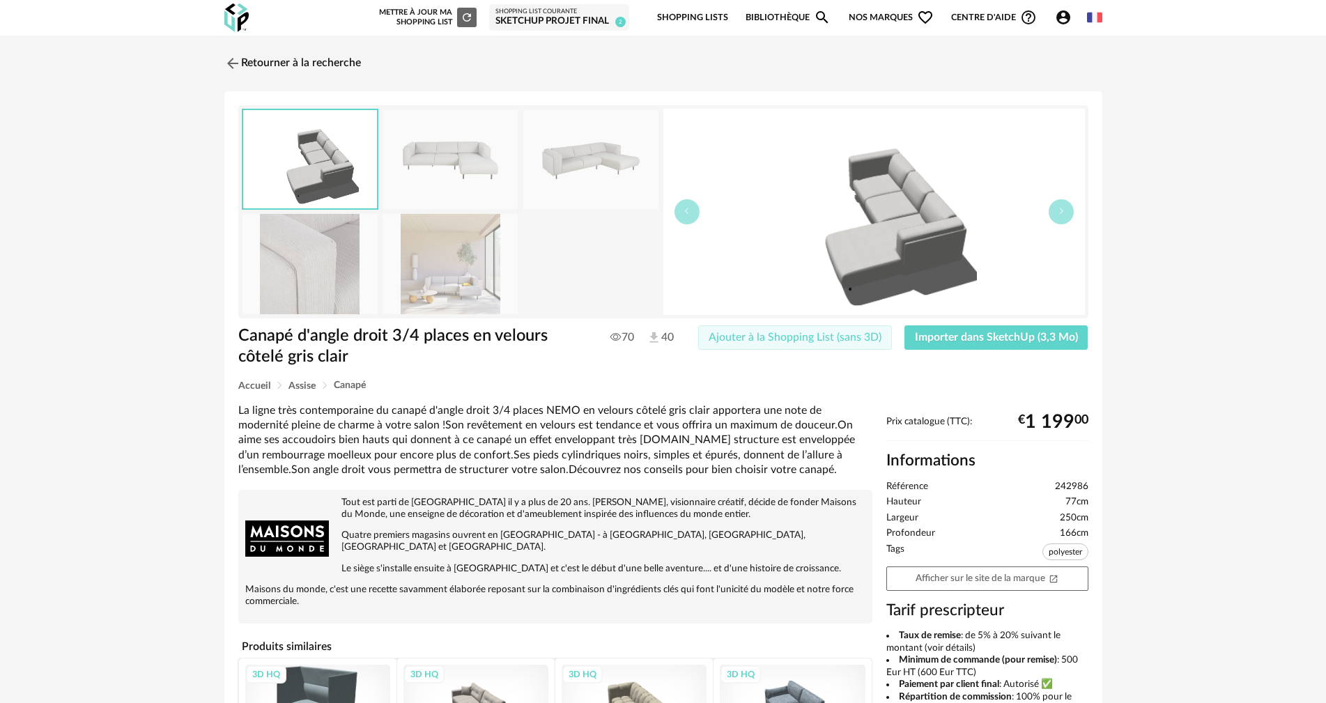
click at [831, 339] on span "Ajouter à la Shopping List (sans 3D)" at bounding box center [795, 337] width 173 height 11
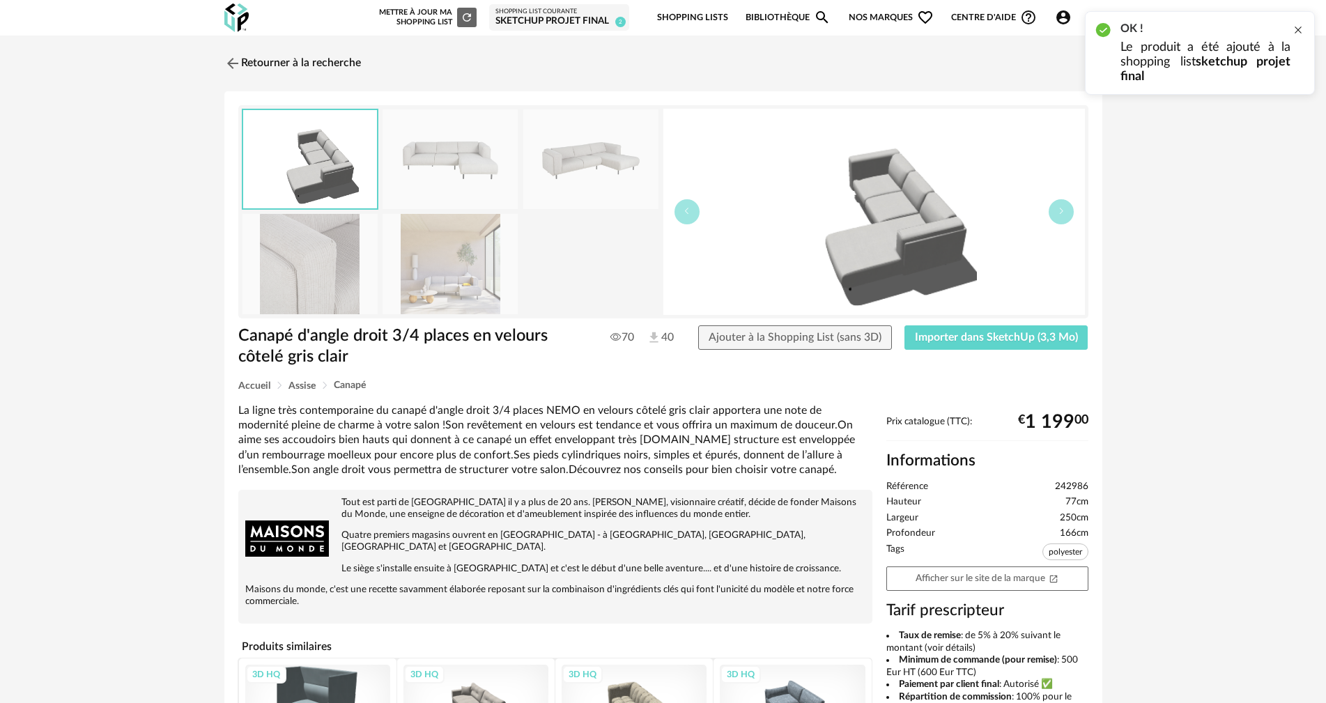
click at [1301, 29] on div at bounding box center [1298, 29] width 11 height 11
click at [814, 17] on link "Bibliothèque Magnify icon" at bounding box center [788, 17] width 85 height 33
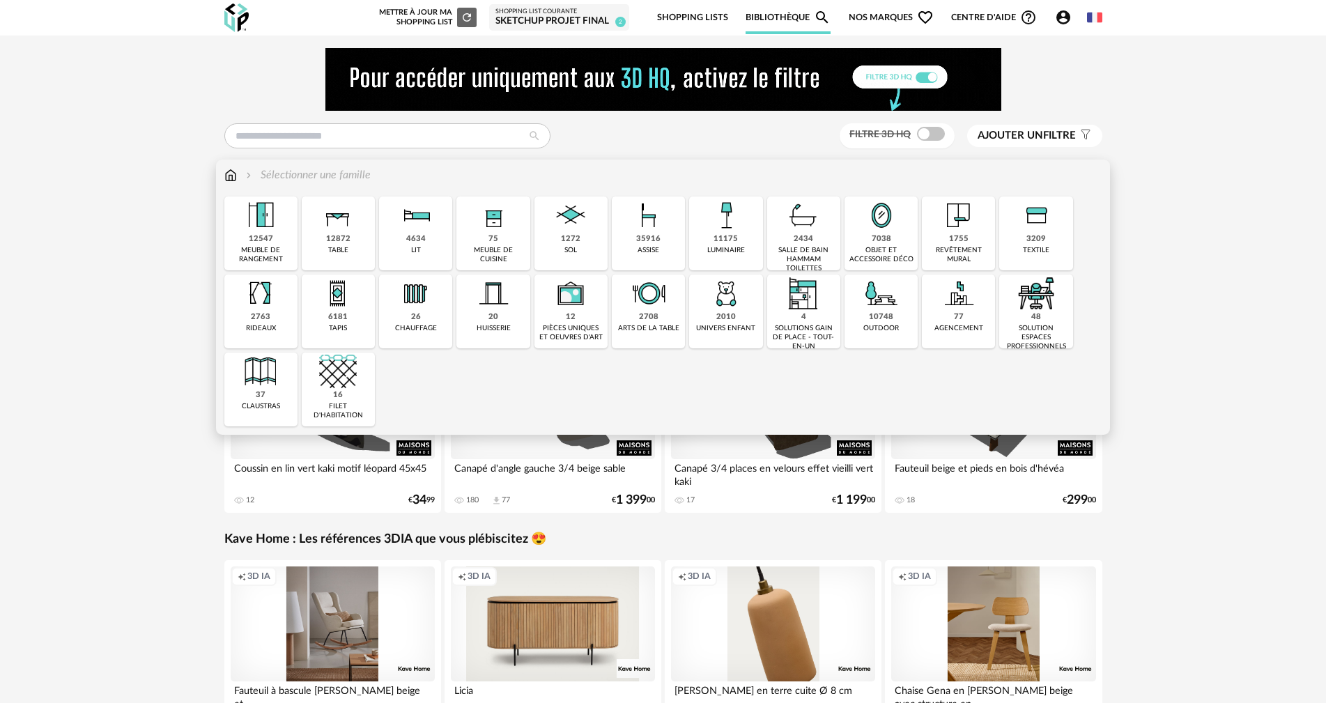
click at [727, 224] on img at bounding box center [726, 215] width 38 height 38
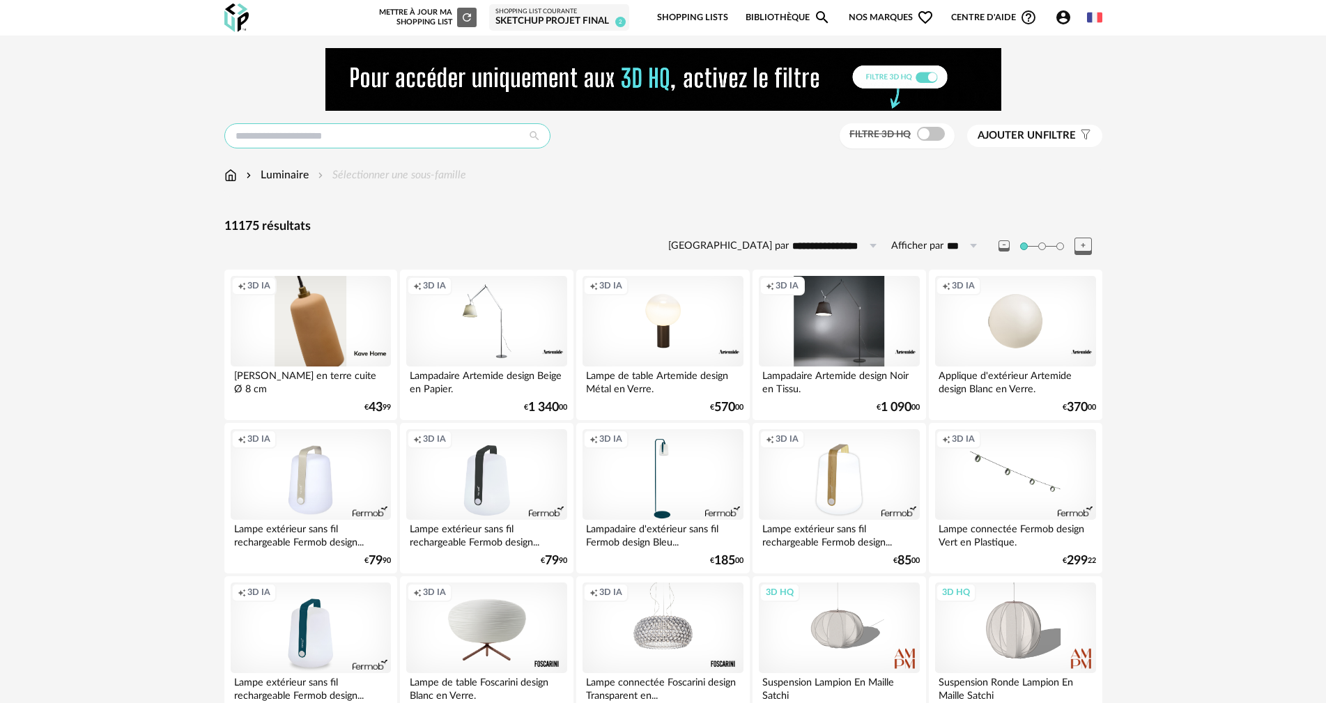
click at [371, 130] on input "text" at bounding box center [387, 135] width 326 height 25
type input "**********"
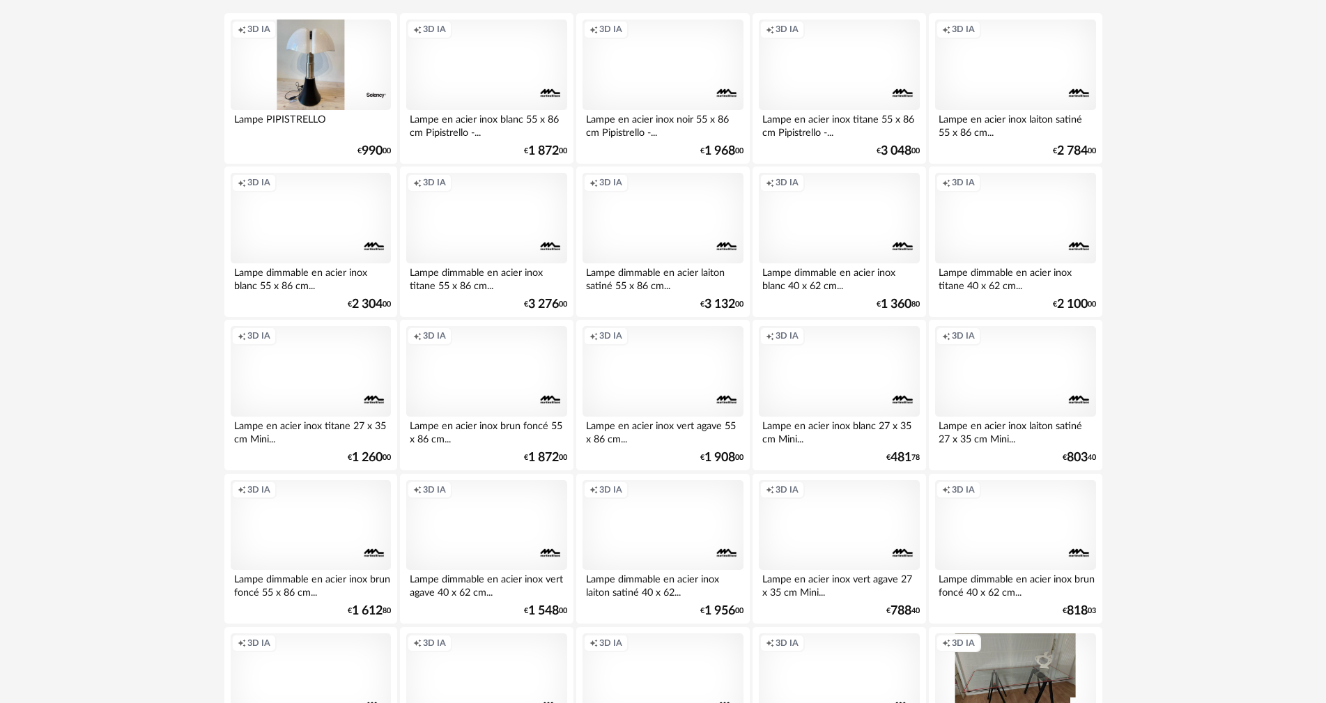
scroll to position [279, 0]
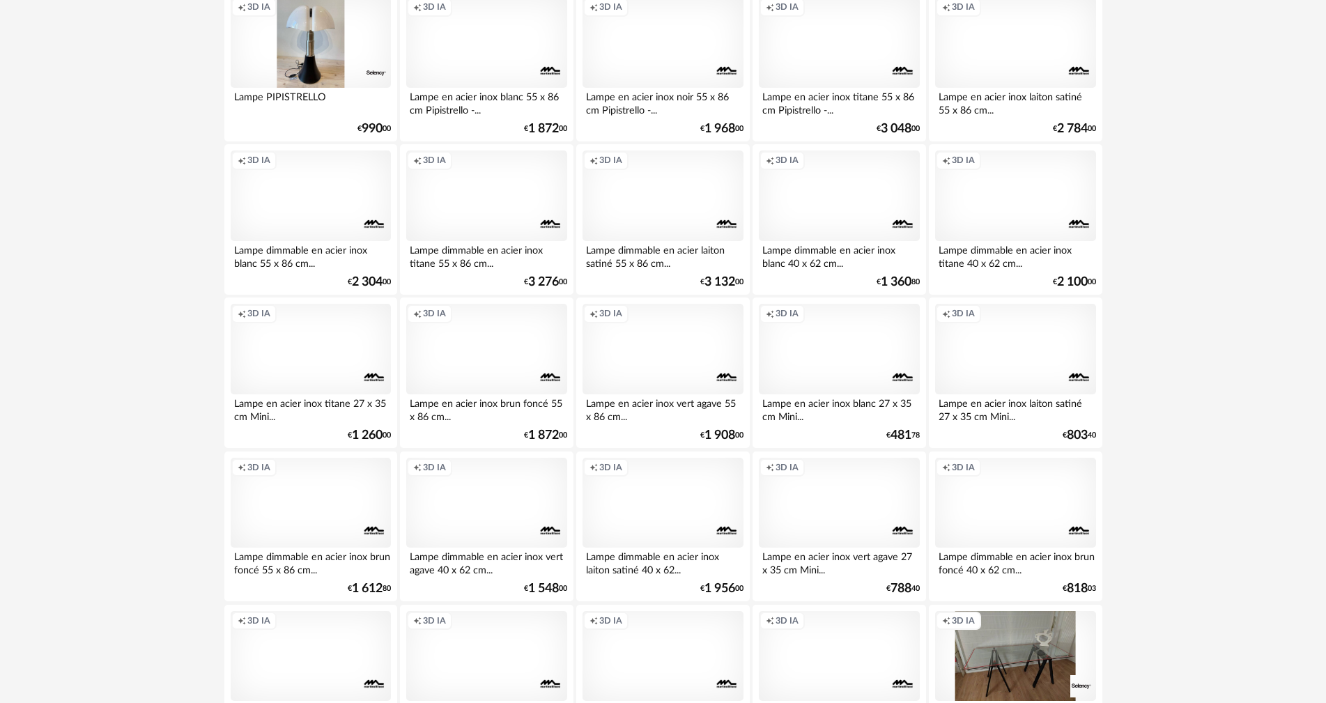
click at [504, 391] on div "Creation icon 3D IA" at bounding box center [486, 349] width 160 height 91
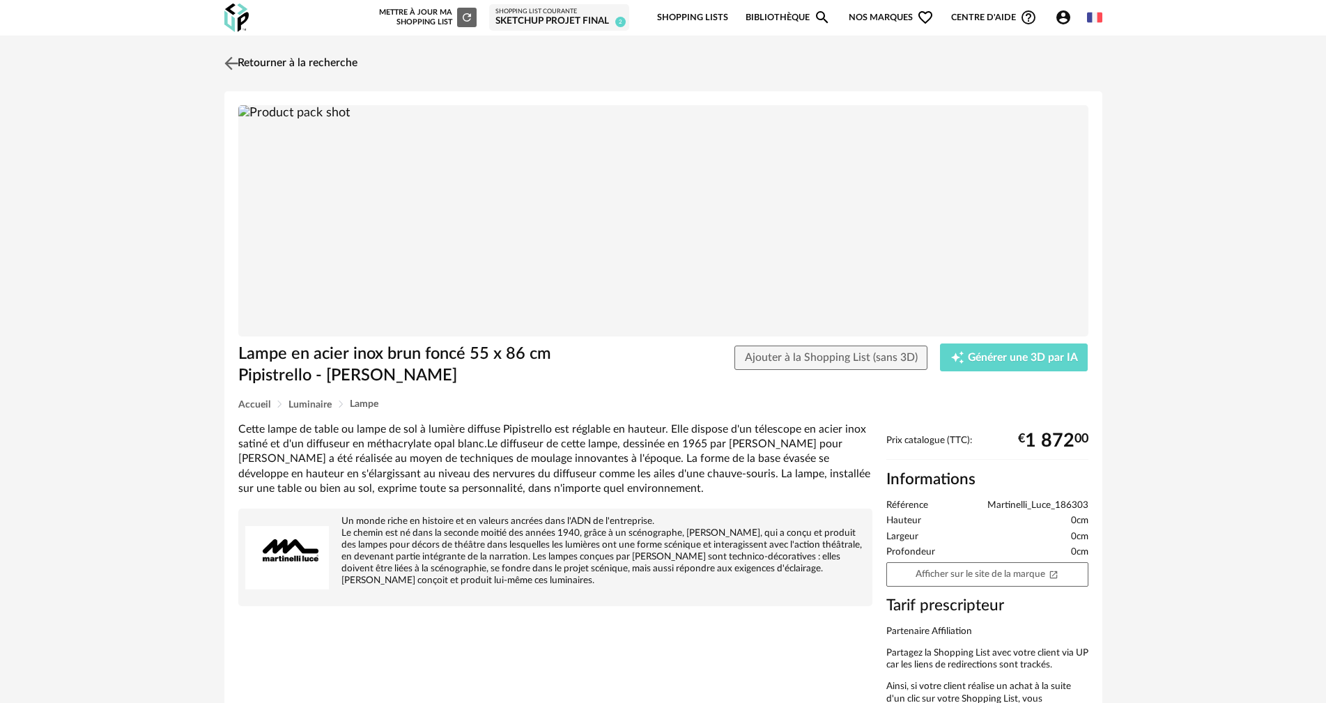
click at [261, 66] on link "Retourner à la recherche" at bounding box center [289, 63] width 137 height 31
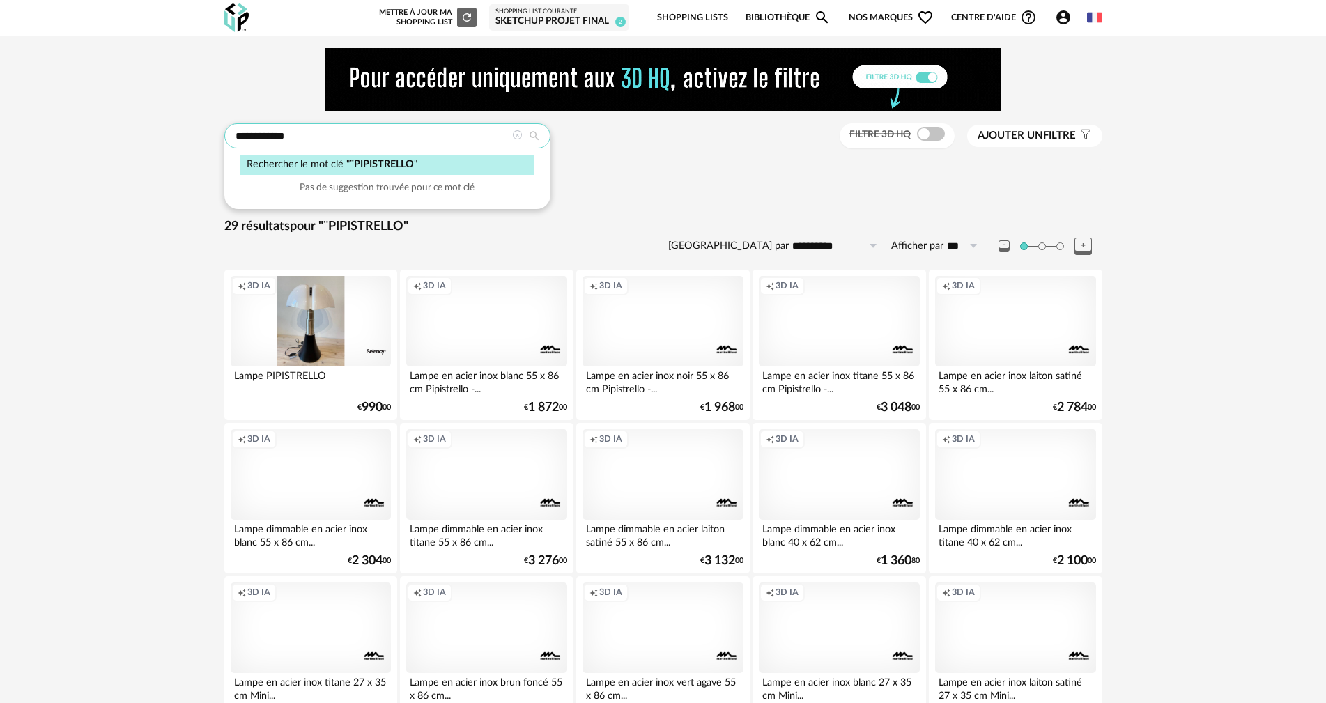
drag, startPoint x: 388, startPoint y: 137, endPoint x: 217, endPoint y: 134, distance: 170.7
click at [217, 134] on div "**********" at bounding box center [663, 644] width 903 height 1192
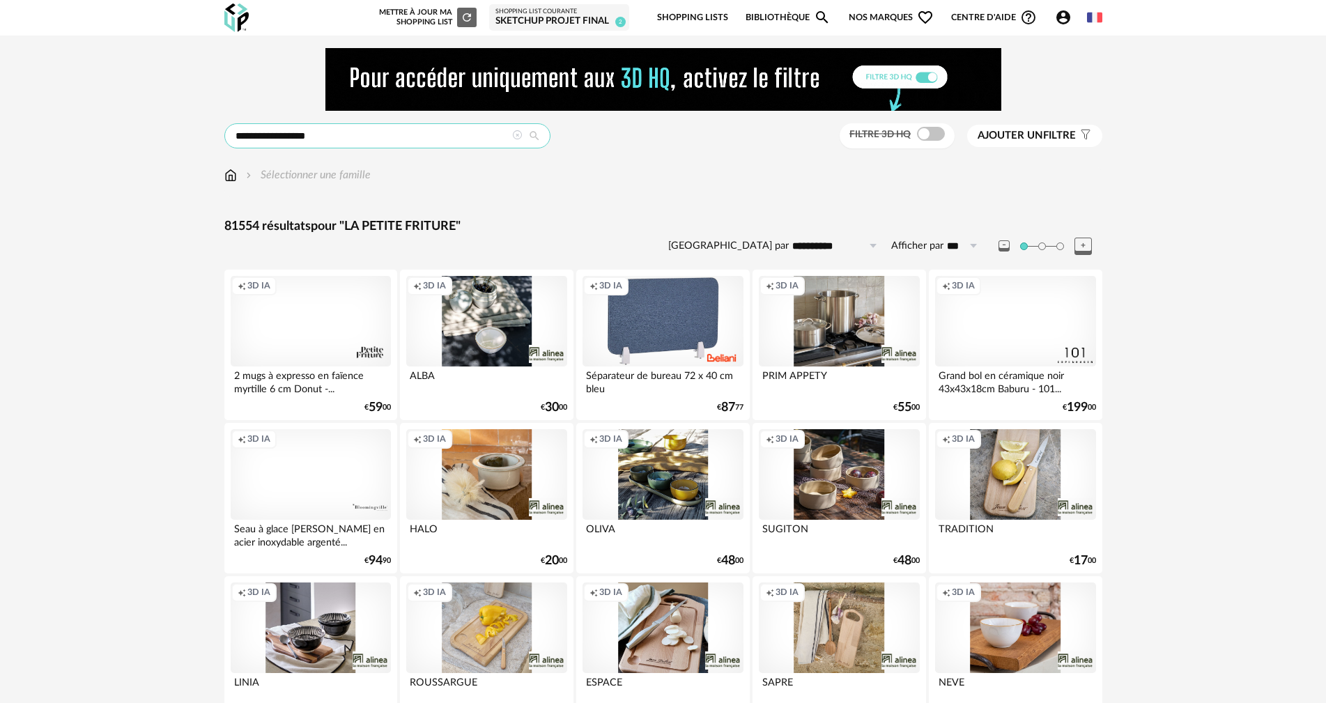
drag, startPoint x: 345, startPoint y: 141, endPoint x: 194, endPoint y: 141, distance: 150.5
type input "**********"
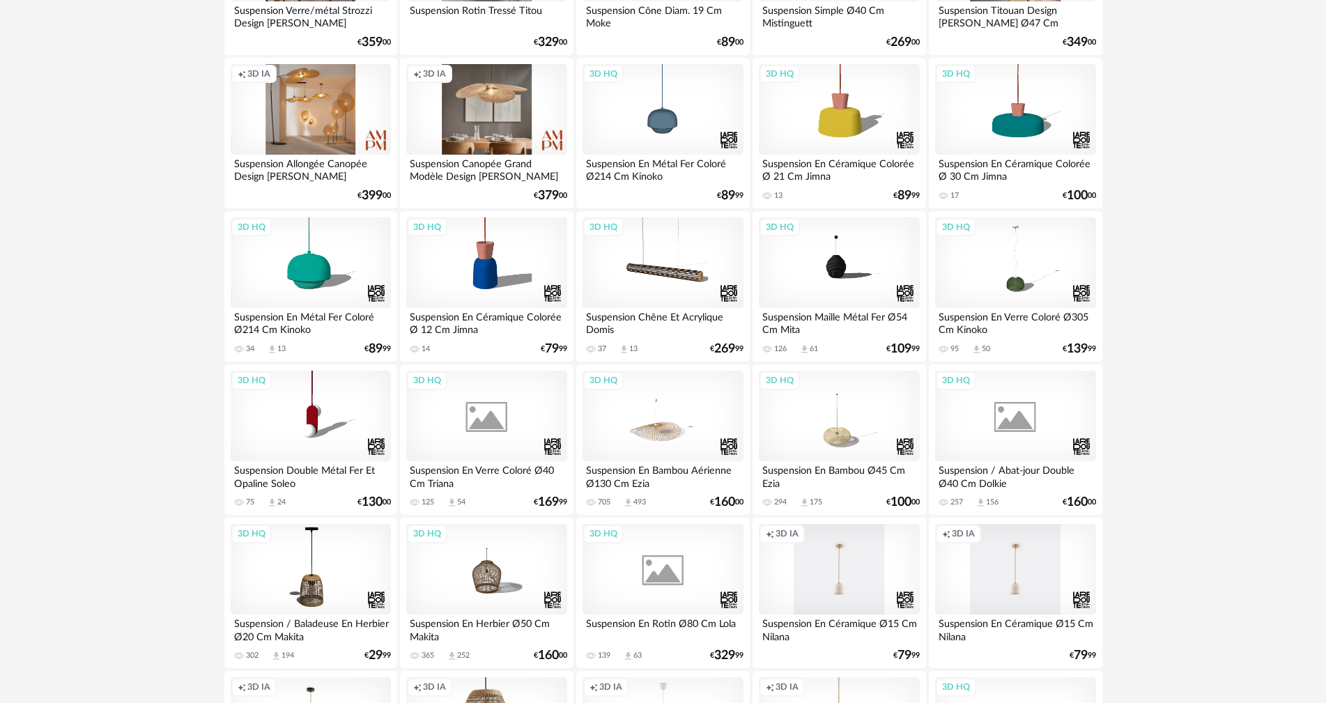
scroll to position [1463, 0]
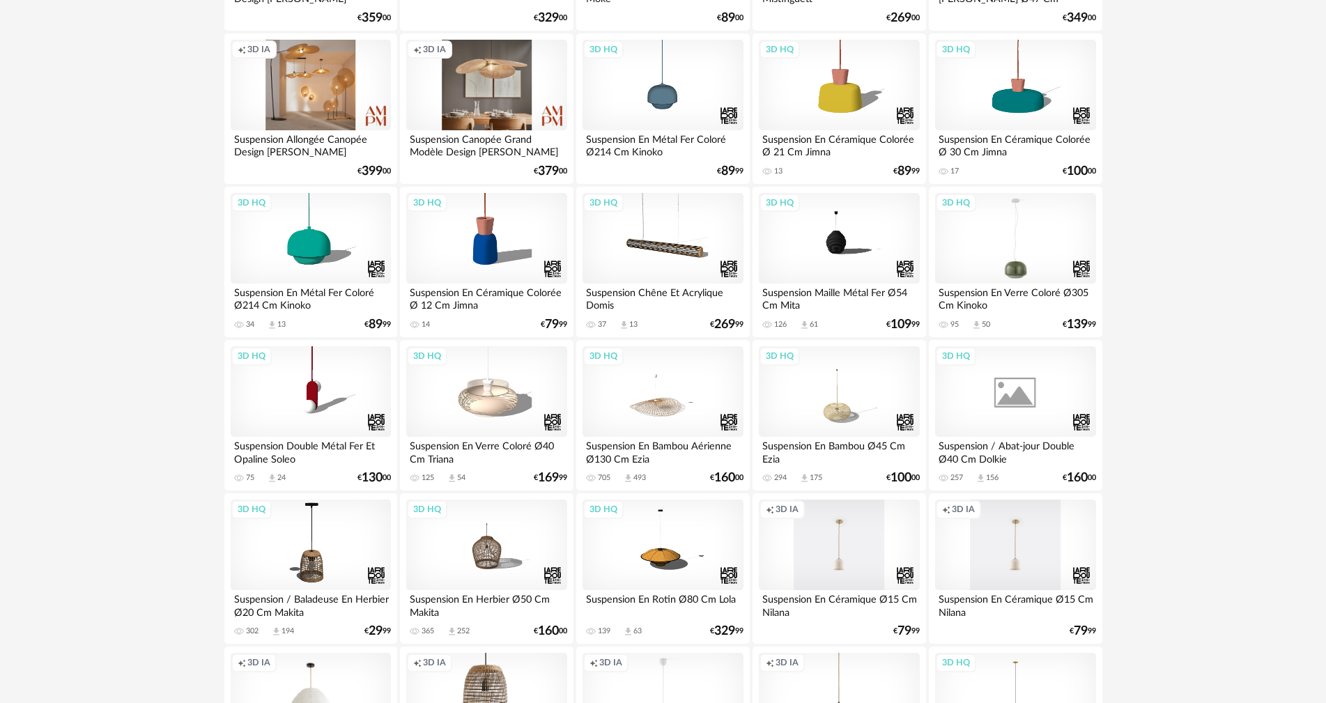
click at [1024, 266] on div "3D HQ" at bounding box center [1015, 238] width 160 height 91
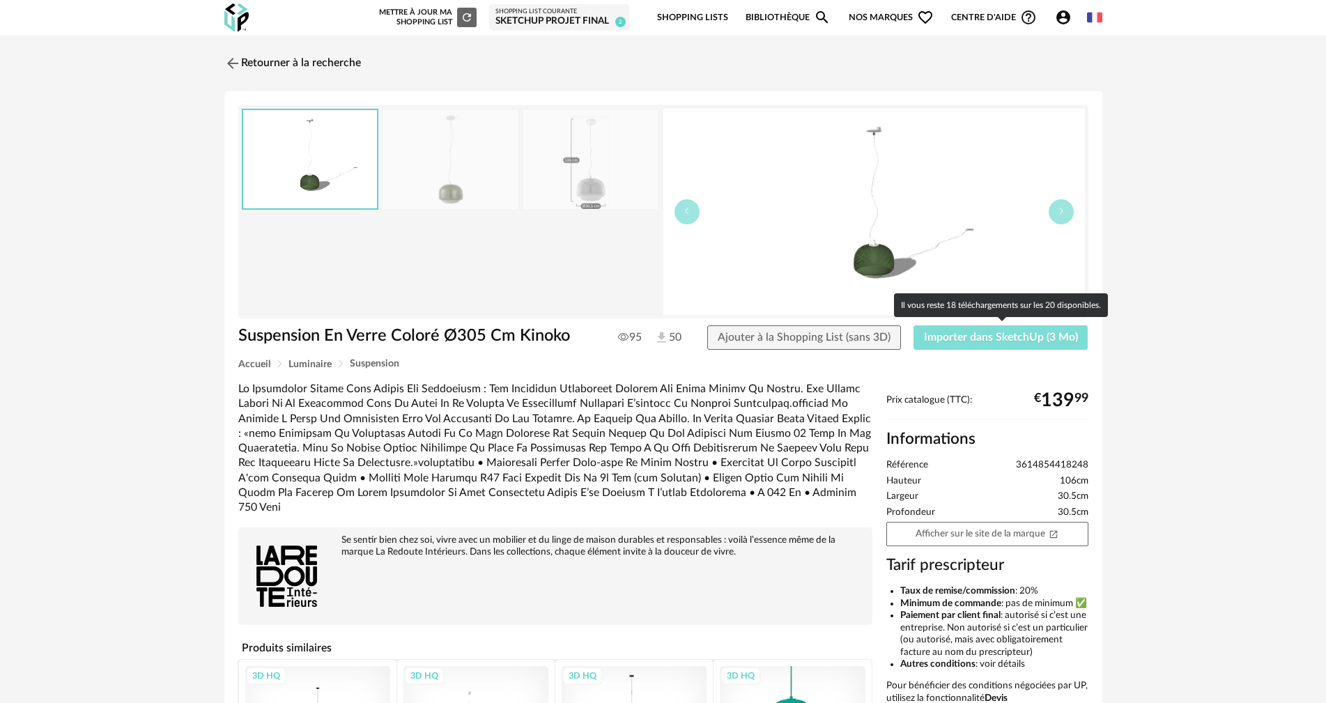
click at [996, 332] on span "Importer dans SketchUp (3 Mo)" at bounding box center [1001, 337] width 154 height 11
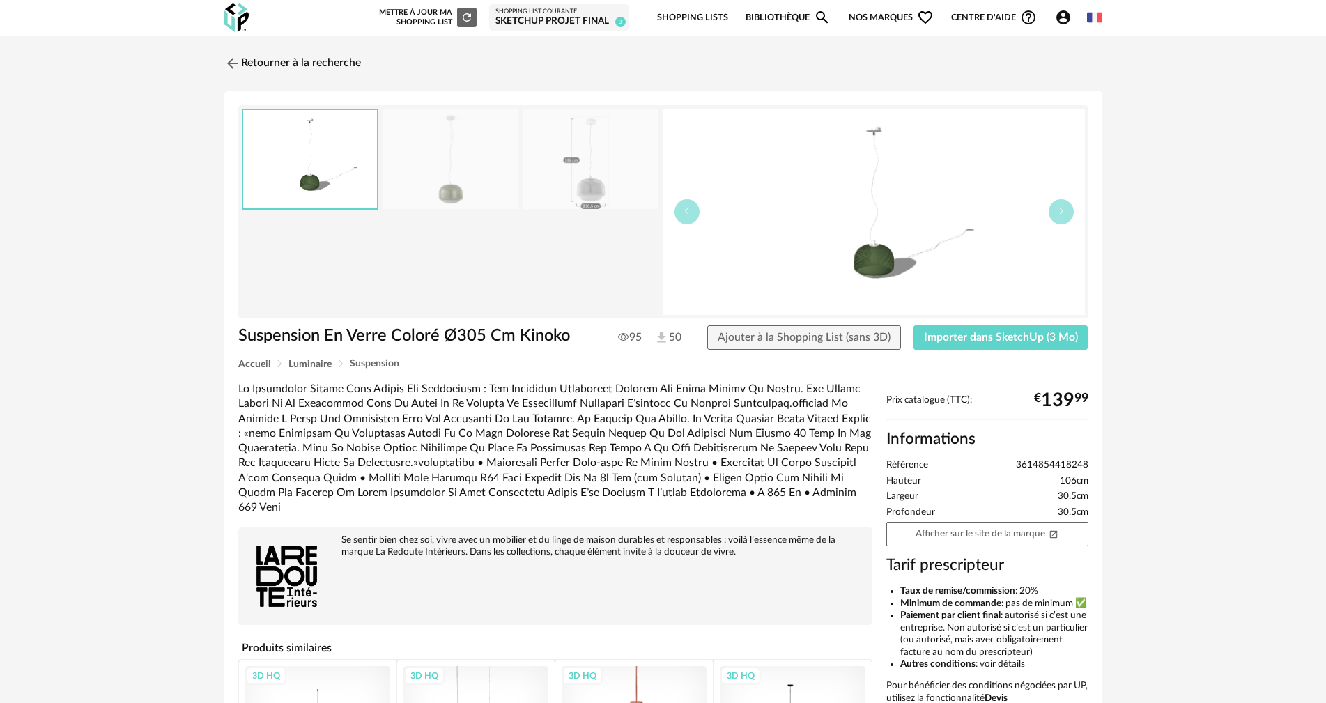
click at [464, 191] on img at bounding box center [450, 159] width 135 height 100
click at [257, 67] on link "Retourner à la recherche" at bounding box center [289, 63] width 137 height 31
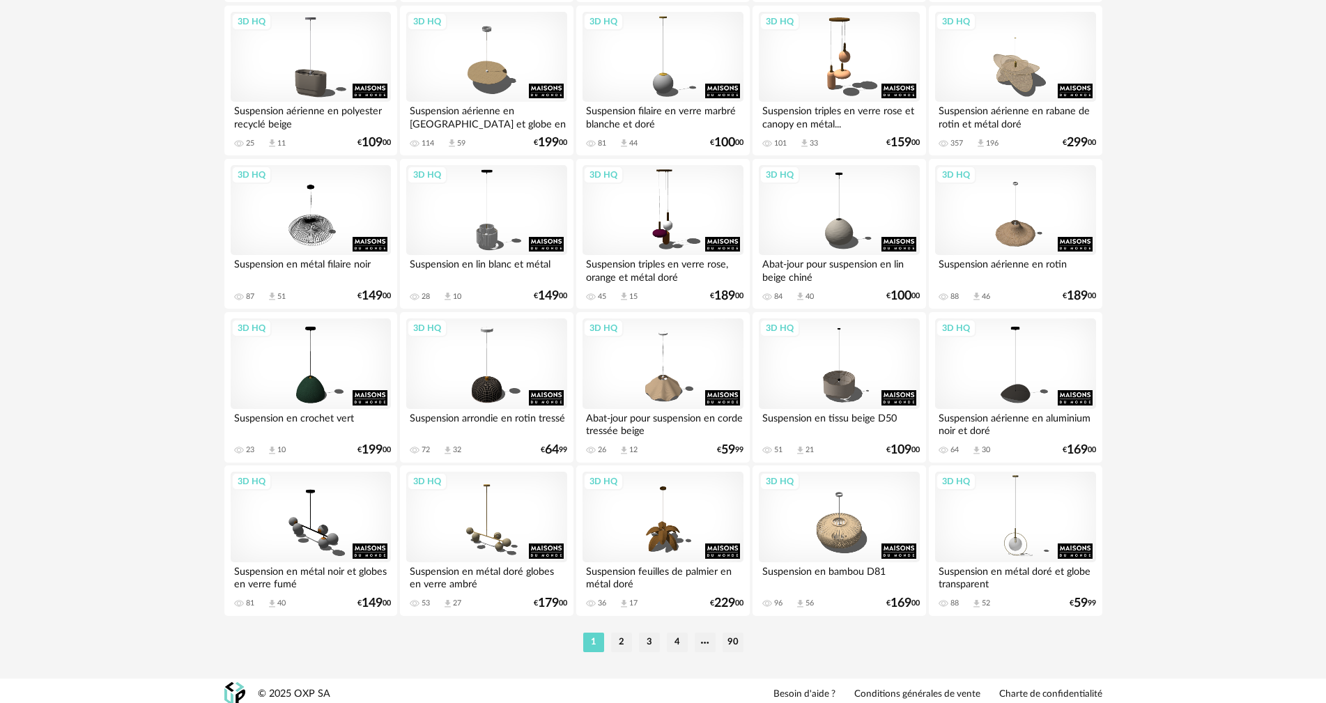
scroll to position [2725, 0]
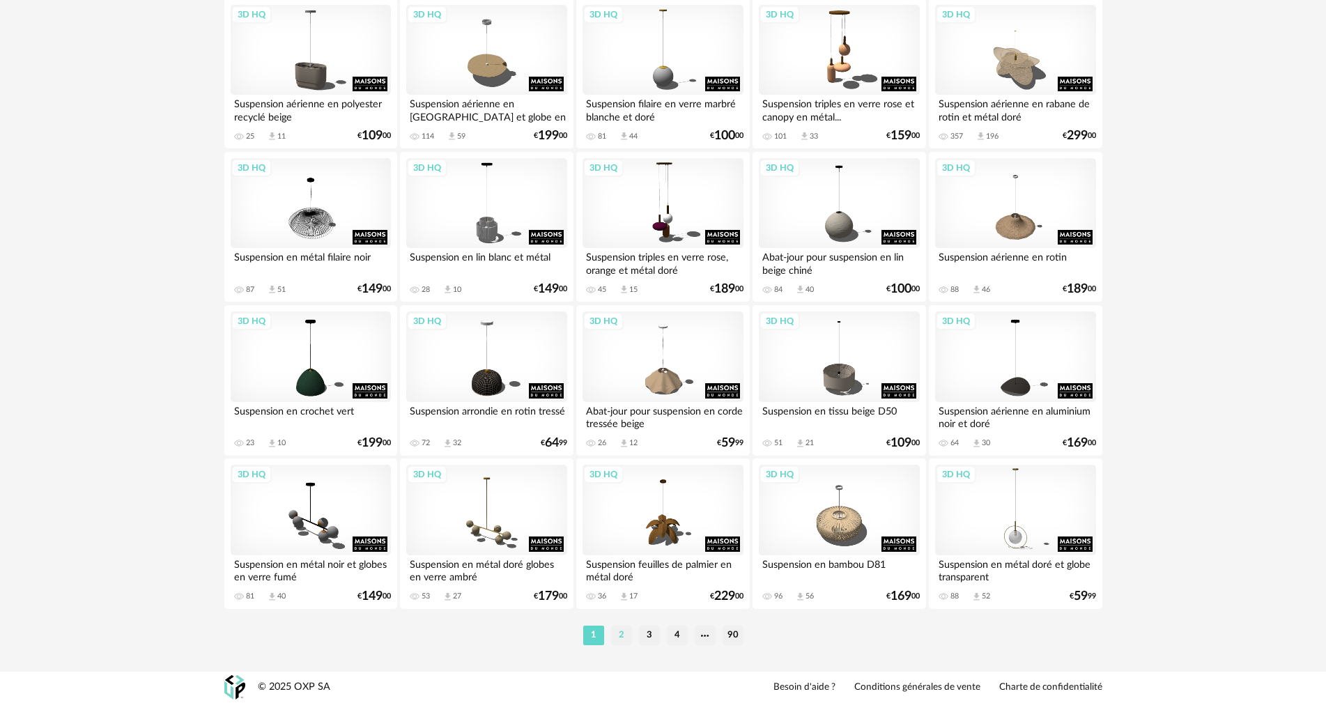
click at [628, 632] on li "2" at bounding box center [621, 636] width 21 height 20
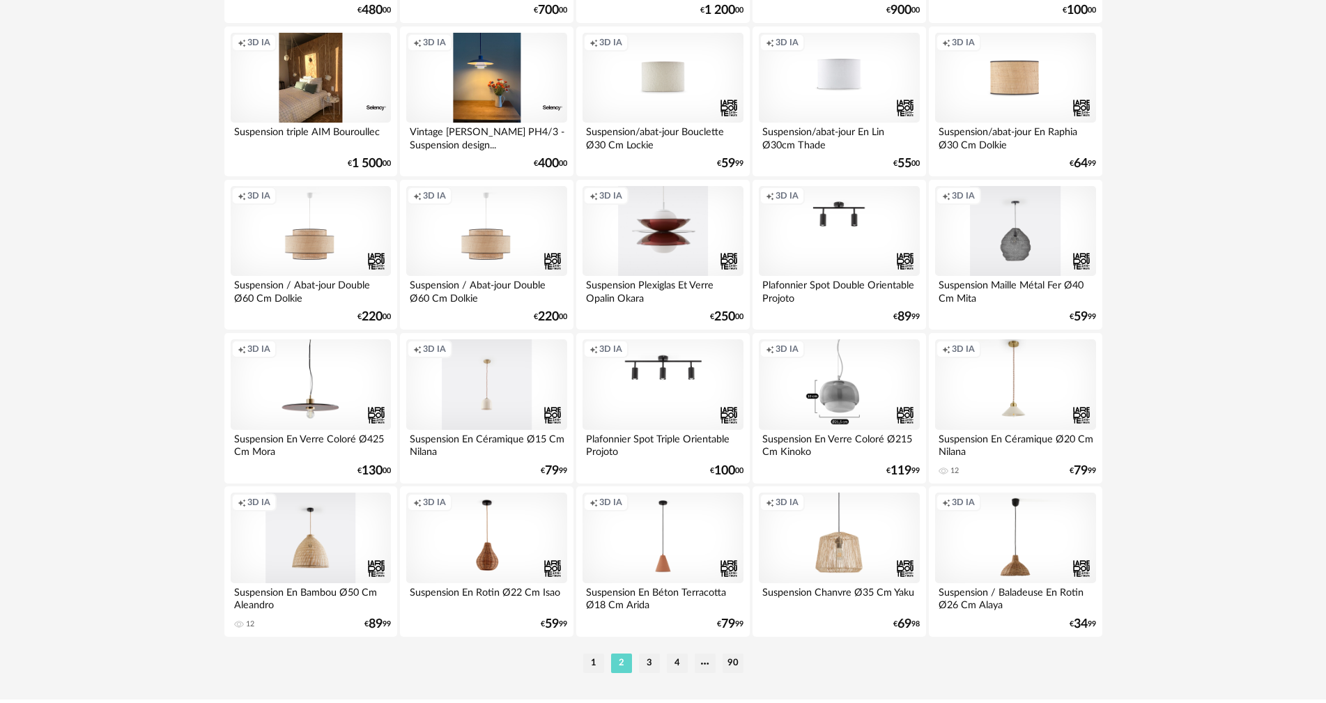
scroll to position [2717, 0]
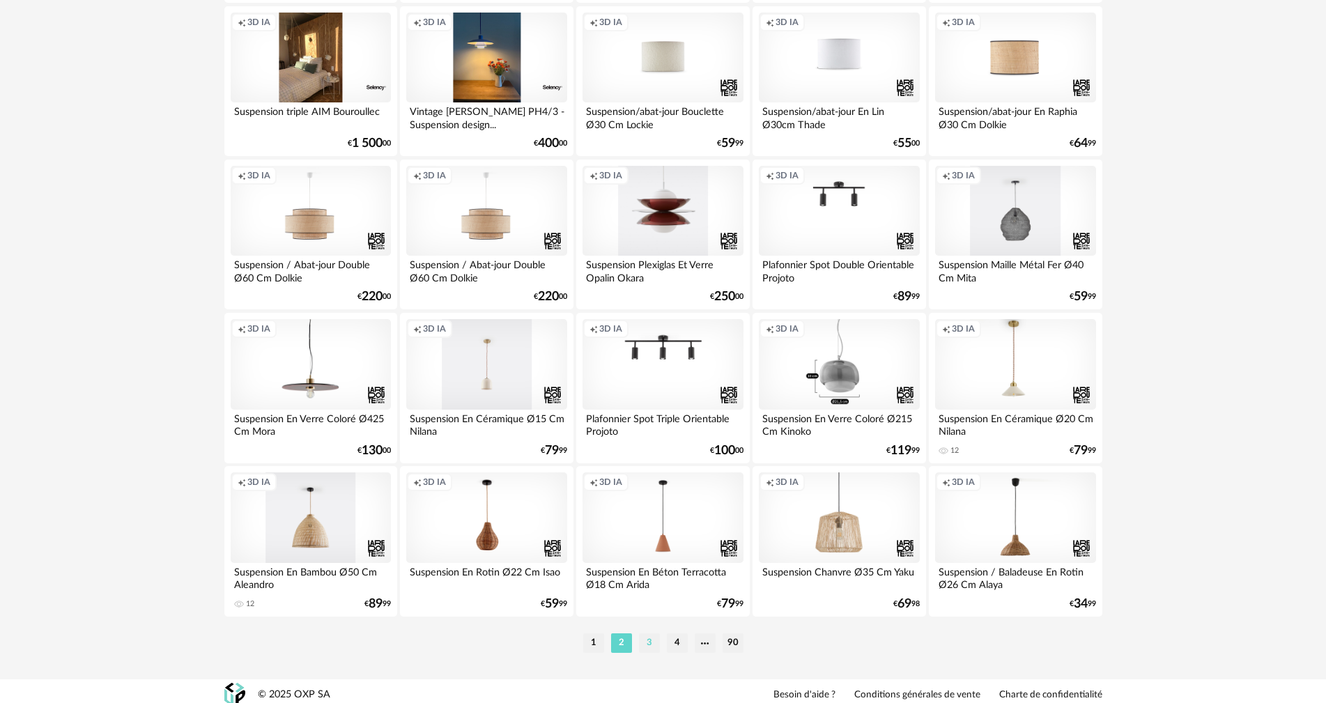
click at [643, 644] on li "3" at bounding box center [649, 643] width 21 height 20
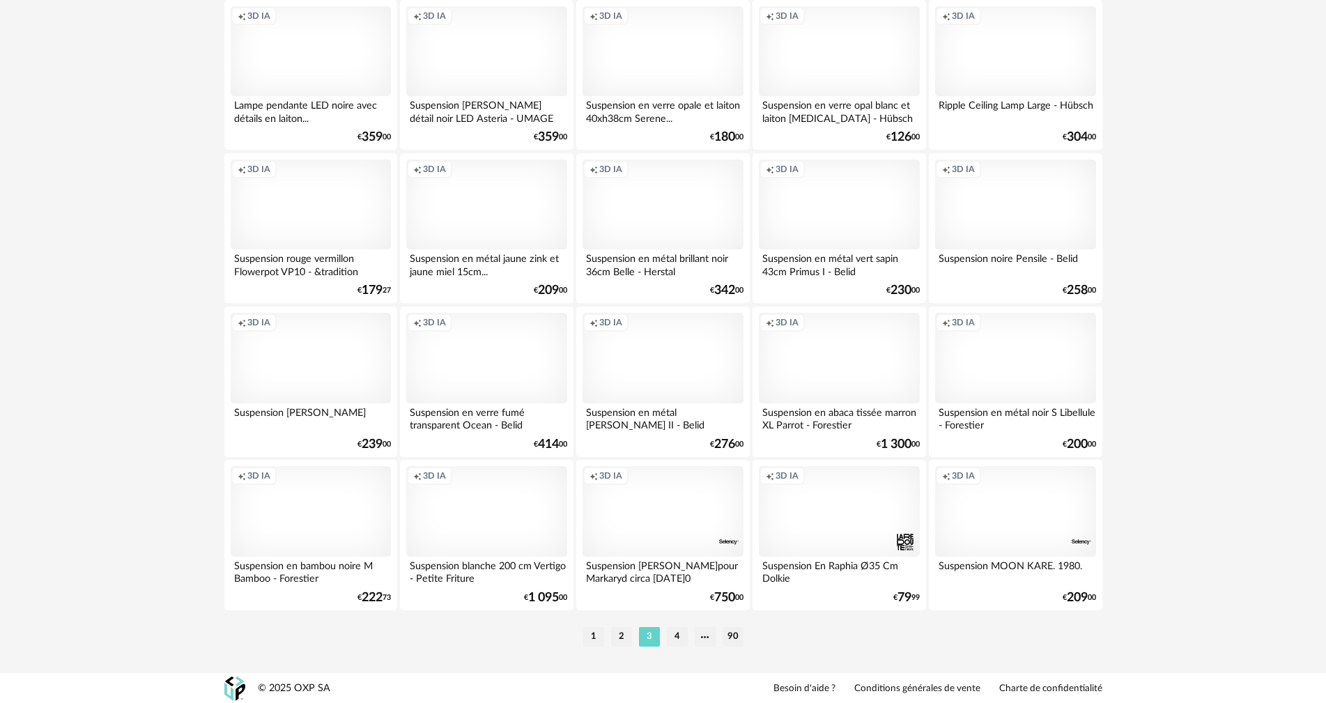
scroll to position [2725, 0]
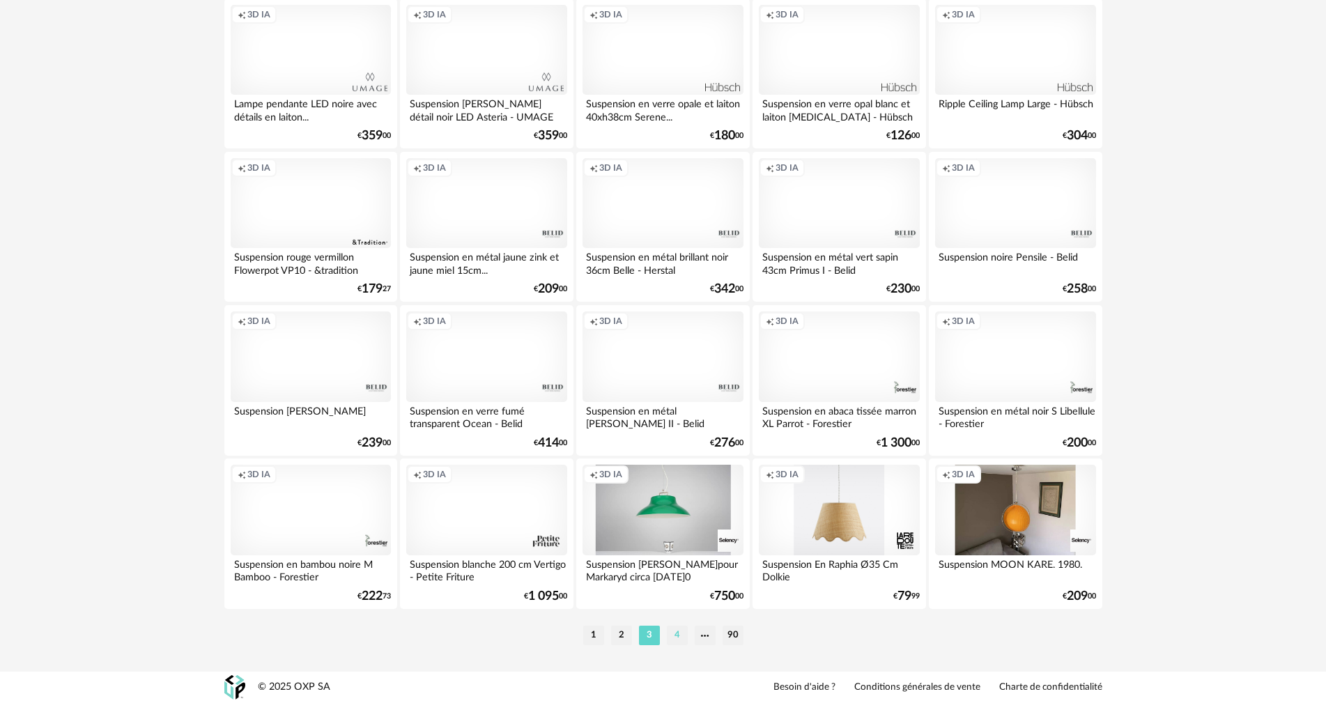
click at [682, 631] on li "4" at bounding box center [677, 636] width 21 height 20
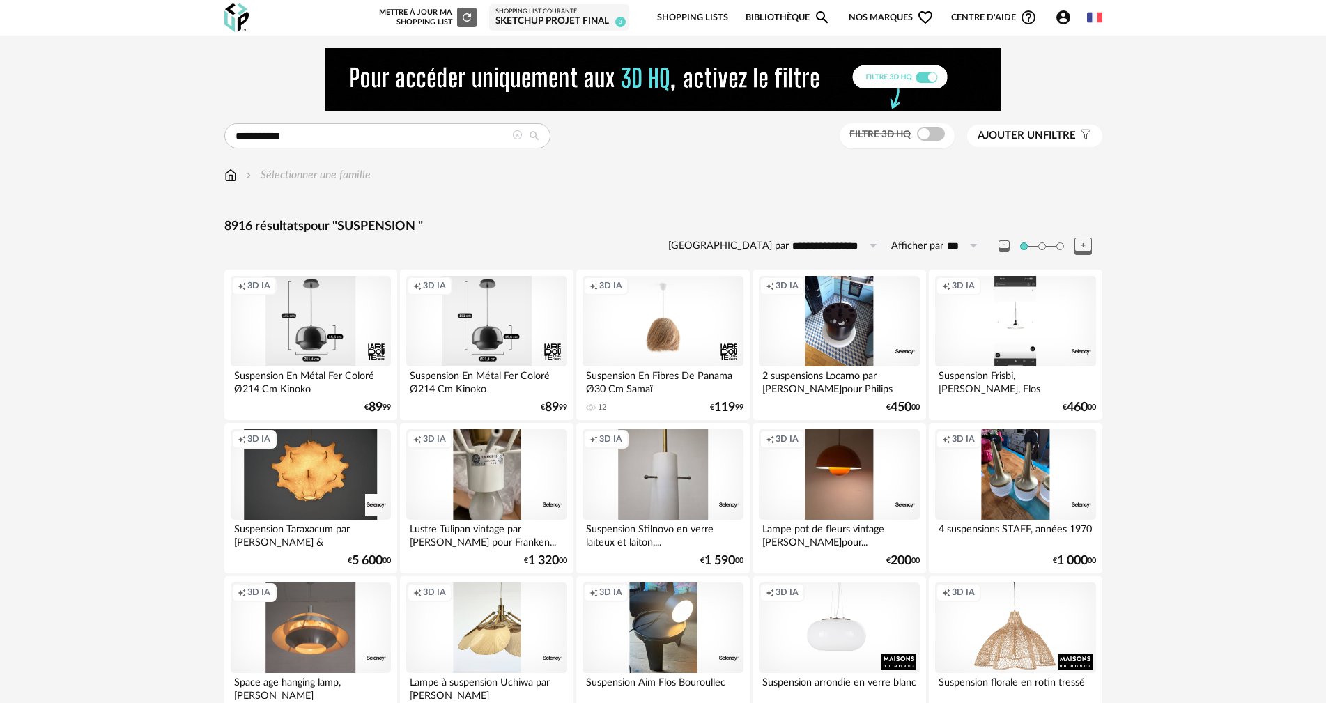
click at [860, 15] on span "Nos marques Heart Outline icon" at bounding box center [891, 17] width 85 height 33
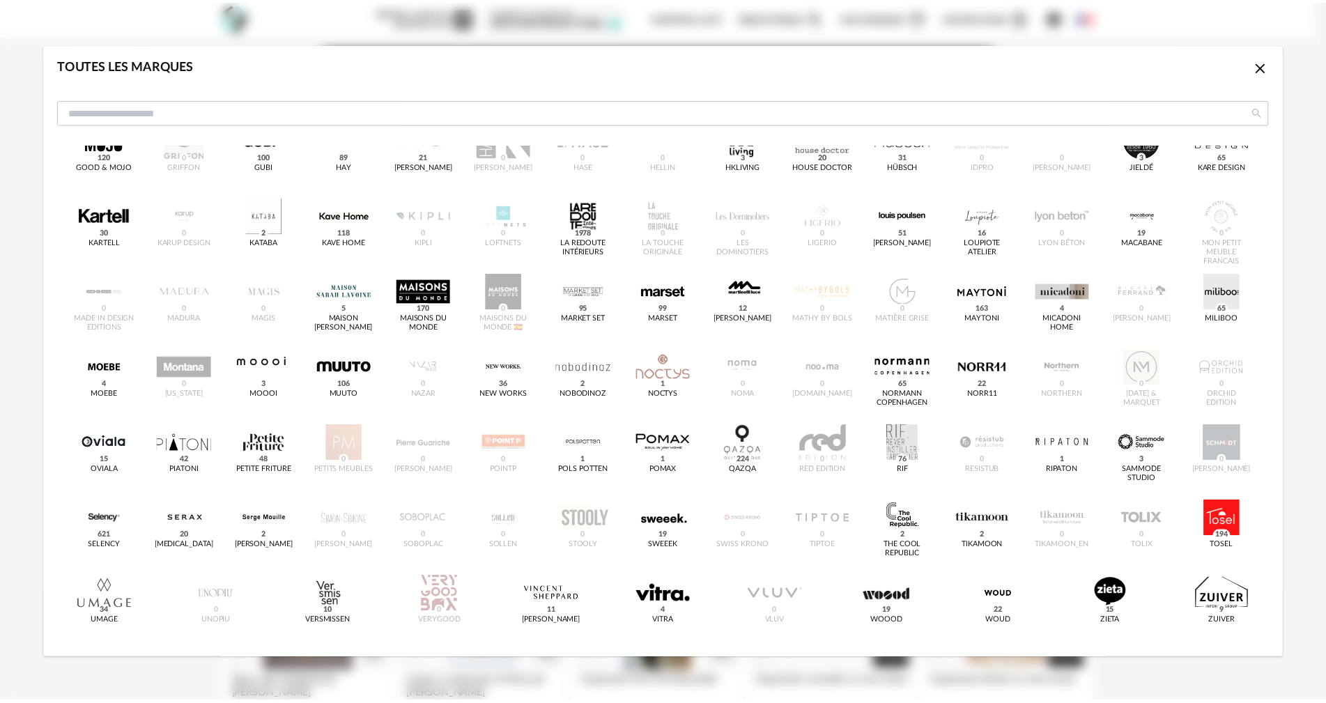
scroll to position [346, 0]
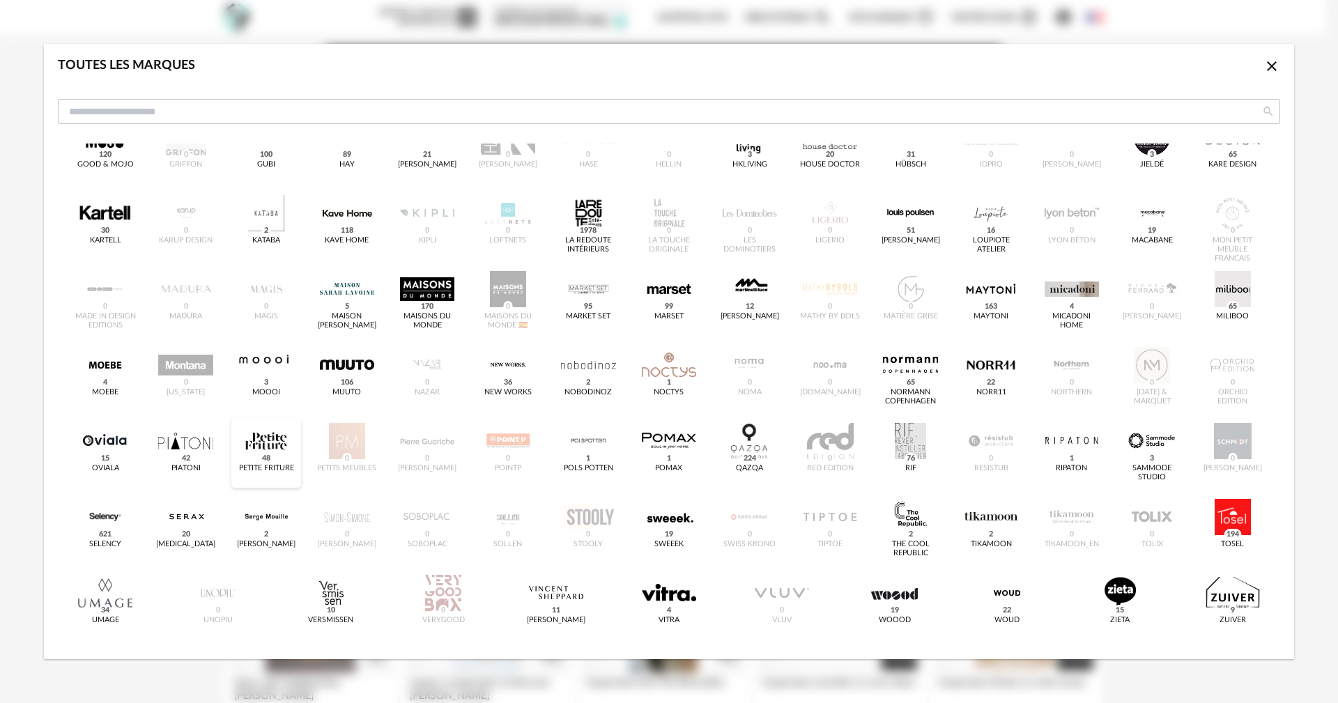
click at [268, 447] on div "dialog" at bounding box center [266, 441] width 54 height 36
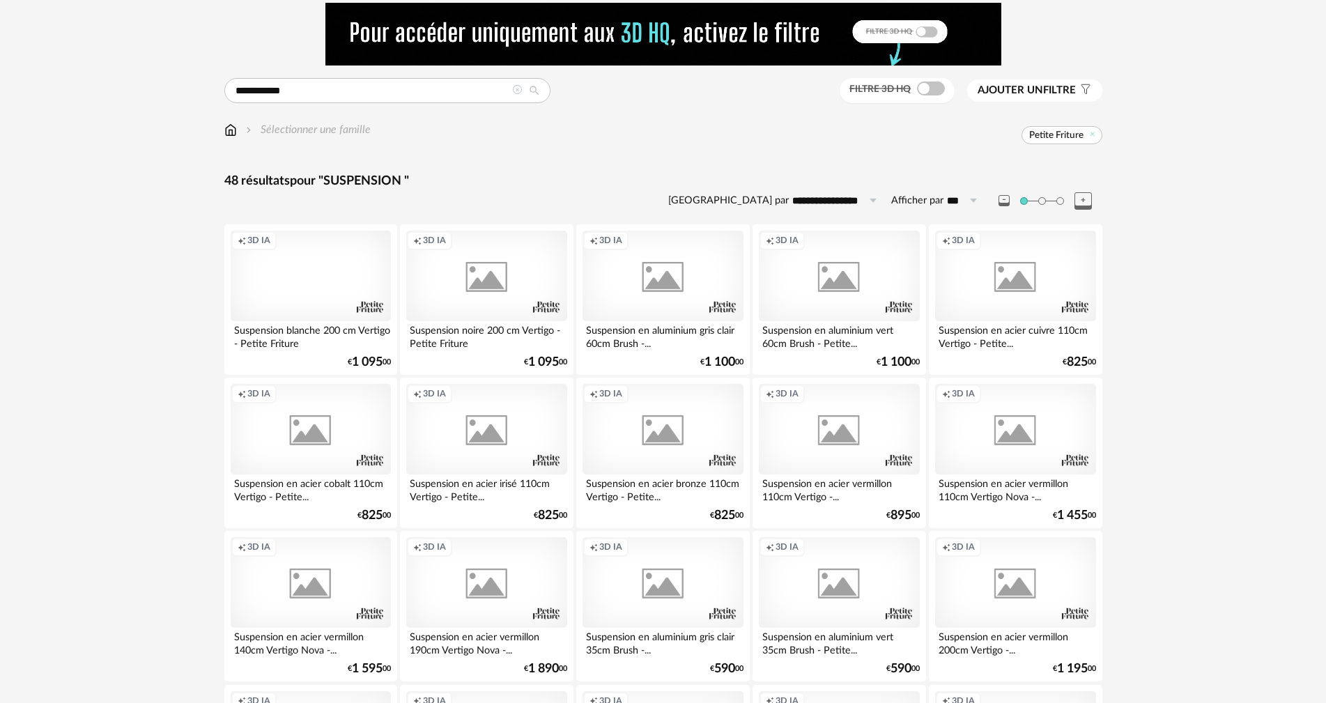
scroll to position [70, 0]
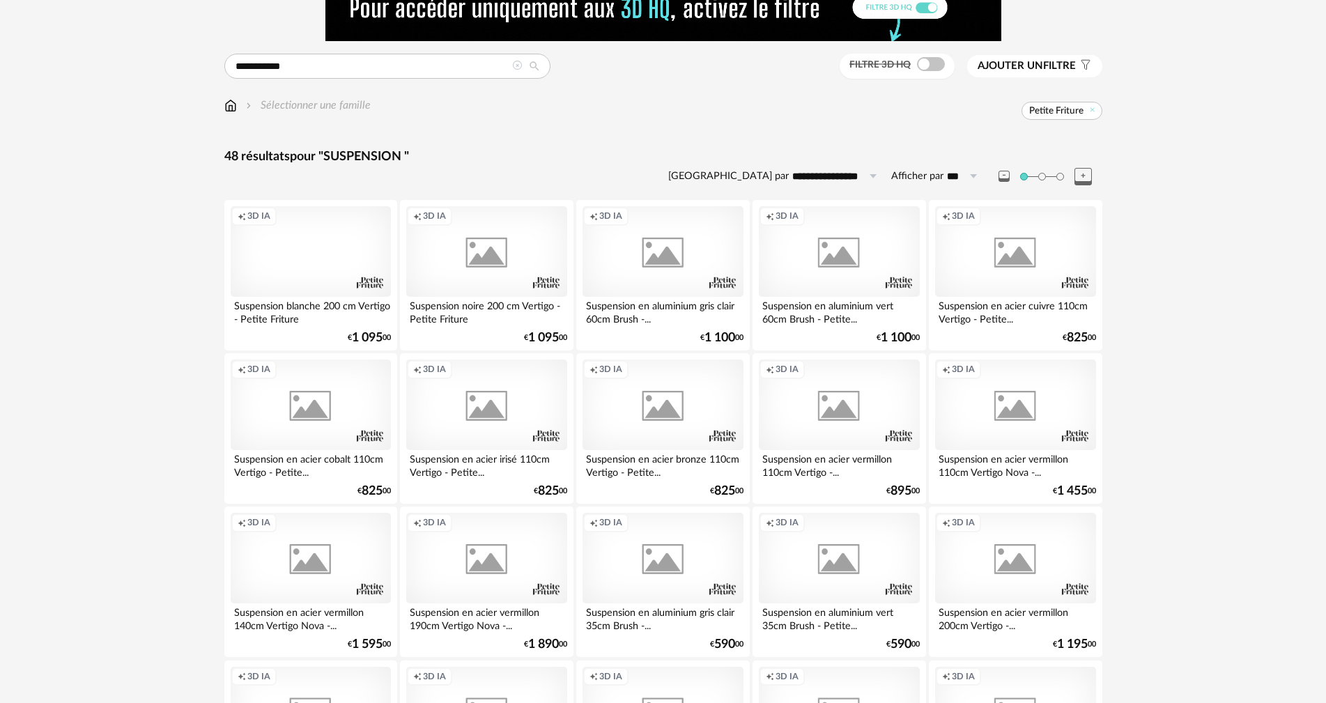
click at [686, 454] on div "Suspension en acier bronze 110cm Vertigo - Petite..." at bounding box center [663, 464] width 160 height 28
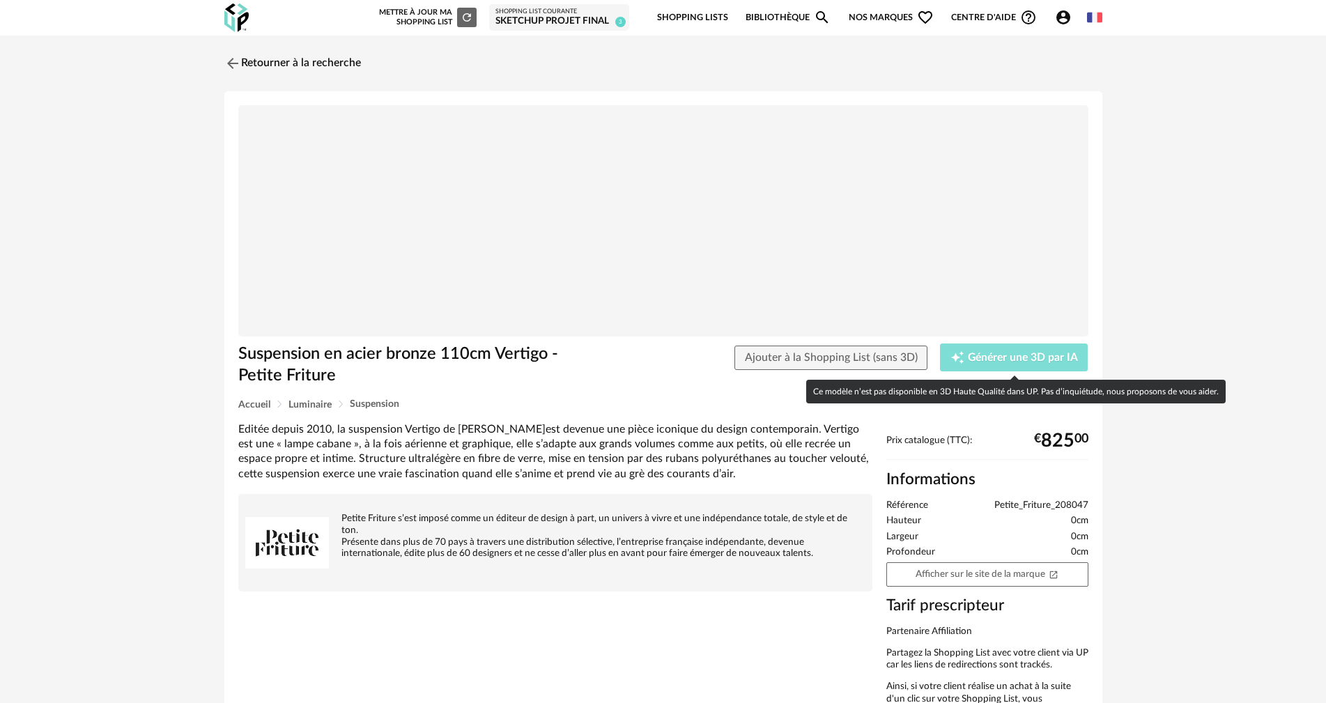
click at [1031, 353] on span "Générer une 3D par IA" at bounding box center [1023, 358] width 110 height 11
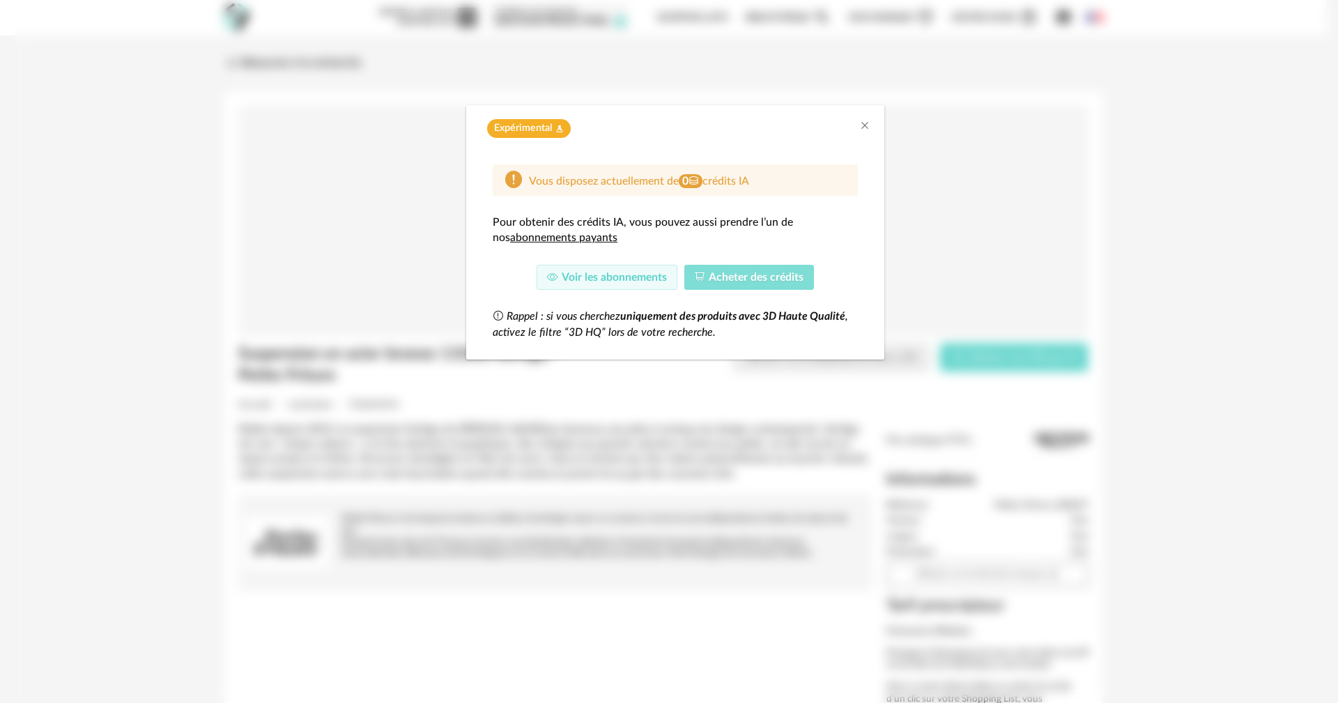
click at [733, 279] on span "Acheter des crédits" at bounding box center [756, 277] width 95 height 11
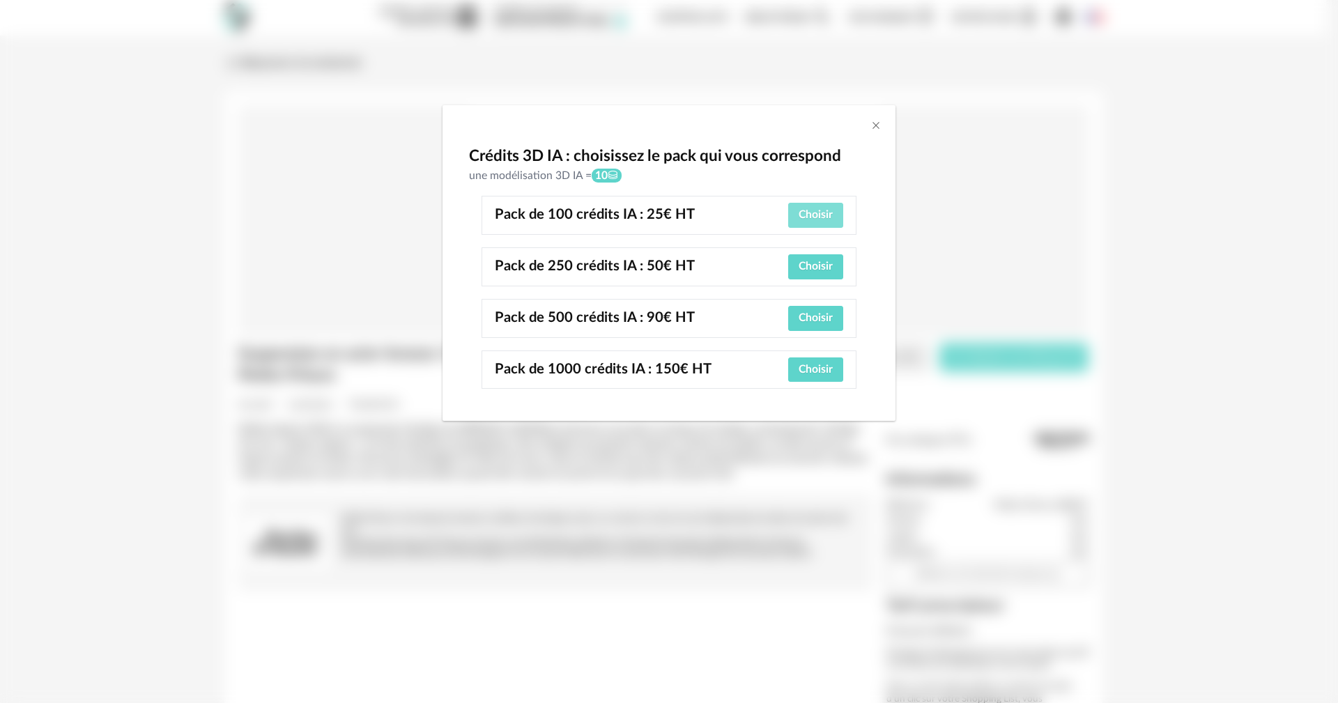
click at [815, 225] on button "Choisir" at bounding box center [815, 215] width 55 height 25
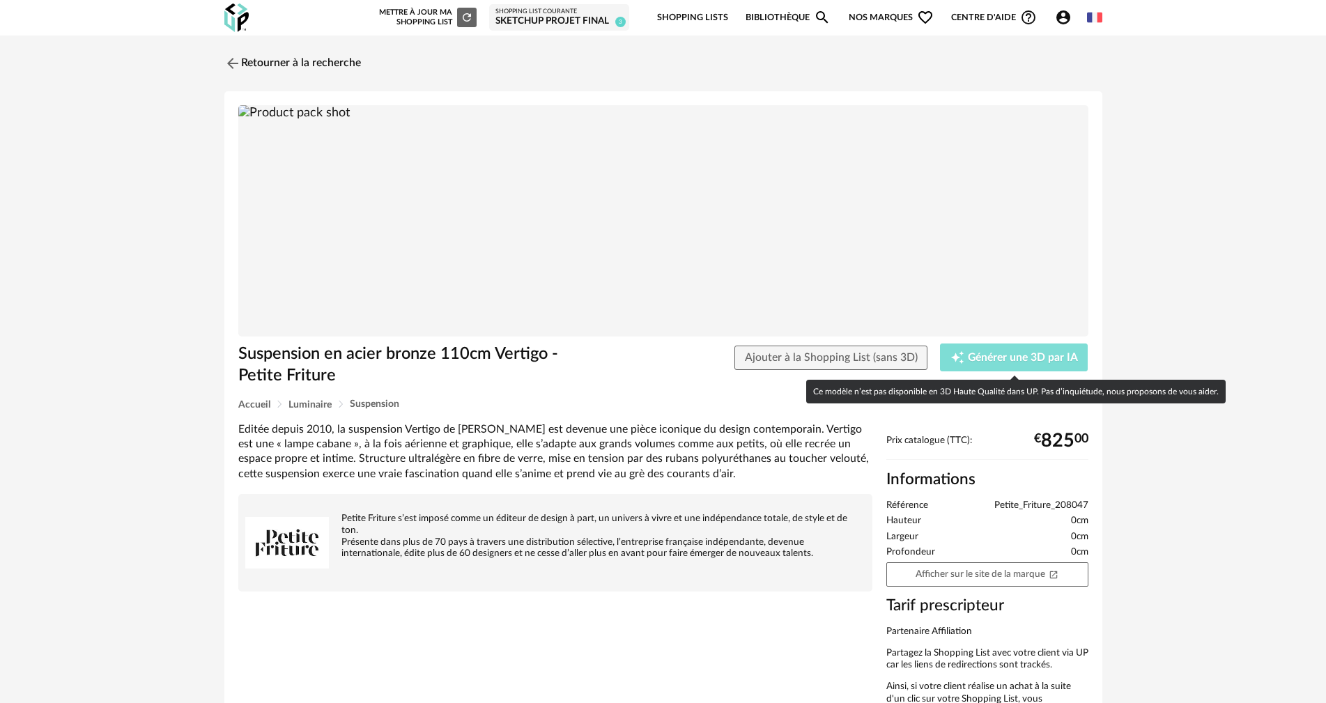
click at [998, 353] on span "Générer une 3D par IA" at bounding box center [1023, 358] width 110 height 11
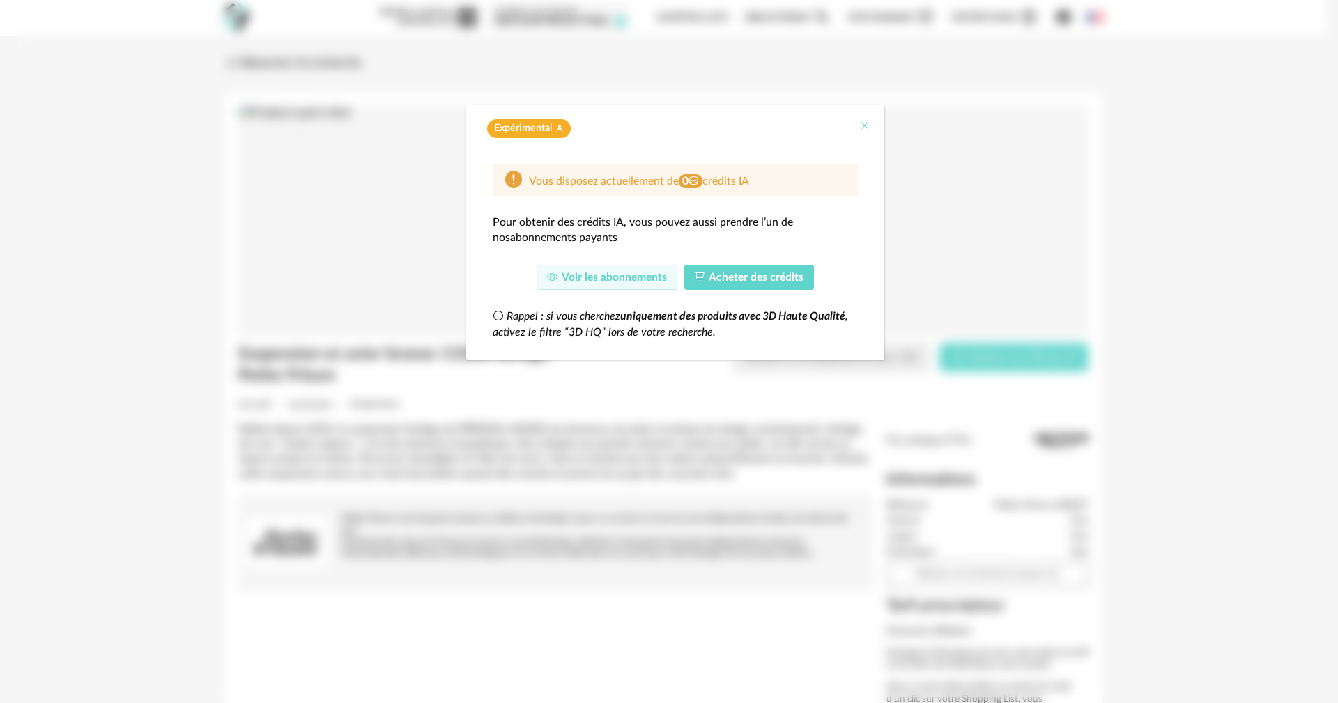
click at [862, 121] on icon "Close" at bounding box center [864, 125] width 11 height 11
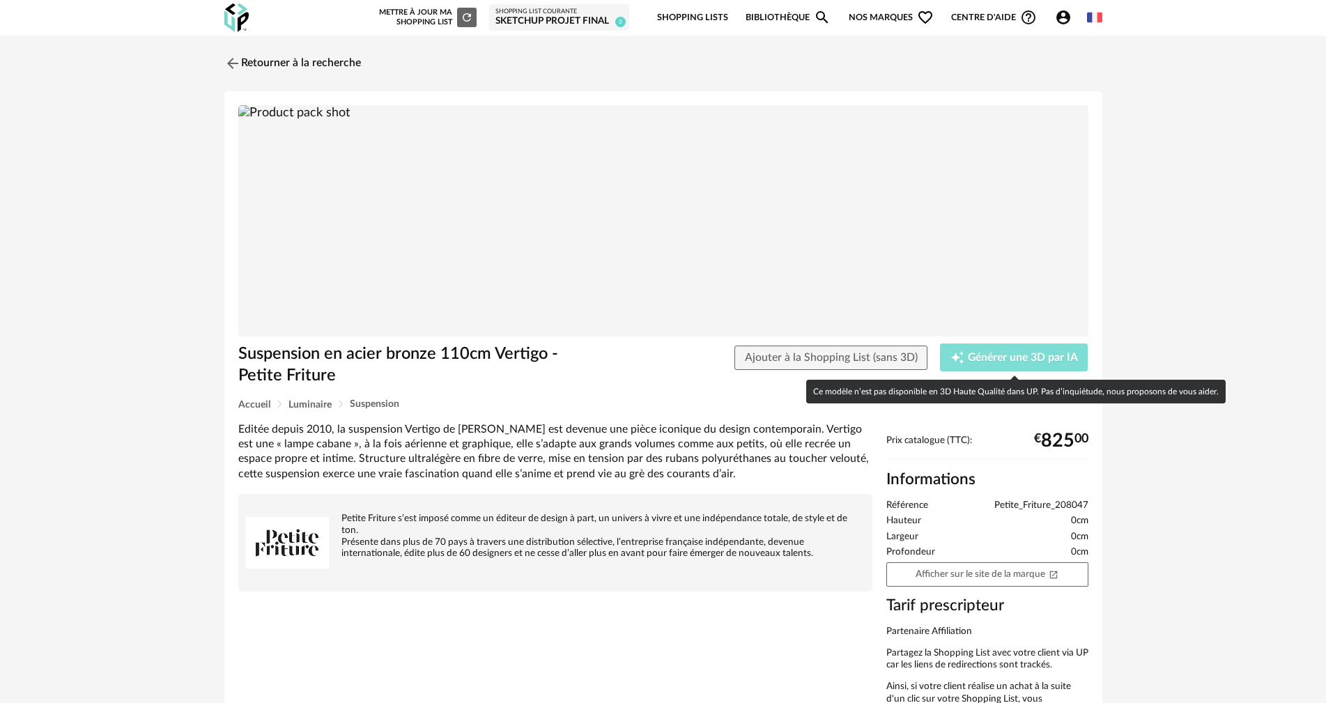
click at [1015, 353] on span "Générer une 3D par IA" at bounding box center [1023, 358] width 110 height 11
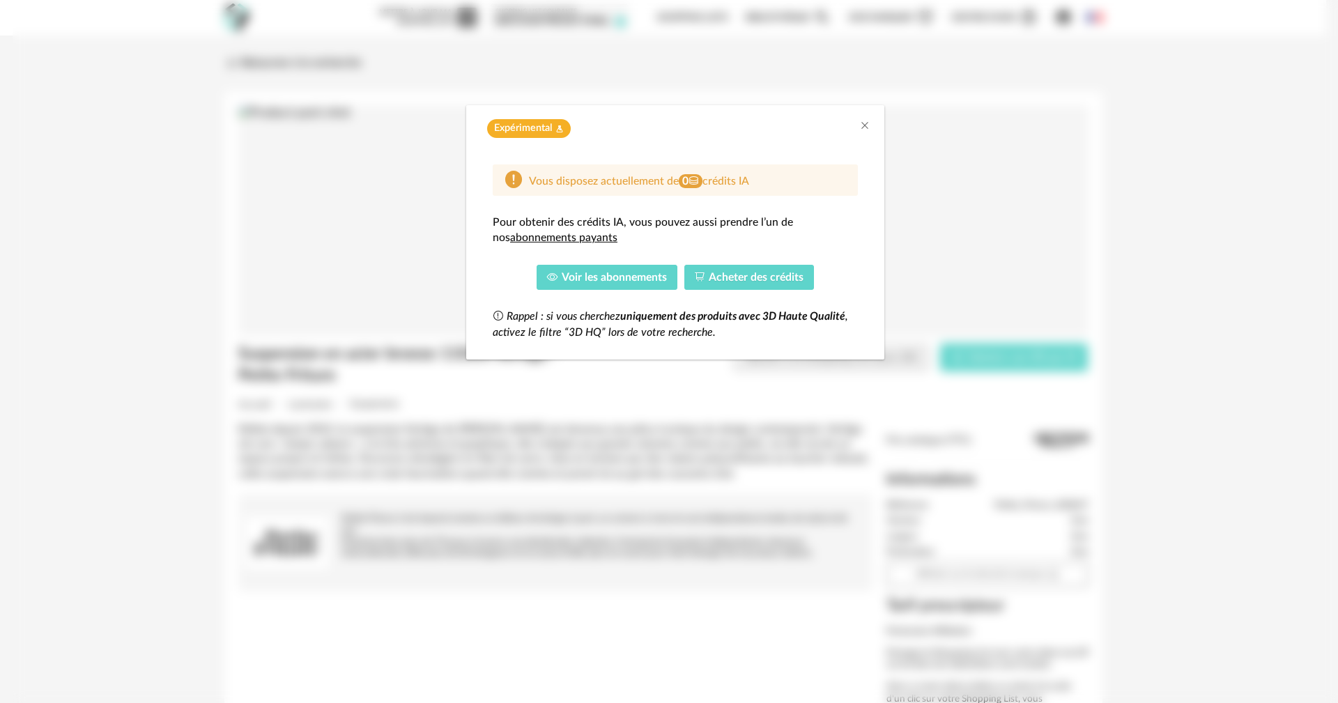
click at [639, 273] on span "Voir les abonnements" at bounding box center [614, 277] width 105 height 11
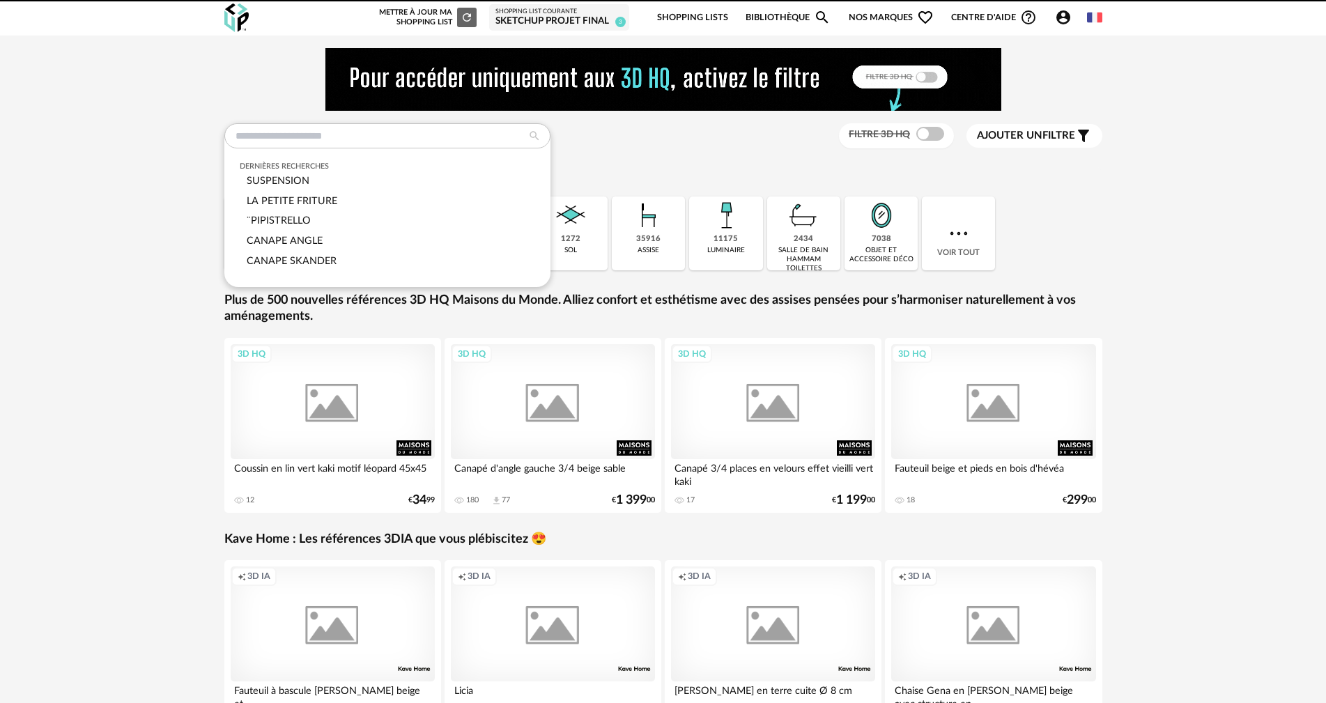
click at [342, 84] on div "Dernières recherches SUSPENSION LA PETITE FRITURE ¨PIPISTRELLO CANAPE ANGLE CAN…" at bounding box center [663, 414] width 903 height 732
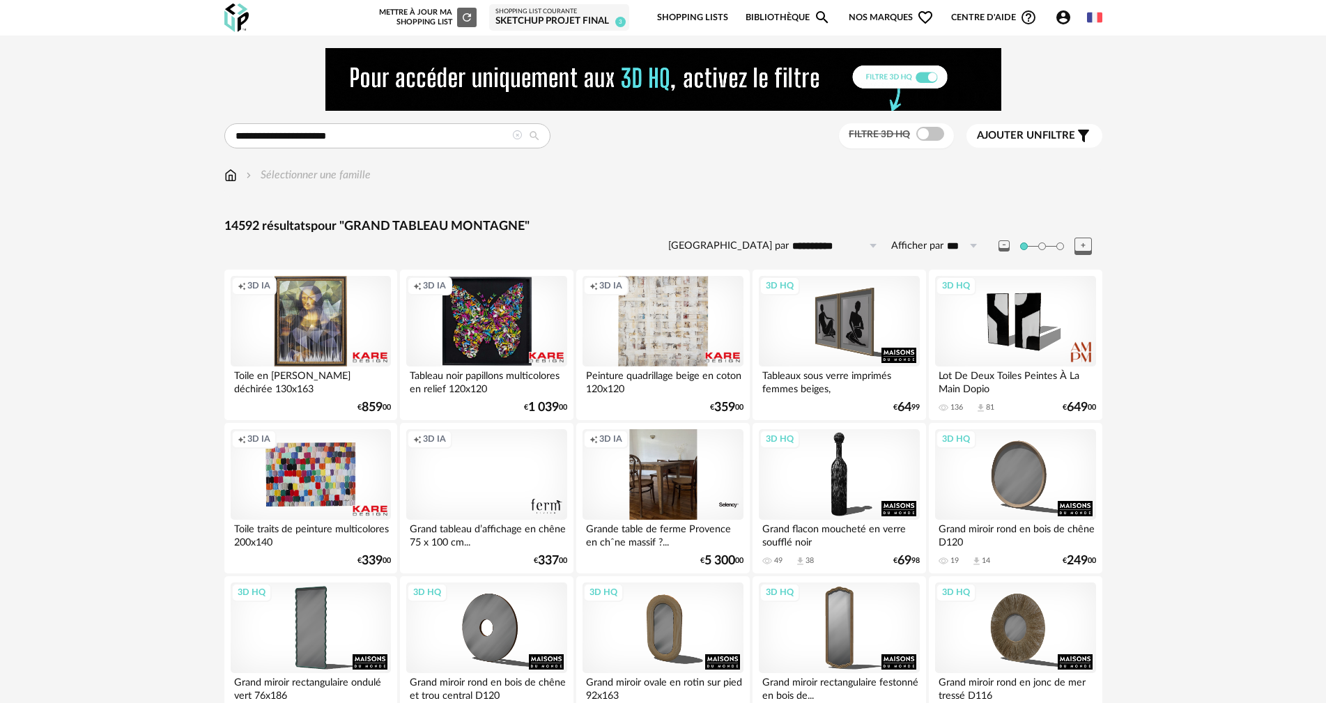
drag, startPoint x: 394, startPoint y: 132, endPoint x: 0, endPoint y: 100, distance: 395.6
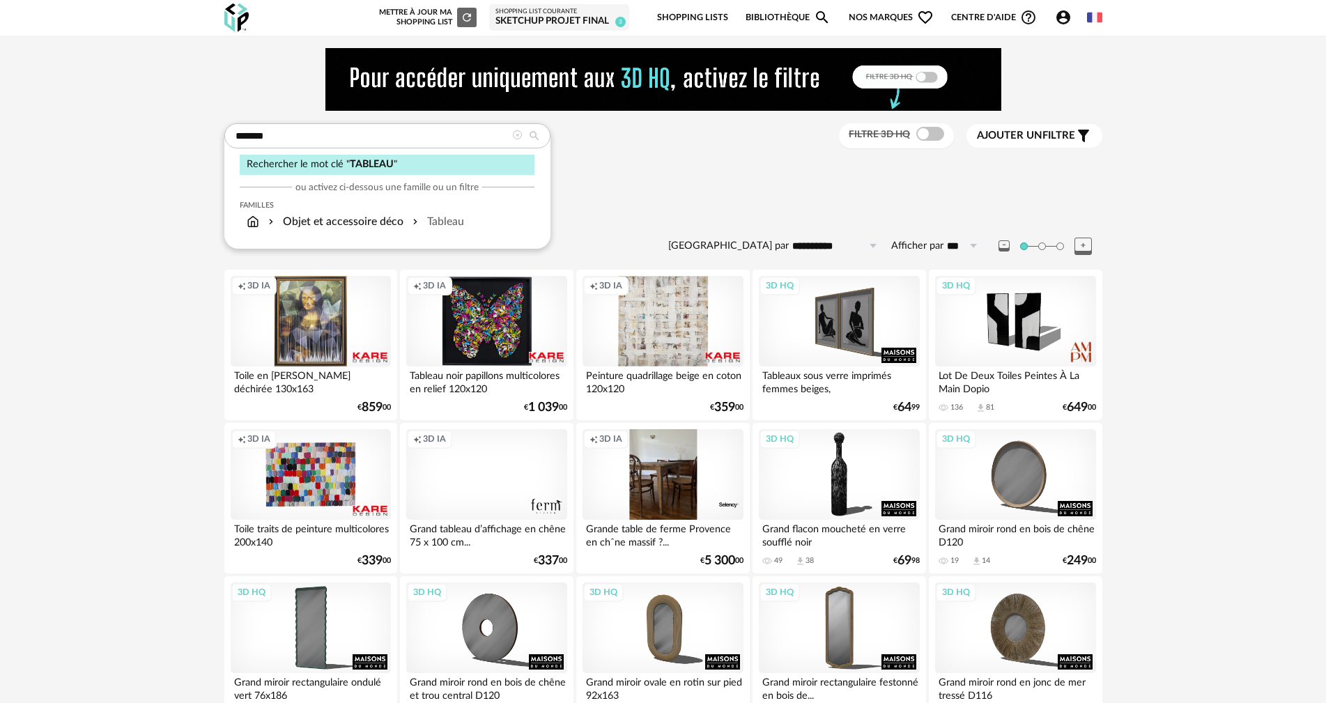
type input "*******"
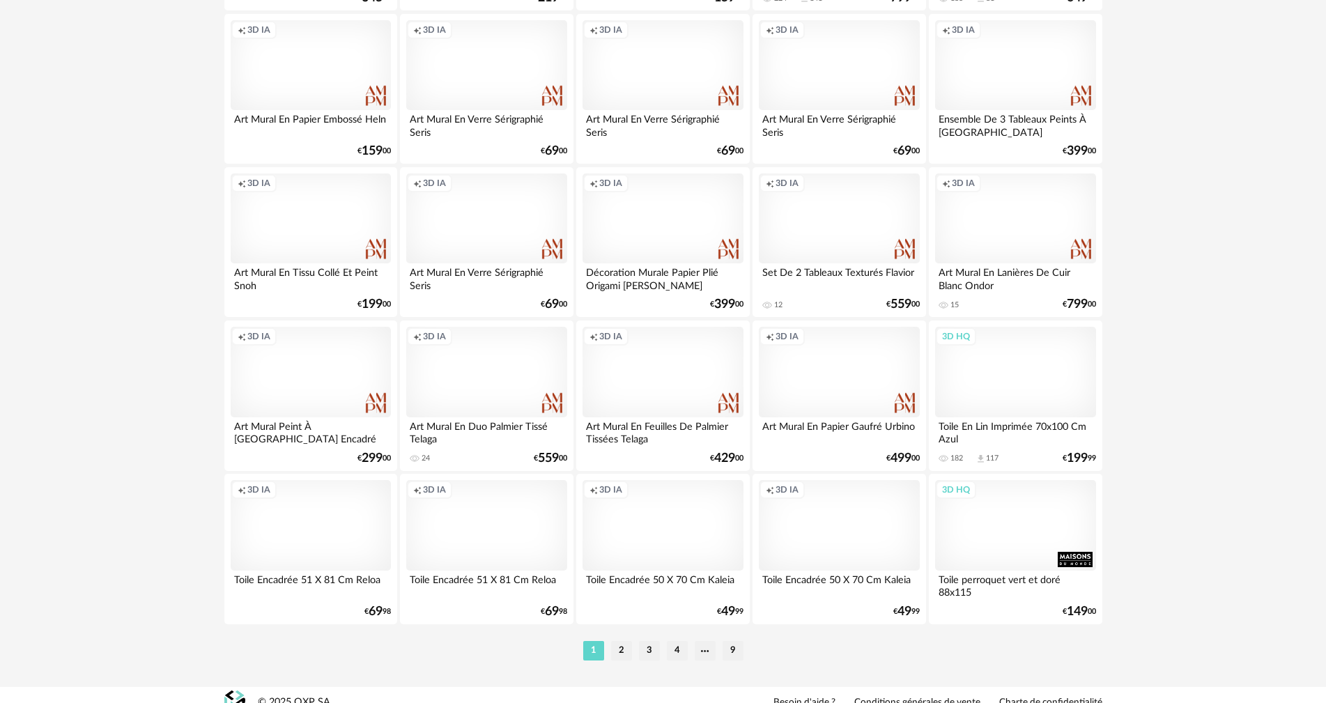
scroll to position [2725, 0]
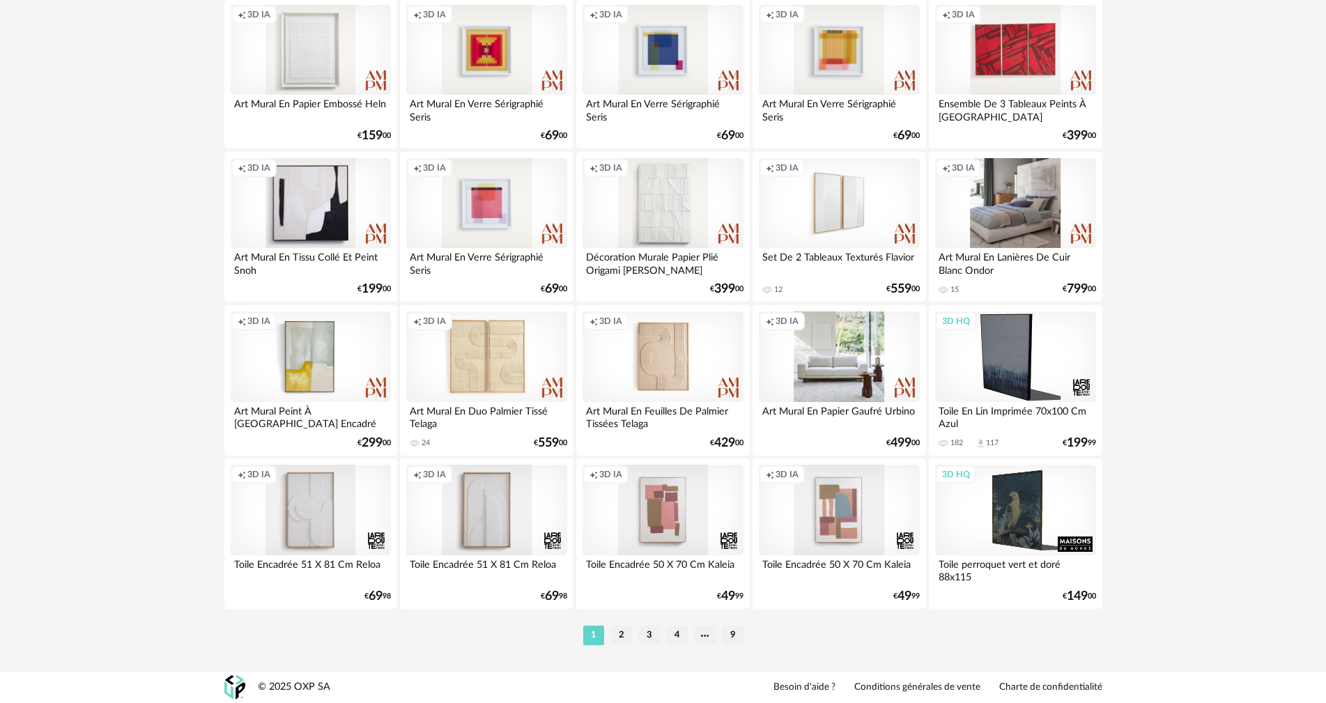
click at [986, 227] on div "Creation icon 3D IA" at bounding box center [1015, 203] width 160 height 91
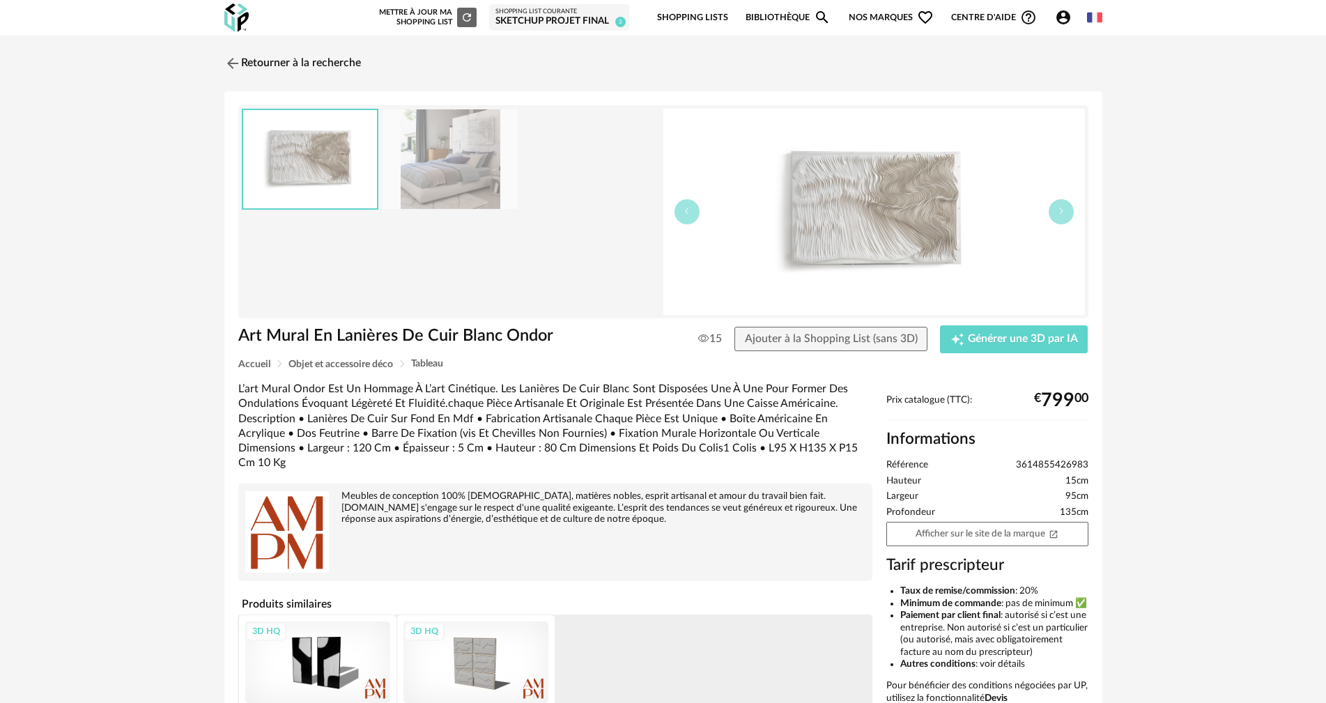
click at [445, 151] on img at bounding box center [450, 159] width 135 height 100
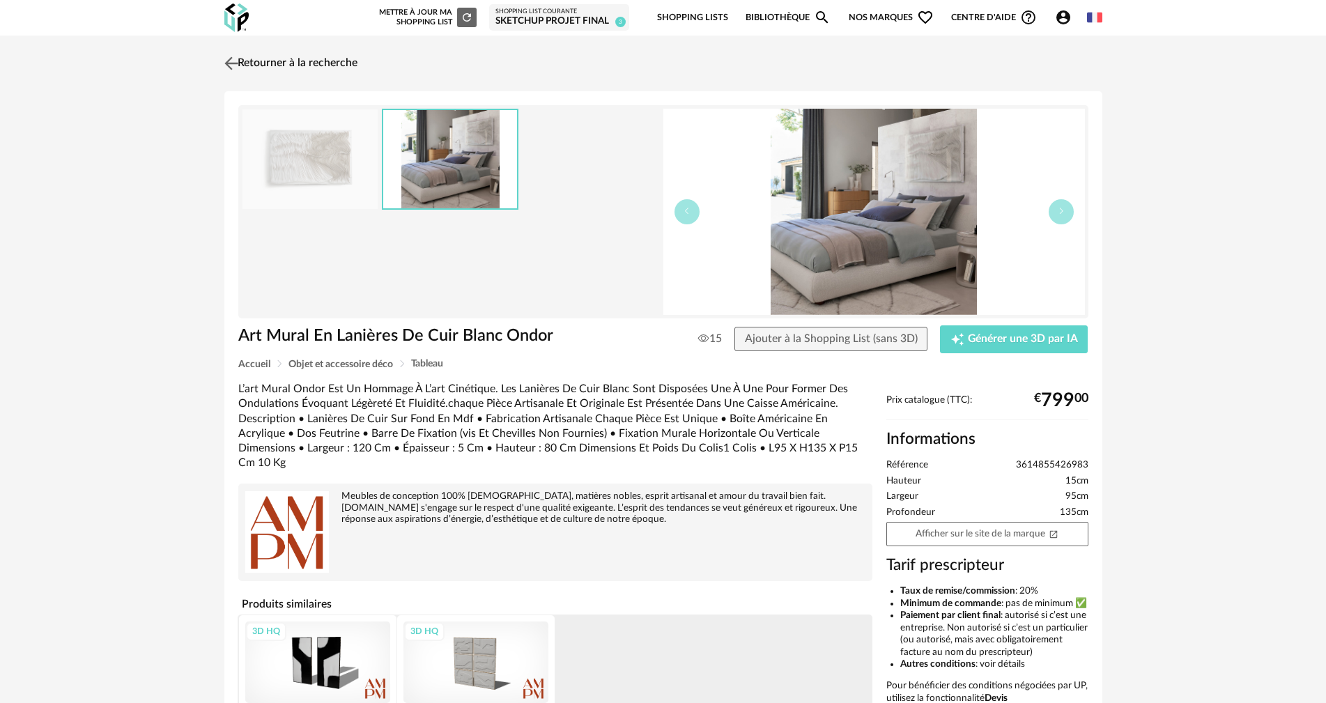
click at [289, 67] on link "Retourner à la recherche" at bounding box center [289, 63] width 137 height 31
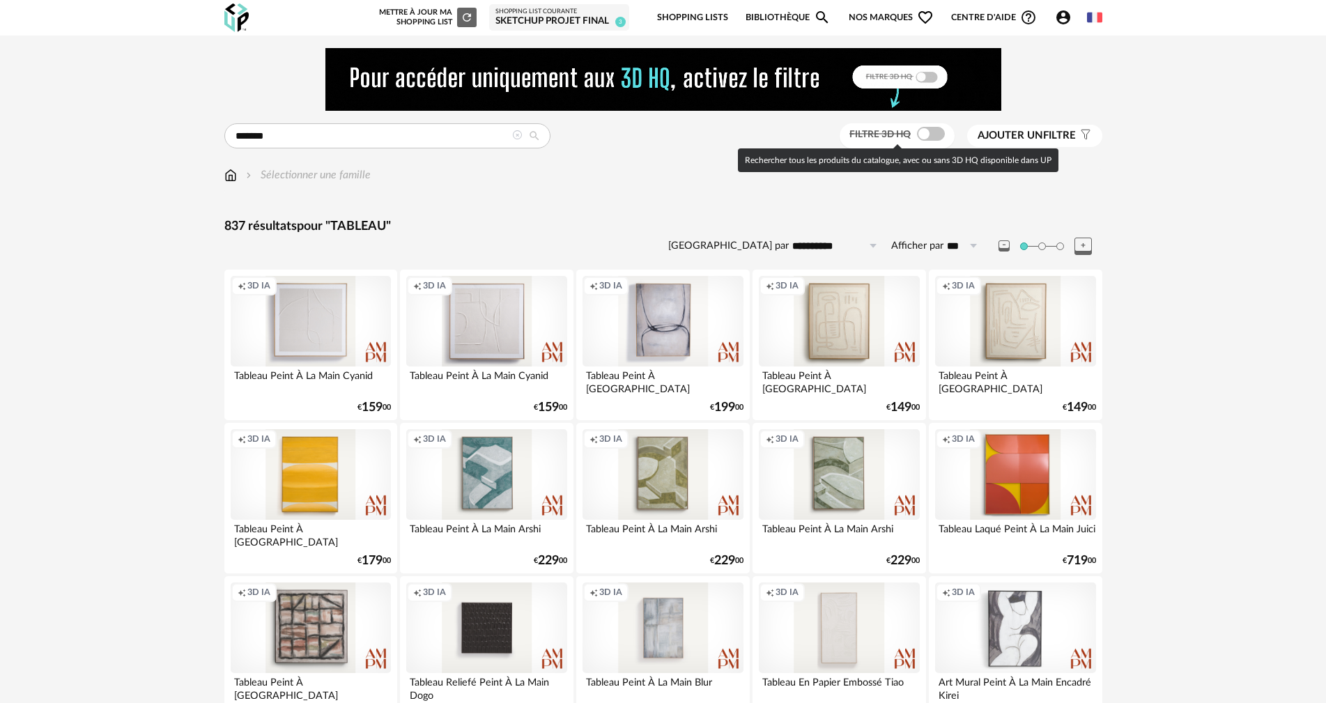
click at [924, 133] on span at bounding box center [931, 134] width 28 height 14
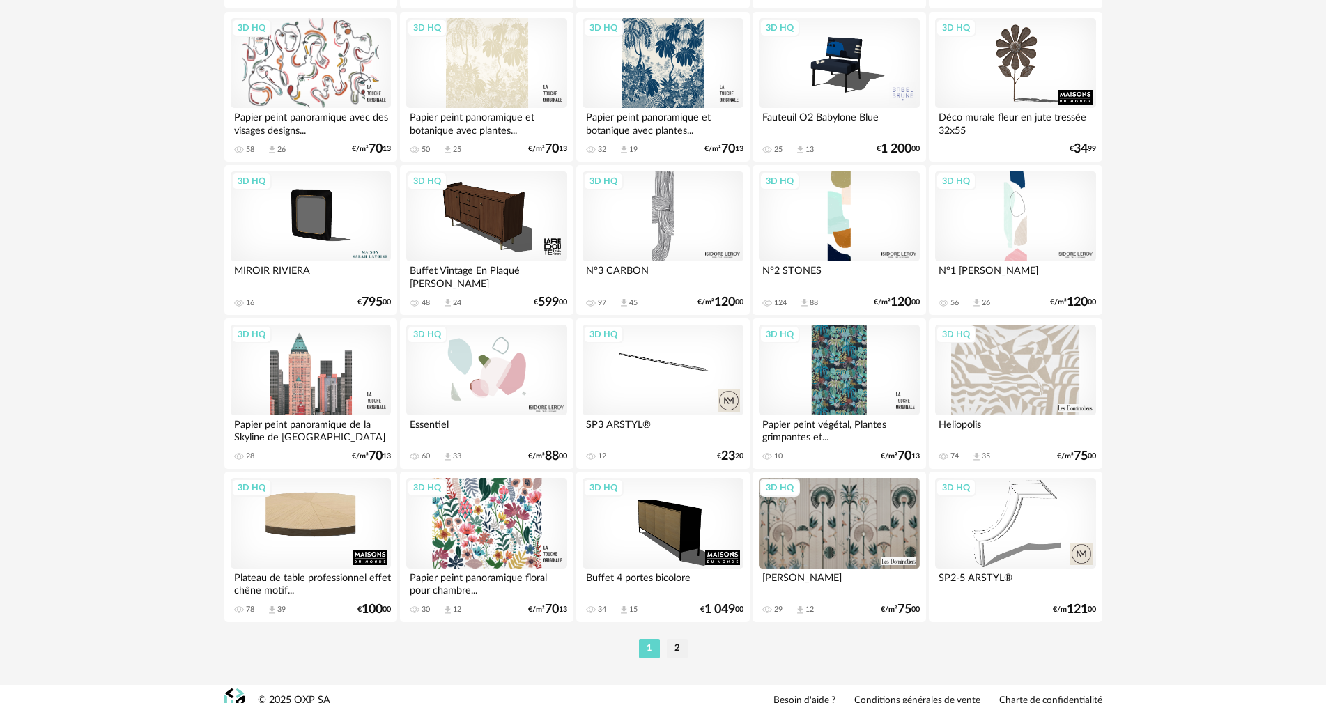
scroll to position [2725, 0]
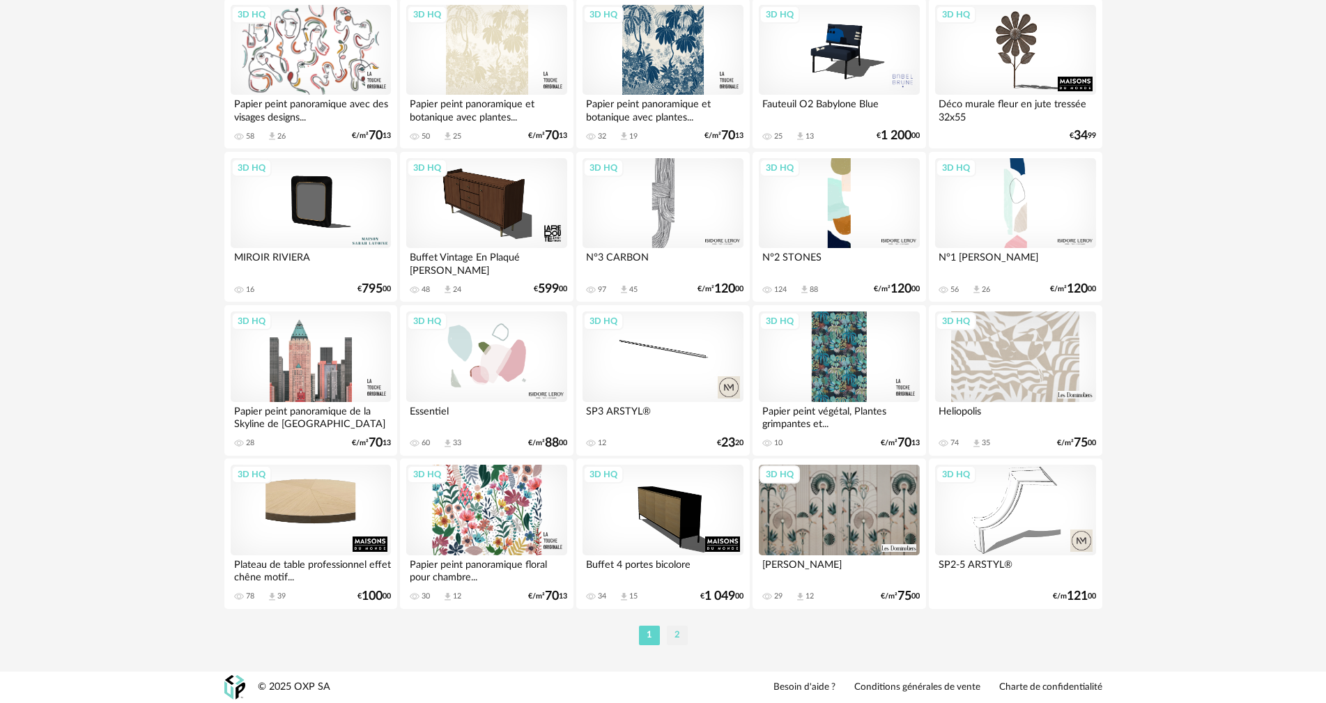
click at [677, 632] on li "2" at bounding box center [677, 636] width 21 height 20
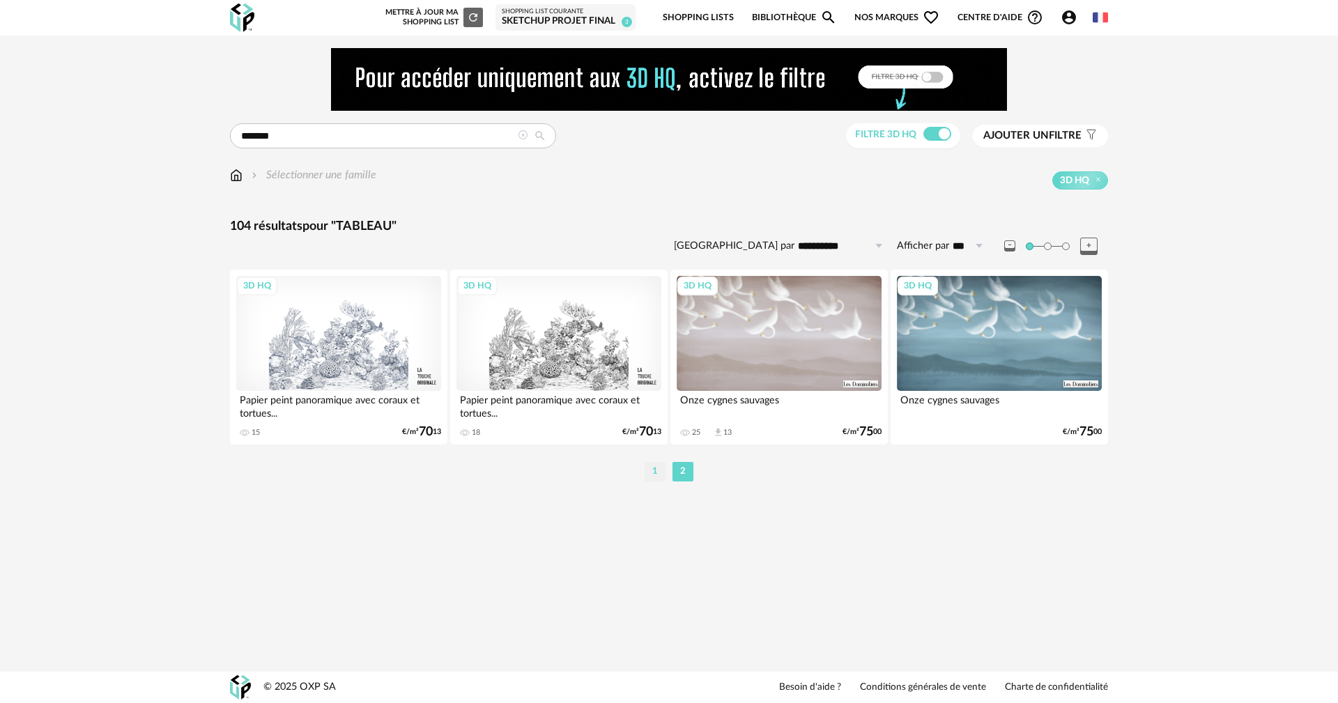
click at [647, 472] on li "1" at bounding box center [655, 472] width 21 height 20
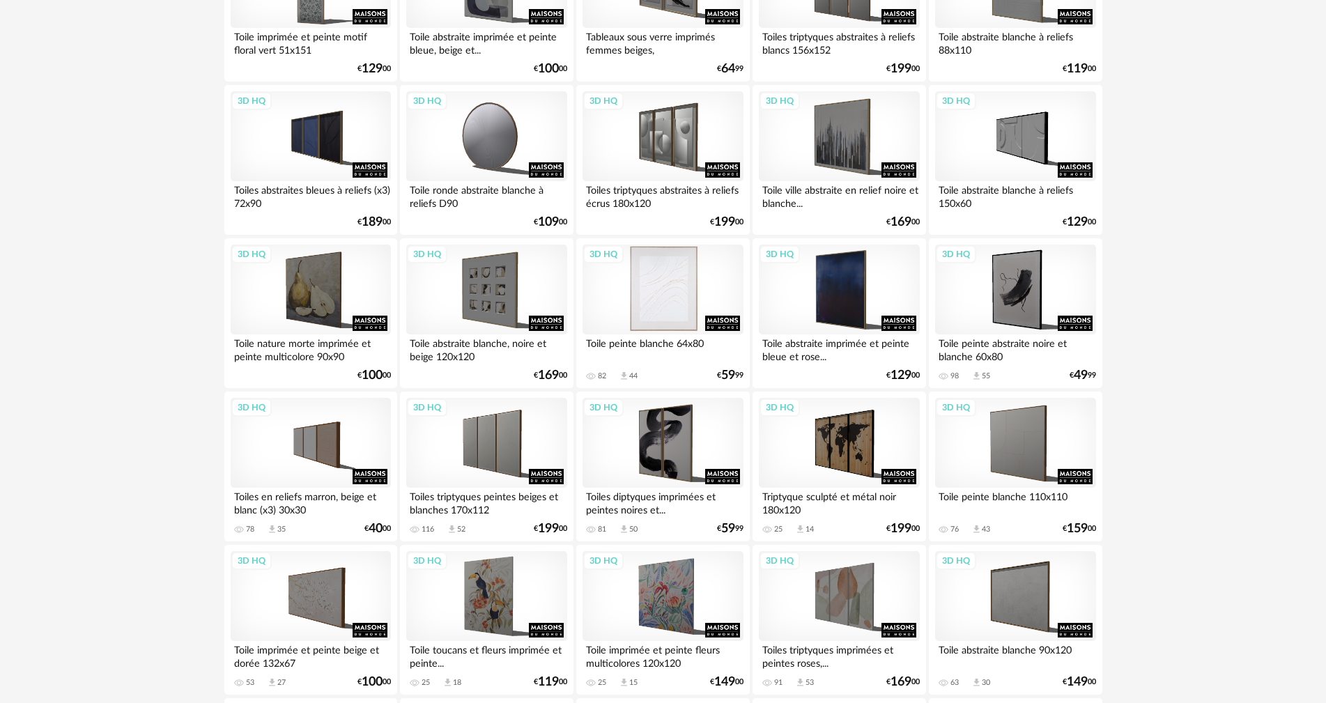
scroll to position [697, 0]
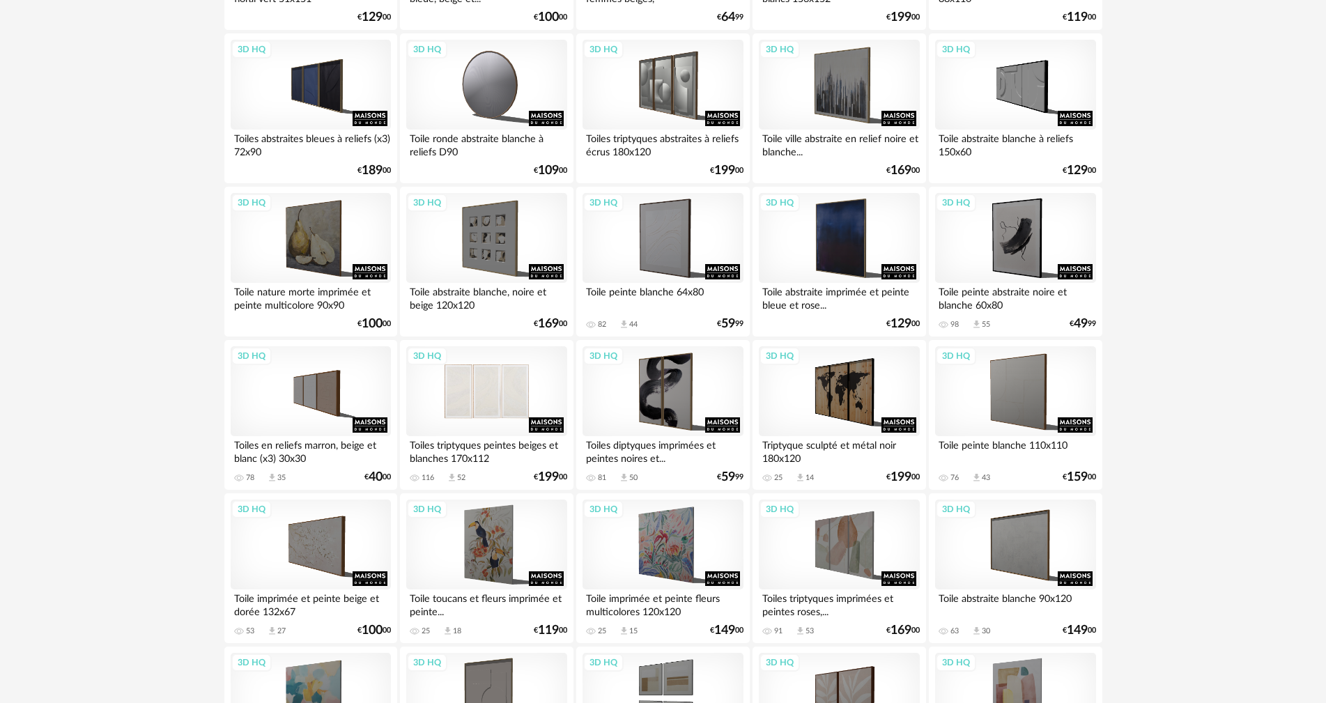
click at [505, 395] on div "3D HQ" at bounding box center [486, 391] width 160 height 91
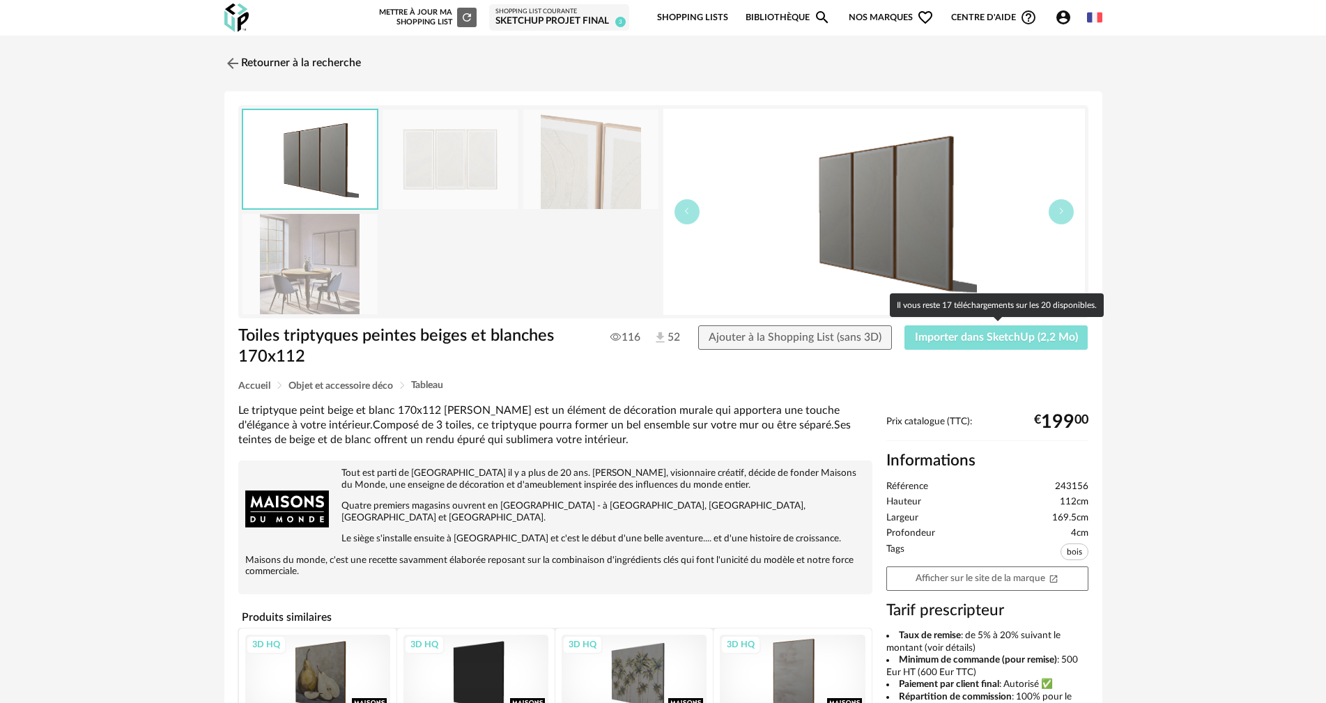
click at [1016, 341] on span "Importer dans SketchUp (2,2 Mo)" at bounding box center [996, 337] width 163 height 11
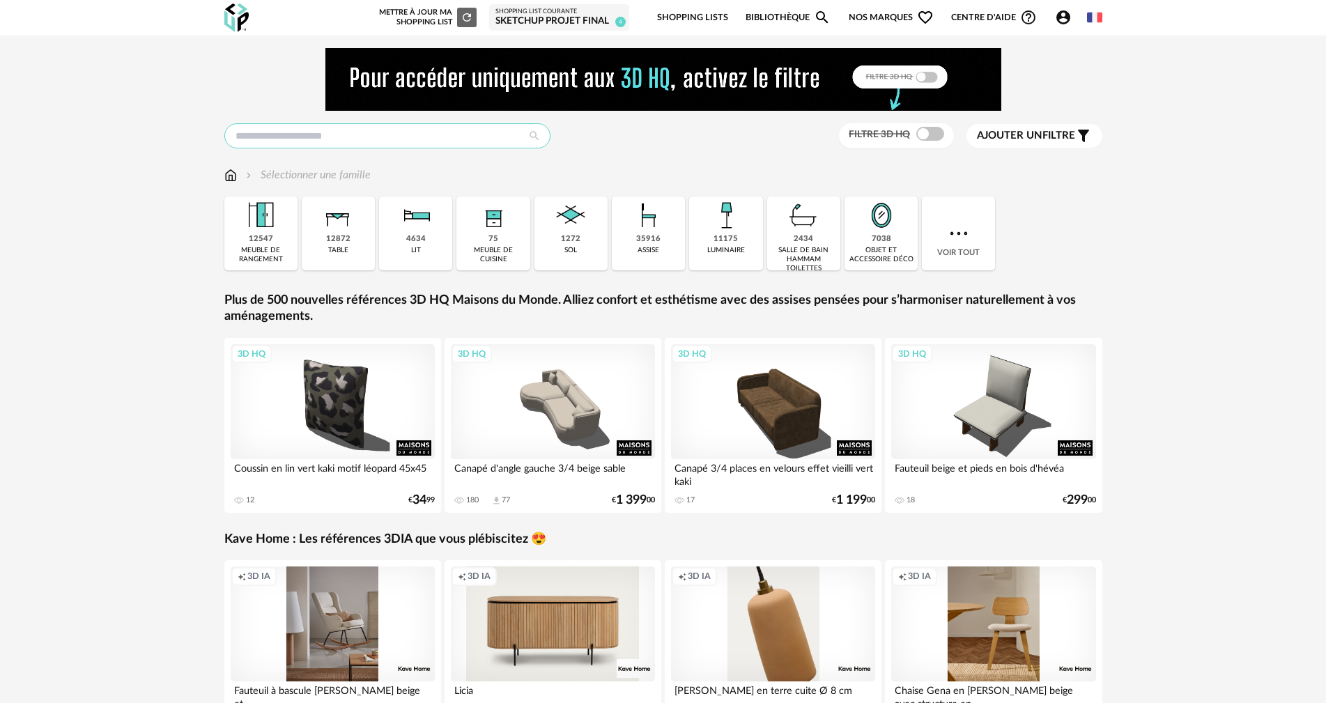
click at [431, 130] on input "text" at bounding box center [387, 135] width 326 height 25
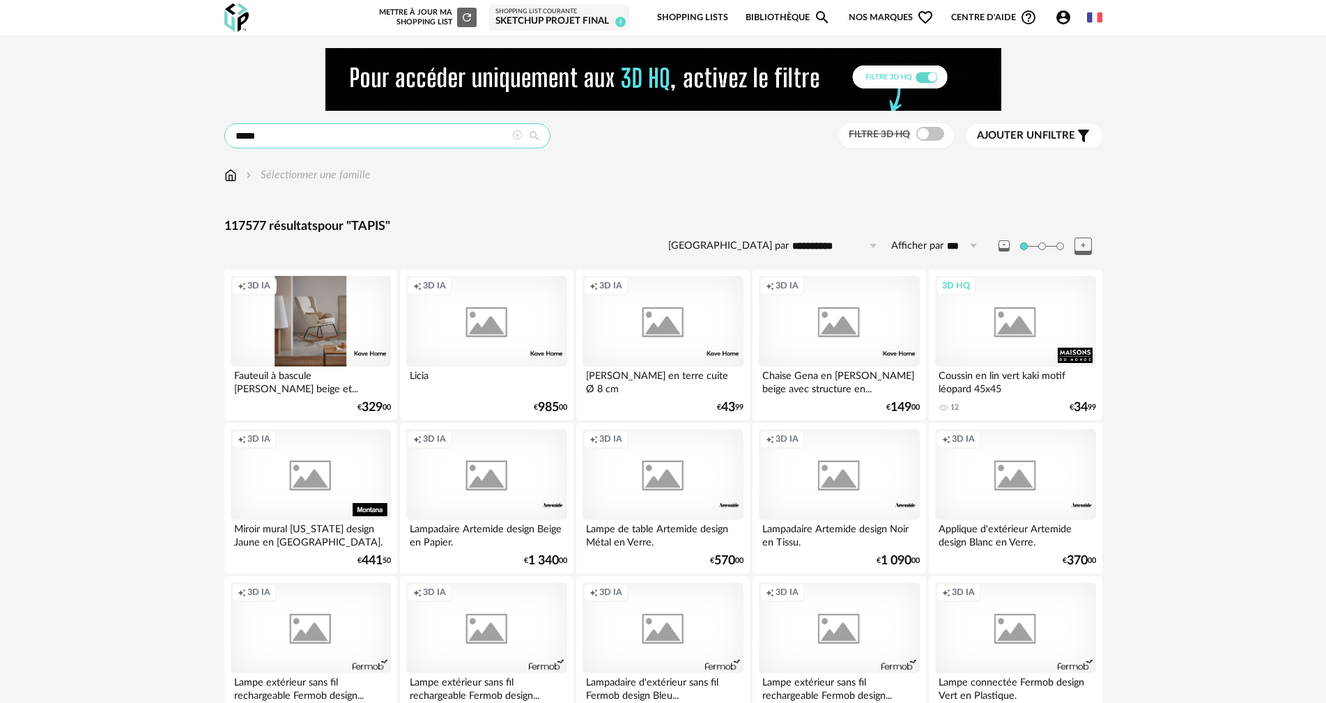
type input "*****"
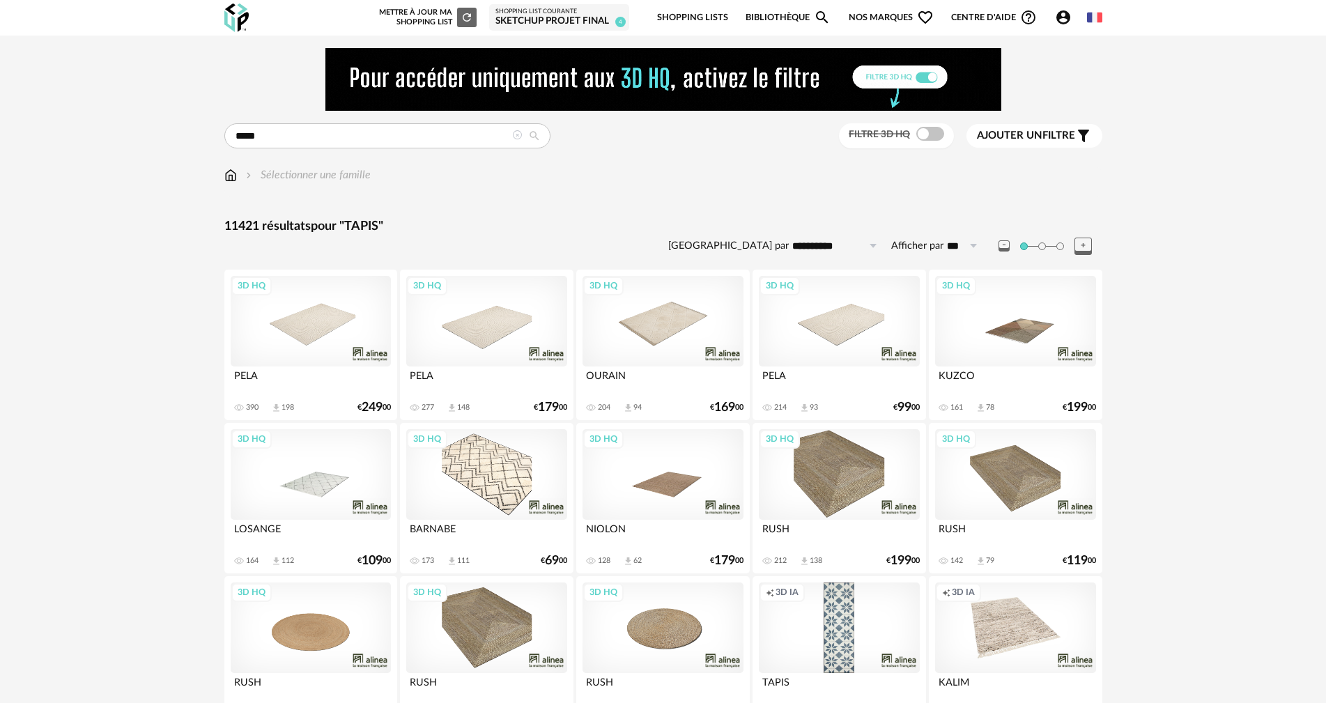
click at [494, 328] on div "3D HQ" at bounding box center [486, 321] width 160 height 91
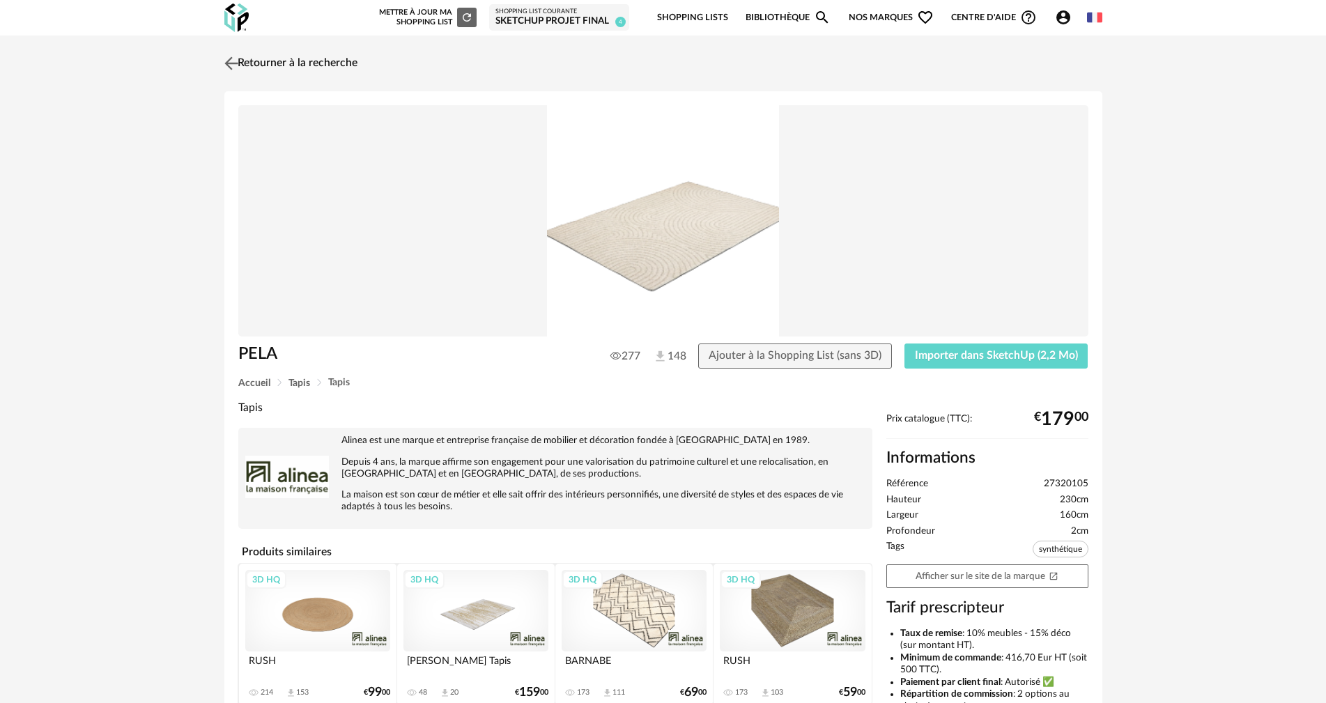
click at [281, 62] on link "Retourner à la recherche" at bounding box center [289, 63] width 137 height 31
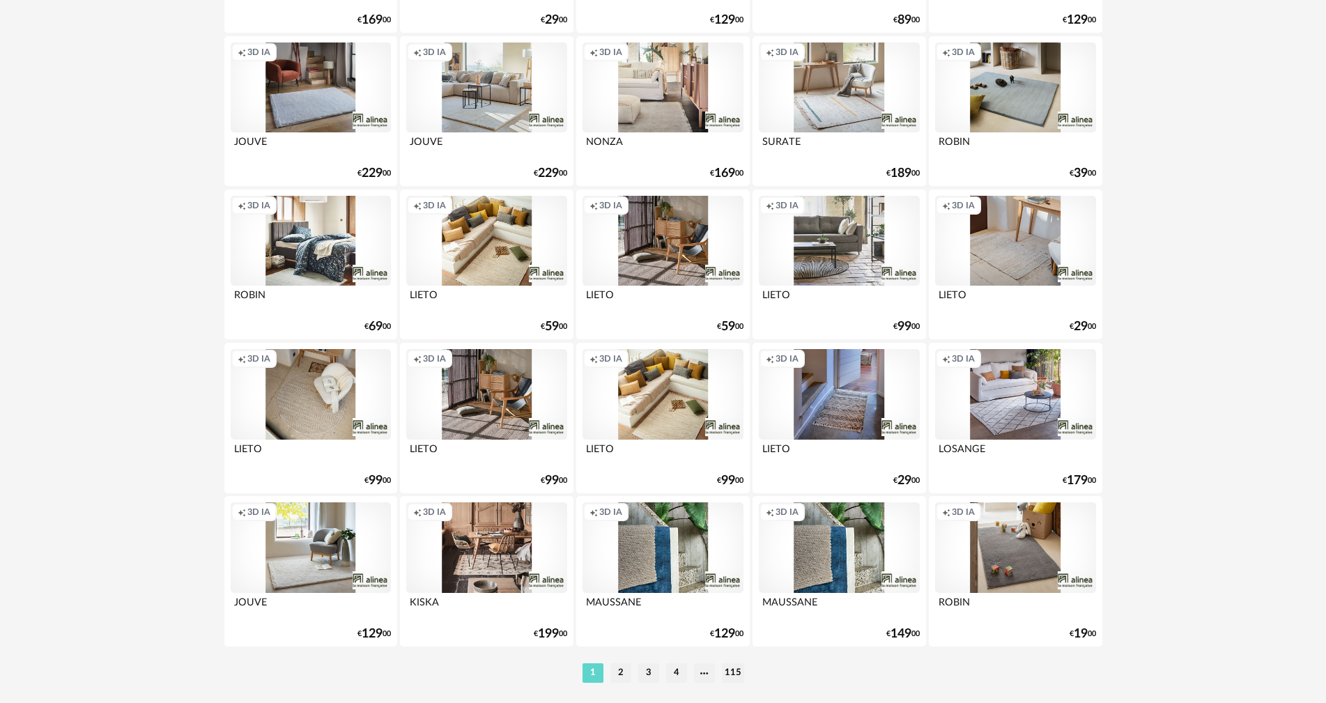
scroll to position [2725, 0]
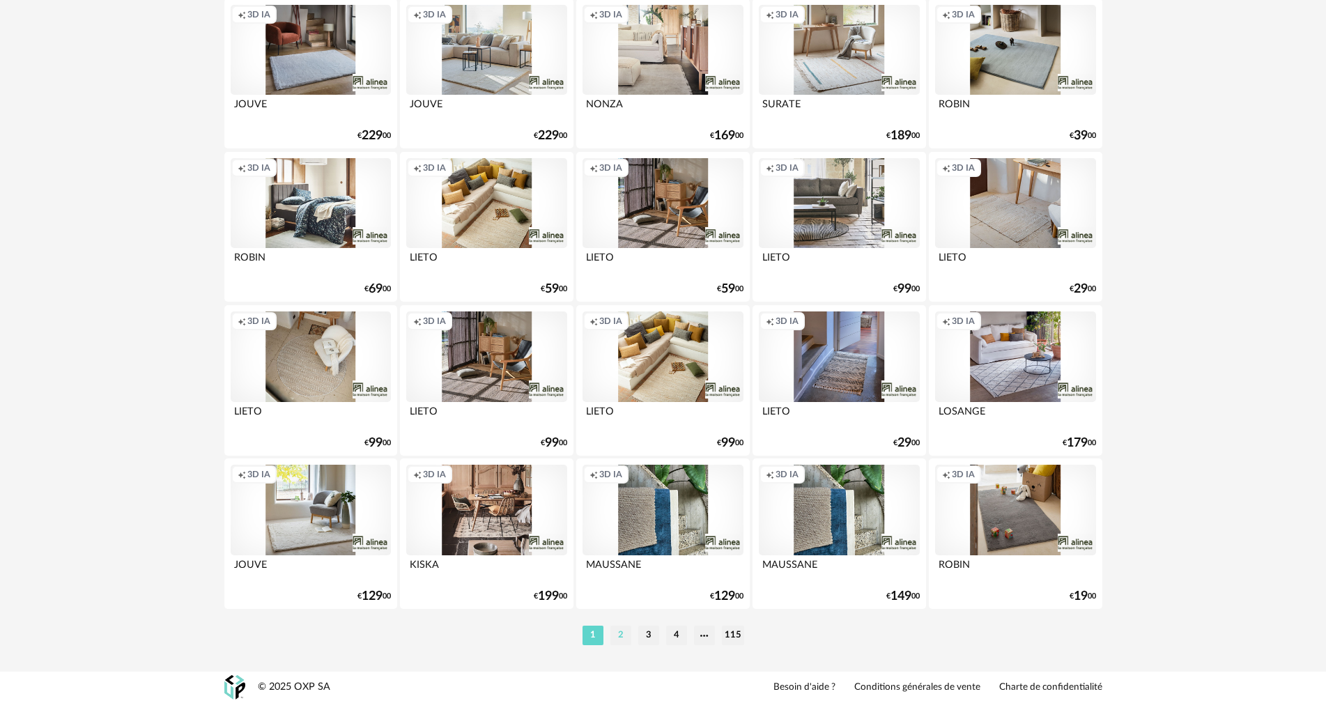
click at [615, 633] on li "2" at bounding box center [620, 636] width 21 height 20
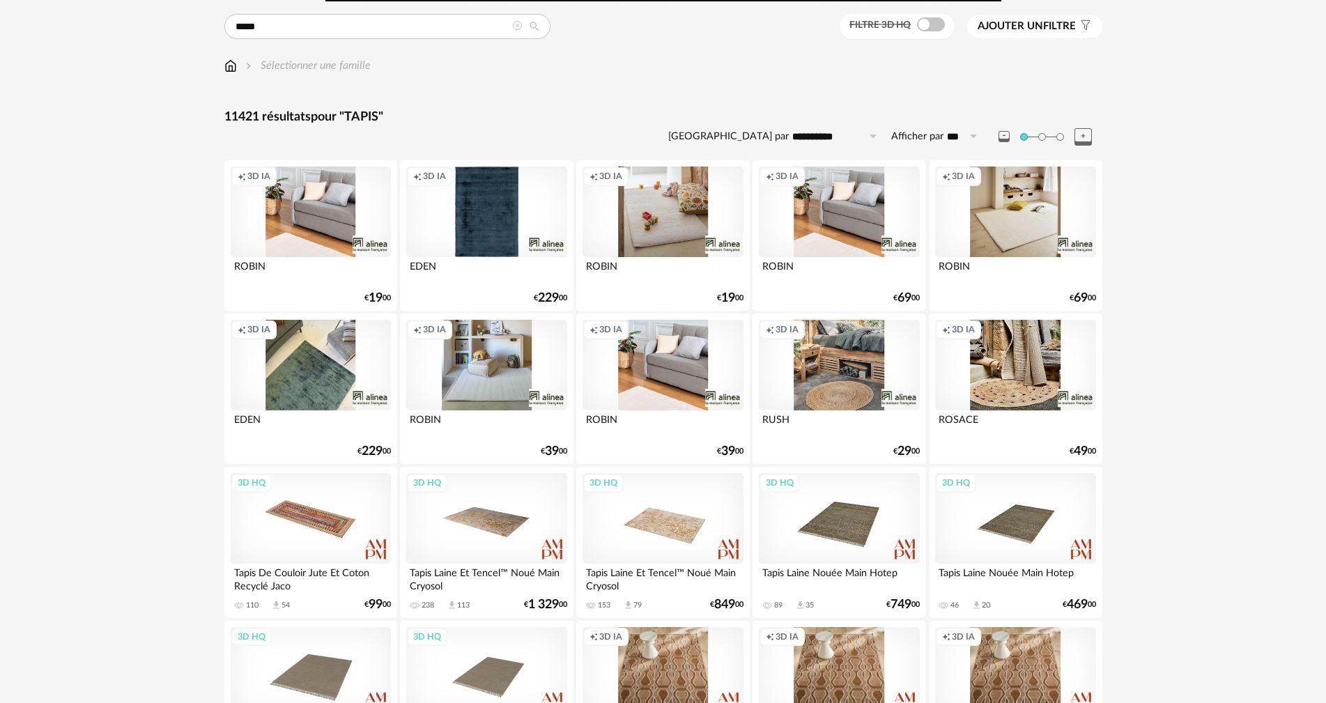
scroll to position [139, 0]
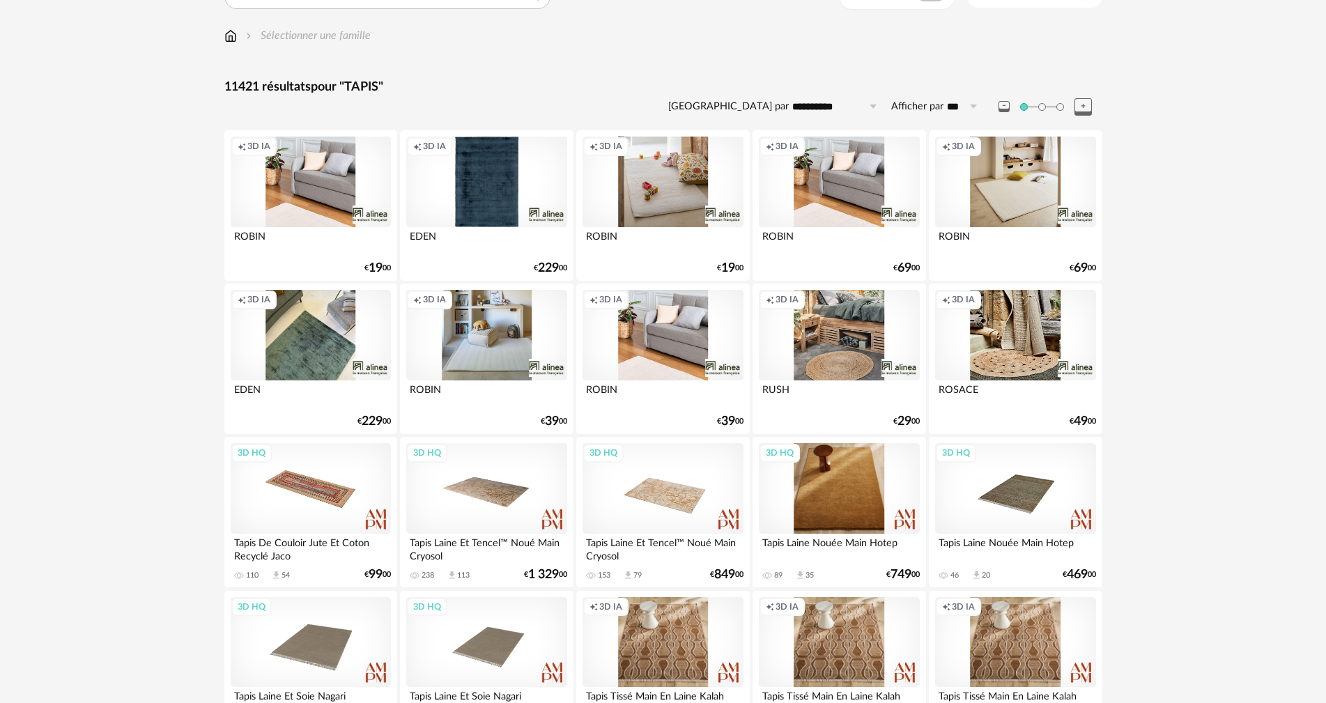
click at [856, 519] on div "3D HQ" at bounding box center [839, 488] width 160 height 91
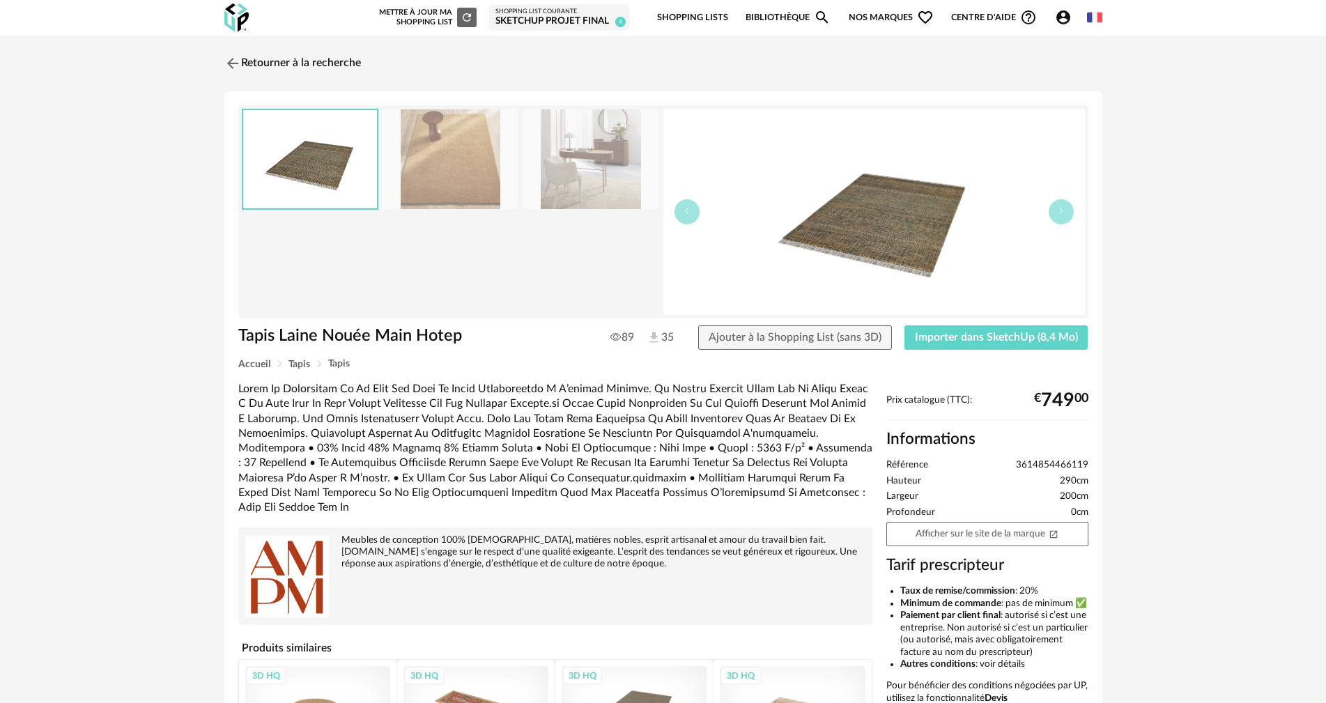
click at [842, 241] on img at bounding box center [874, 212] width 422 height 206
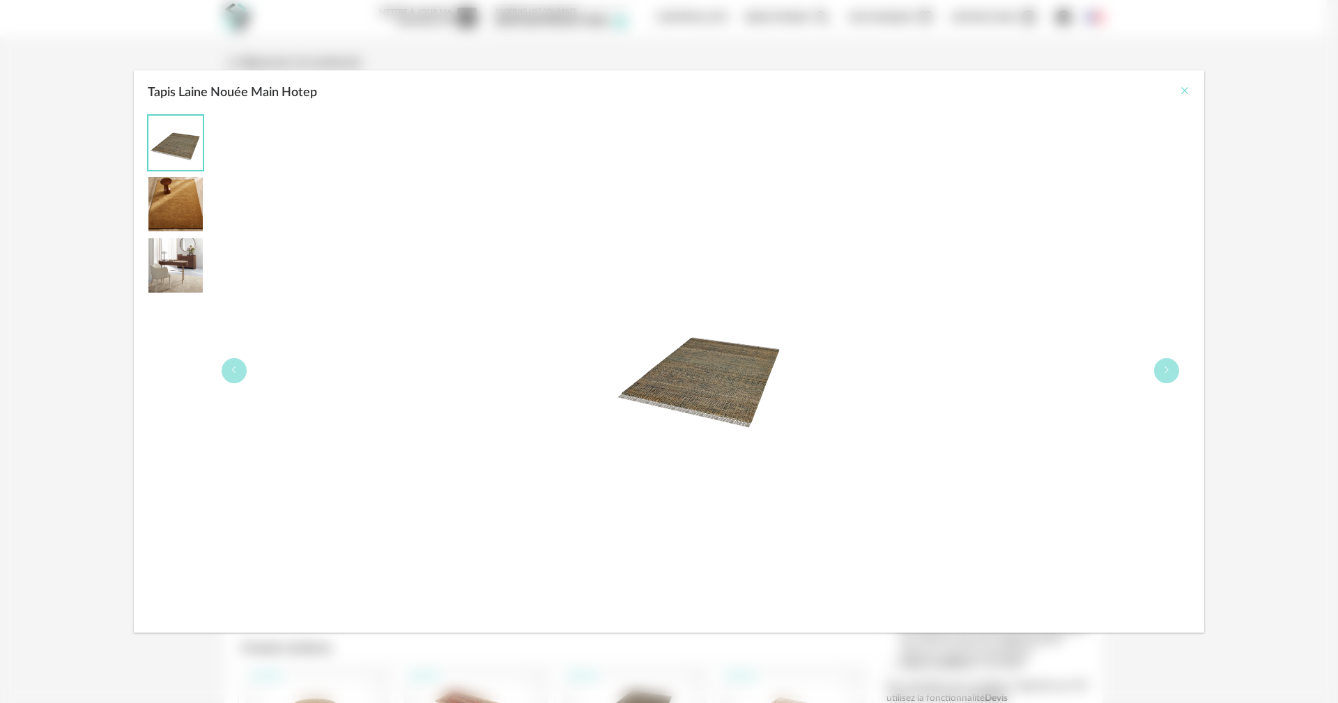
click at [1179, 91] on icon "Close" at bounding box center [1184, 90] width 11 height 11
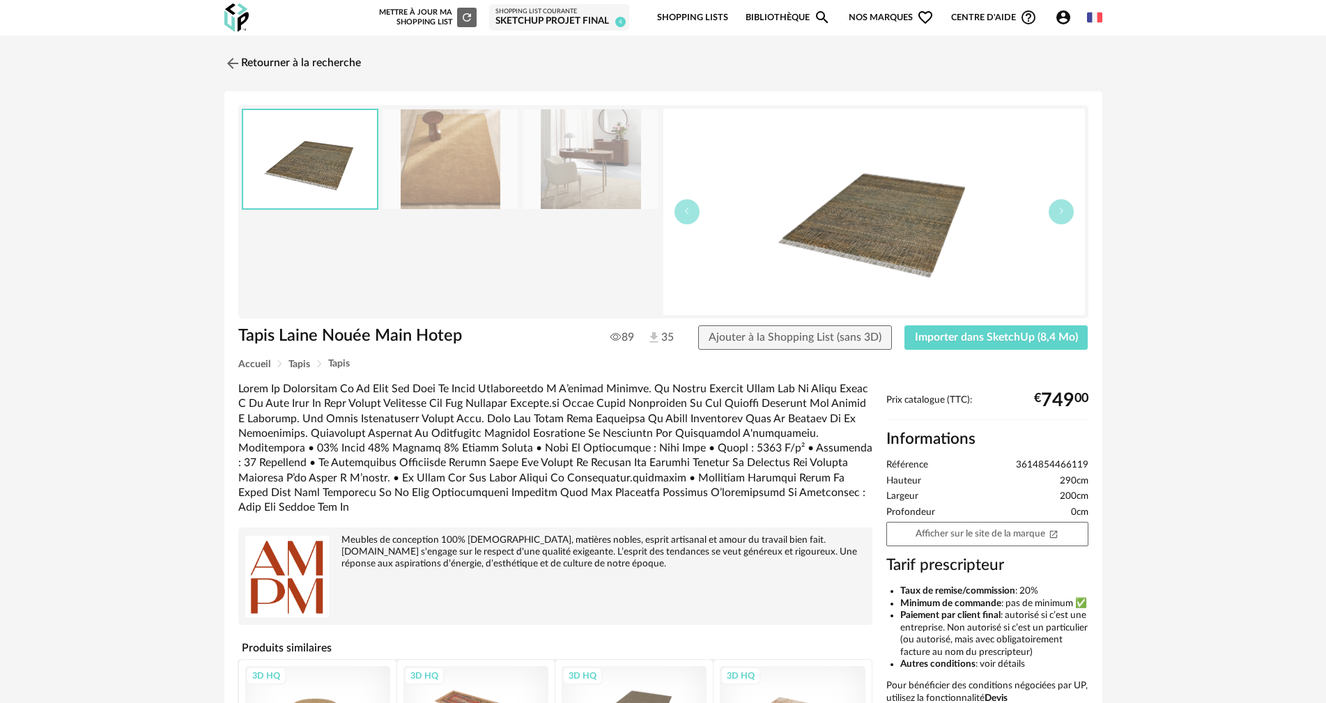
click at [472, 164] on img at bounding box center [450, 159] width 135 height 100
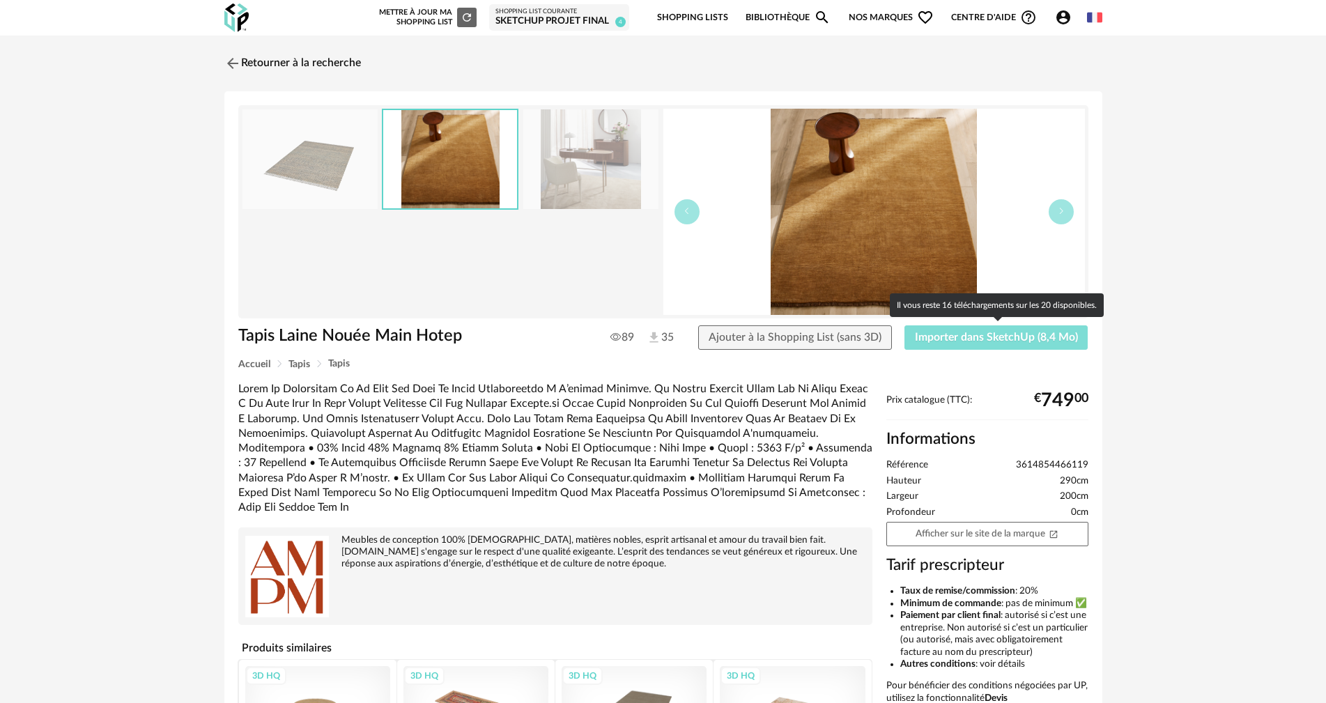
click at [970, 341] on span "Importer dans SketchUp (8,4 Mo)" at bounding box center [996, 337] width 163 height 11
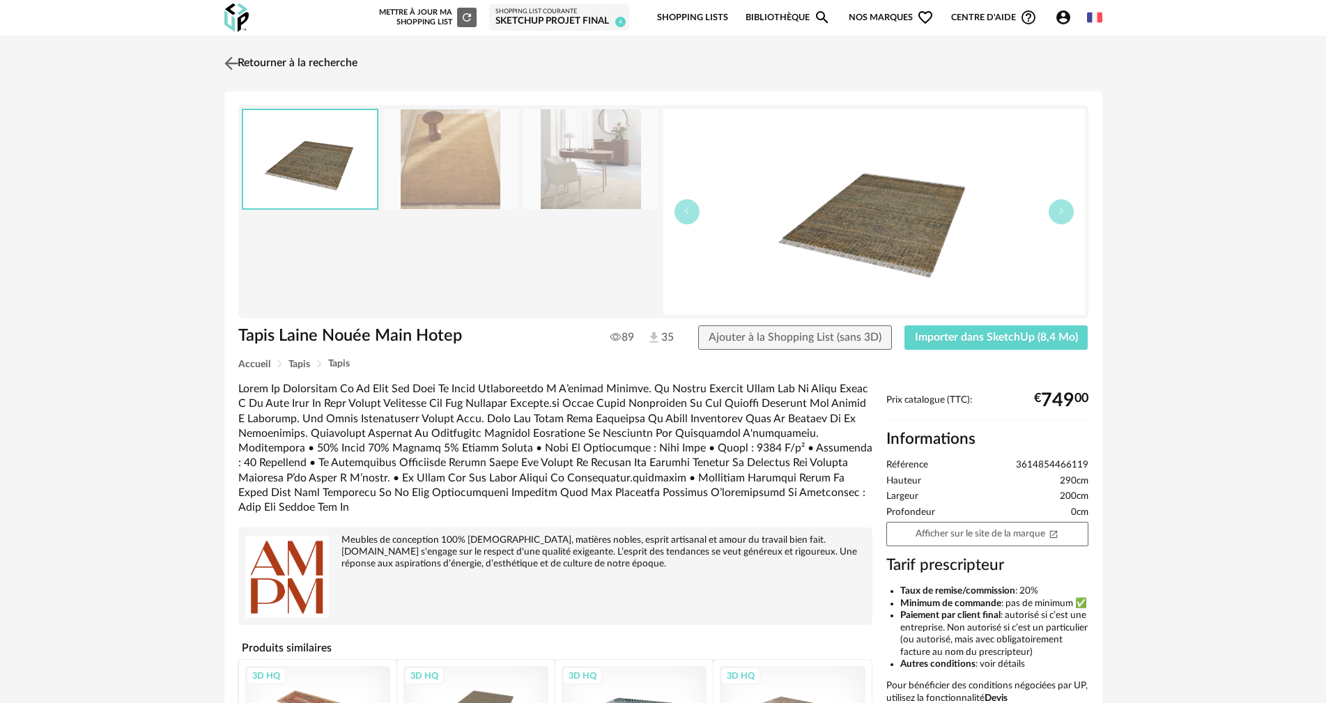
click at [313, 54] on link "Retourner à la recherche" at bounding box center [289, 63] width 137 height 31
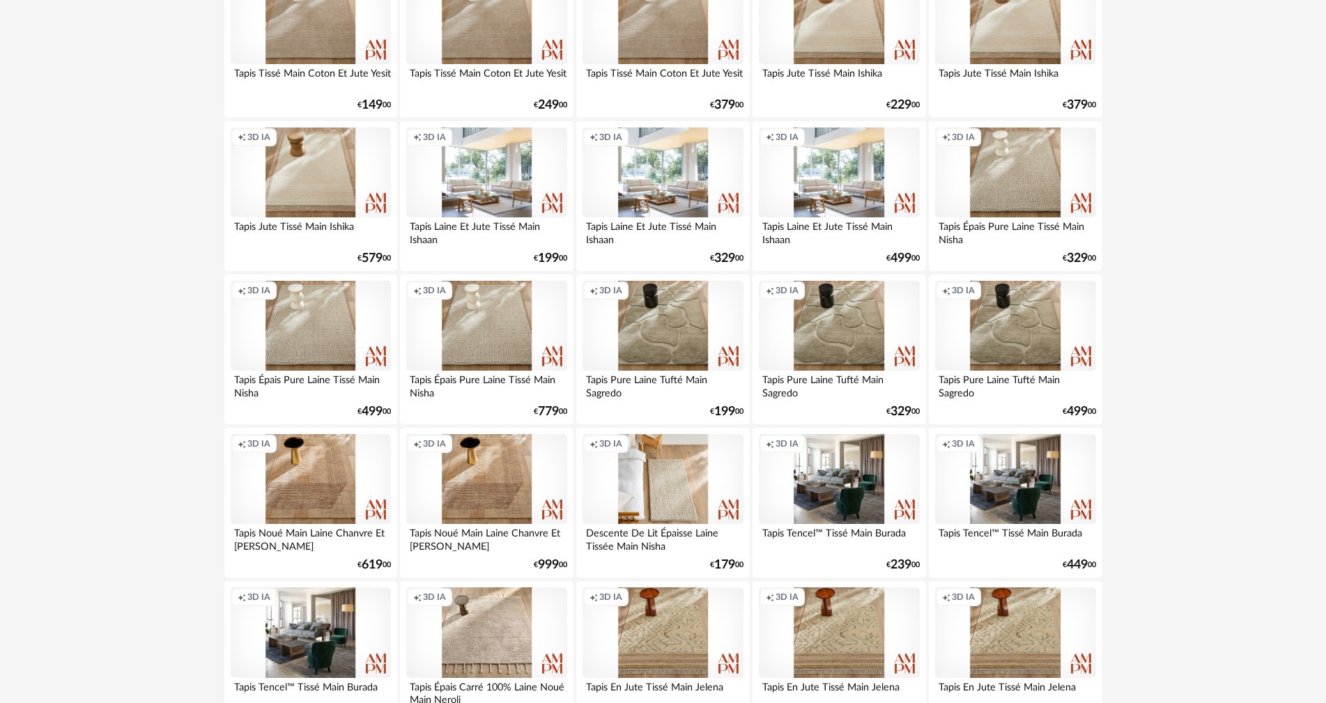
scroll to position [766, 0]
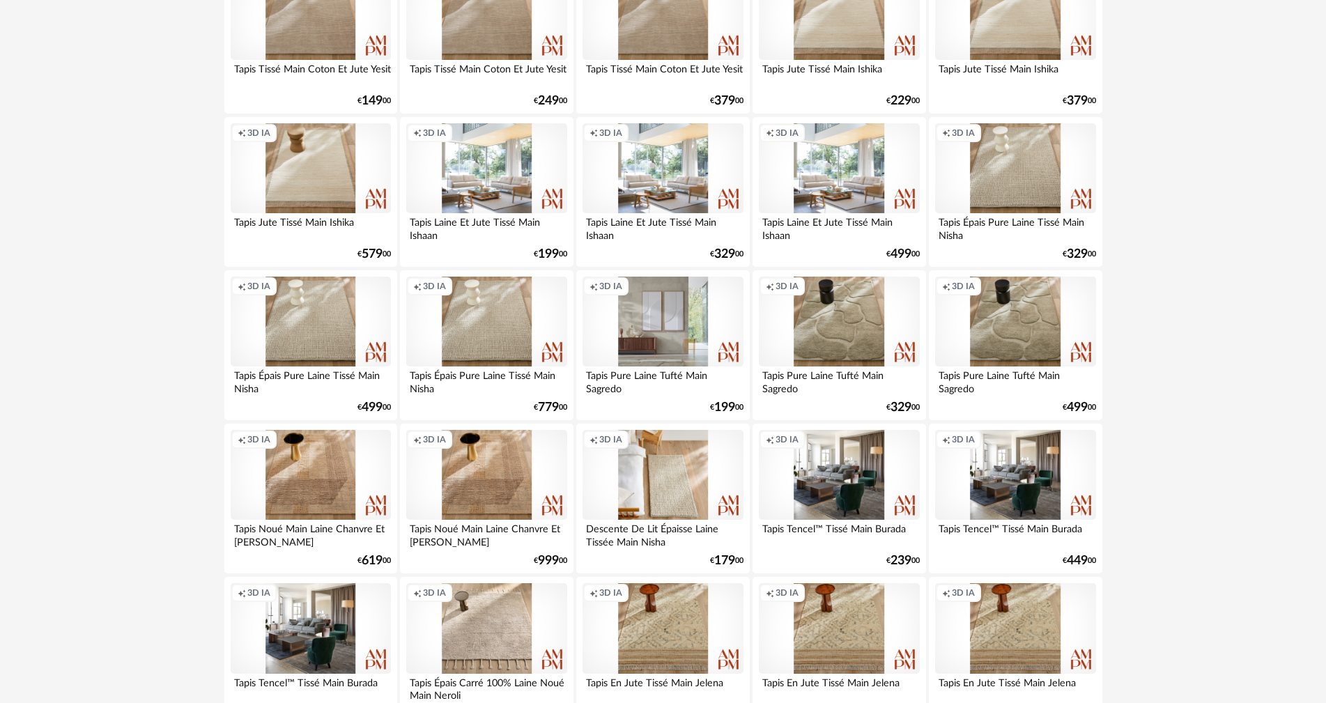
click at [684, 330] on div "Creation icon 3D IA" at bounding box center [663, 322] width 160 height 91
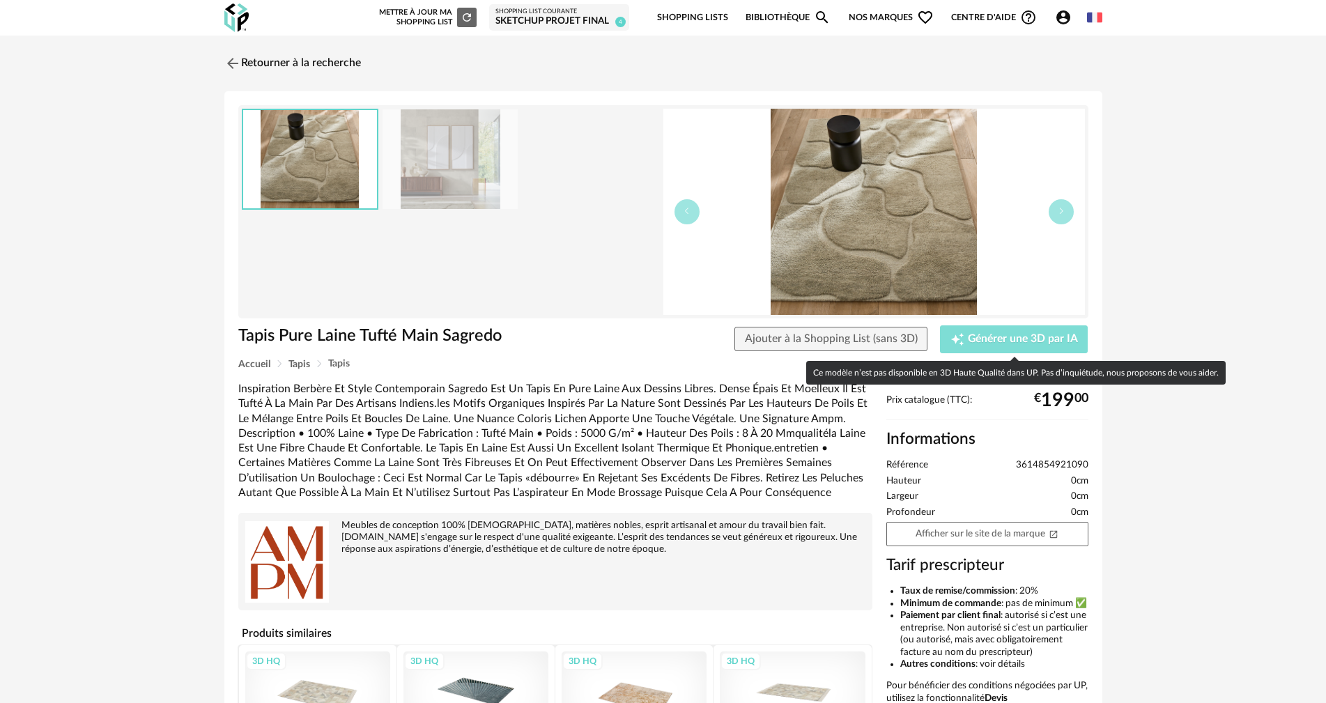
click at [963, 338] on icon "Creation icon" at bounding box center [957, 339] width 14 height 14
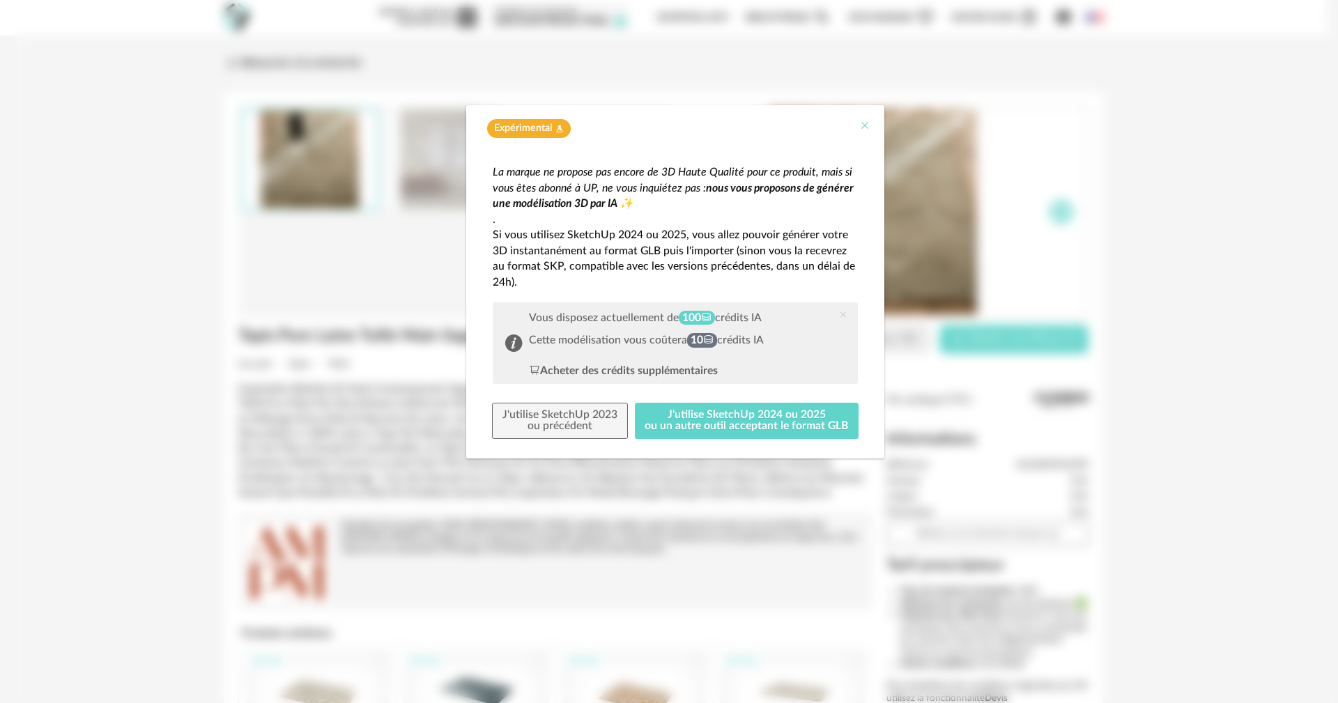
click at [861, 129] on icon "Close" at bounding box center [864, 125] width 11 height 11
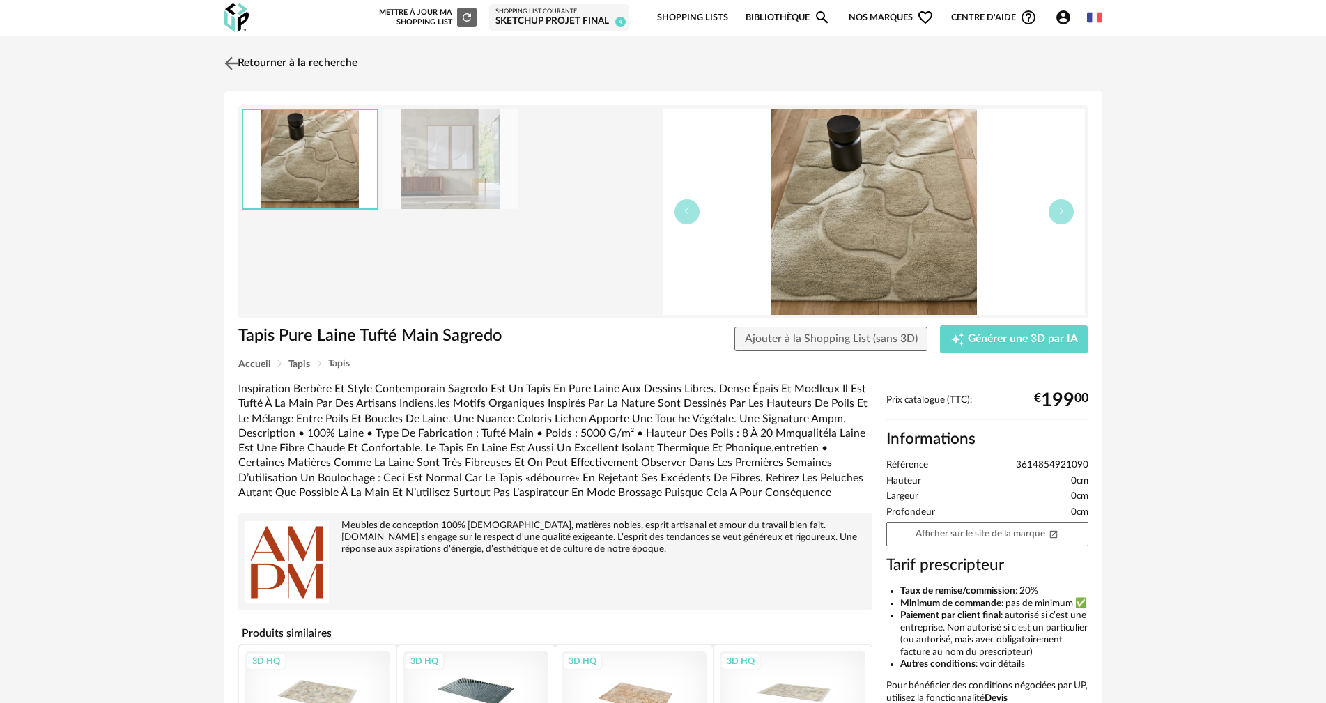
click at [255, 62] on link "Retourner à la recherche" at bounding box center [289, 63] width 137 height 31
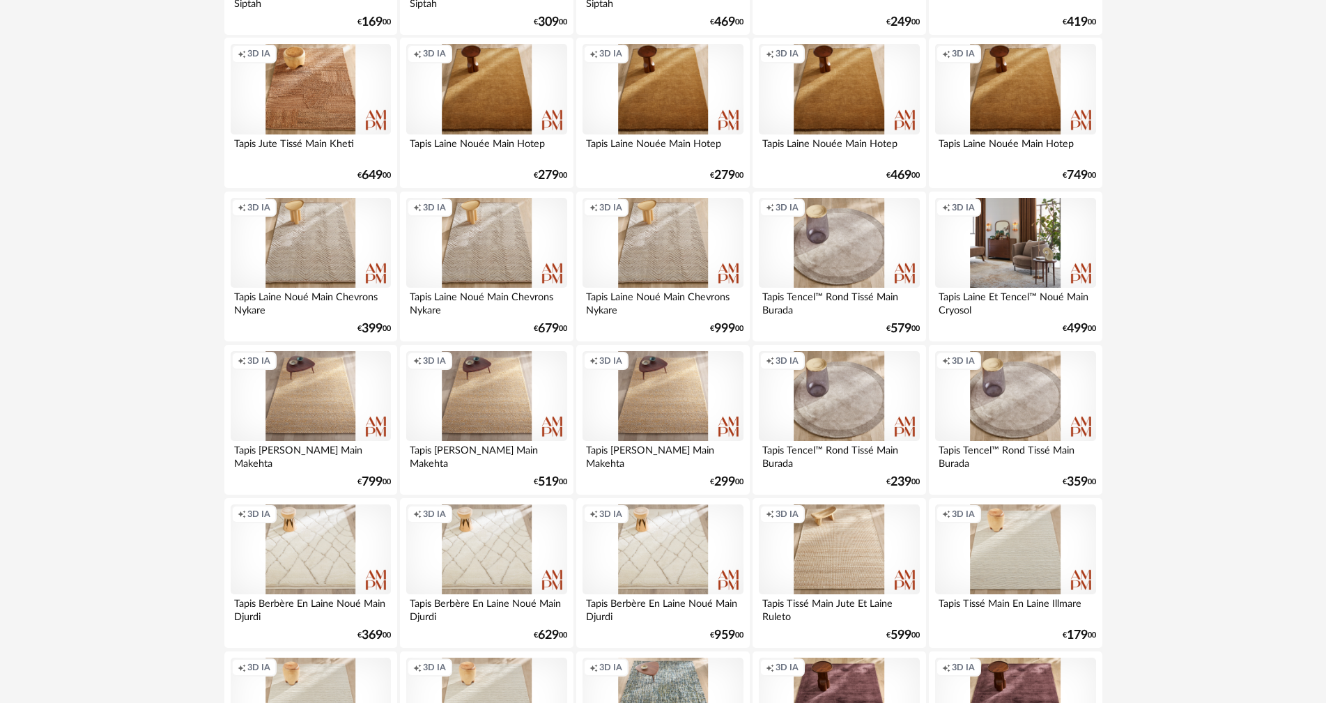
scroll to position [2090, 0]
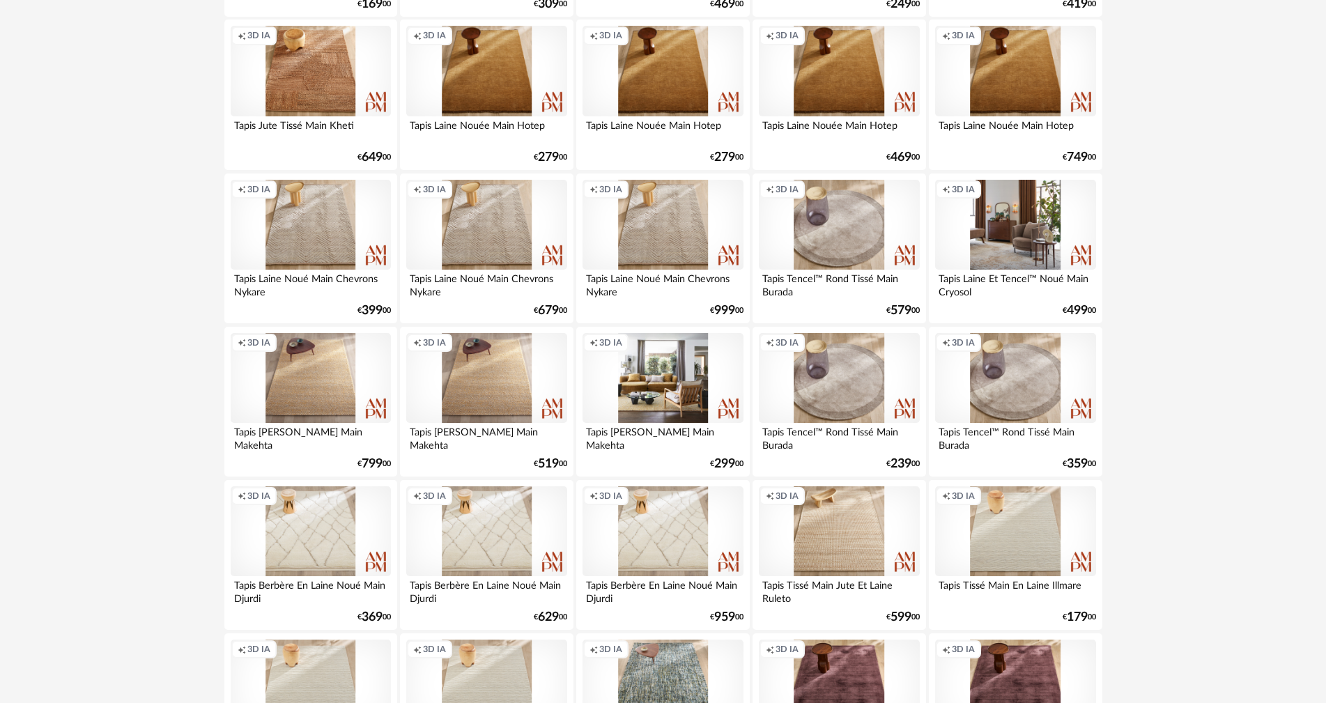
click at [633, 400] on div "Creation icon 3D IA" at bounding box center [663, 378] width 160 height 91
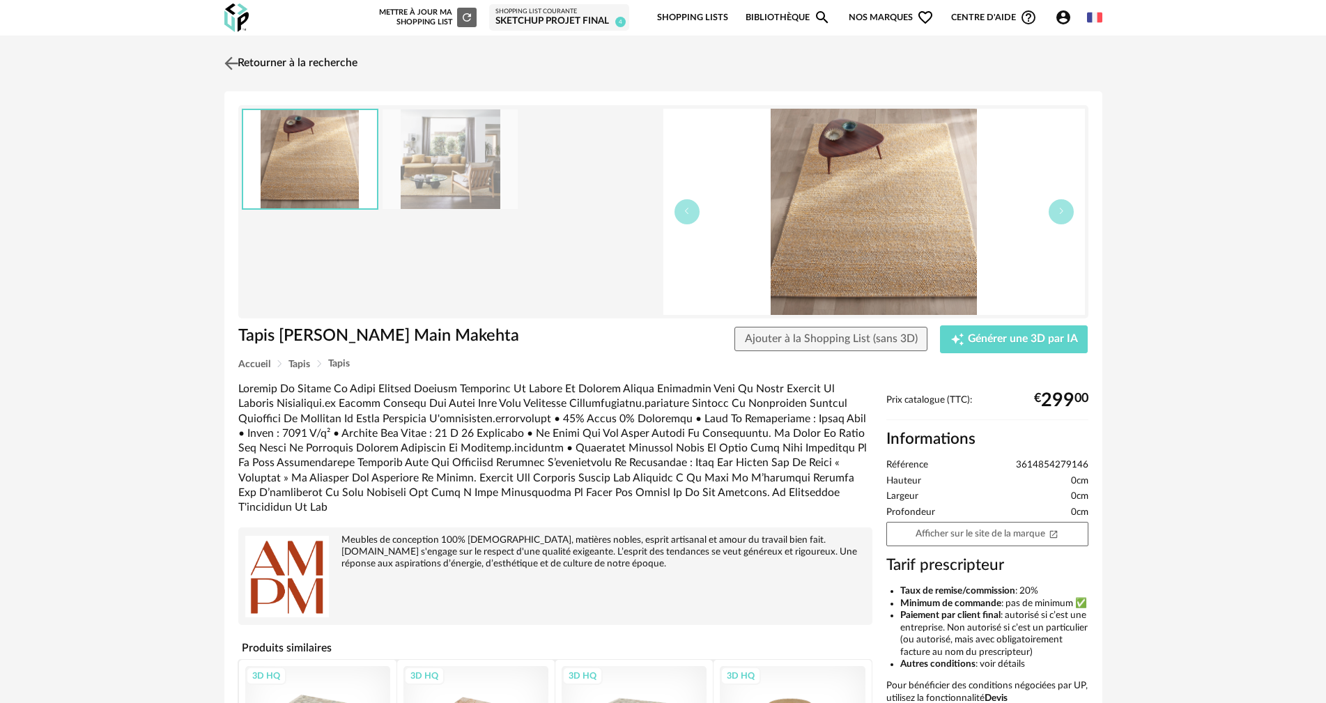
click at [311, 59] on link "Retourner à la recherche" at bounding box center [289, 63] width 137 height 31
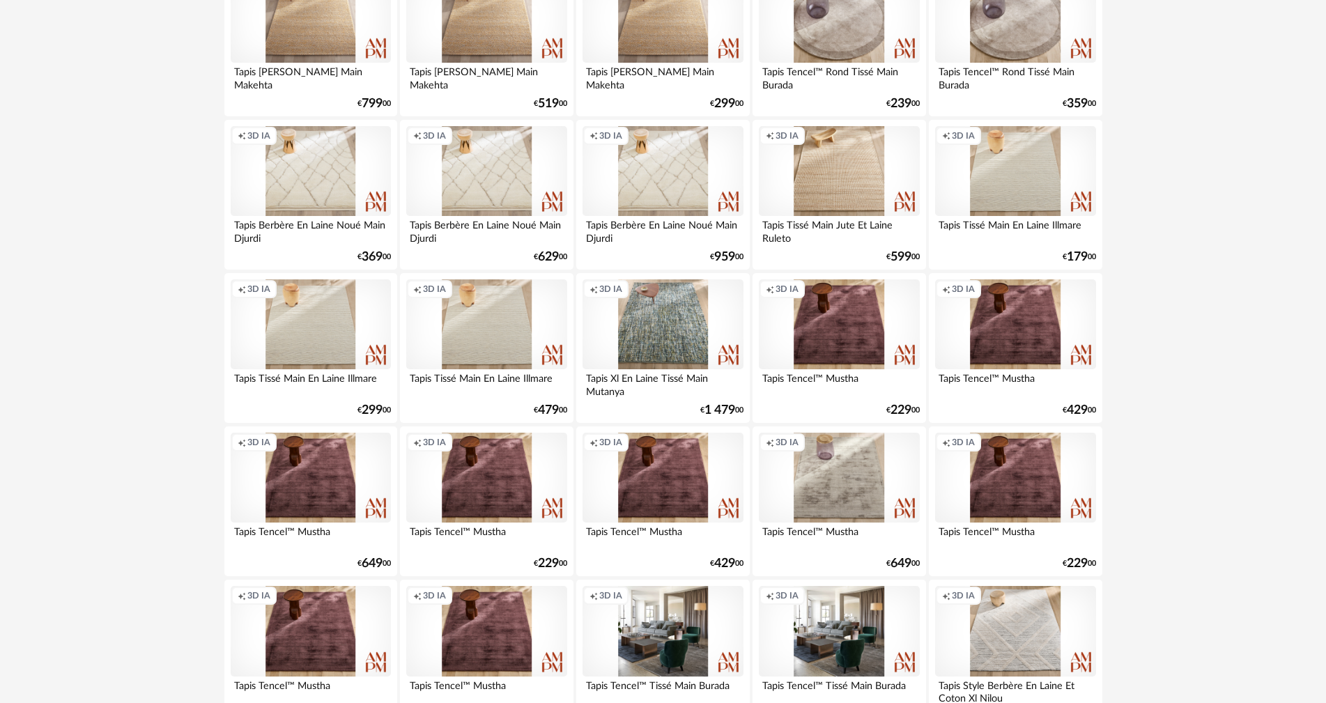
scroll to position [2578, 0]
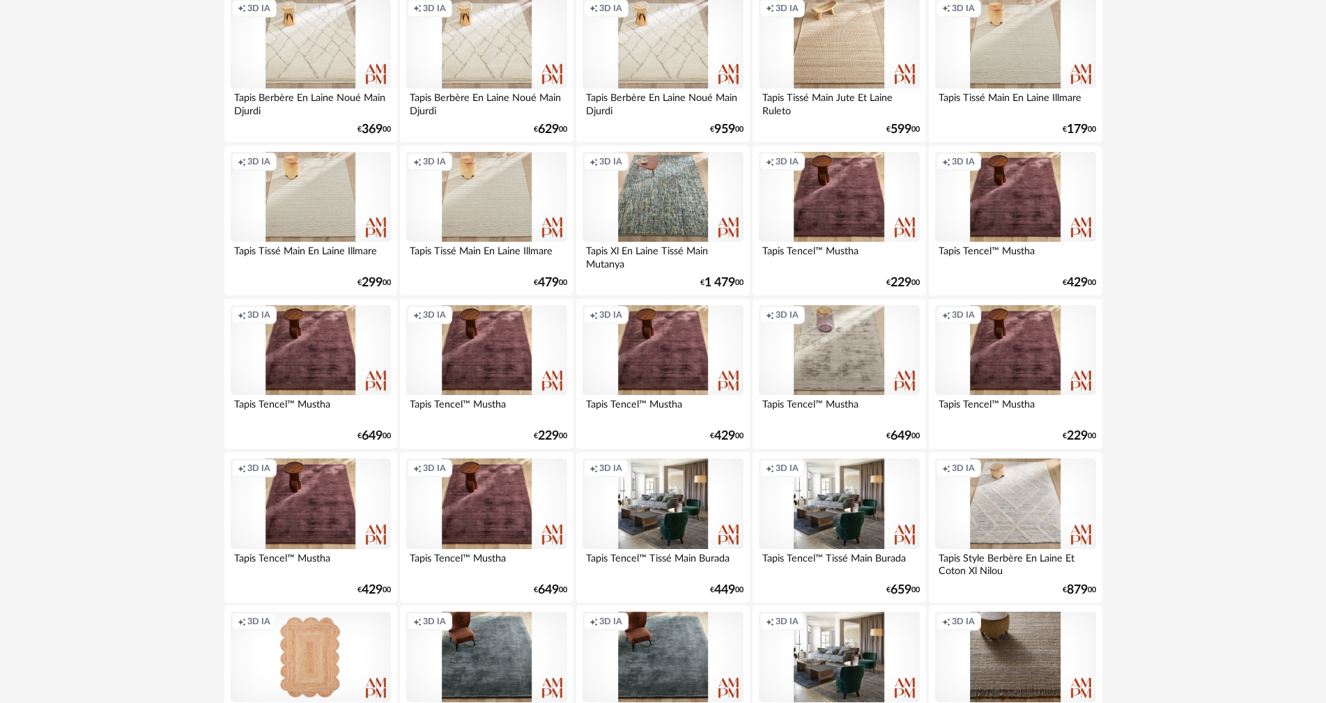
click at [844, 371] on div "Creation icon 3D IA" at bounding box center [839, 350] width 160 height 91
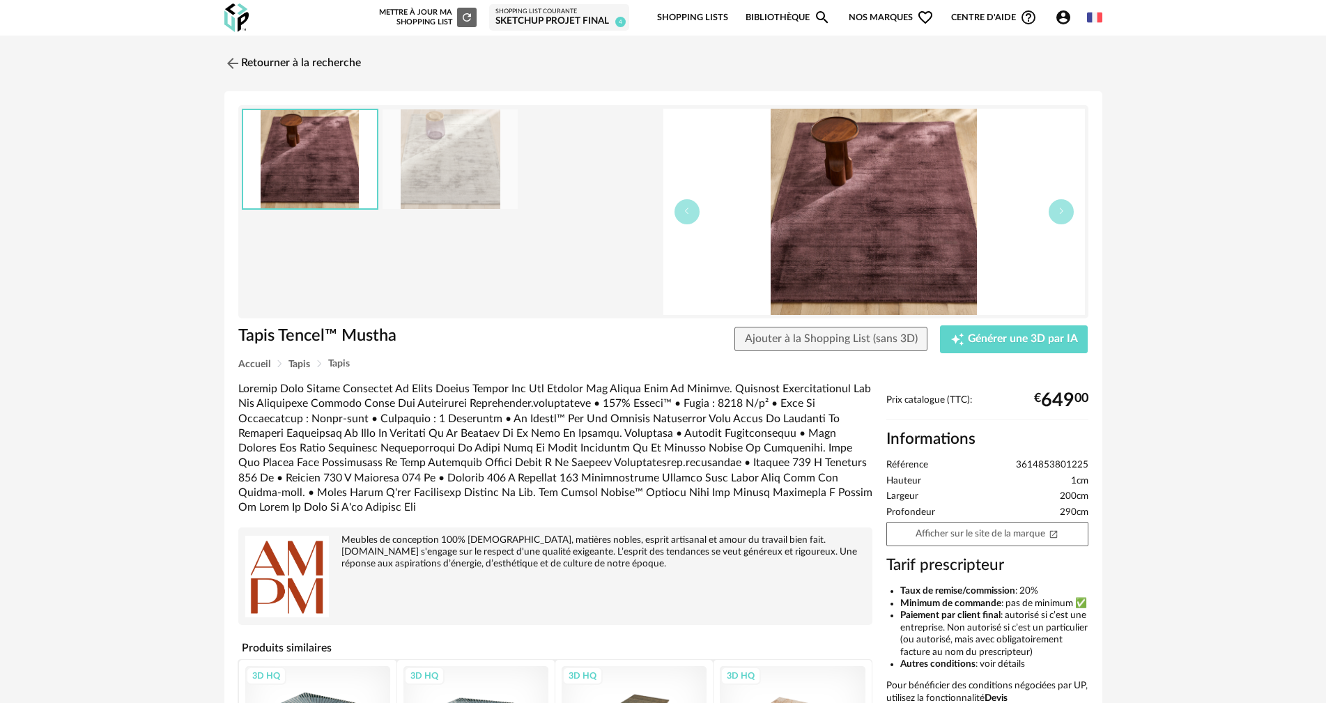
click at [445, 163] on img at bounding box center [450, 159] width 135 height 100
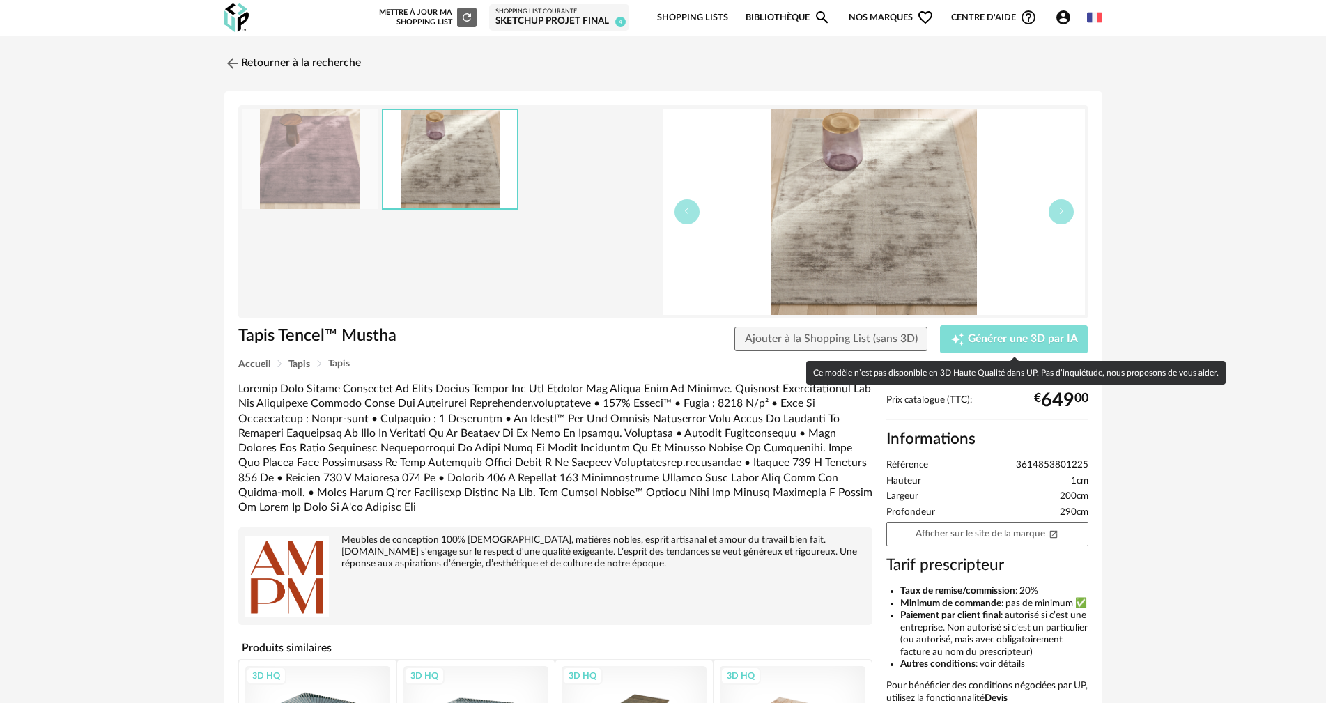
drag, startPoint x: 980, startPoint y: 339, endPoint x: 482, endPoint y: 187, distance: 520.2
click at [498, 215] on div "Tapis Tencel™ Mustha Tapis Tencel™ Mustha Ajouter à la Shopping List (sans 3D) …" at bounding box center [663, 468] width 878 height 754
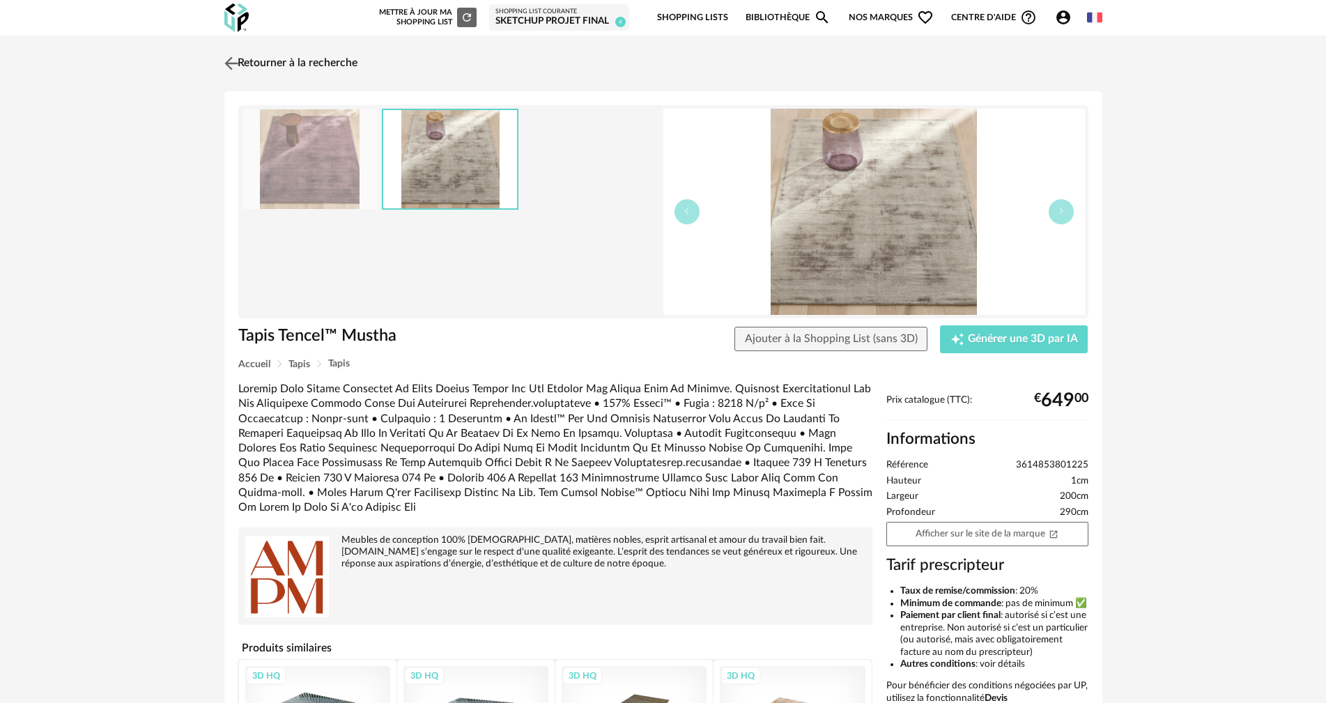
click at [301, 64] on link "Retourner à la recherche" at bounding box center [289, 63] width 137 height 31
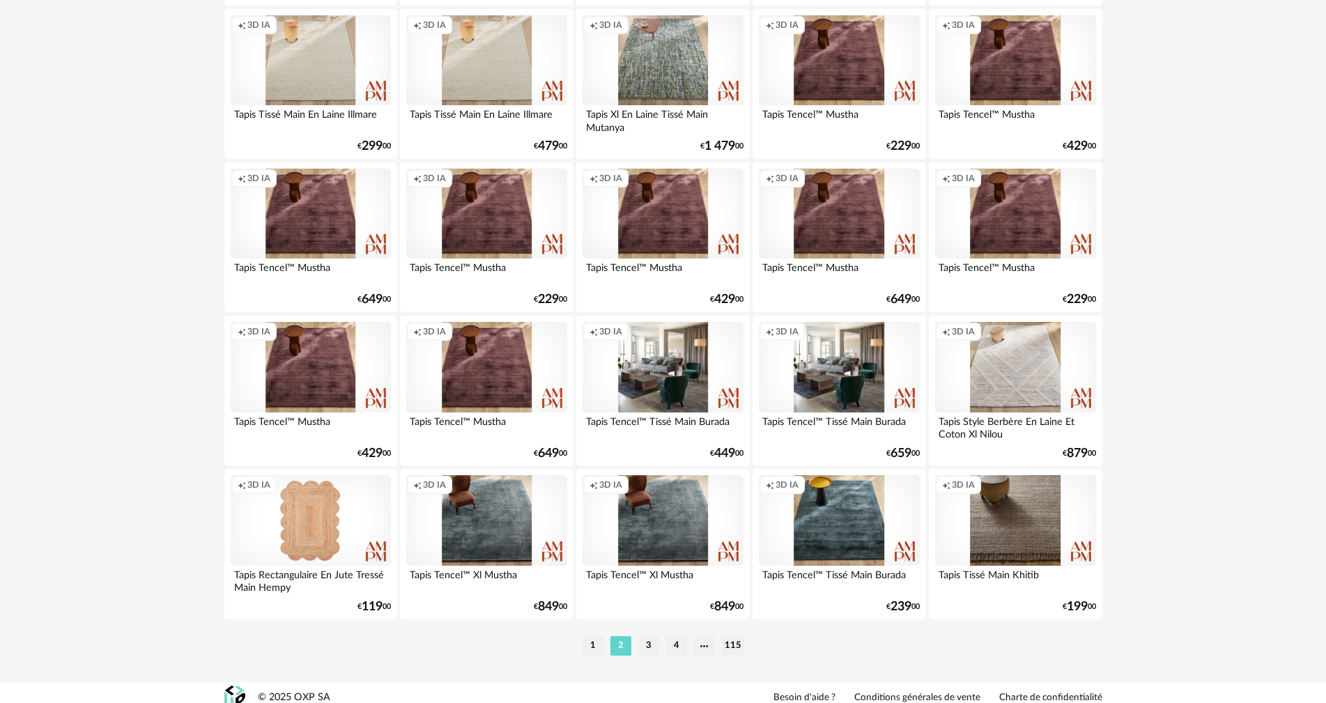
scroll to position [2725, 0]
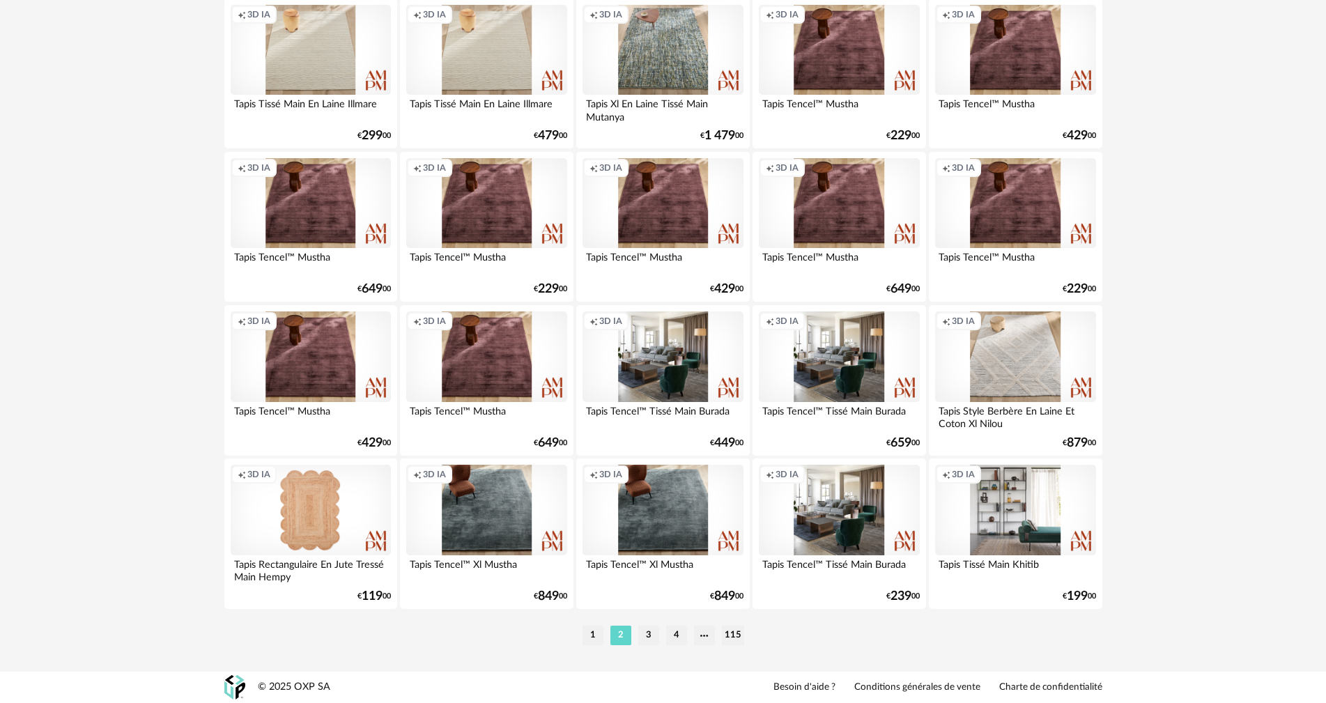
click at [959, 524] on div "Creation icon 3D IA" at bounding box center [1015, 510] width 160 height 91
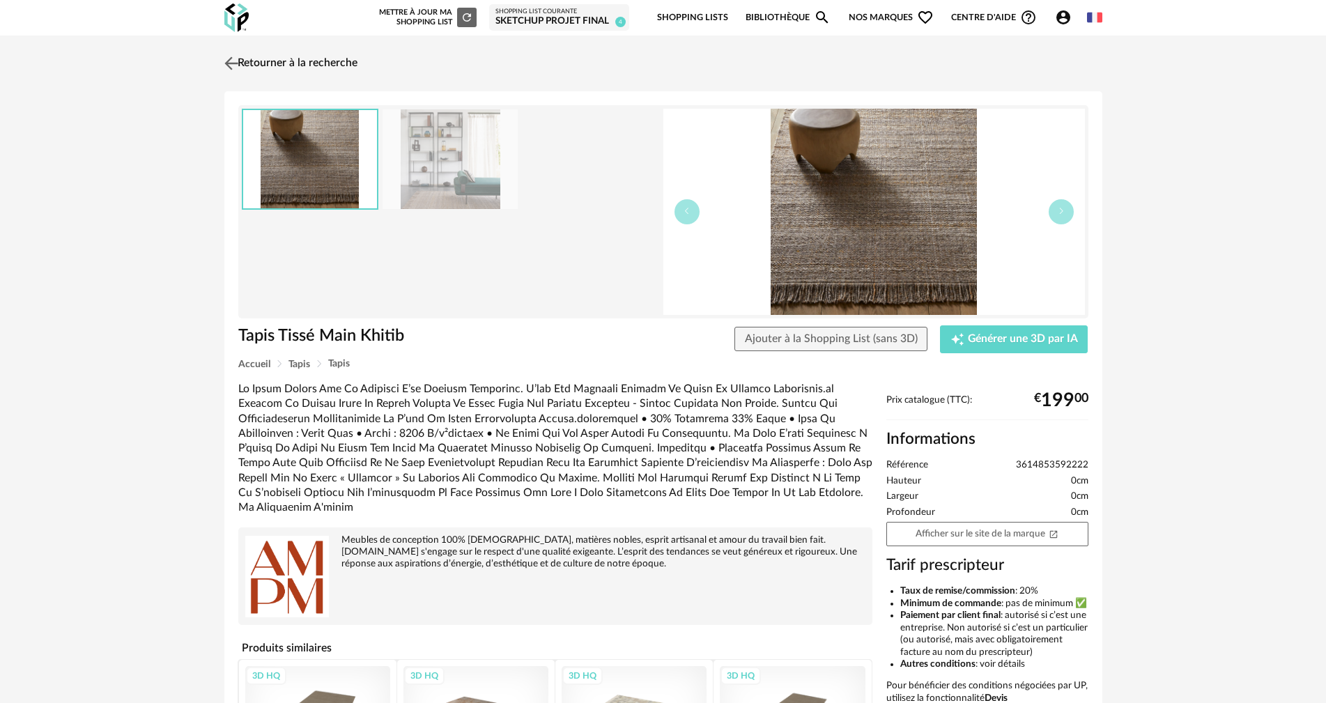
click at [259, 62] on link "Retourner à la recherche" at bounding box center [289, 63] width 137 height 31
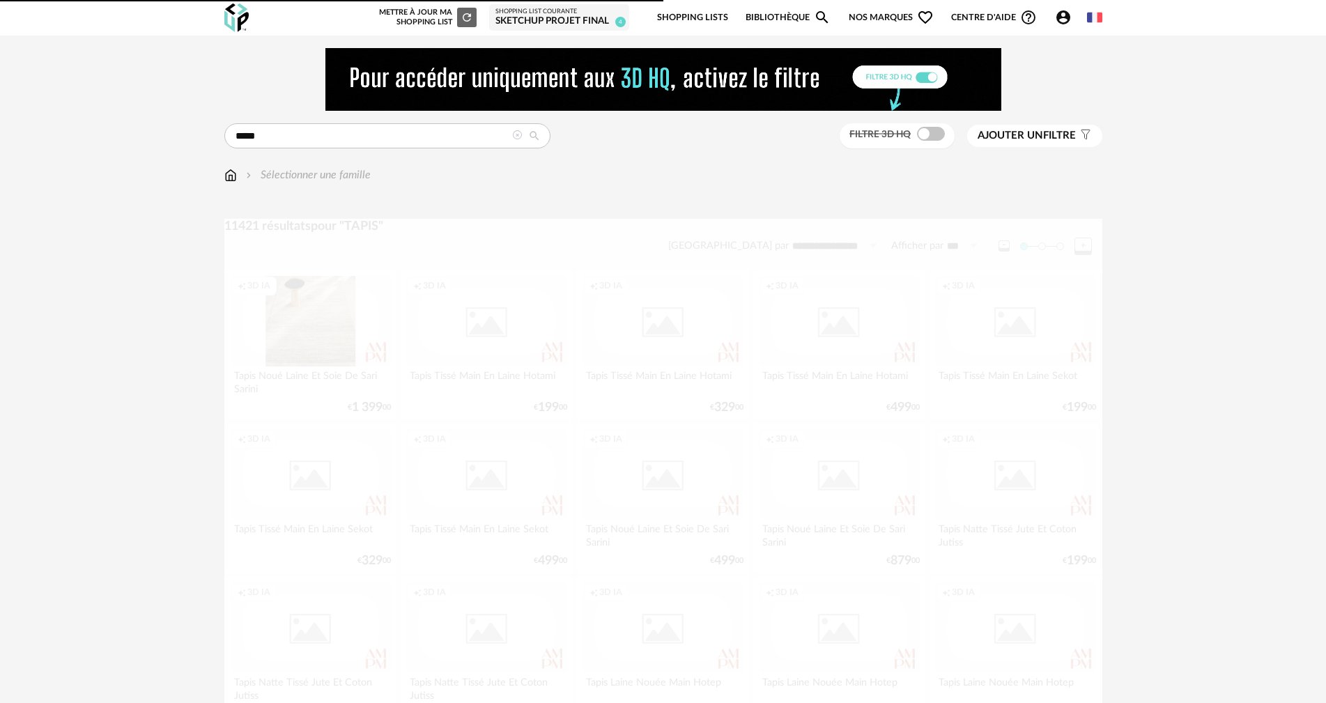
scroll to position [2725, 0]
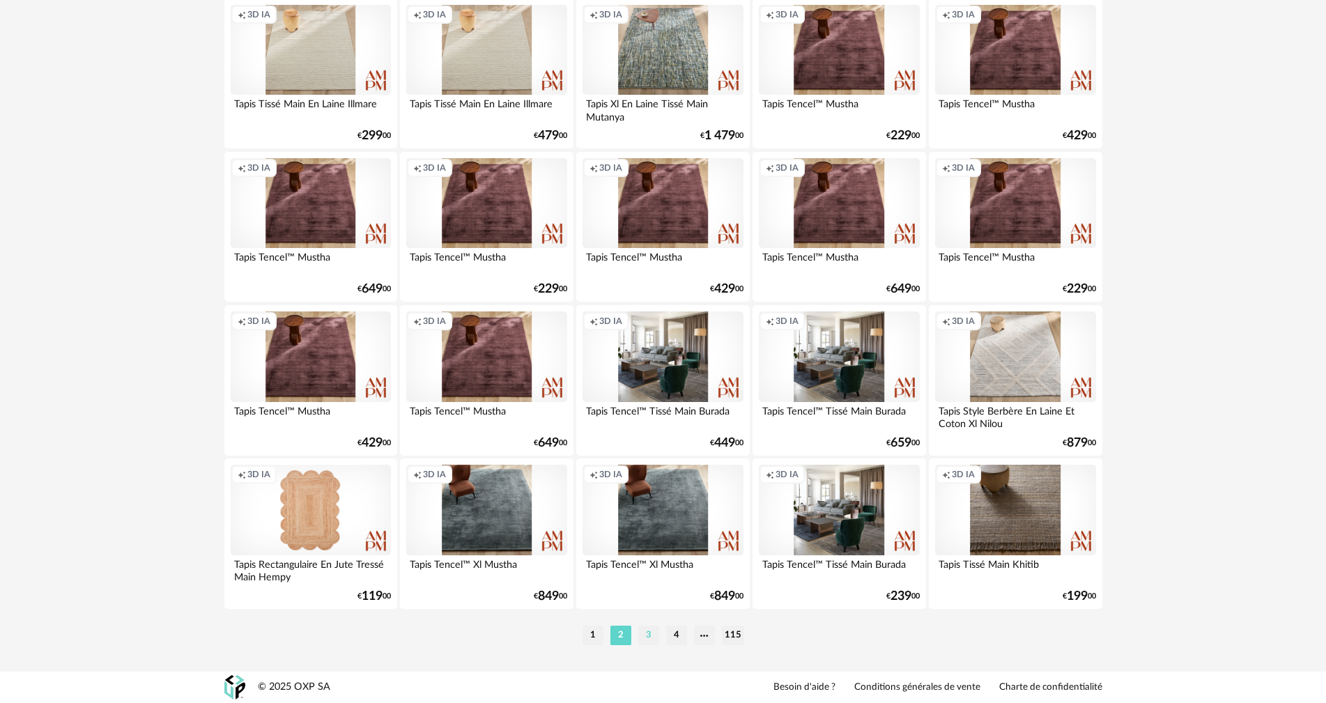
click at [642, 634] on li "3" at bounding box center [648, 636] width 21 height 20
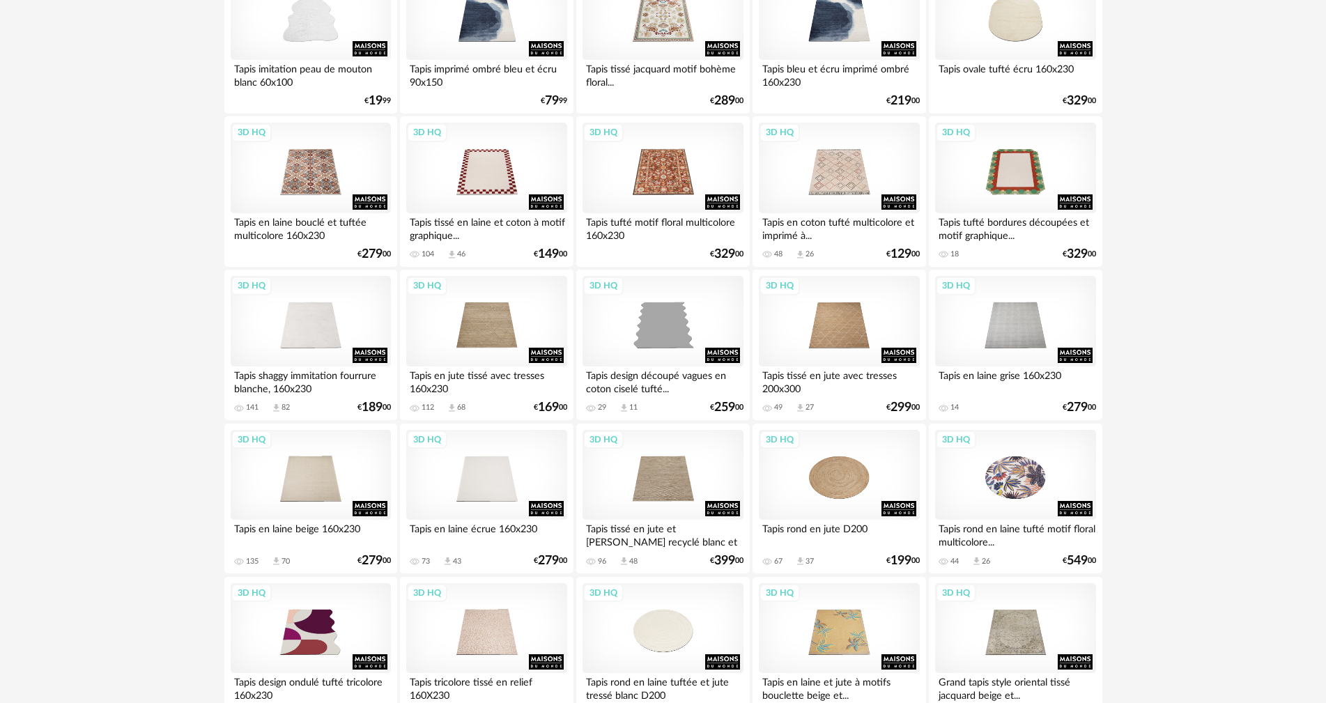
scroll to position [1881, 0]
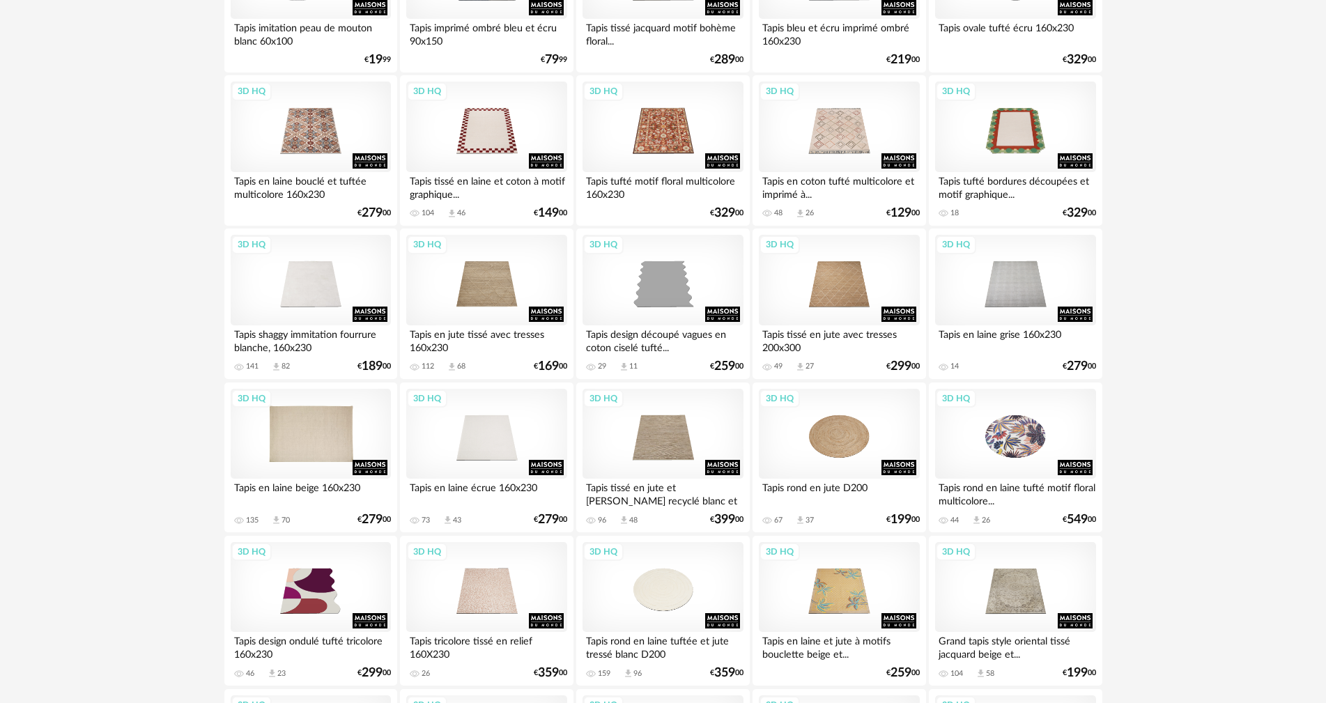
click at [331, 441] on div "3D HQ" at bounding box center [311, 434] width 160 height 91
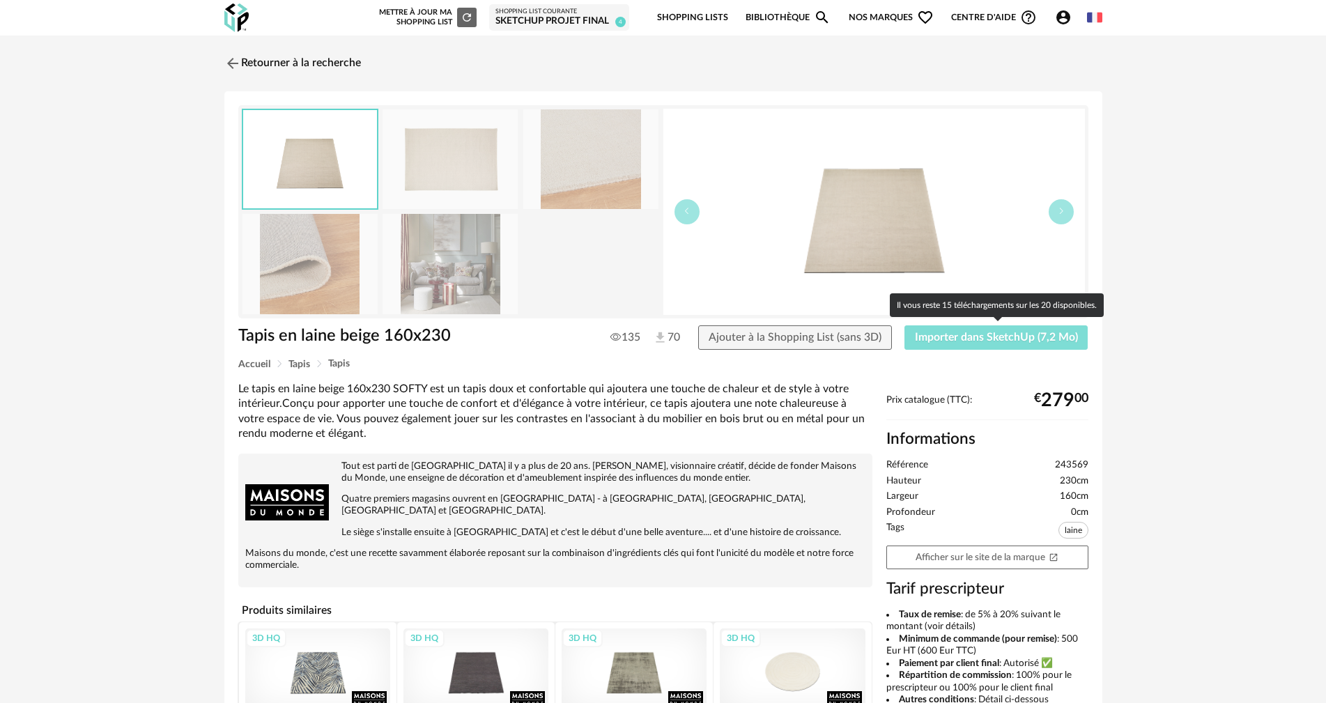
click at [958, 336] on span "Importer dans SketchUp (7,2 Mo)" at bounding box center [996, 337] width 163 height 11
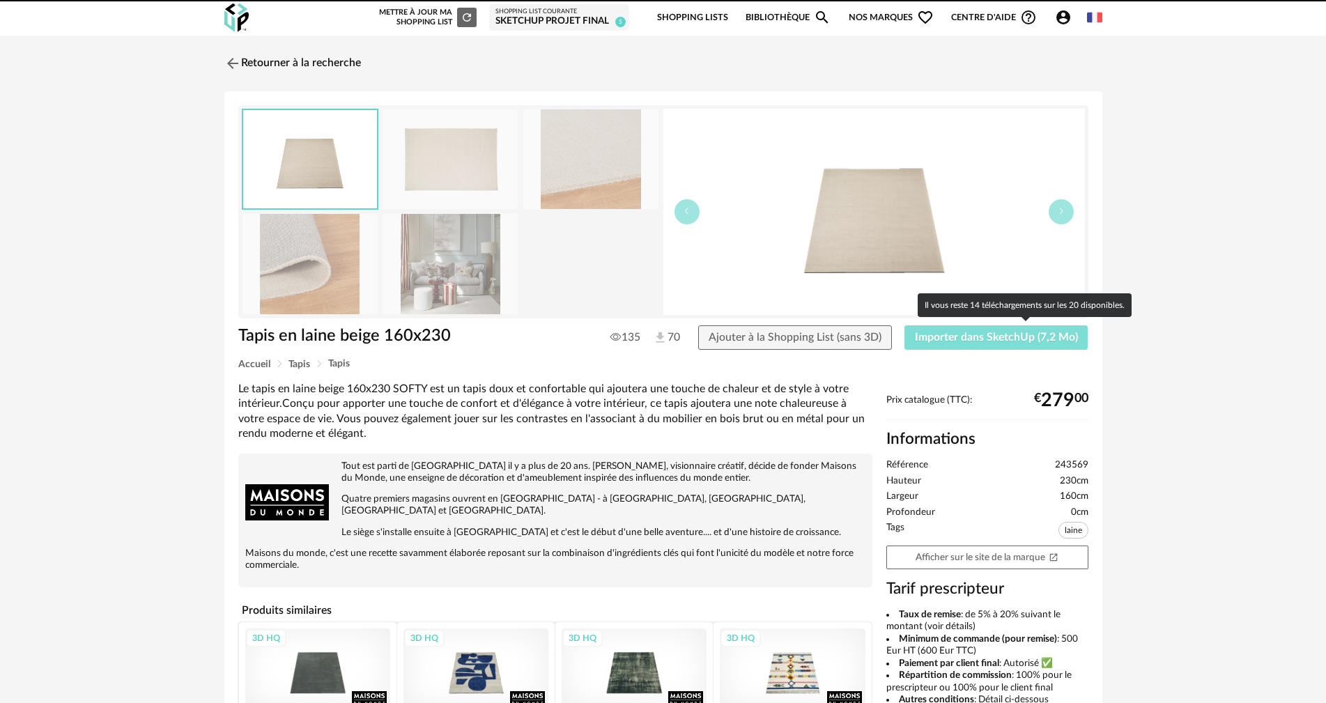
click at [987, 339] on span "Importer dans SketchUp (7,2 Mo)" at bounding box center [996, 337] width 163 height 11
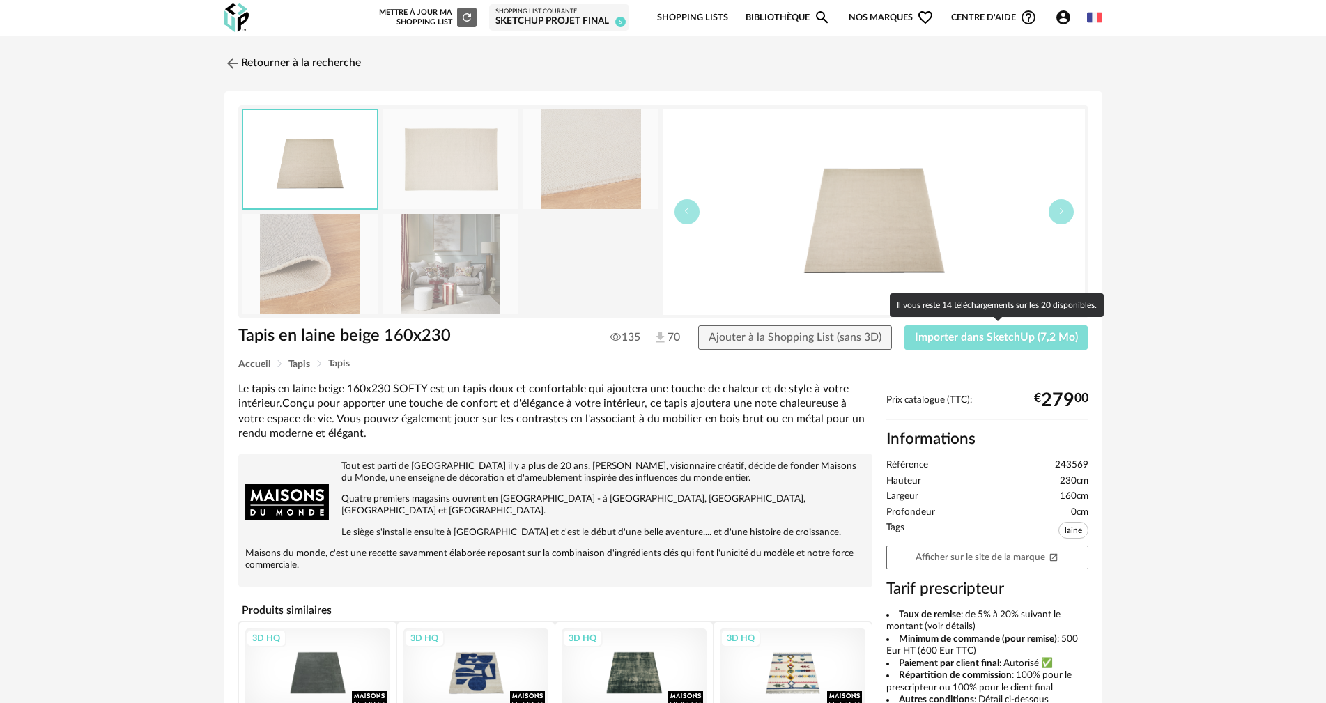
click at [974, 330] on button "Importer dans SketchUp (7,2 Mo)" at bounding box center [996, 337] width 184 height 25
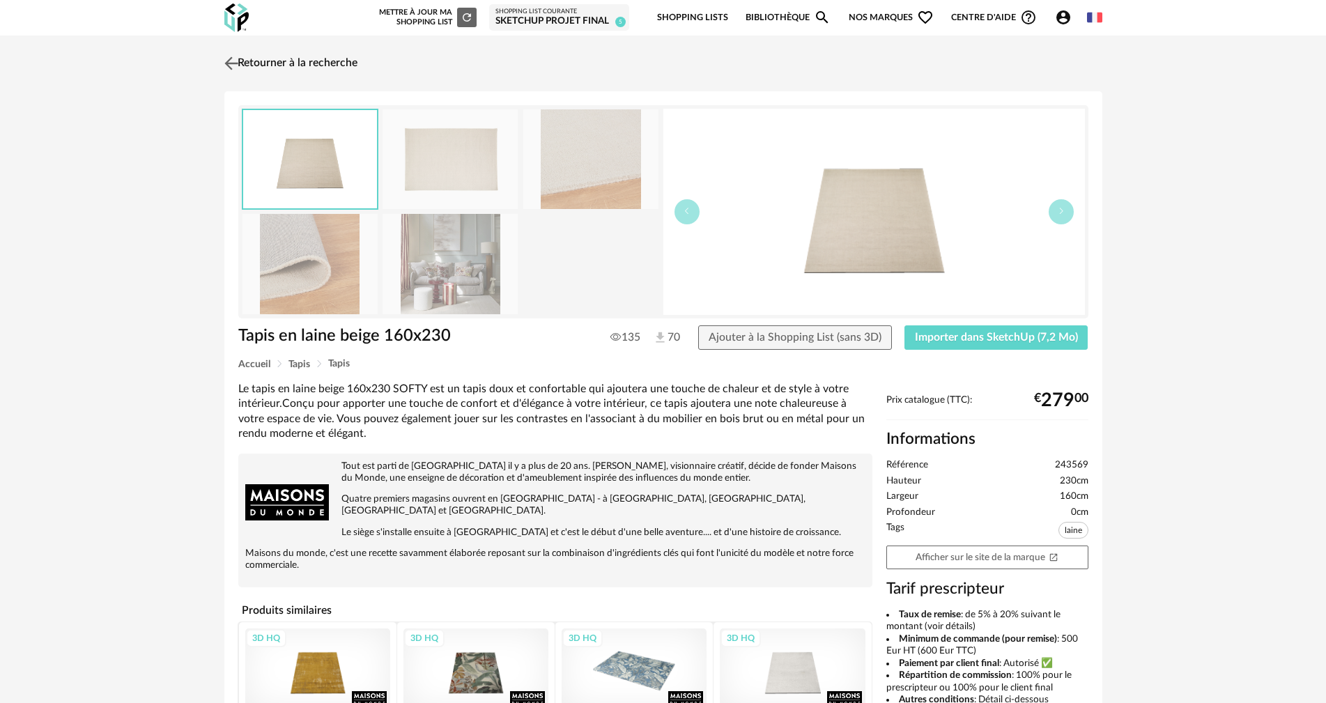
click at [274, 60] on link "Retourner à la recherche" at bounding box center [289, 63] width 137 height 31
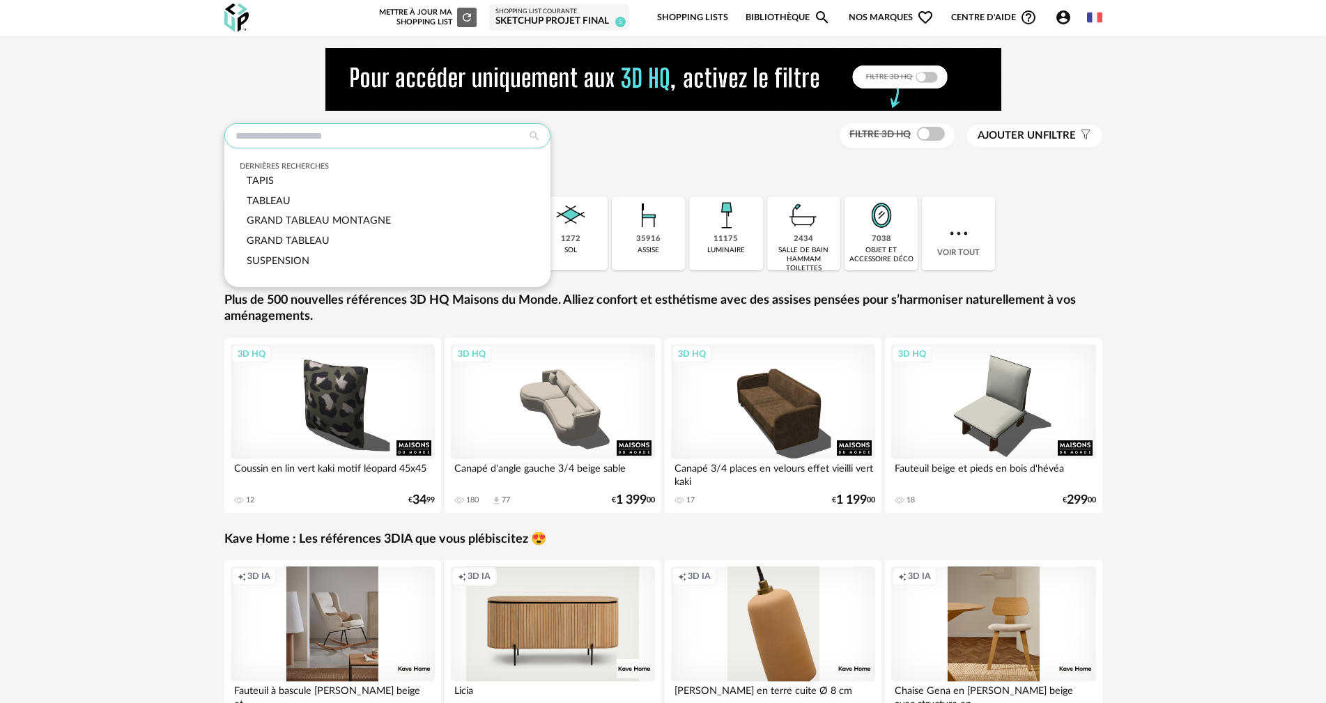
click at [353, 131] on input "text" at bounding box center [387, 135] width 326 height 25
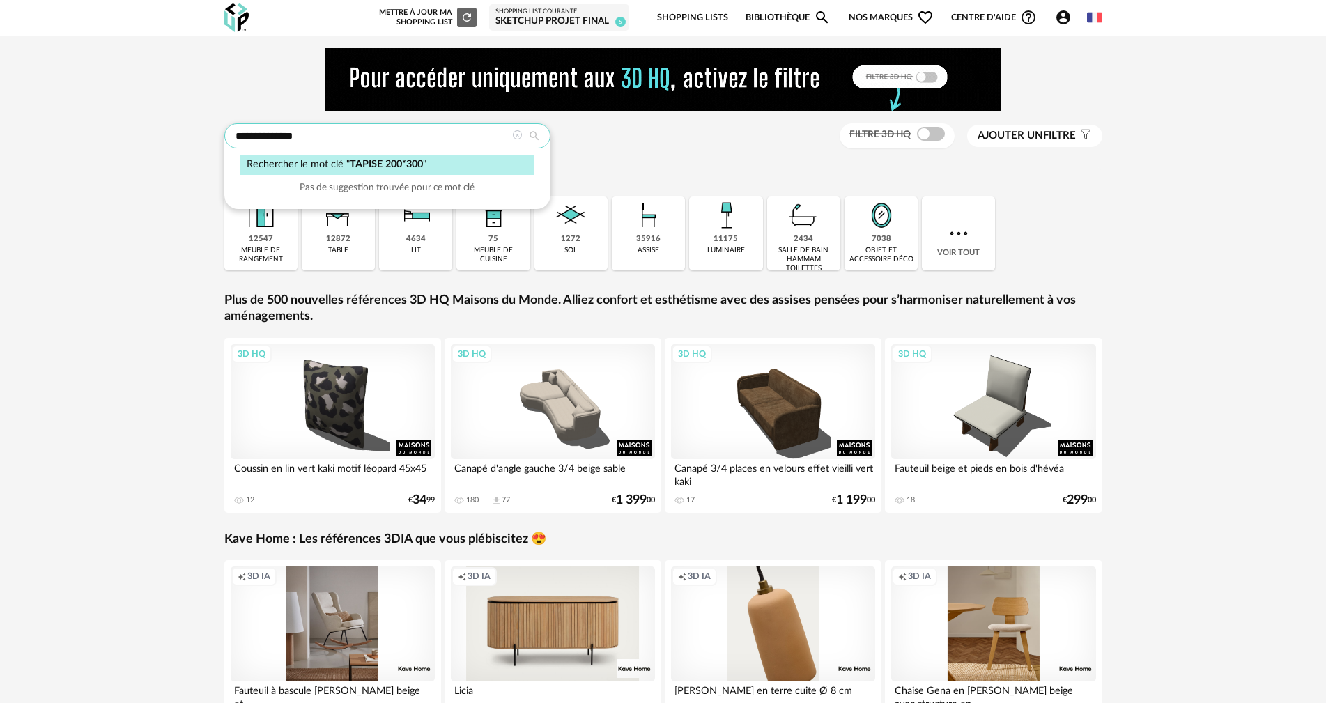
type input "**********"
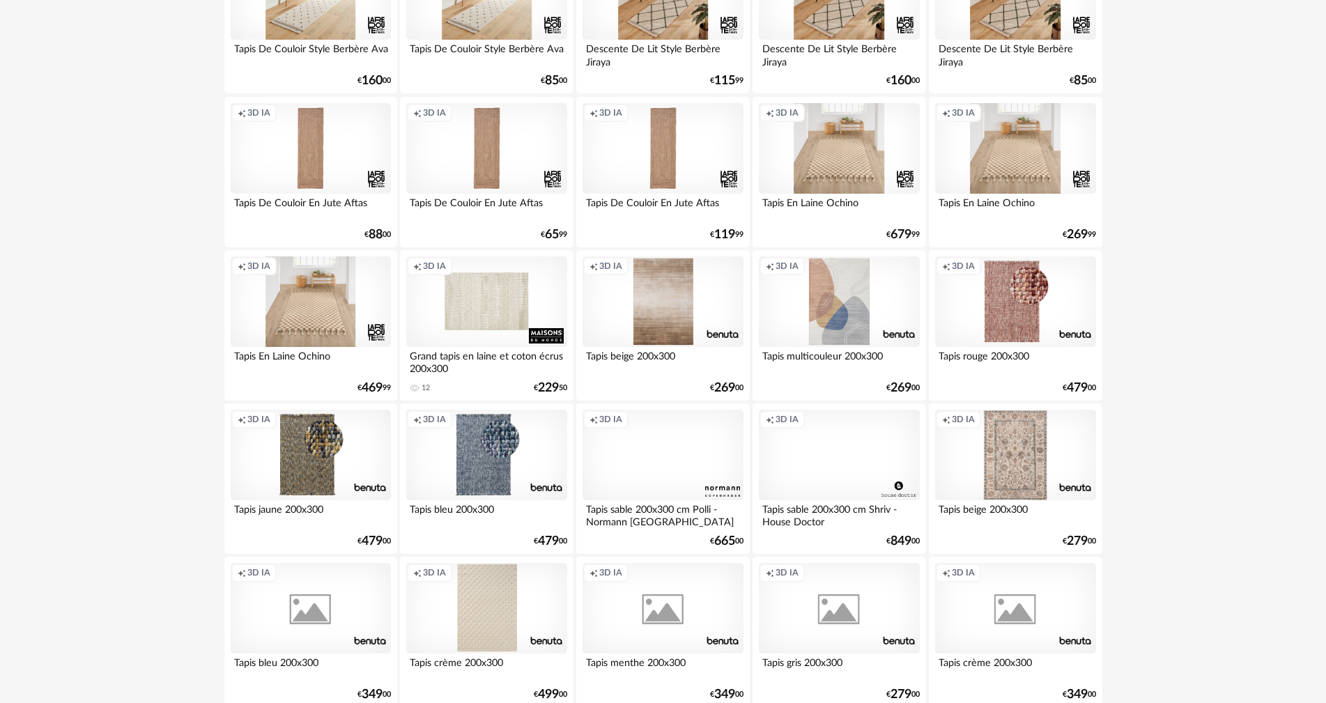
scroll to position [1254, 0]
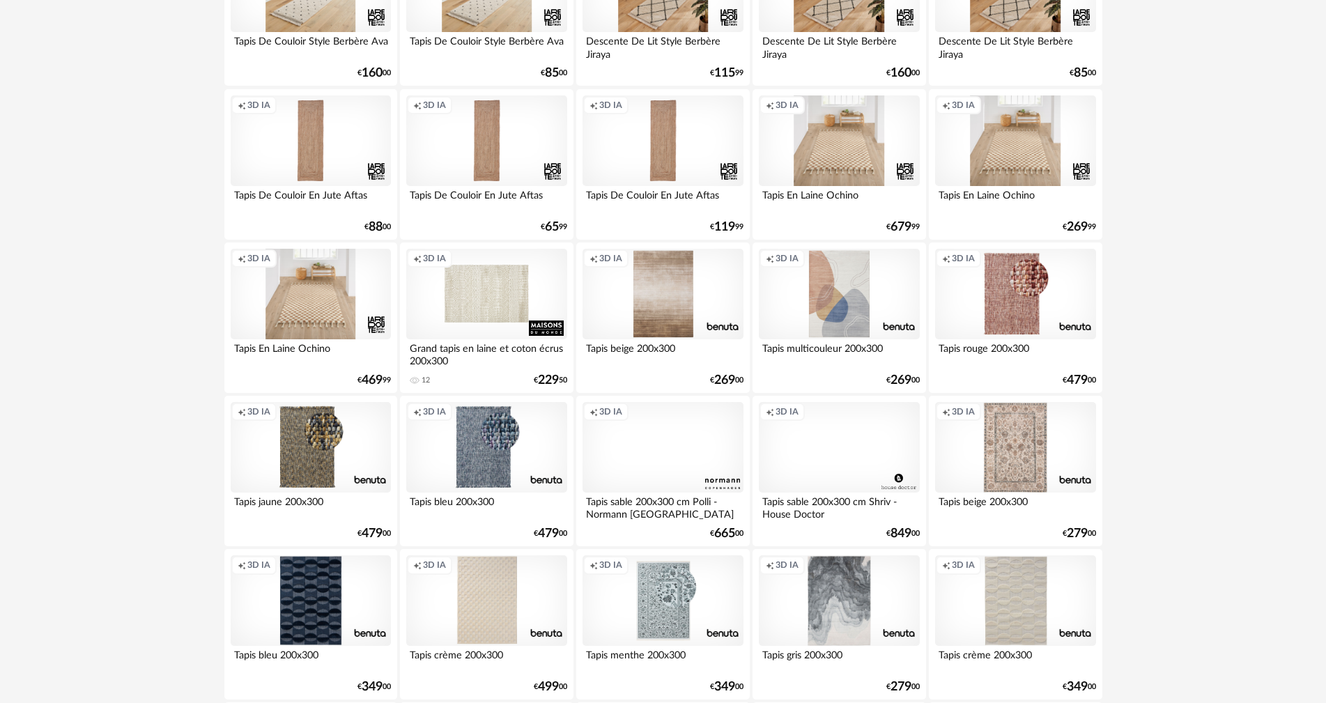
click at [674, 466] on div "Creation icon 3D IA" at bounding box center [663, 447] width 160 height 91
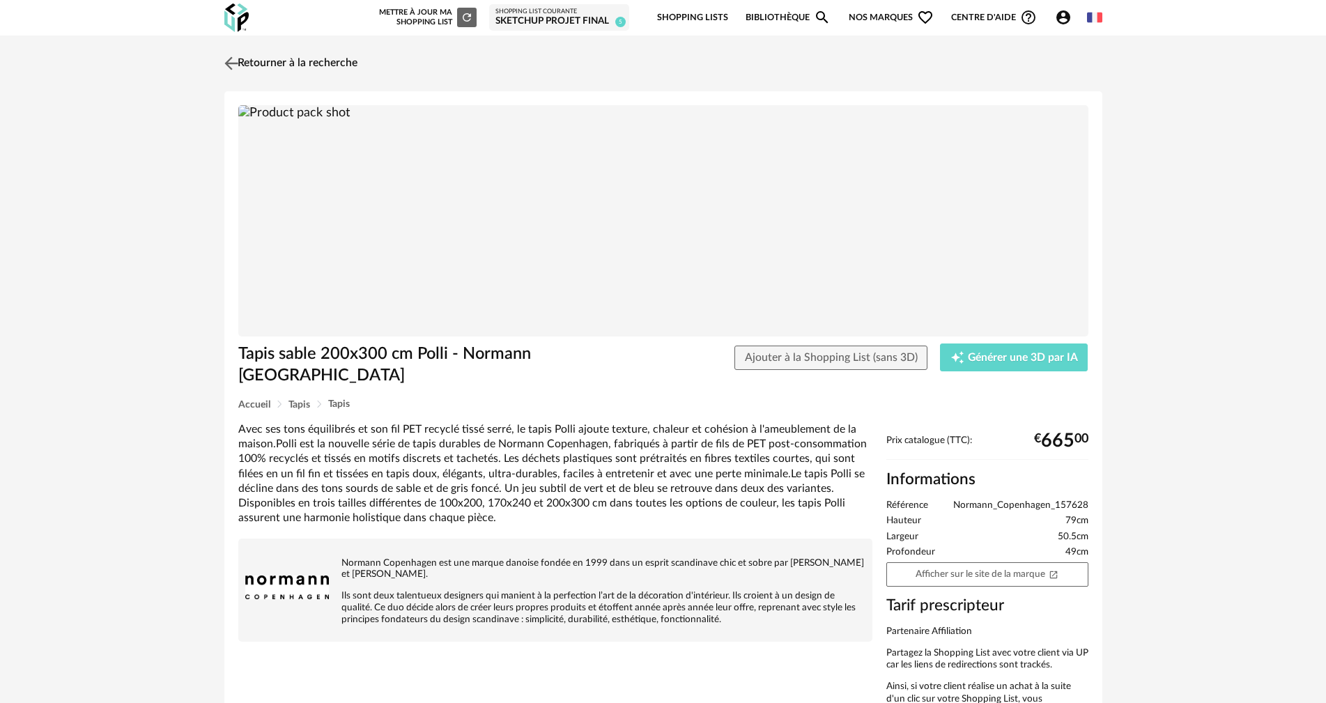
click at [305, 56] on link "Retourner à la recherche" at bounding box center [289, 63] width 137 height 31
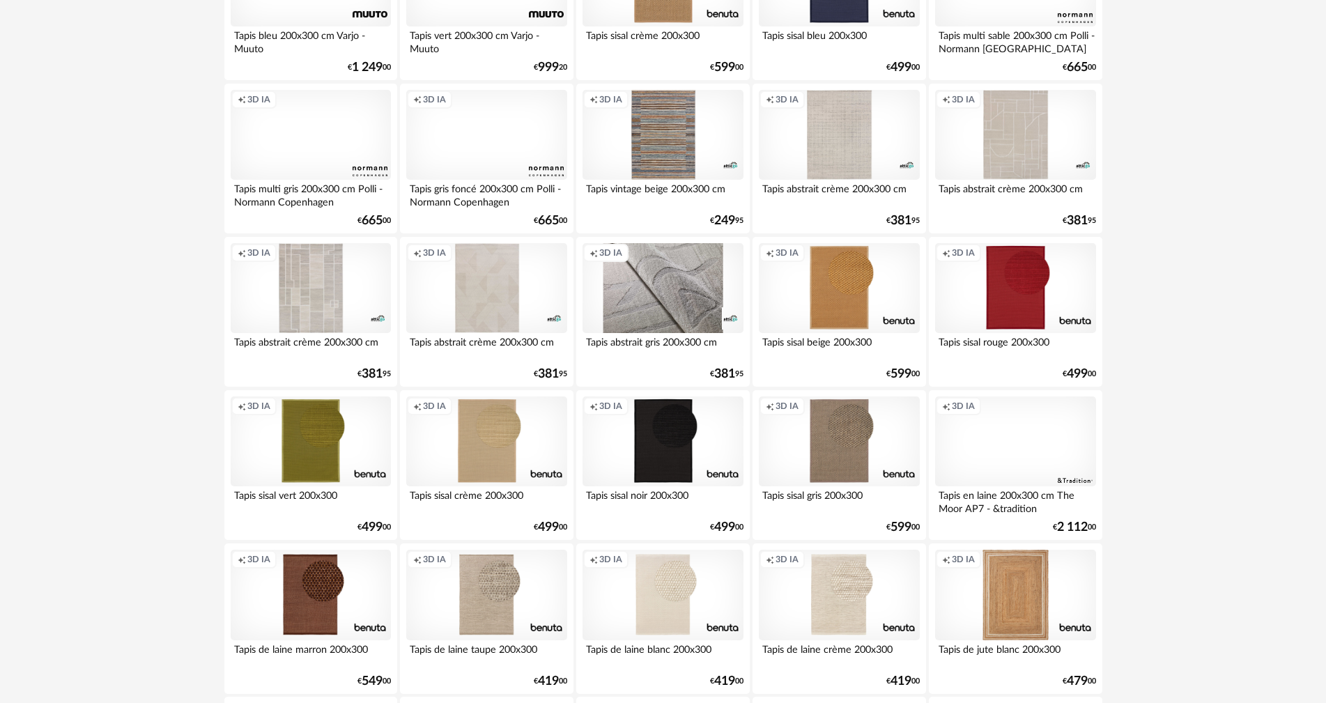
scroll to position [2508, 0]
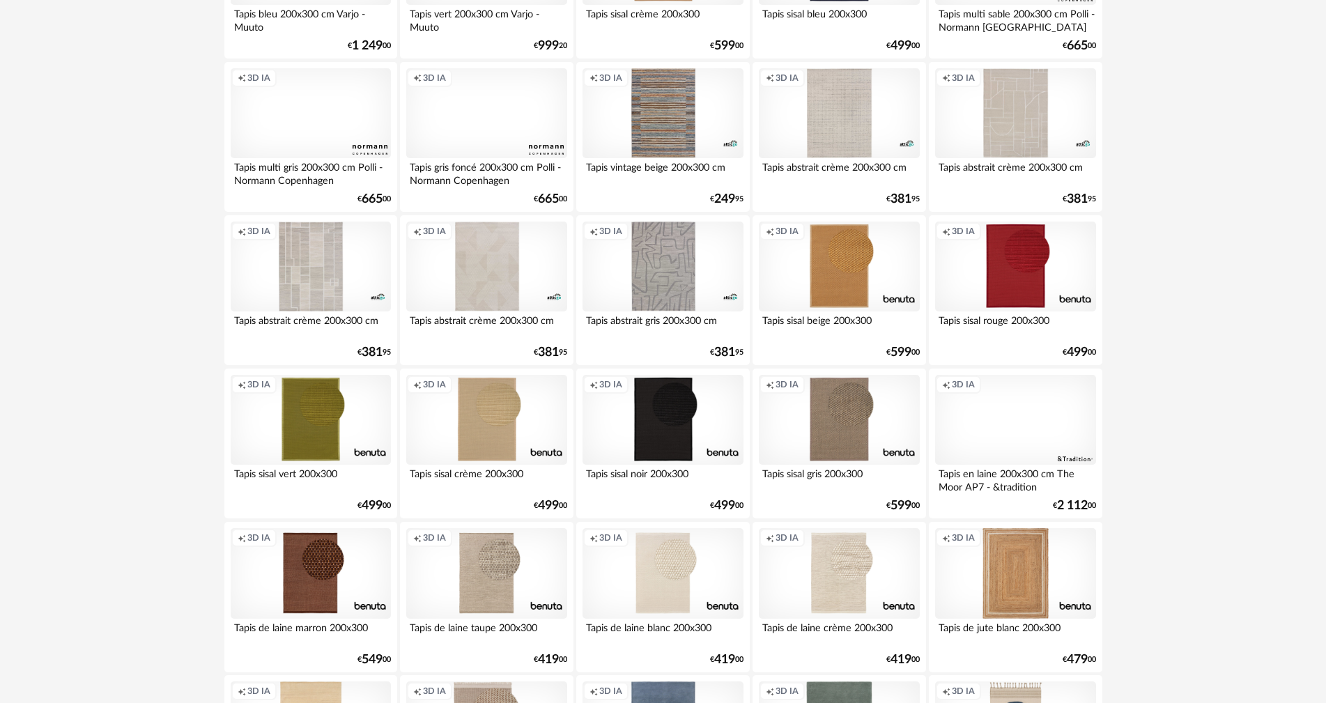
click at [996, 435] on div "Creation icon 3D IA" at bounding box center [1015, 420] width 160 height 91
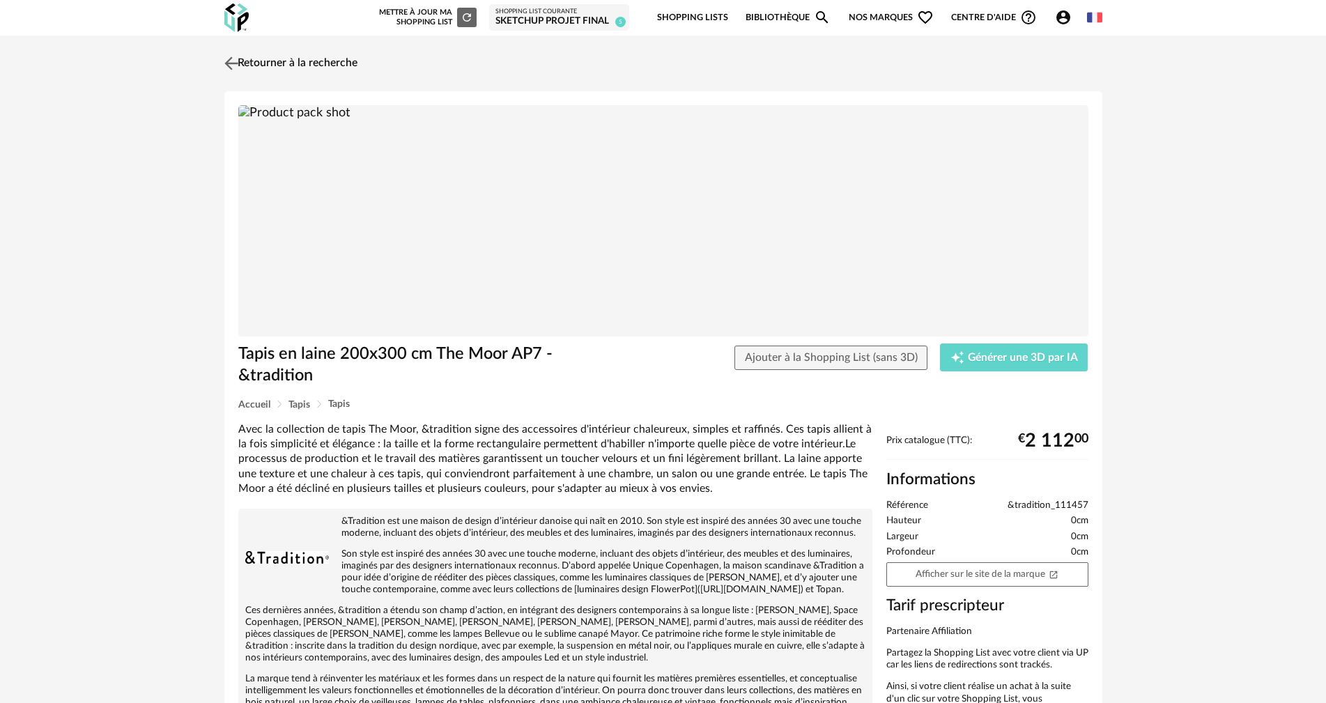
click at [308, 57] on link "Retourner à la recherche" at bounding box center [289, 63] width 137 height 31
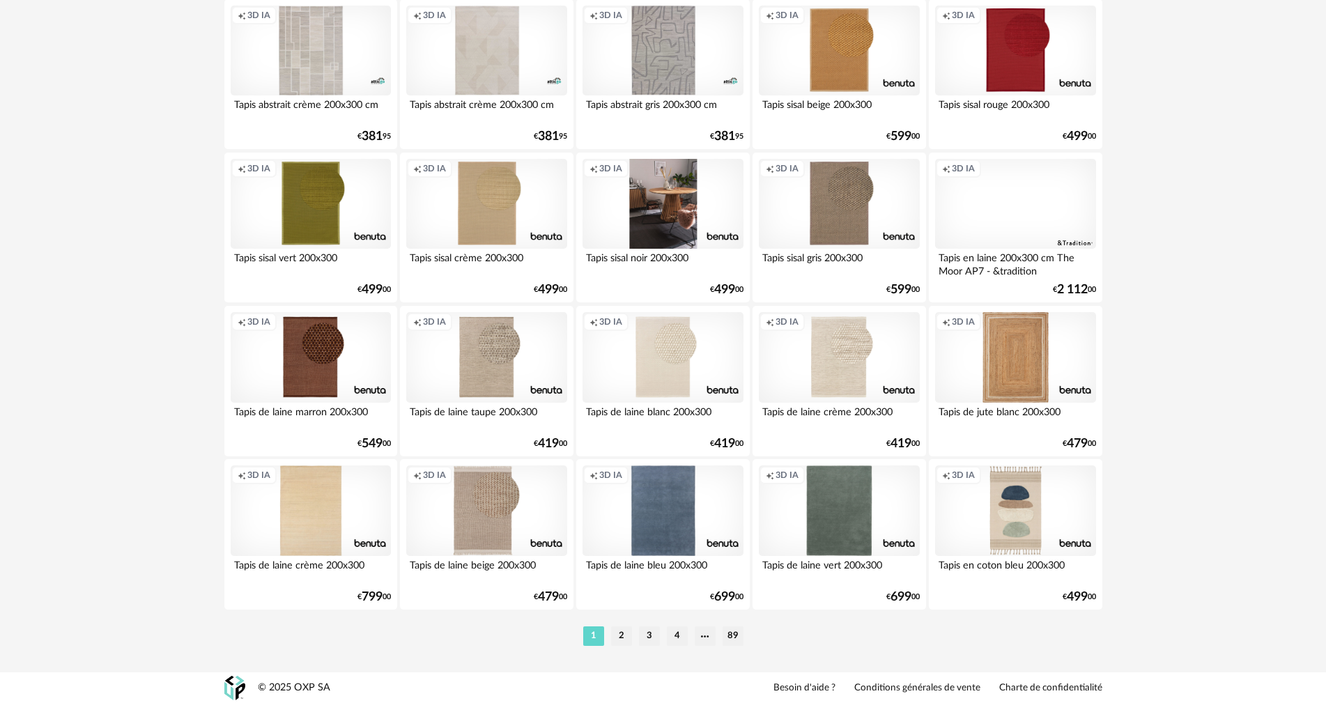
scroll to position [2725, 0]
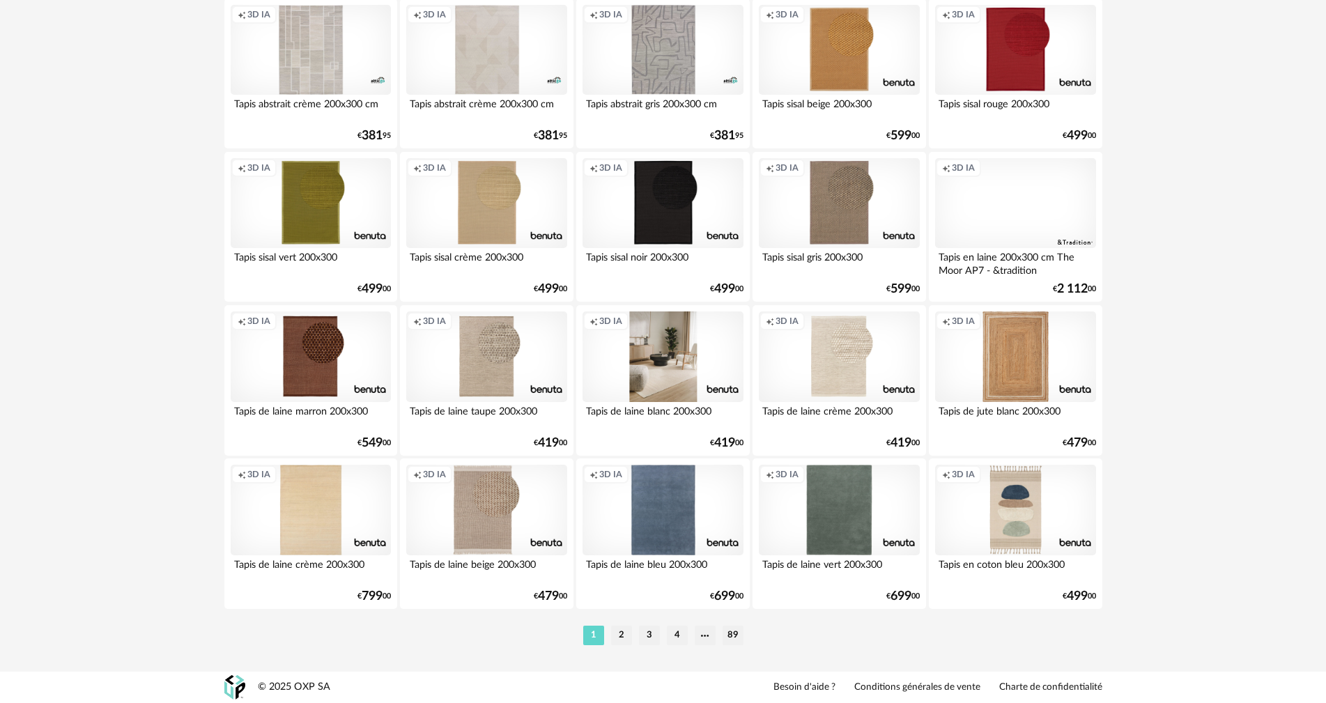
click at [692, 400] on div "Creation icon 3D IA" at bounding box center [663, 356] width 160 height 91
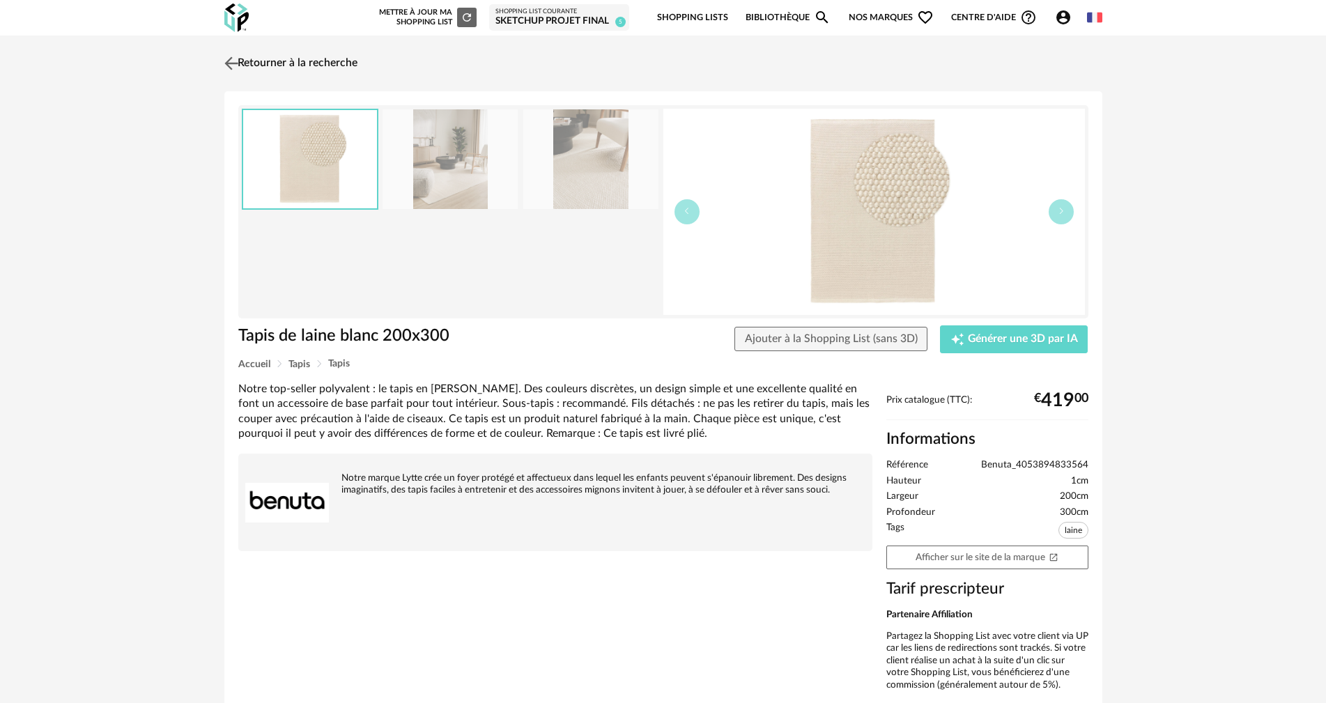
click at [306, 63] on link "Retourner à la recherche" at bounding box center [289, 63] width 137 height 31
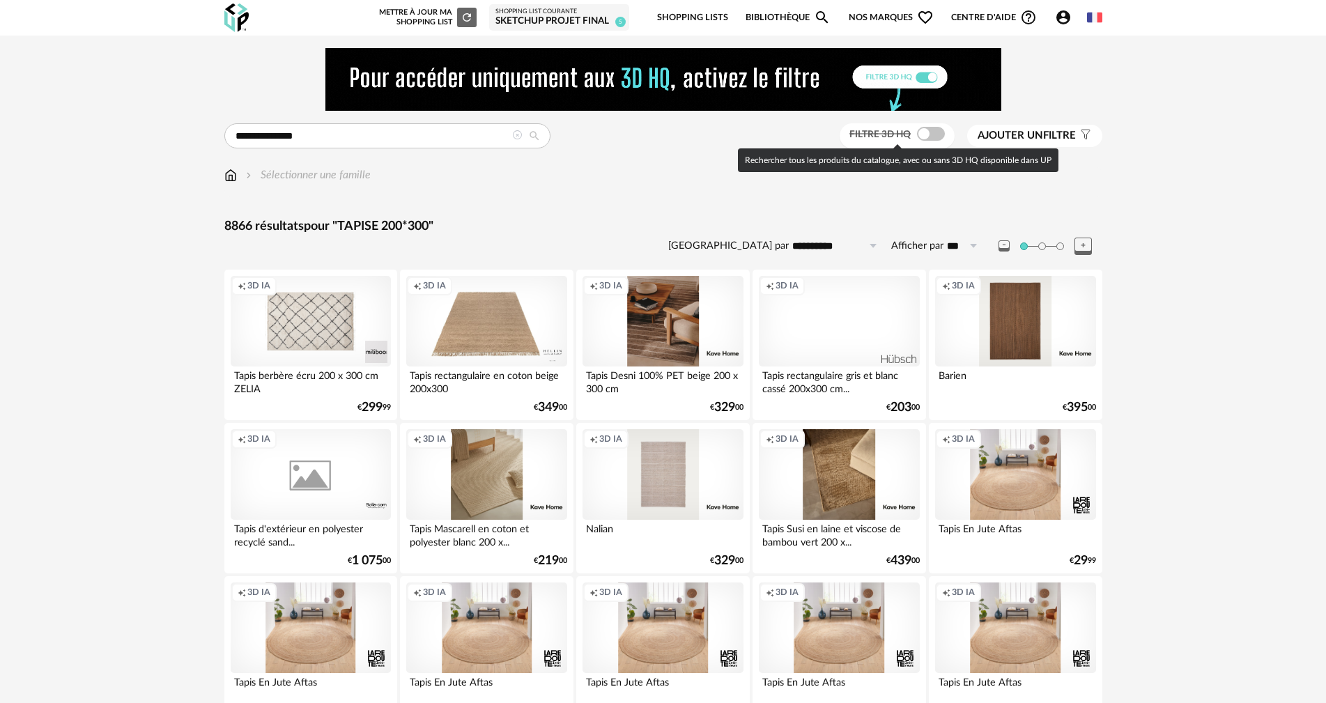
click at [910, 133] on span "Filtre 3D HQ" at bounding box center [879, 135] width 61 height 10
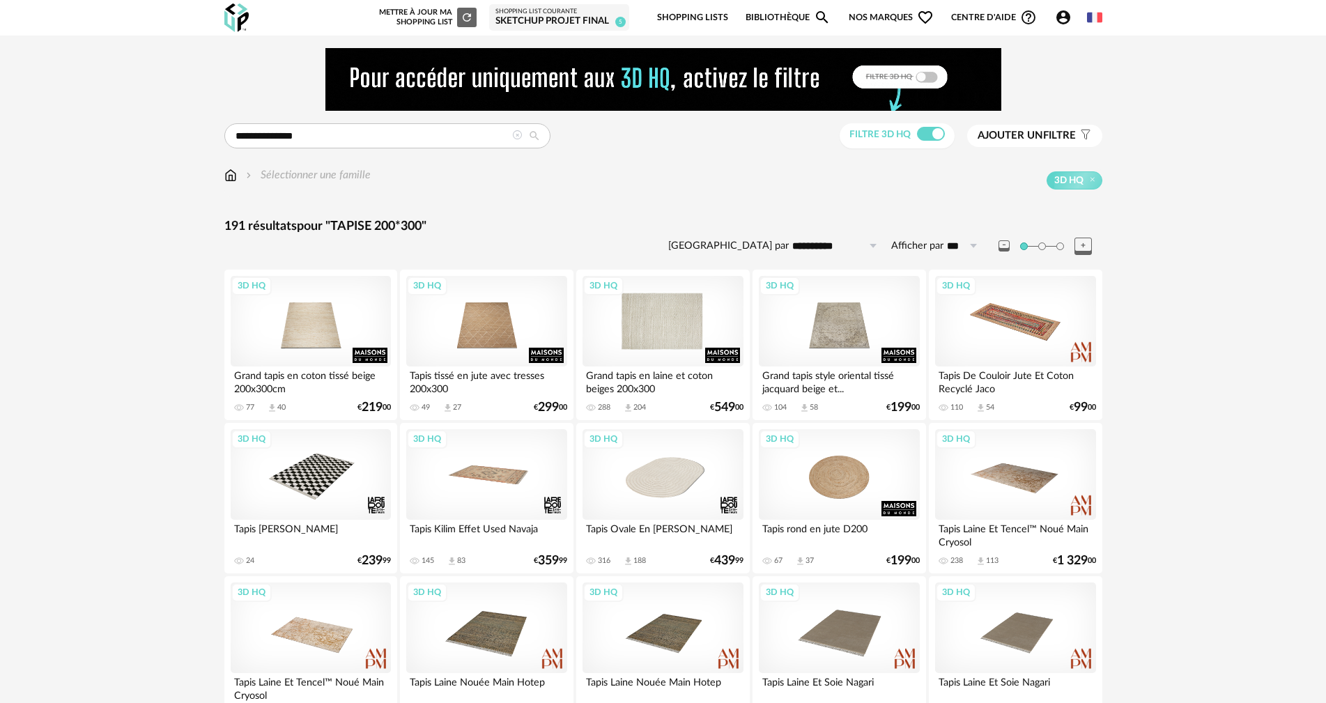
click at [653, 321] on div "3D HQ" at bounding box center [663, 321] width 160 height 91
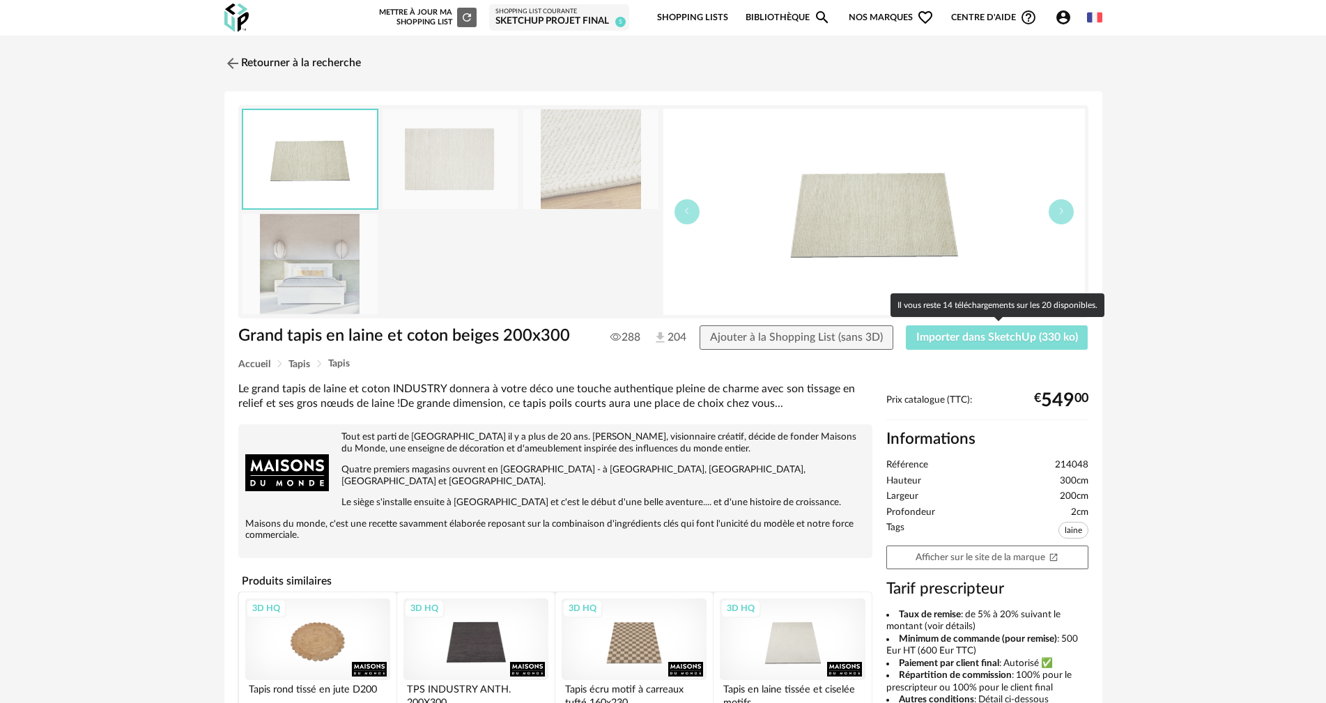
click at [939, 336] on span "Importer dans SketchUp (330 ko)" at bounding box center [997, 337] width 162 height 11
